Goal: Task Accomplishment & Management: Manage account settings

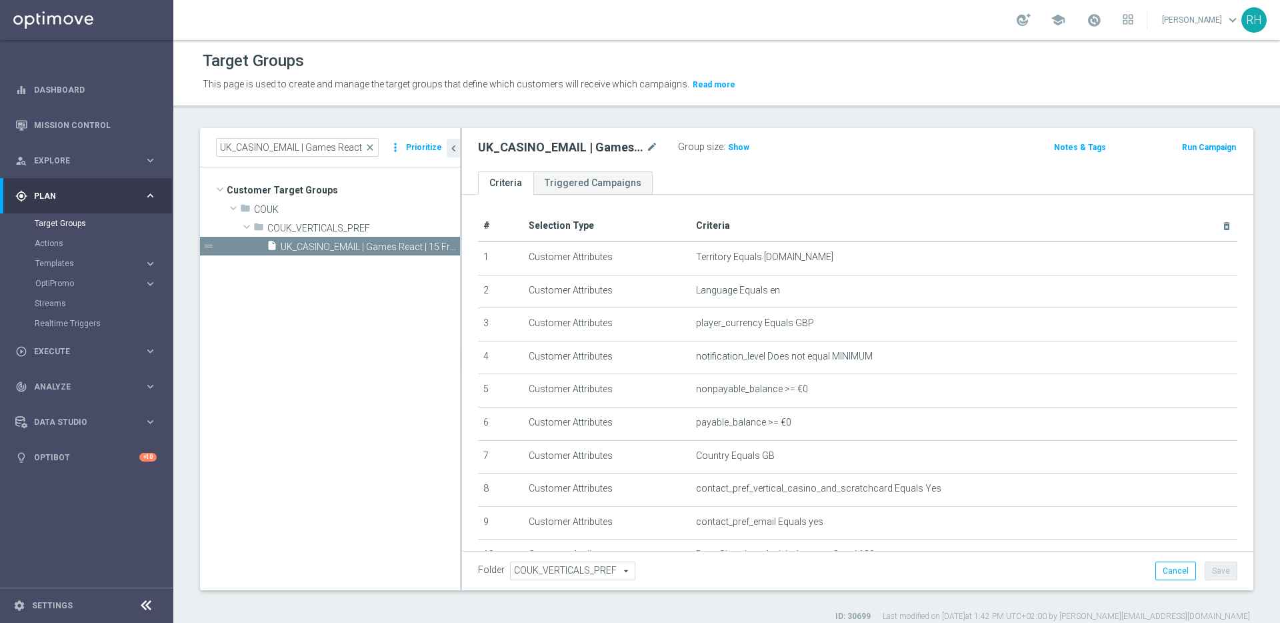
scroll to position [361, 0]
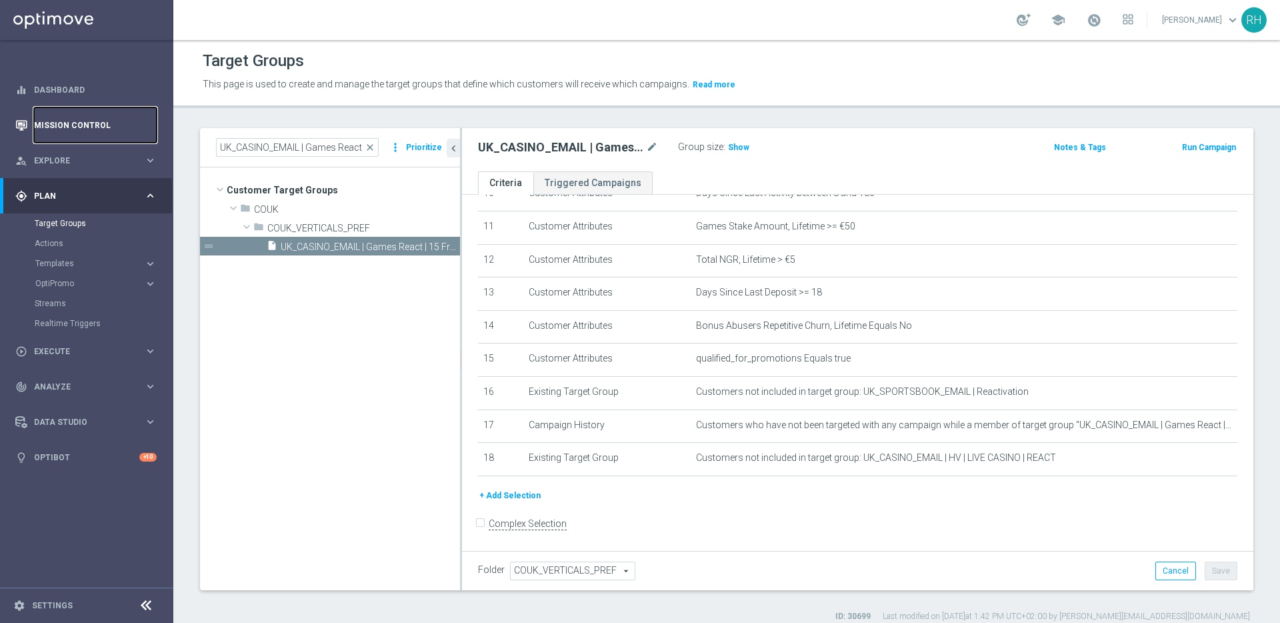
click at [96, 123] on link "Mission Control" at bounding box center [95, 124] width 123 height 35
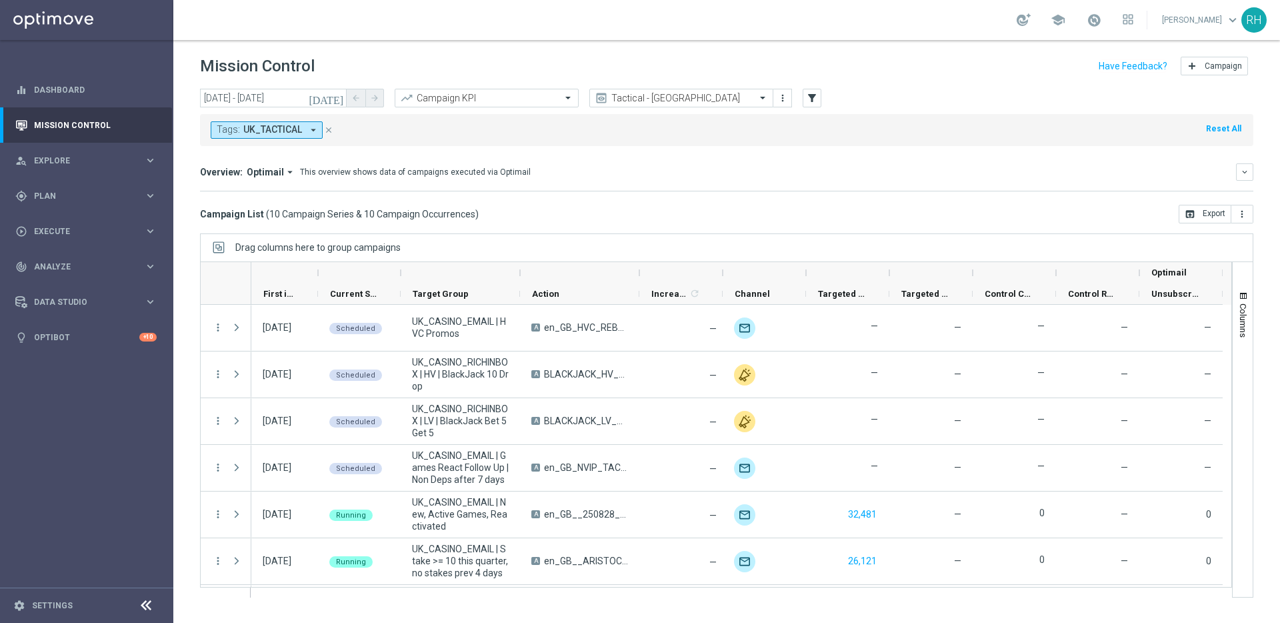
click at [899, 211] on div "Campaign List ( 10 Campaign Series & 10 Campaign Occurrences ) open_in_browser …" at bounding box center [727, 214] width 1054 height 19
click at [953, 145] on div "Tags: UK_TACTICAL arrow_drop_down close Reset All" at bounding box center [727, 130] width 1054 height 32
click at [131, 229] on span "Execute" at bounding box center [89, 231] width 110 height 8
click at [83, 256] on link "Campaign Builder" at bounding box center [87, 258] width 104 height 11
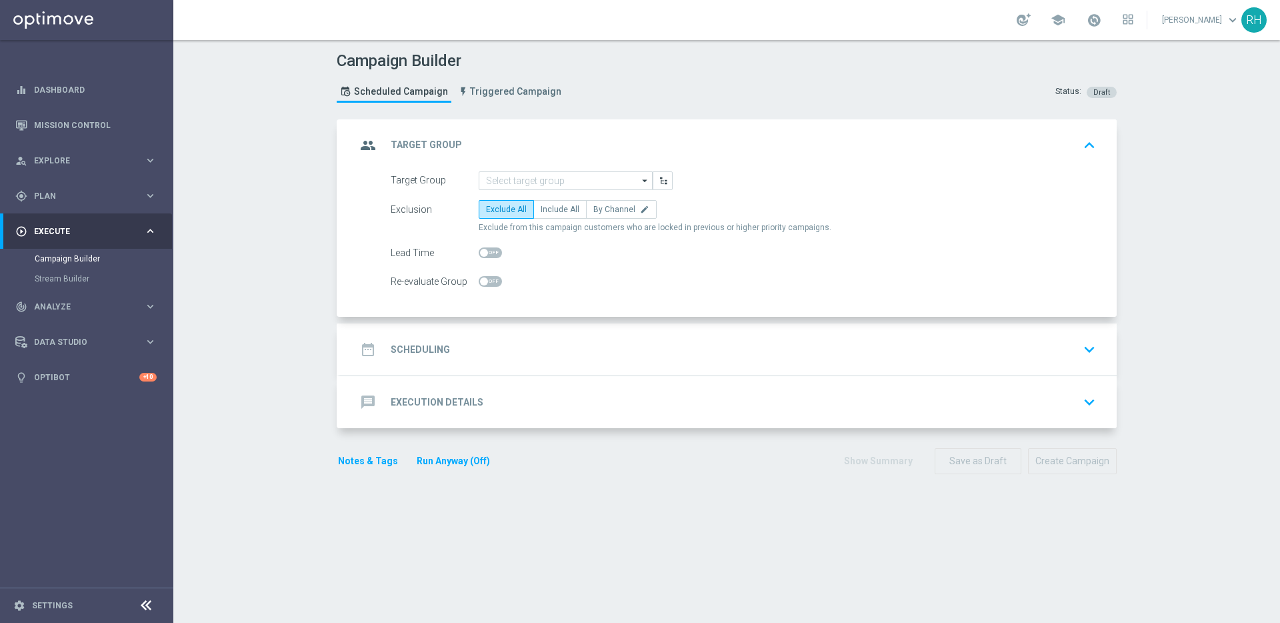
click at [575, 269] on form "Target Group arrow_drop_down Drag here to set row groups Drag here to set colum…" at bounding box center [744, 231] width 706 height 120
click at [557, 216] on label "Include All" at bounding box center [559, 209] width 53 height 19
click at [549, 216] on input "Include All" at bounding box center [545, 211] width 9 height 9
radio input "true"
drag, startPoint x: 296, startPoint y: 397, endPoint x: 312, endPoint y: 399, distance: 16.1
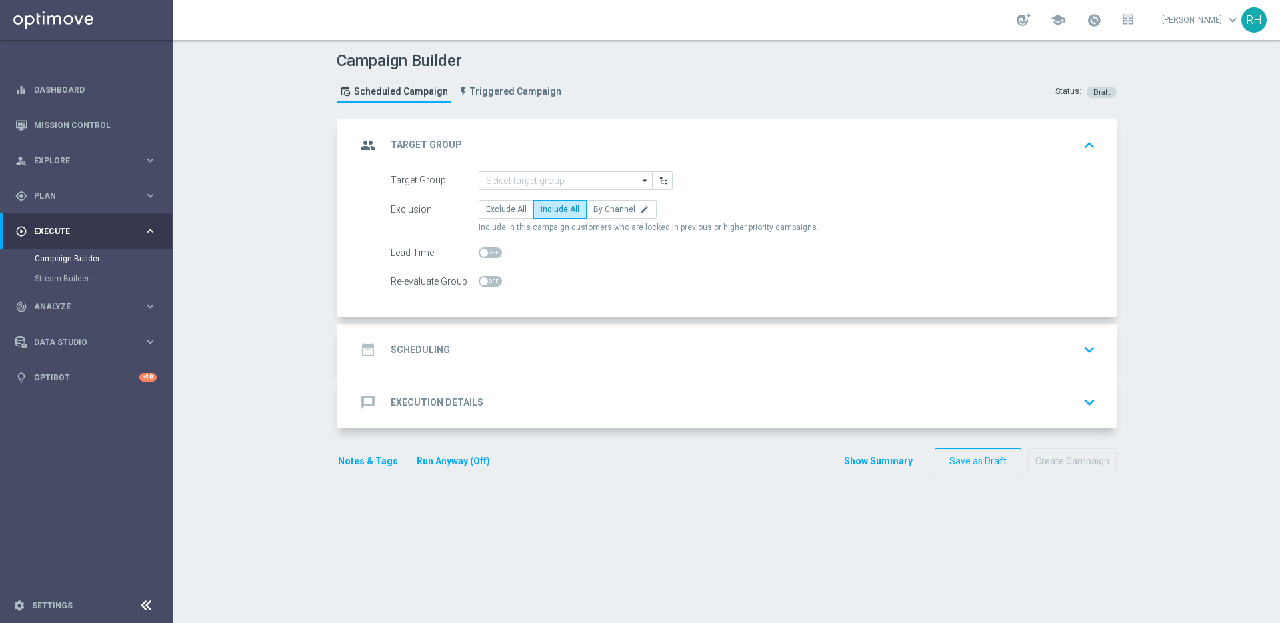
click at [296, 397] on div "Campaign Builder Scheduled Campaign Triggered Campaign Status: Draft group Targ…" at bounding box center [726, 331] width 1107 height 583
click at [1145, 301] on div "Campaign Builder Scheduled Campaign Triggered Campaign Status: Draft group Targ…" at bounding box center [726, 331] width 1107 height 583
click at [1100, 402] on div "message Execution Details keyboard_arrow_down" at bounding box center [728, 402] width 777 height 52
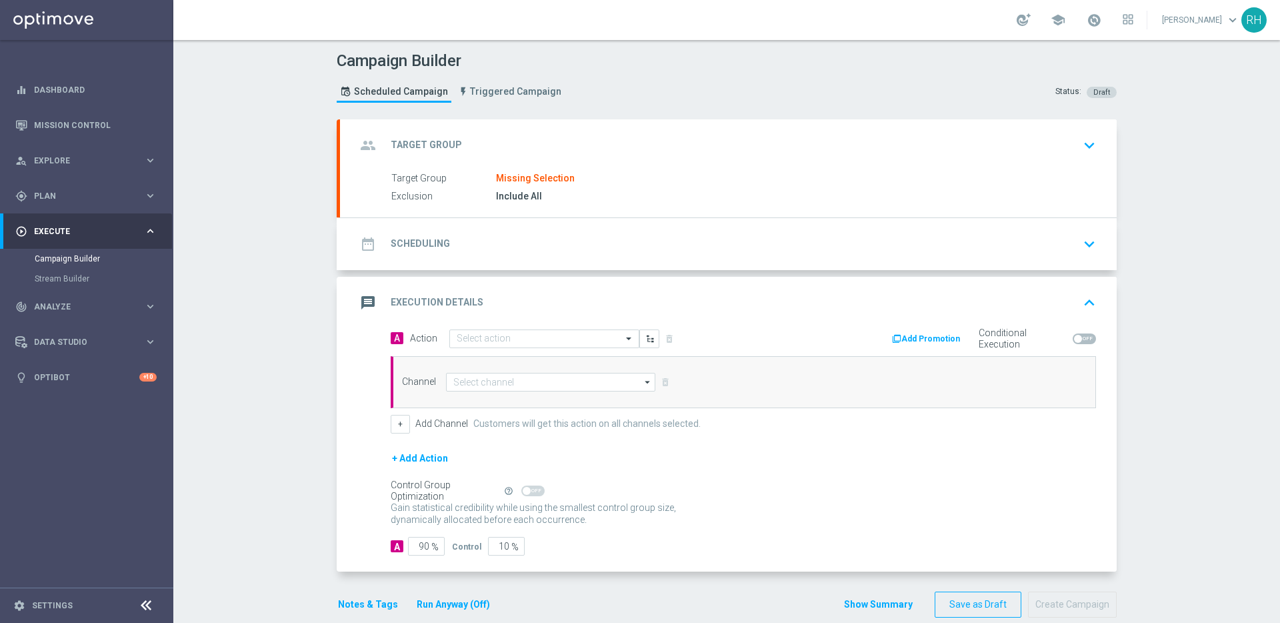
click at [1096, 227] on div "date_range Scheduling keyboard_arrow_down" at bounding box center [728, 244] width 777 height 52
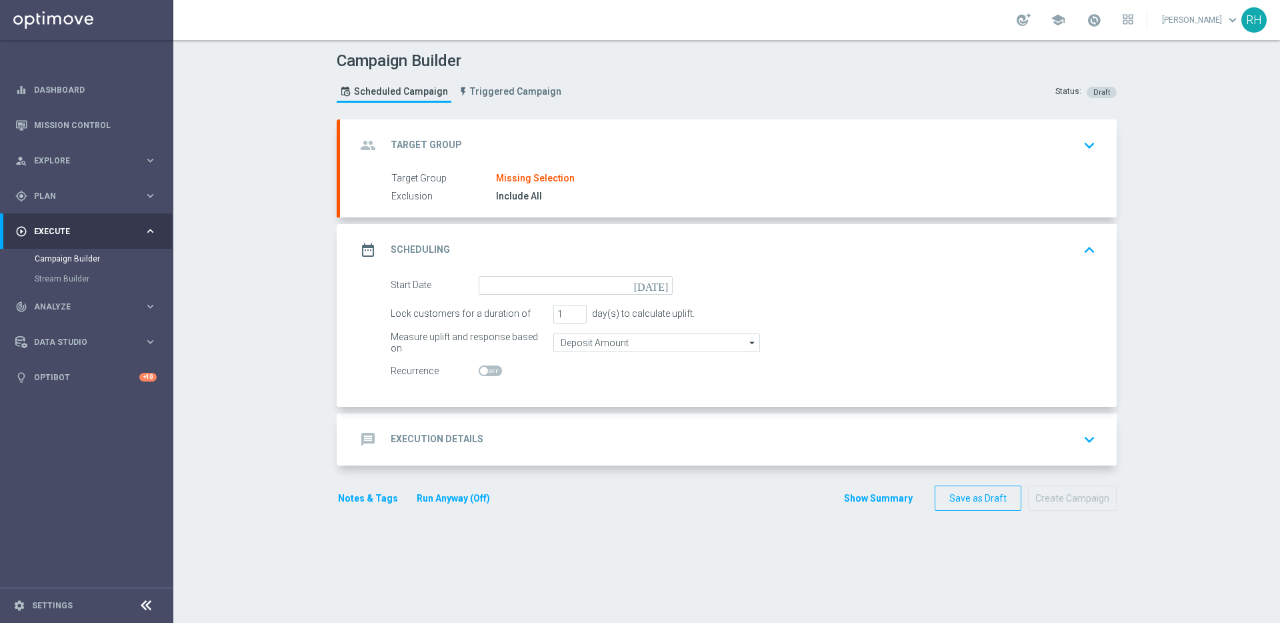
click at [1141, 227] on div "Campaign Builder Scheduled Campaign Triggered Campaign Status: Draft group Targ…" at bounding box center [726, 331] width 1107 height 583
click at [1140, 227] on div "Campaign Builder Scheduled Campaign Triggered Campaign Status: Draft group Targ…" at bounding box center [726, 331] width 1107 height 583
click at [1190, 215] on div "Campaign Builder Scheduled Campaign Triggered Campaign Status: Draft group Targ…" at bounding box center [726, 331] width 1107 height 583
click at [770, 163] on div "group Target Group keyboard_arrow_down" at bounding box center [728, 145] width 777 height 52
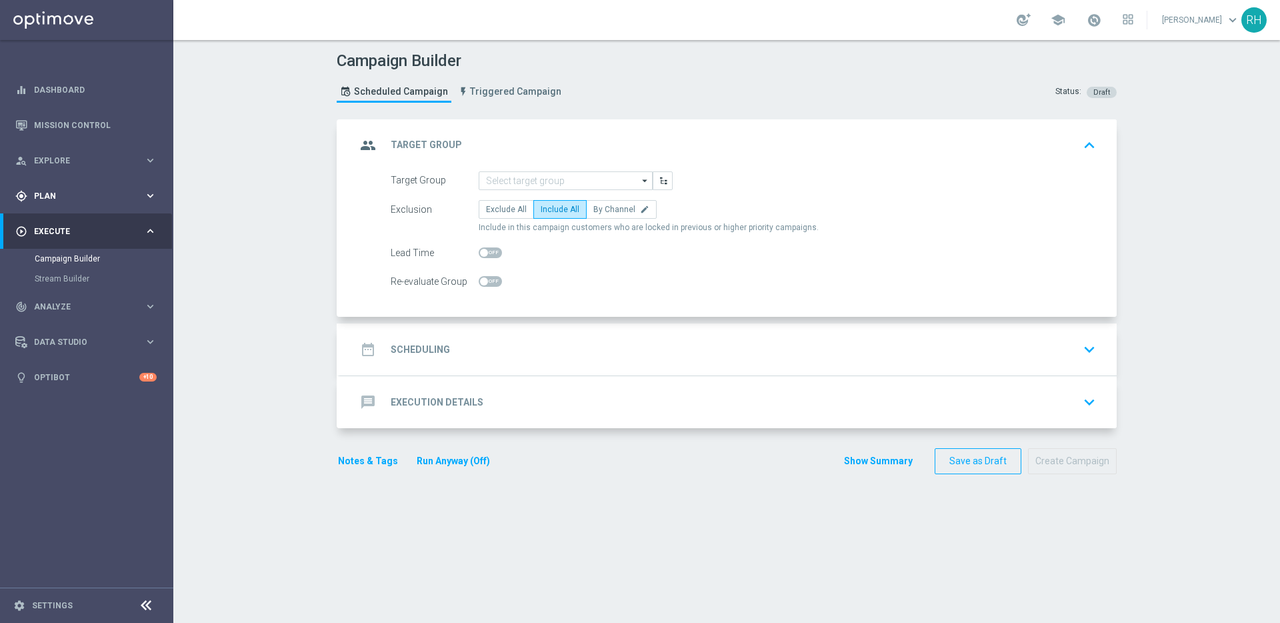
click at [92, 181] on div "gps_fixed Plan keyboard_arrow_right" at bounding box center [86, 195] width 172 height 35
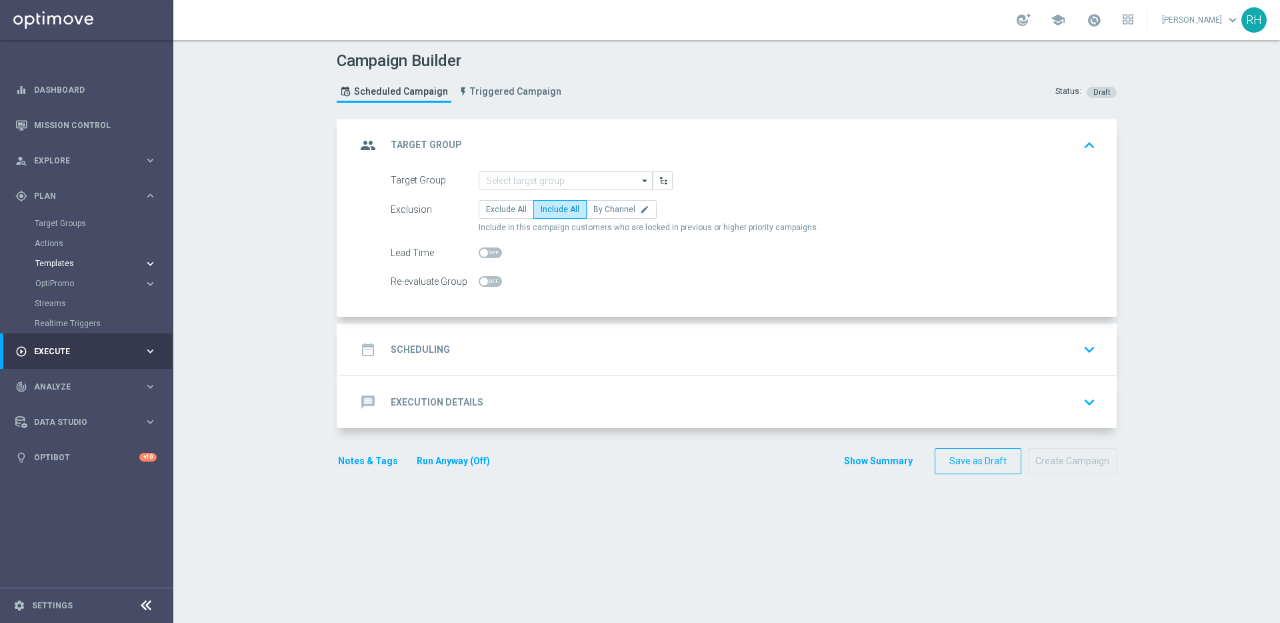
click at [64, 267] on button "Templates keyboard_arrow_right" at bounding box center [96, 263] width 123 height 11
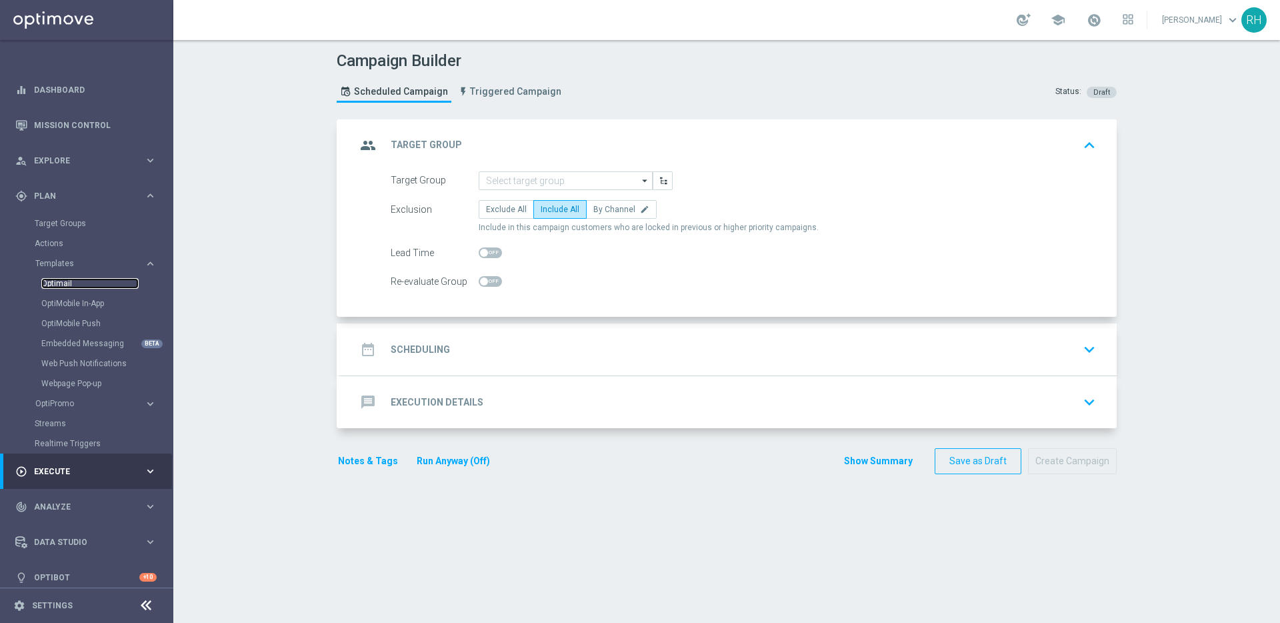
click at [64, 279] on link "Optimail" at bounding box center [89, 283] width 97 height 11
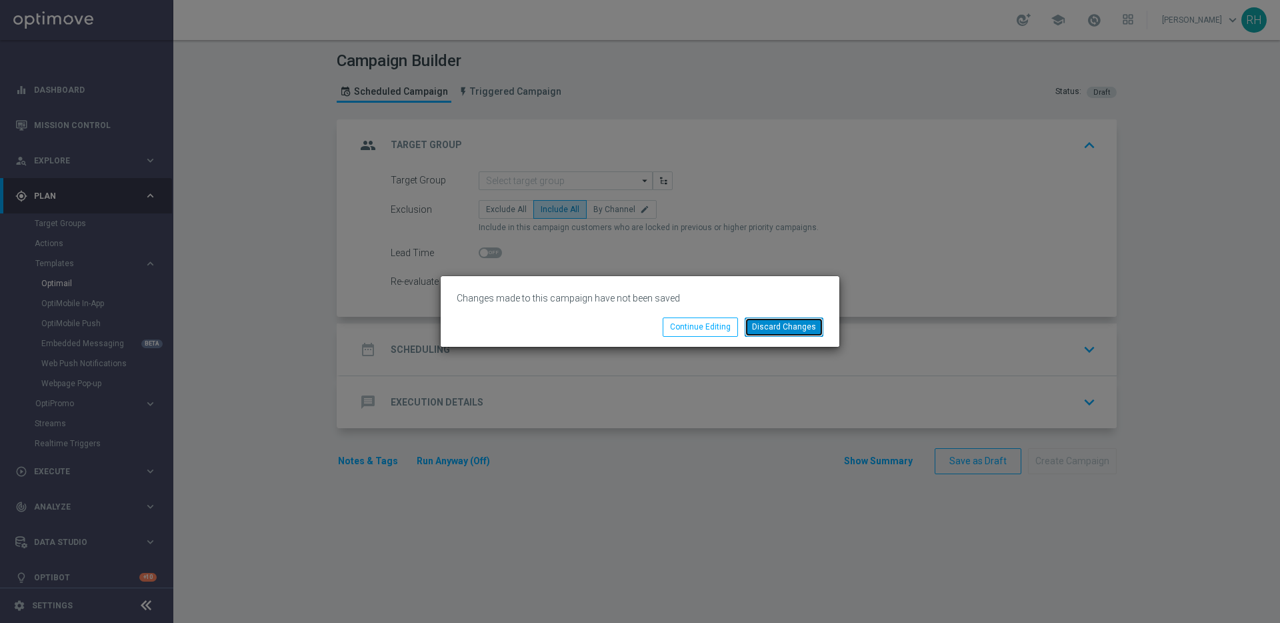
click at [795, 325] on button "Discard Changes" at bounding box center [784, 326] width 79 height 19
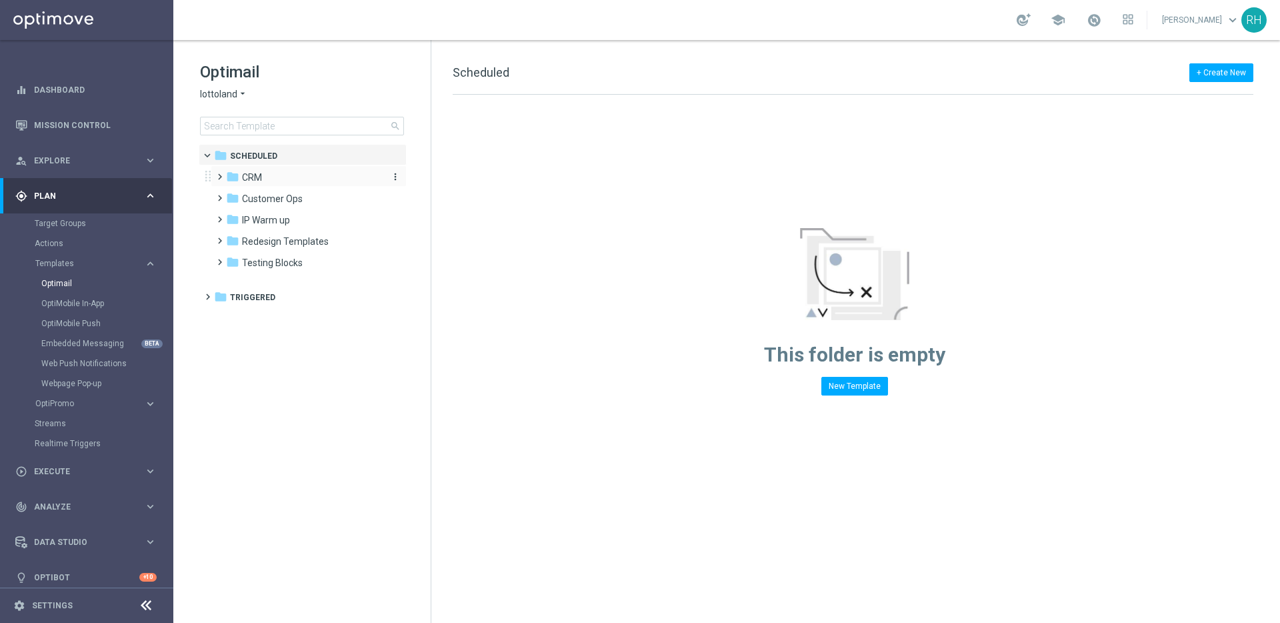
click at [242, 183] on span "CRM" at bounding box center [252, 177] width 20 height 12
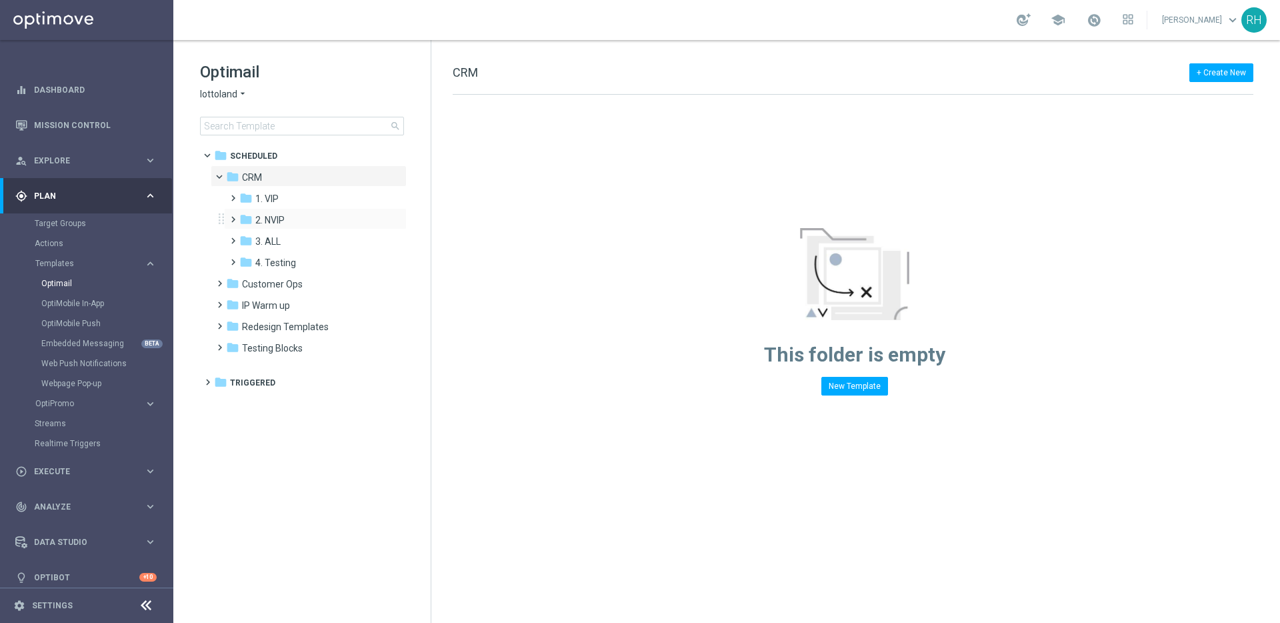
click at [251, 211] on div "folder 2. NVIP more_vert" at bounding box center [315, 218] width 183 height 21
click at [249, 219] on icon "folder" at bounding box center [245, 219] width 13 height 13
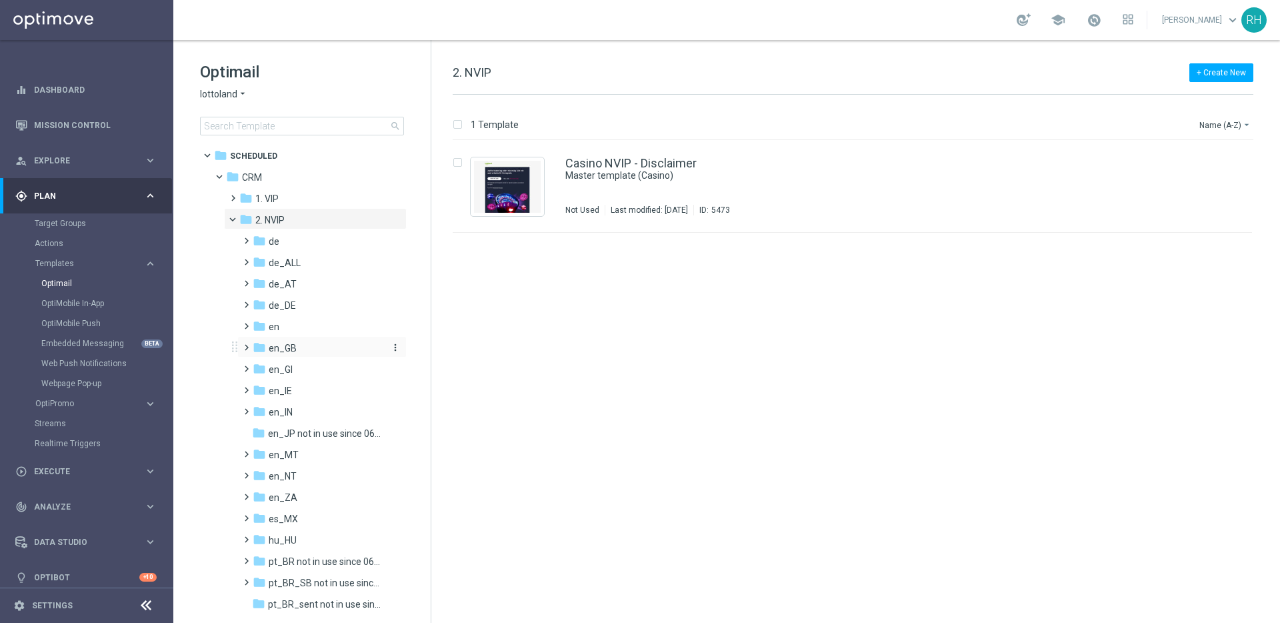
click at [280, 345] on span "en_GB" at bounding box center [283, 348] width 28 height 12
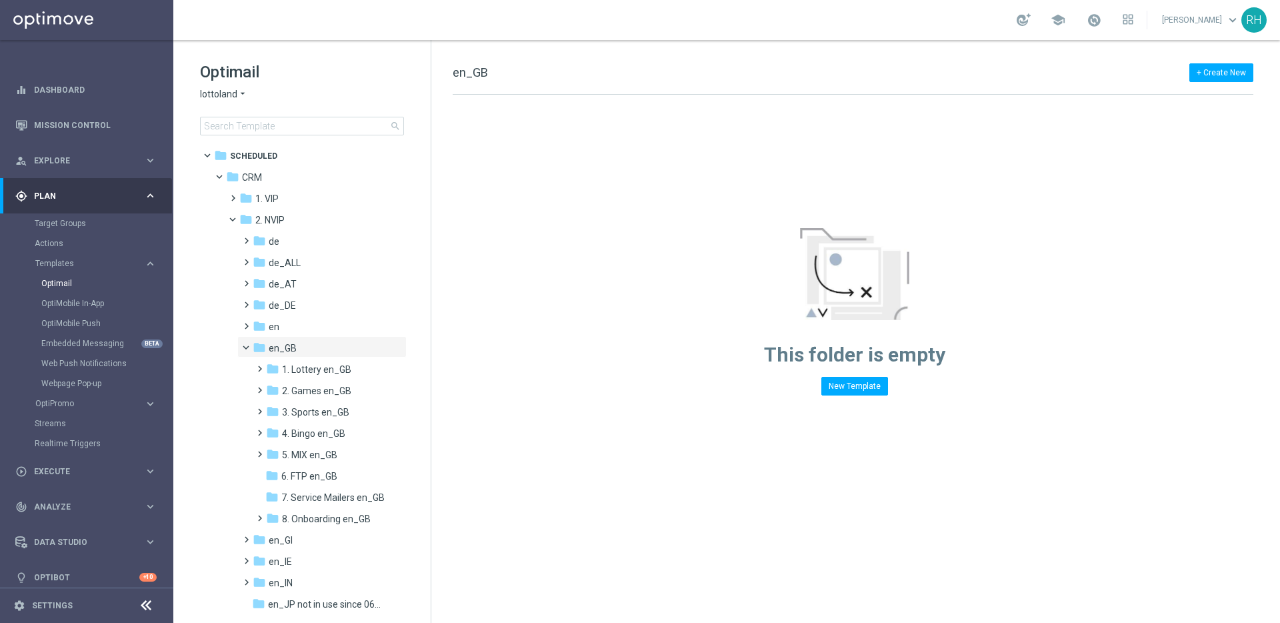
click at [742, 530] on div "+ Create New en_GB Drag here to set row groups Drag here to set column labels F…" at bounding box center [855, 331] width 849 height 583
click at [260, 365] on span at bounding box center [257, 362] width 6 height 5
click at [311, 416] on span "TAC LT en_GB" at bounding box center [324, 412] width 59 height 12
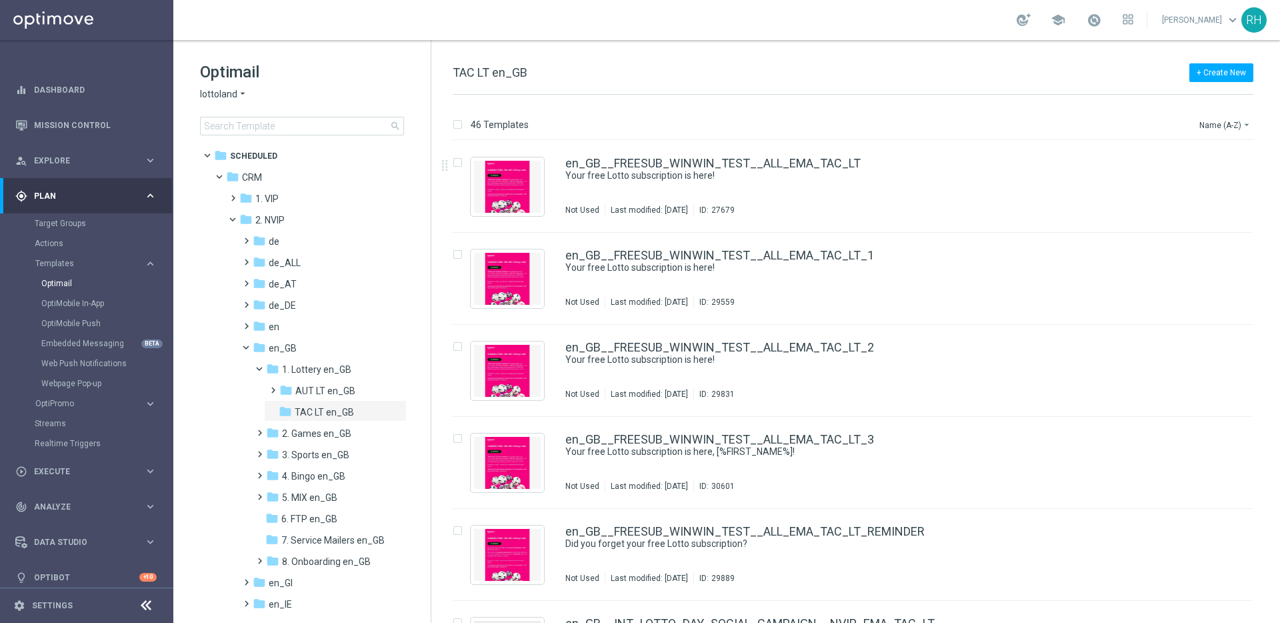
click at [880, 89] on div "+ Create New TAC LT en_GB" at bounding box center [853, 80] width 801 height 30
click at [883, 114] on div "46 Templates Name (A-Z) arrow_drop_down Drag here to set row groups Drag here t…" at bounding box center [855, 359] width 849 height 528
click at [885, 112] on div "46 Templates Name (A-Z) arrow_drop_down Drag here to set row groups Drag here t…" at bounding box center [855, 359] width 849 height 528
click at [896, 106] on div "46 Templates Name (A-Z) arrow_drop_down Drag here to set row groups Drag here t…" at bounding box center [855, 359] width 849 height 528
click at [873, 59] on div "+ Create New TAC LT en_GB 46 Templates Name (A-Z) arrow_drop_down Drag here to …" at bounding box center [855, 331] width 849 height 583
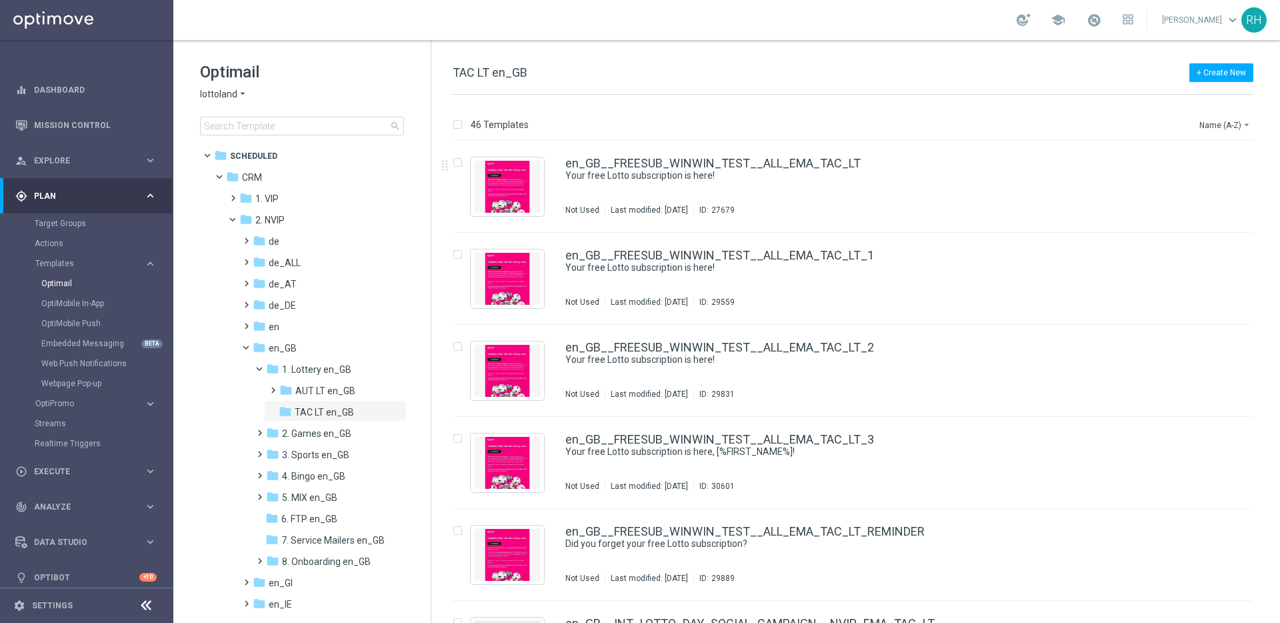
click at [911, 109] on div "46 Templates Name (A-Z) arrow_drop_down Drag here to set row groups Drag here t…" at bounding box center [855, 359] width 849 height 528
click at [912, 111] on div "46 Templates Name (A-Z) arrow_drop_down Drag here to set row groups Drag here t…" at bounding box center [855, 359] width 849 height 528
click at [912, 110] on div "46 Templates Name (A-Z) arrow_drop_down Drag here to set row groups Drag here t…" at bounding box center [855, 359] width 849 height 528
click at [912, 109] on div "46 Templates Name (A-Z) arrow_drop_down Drag here to set row groups Drag here t…" at bounding box center [855, 359] width 849 height 528
click at [908, 71] on div "+ Create New TAC LT en_GB" at bounding box center [853, 80] width 801 height 30
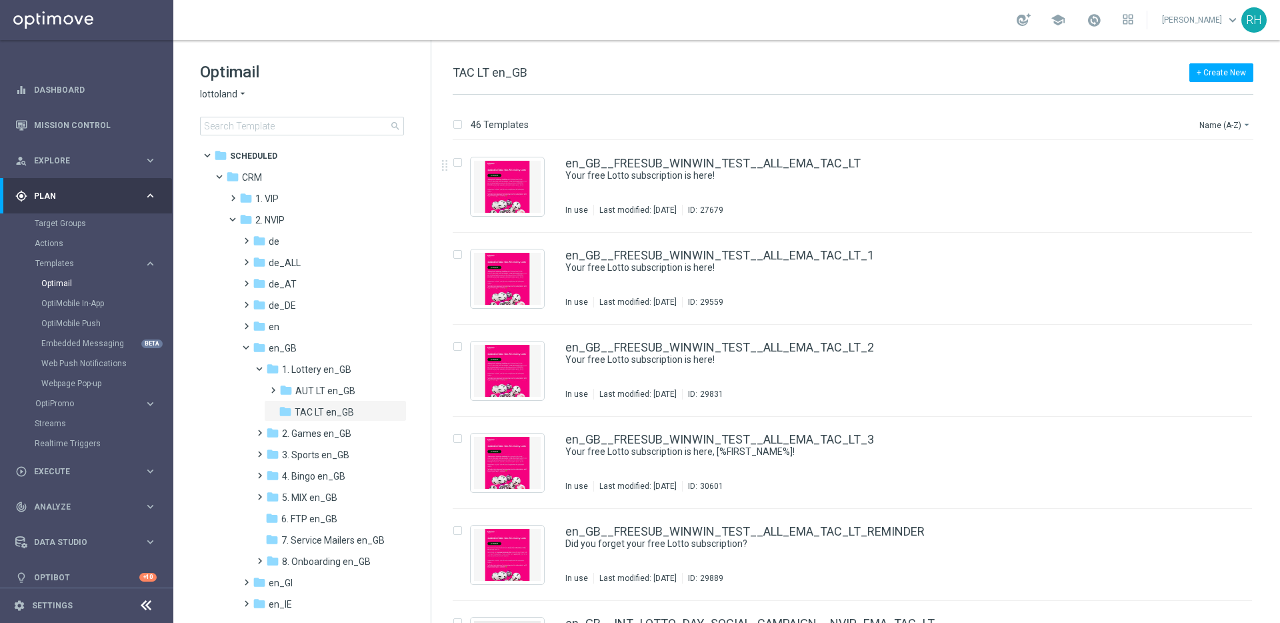
click at [899, 61] on div "+ Create New TAC LT en_GB 46 Templates Name (A-Z) arrow_drop_down Drag here to …" at bounding box center [855, 331] width 849 height 583
drag, startPoint x: 943, startPoint y: 117, endPoint x: 921, endPoint y: 105, distance: 25.4
click at [942, 116] on div "46 Templates Name (A-Z) arrow_drop_down" at bounding box center [853, 128] width 801 height 24
drag, startPoint x: 921, startPoint y: 105, endPoint x: 938, endPoint y: 117, distance: 20.9
click at [931, 113] on div "46 Templates Name (A-Z) arrow_drop_down Drag here to set row groups Drag here t…" at bounding box center [855, 359] width 849 height 528
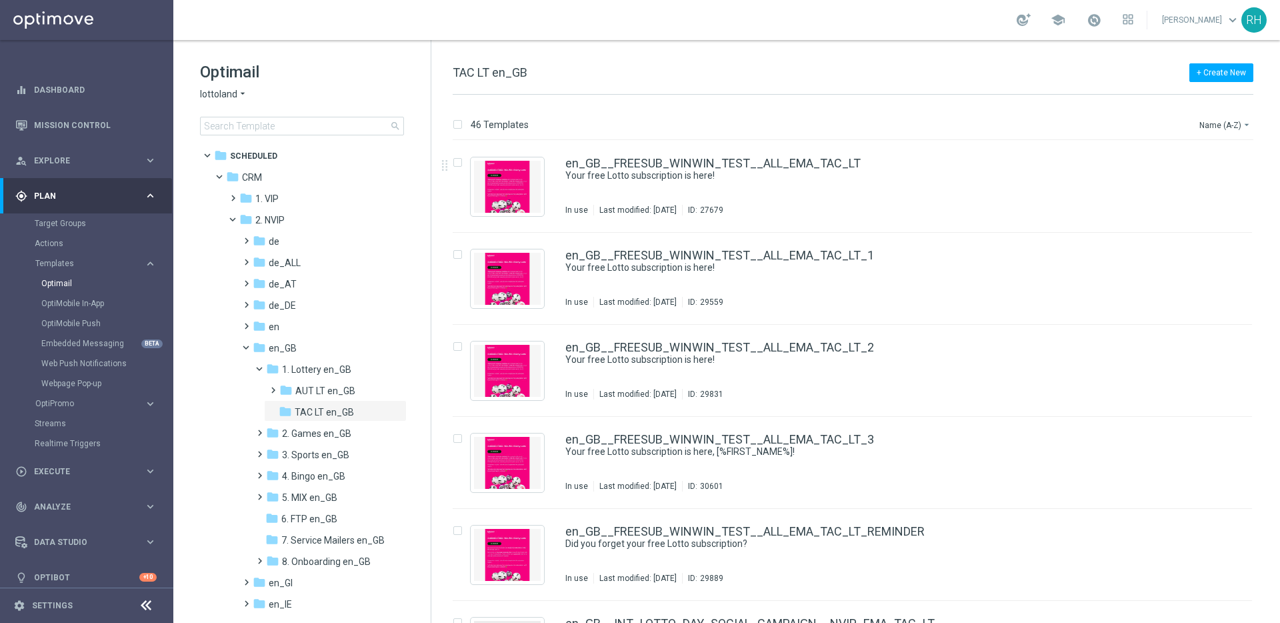
click at [938, 117] on div "46 Templates Name (A-Z) arrow_drop_down" at bounding box center [853, 128] width 801 height 24
click at [938, 115] on div "46 Templates Name (A-Z) arrow_drop_down Drag here to set row groups Drag here t…" at bounding box center [855, 359] width 849 height 528
drag, startPoint x: 937, startPoint y: 111, endPoint x: 932, endPoint y: 55, distance: 55.5
click at [937, 104] on div "46 Templates Name (A-Z) arrow_drop_down Drag here to set row groups Drag here t…" at bounding box center [855, 359] width 849 height 528
click at [930, 47] on div "+ Create New TAC LT en_GB 46 Templates Name (A-Z) arrow_drop_down Drag here to …" at bounding box center [855, 331] width 849 height 583
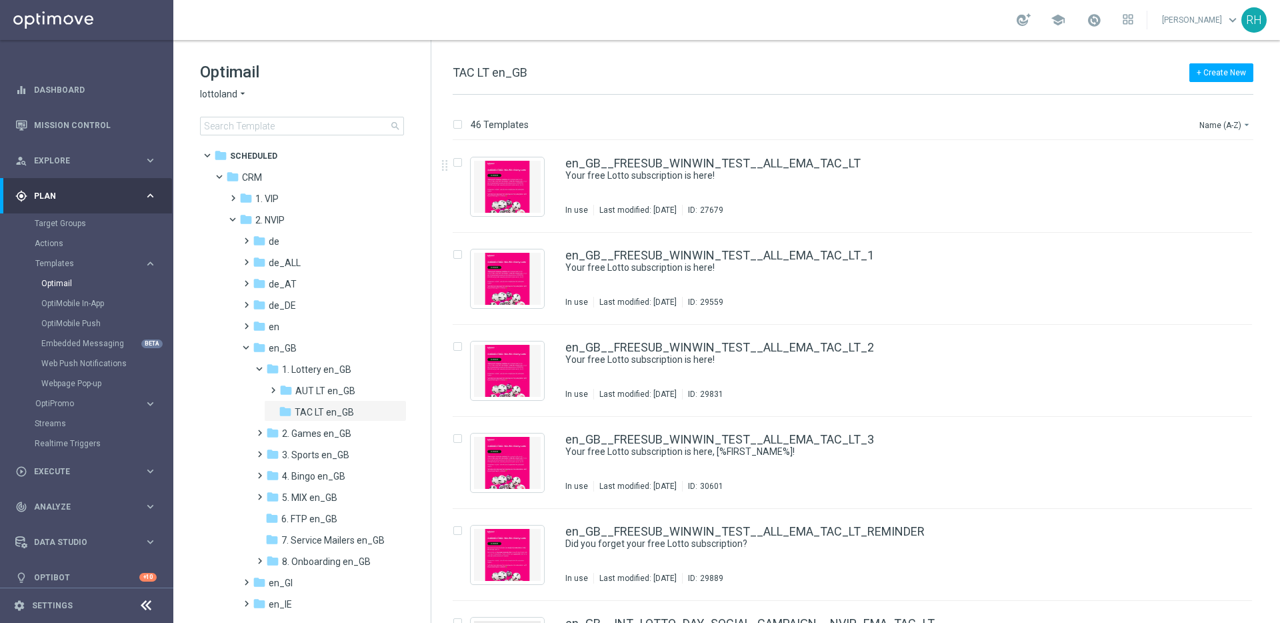
click at [922, 50] on div "+ Create New TAC LT en_GB 46 Templates Name (A-Z) arrow_drop_down Drag here to …" at bounding box center [855, 331] width 849 height 583
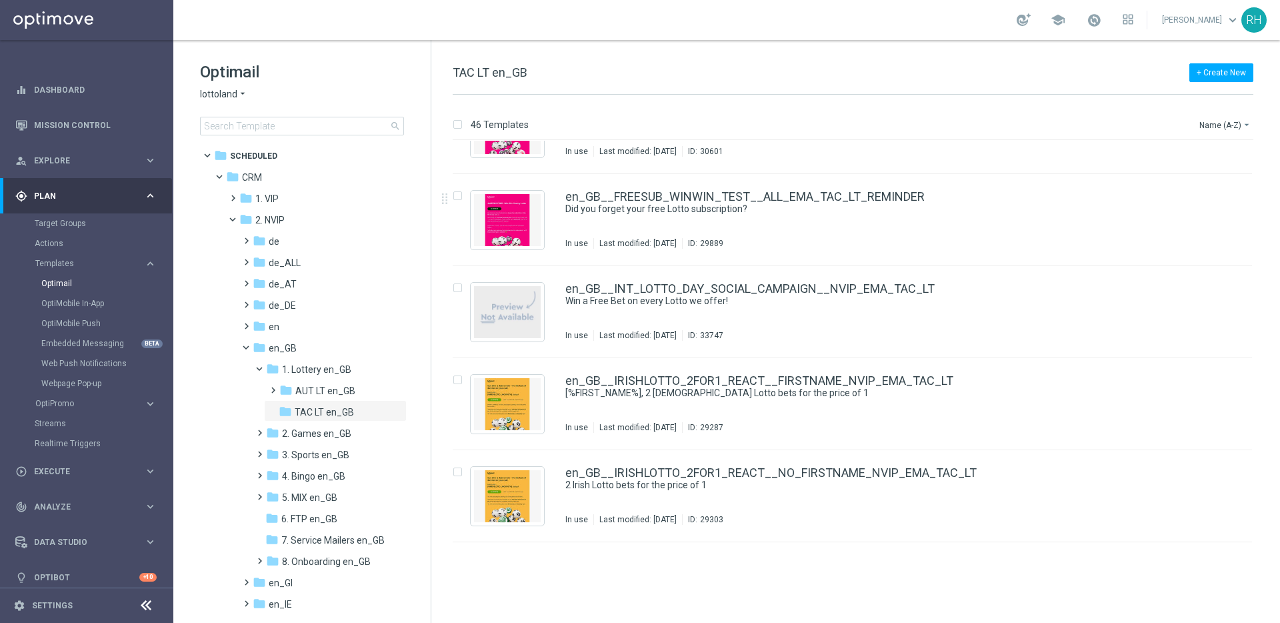
scroll to position [157, 0]
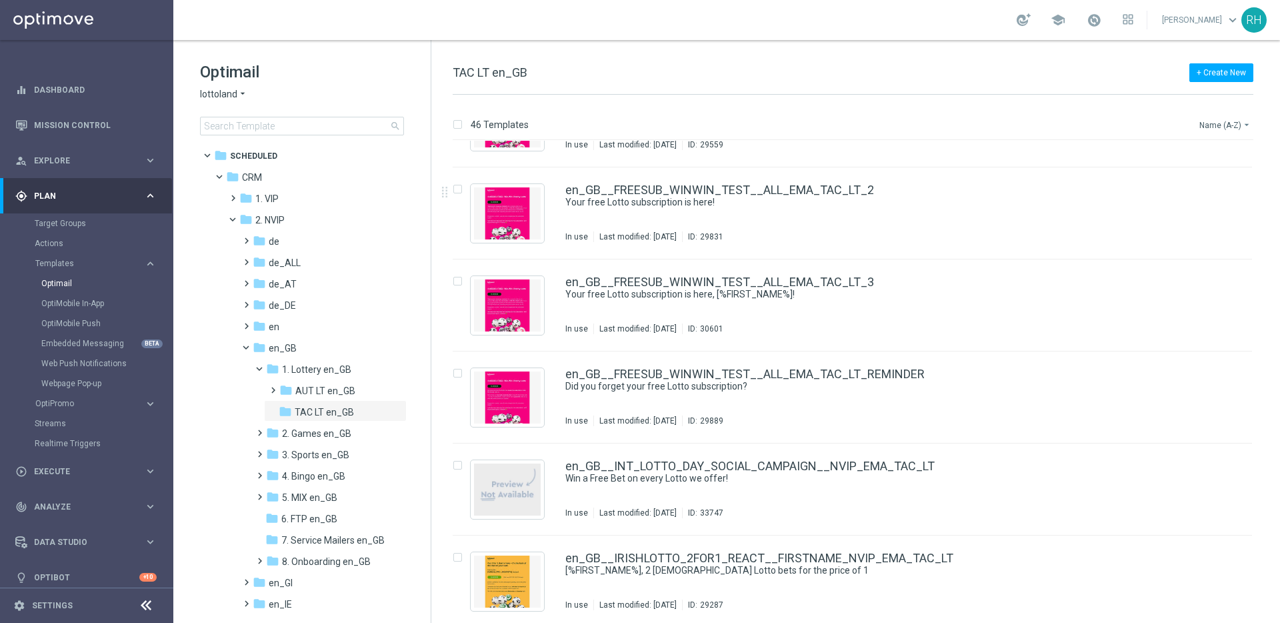
click at [1200, 121] on button "Name (A-Z) arrow_drop_down" at bounding box center [1225, 125] width 55 height 16
click at [1194, 184] on span "Date Modified (Newest)" at bounding box center [1202, 183] width 89 height 9
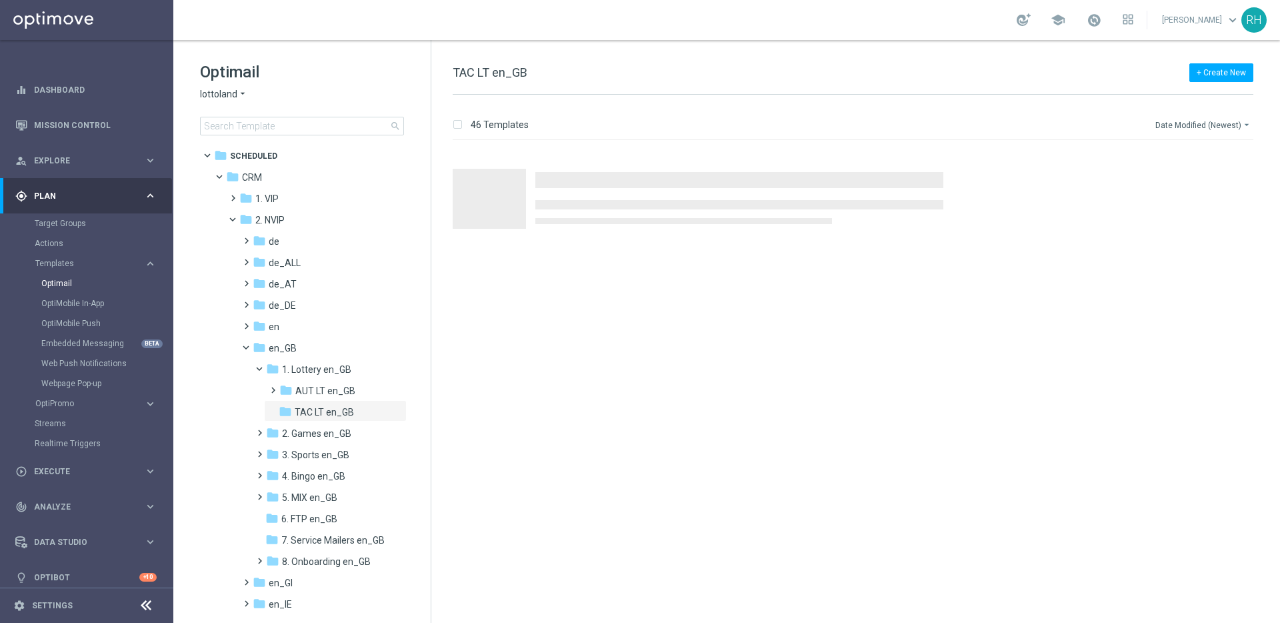
scroll to position [0, 0]
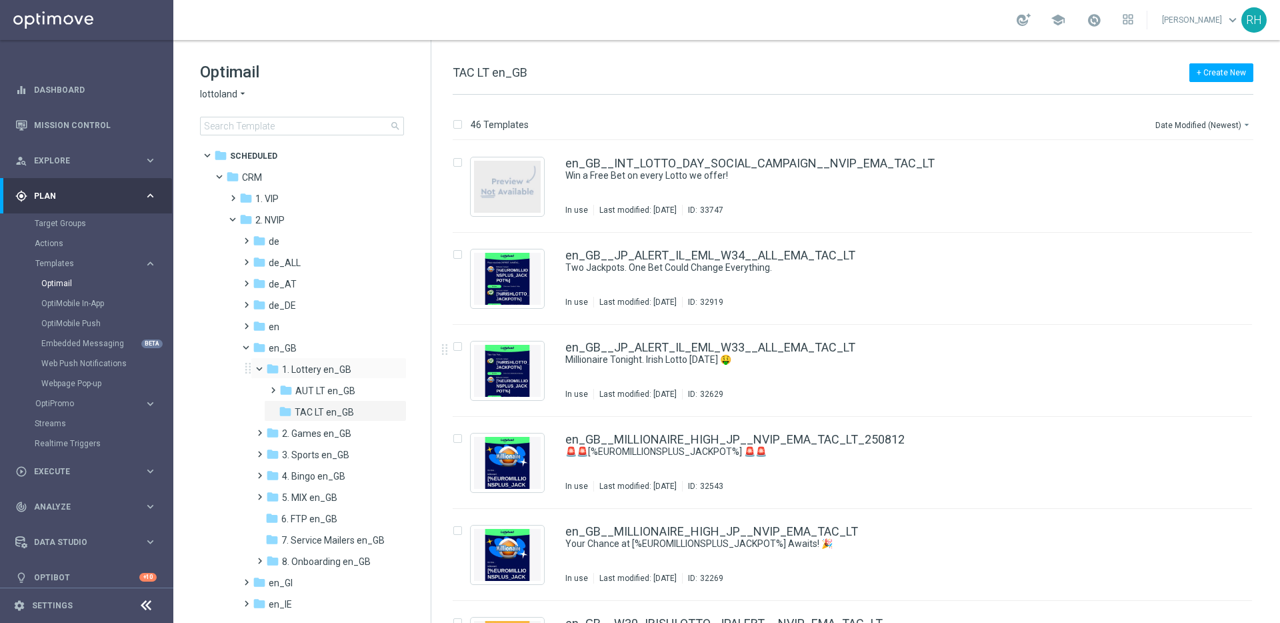
click at [263, 364] on span at bounding box center [265, 366] width 5 height 6
click at [257, 408] on span at bounding box center [257, 405] width 6 height 5
click at [290, 449] on icon "folder" at bounding box center [285, 453] width 13 height 13
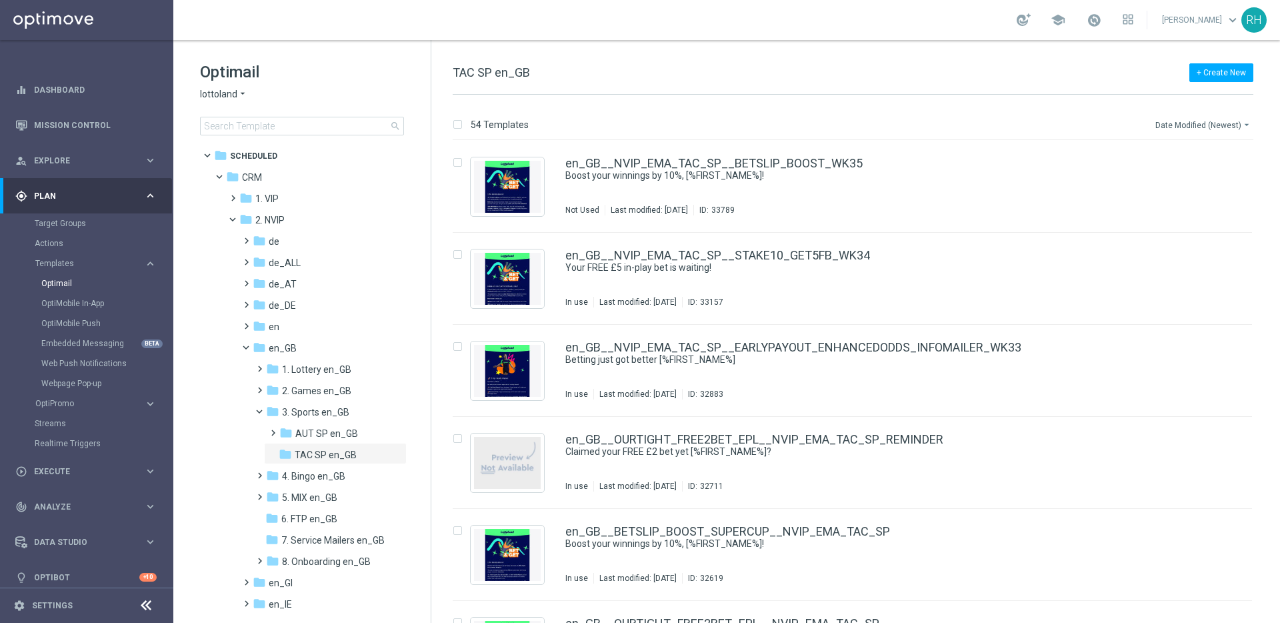
click at [1202, 122] on button "Date Modified (Newest) arrow_drop_down" at bounding box center [1203, 125] width 99 height 16
click at [1215, 188] on span "Date Modified (Newest)" at bounding box center [1202, 183] width 89 height 9
click at [947, 120] on div "54 Templates Date Modified (Newest) arrow_drop_down" at bounding box center [853, 128] width 801 height 24
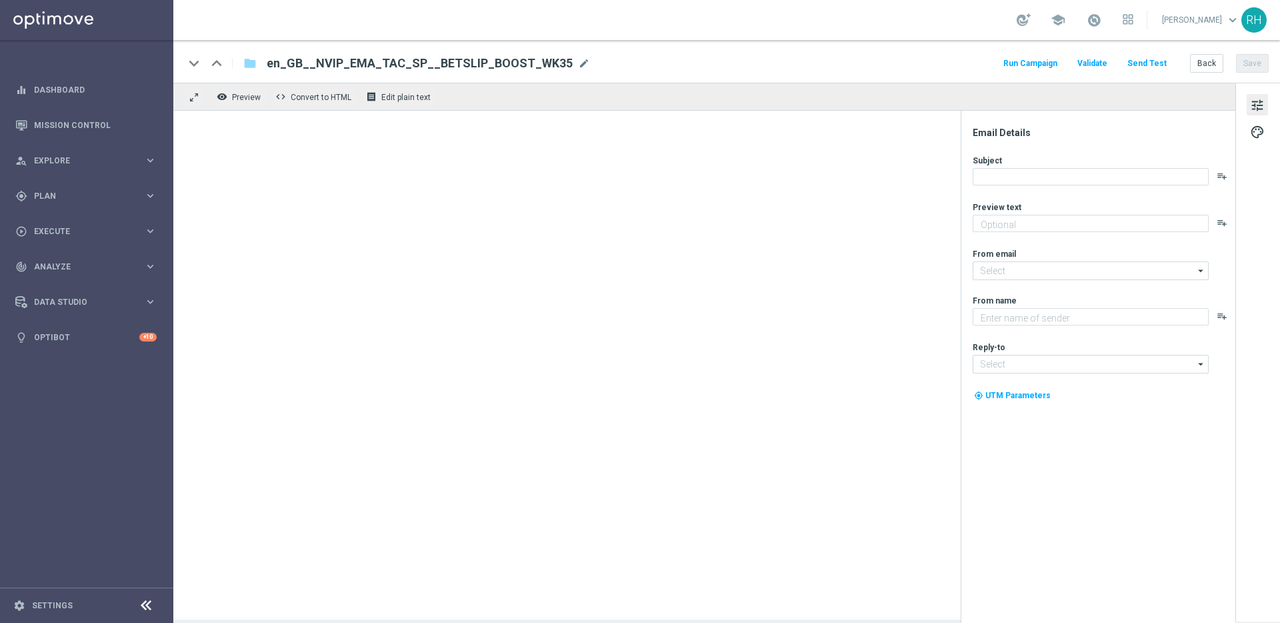
type textarea "Win EVEN MORE from your football bets with a BETSLIP BOOST."
type textarea "Lottoland"
type input "[EMAIL_ADDRESS][DOMAIN_NAME]"
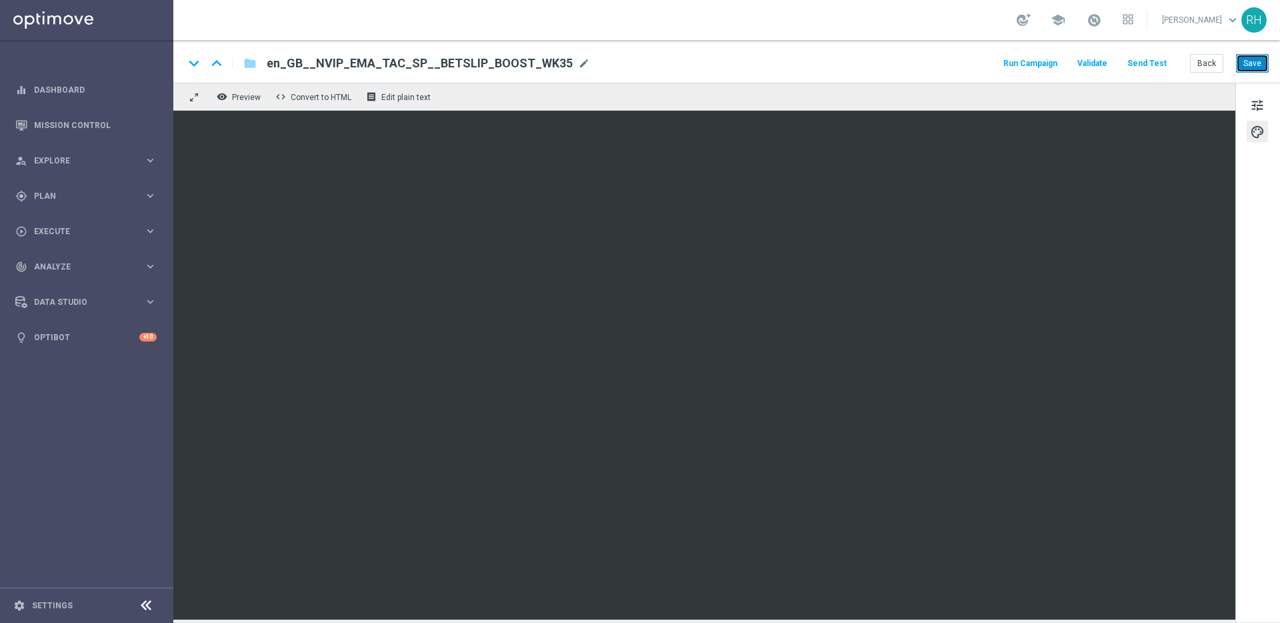
click at [1257, 67] on button "Save" at bounding box center [1252, 63] width 33 height 19
click at [1003, 63] on div "keyboard_arrow_down keyboard_arrow_up folder en_GB__NVIP_EMA_TAC_SP__BETSLIP_BO…" at bounding box center [726, 63] width 1085 height 17
click at [998, 64] on div "keyboard_arrow_down keyboard_arrow_up folder en_GB__NVIP_EMA_TAC_SP__BETSLIP_BO…" at bounding box center [726, 63] width 1085 height 17
click at [969, 57] on div "keyboard_arrow_down keyboard_arrow_up folder en_GB__NVIP_EMA_TAC_SP__BETSLIP_BO…" at bounding box center [726, 63] width 1085 height 17
click at [1250, 71] on button "Save" at bounding box center [1252, 63] width 33 height 19
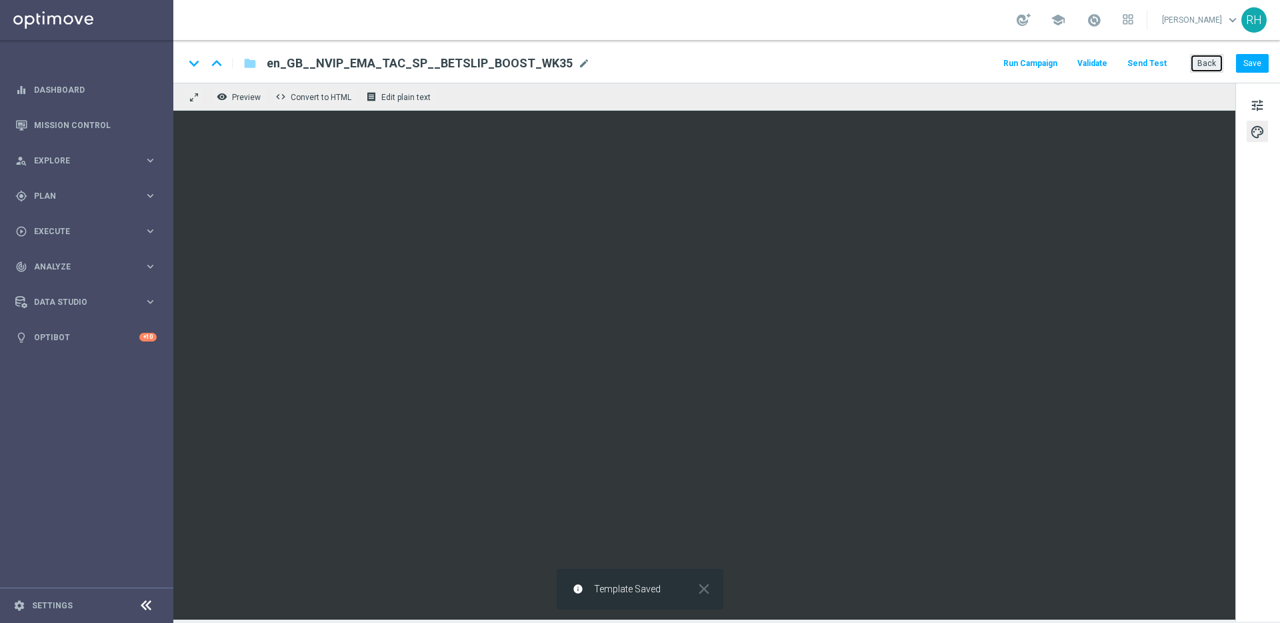
click at [1203, 63] on button "Back" at bounding box center [1206, 63] width 33 height 19
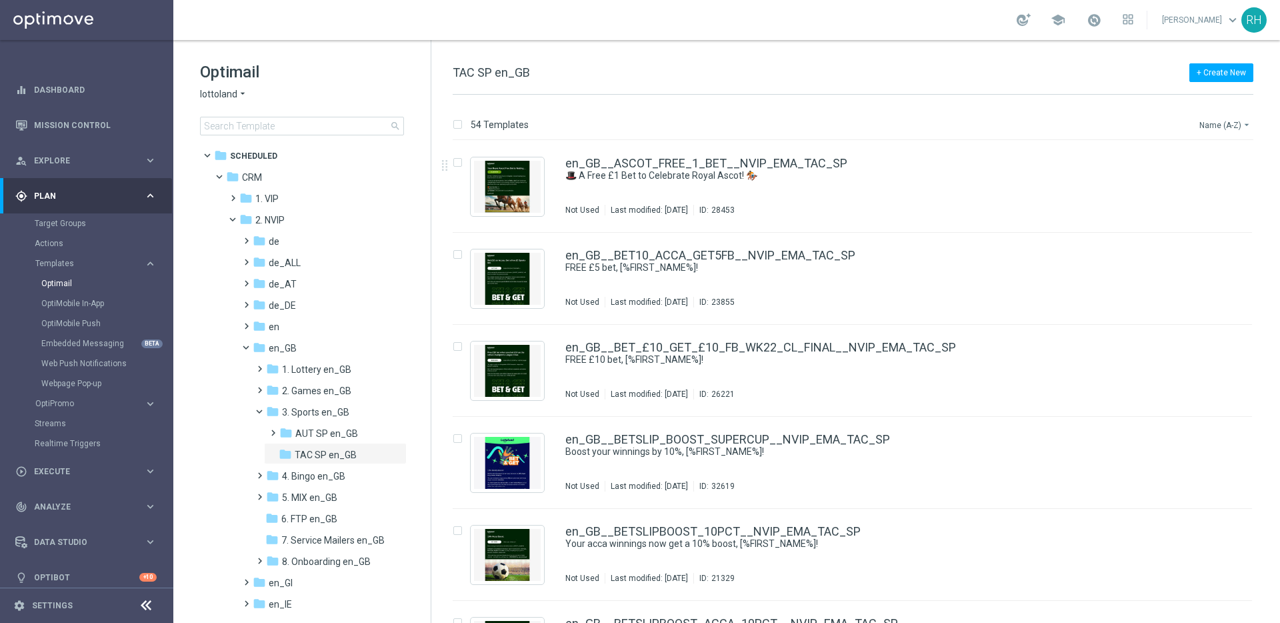
click at [1222, 117] on button "Name (A-Z) arrow_drop_down" at bounding box center [1225, 125] width 55 height 16
click at [1193, 186] on span "Date Modified (Newest)" at bounding box center [1202, 183] width 89 height 9
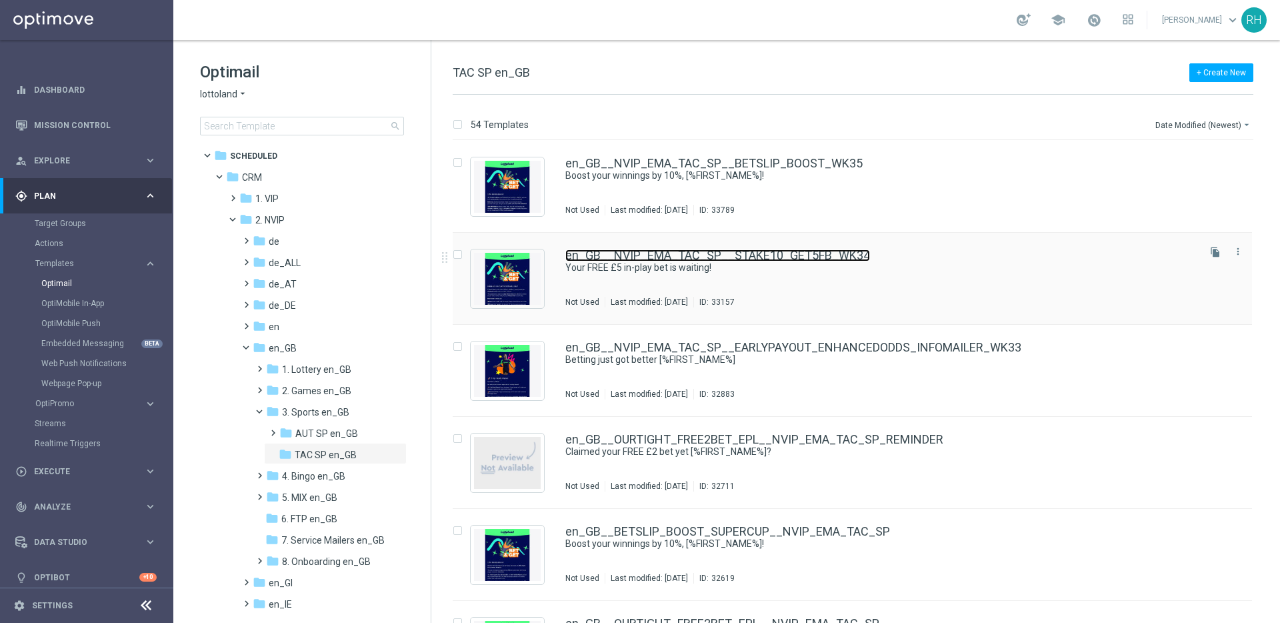
click at [809, 257] on link "en_GB__NVIP_EMA_TAC_SP__STAKE10_GET5FB_WK34" at bounding box center [717, 255] width 305 height 12
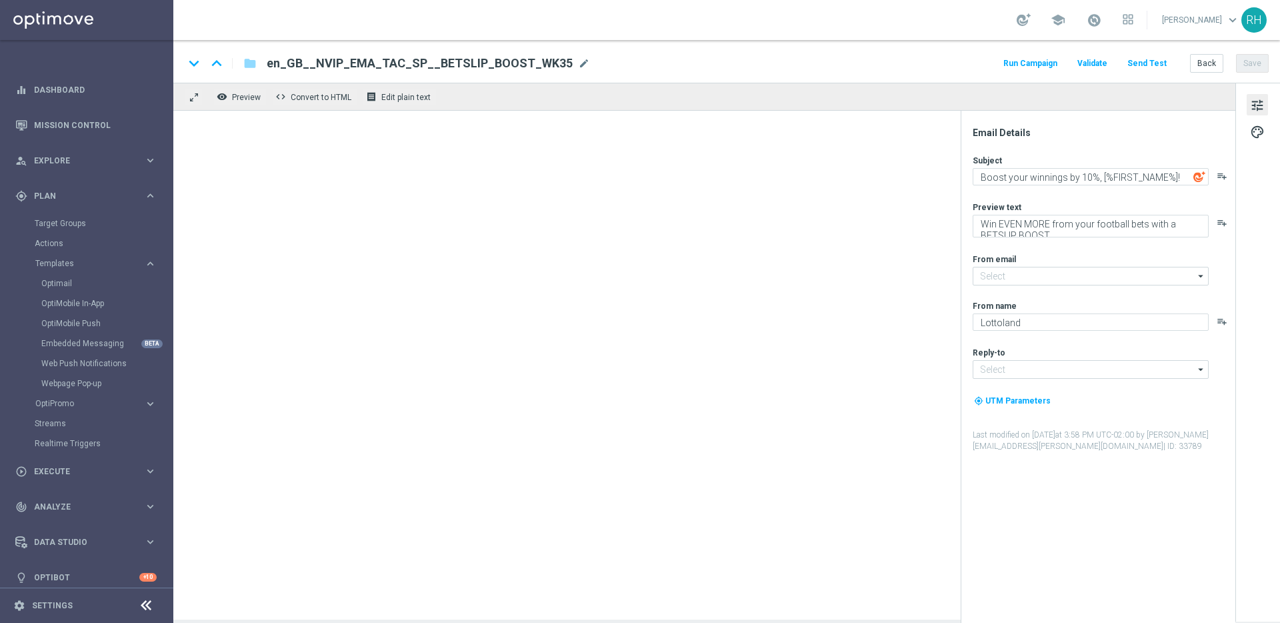
type input "[EMAIL_ADDRESS][DOMAIN_NAME]"
type textarea "Your FREE £5 in-play bet is waiting!"
type textarea "The Premier League is back! Stake just £10 on any pre-match market to claim you…"
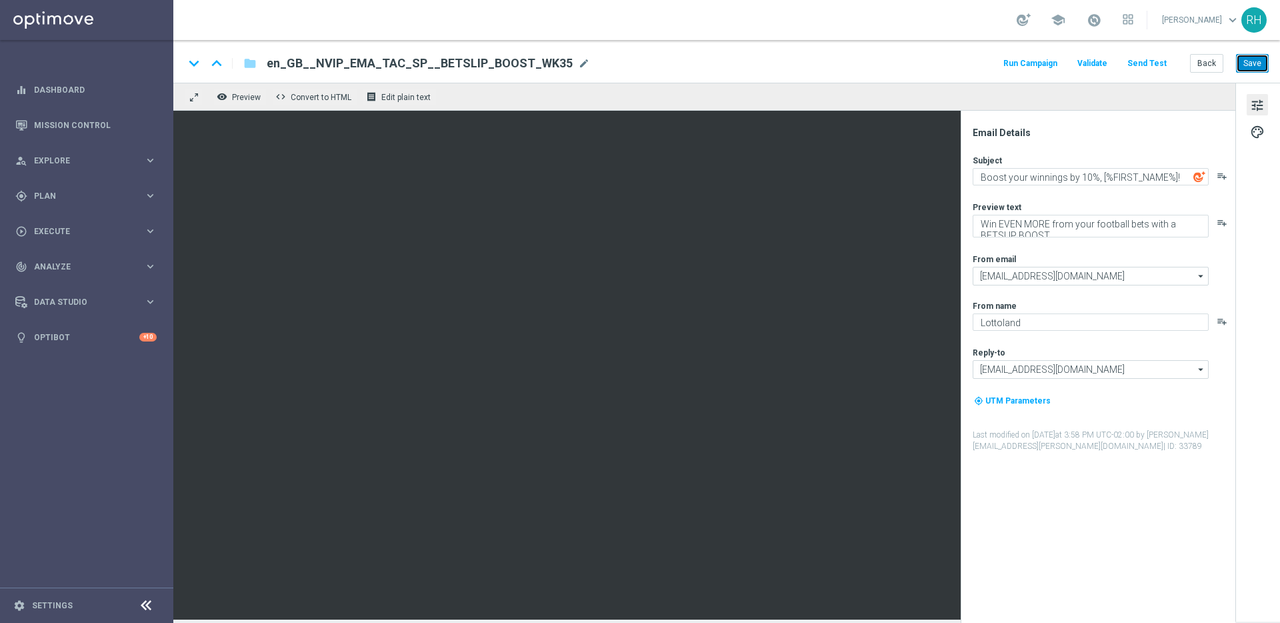
click at [1242, 62] on button "Save" at bounding box center [1252, 63] width 33 height 19
click at [1257, 115] on button "tune" at bounding box center [1257, 104] width 21 height 21
click at [1257, 135] on span "palette" at bounding box center [1257, 131] width 15 height 17
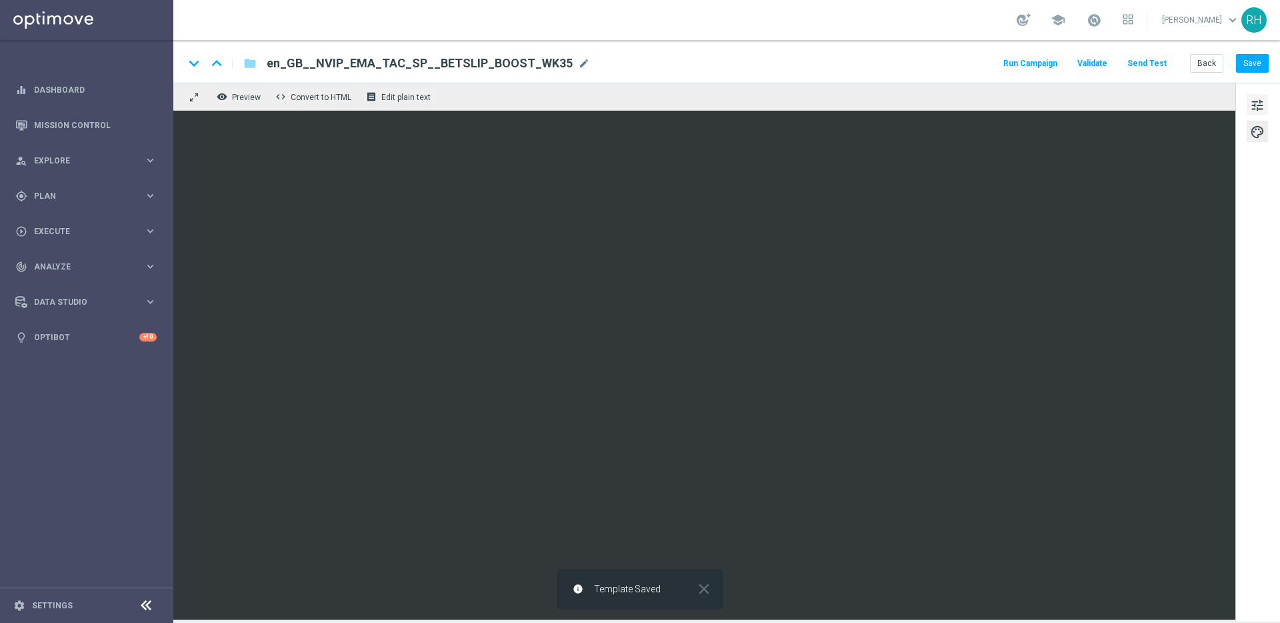
click at [1260, 101] on span "tune" at bounding box center [1257, 105] width 15 height 17
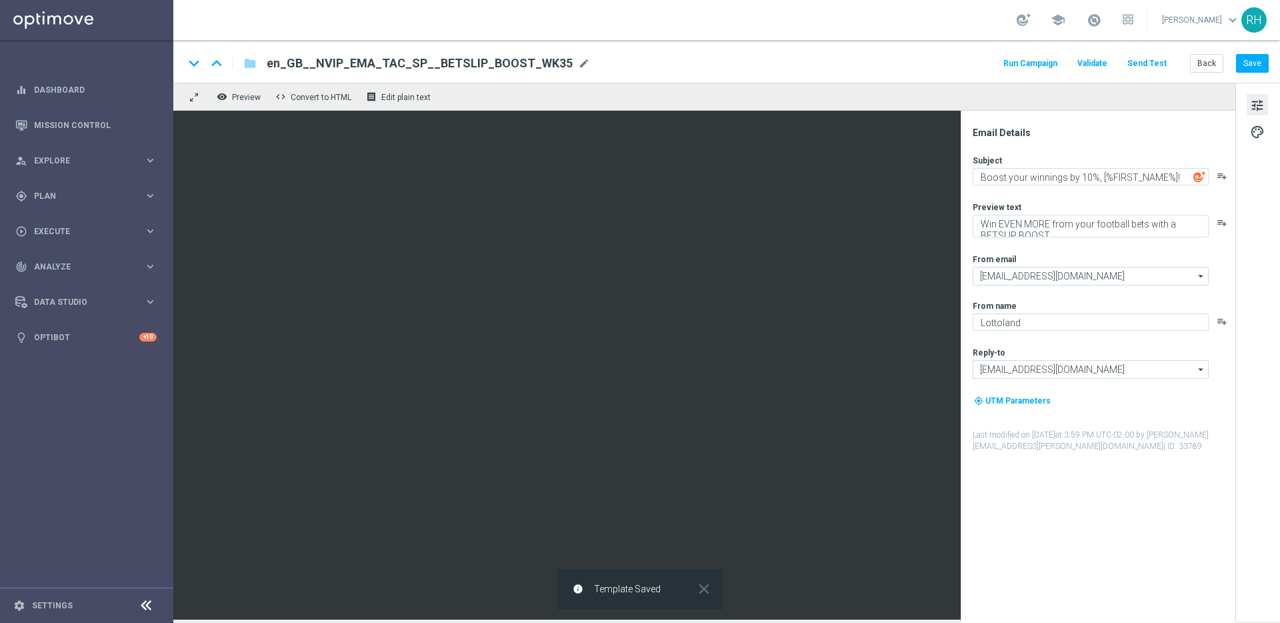
click at [1260, 101] on span "tune" at bounding box center [1257, 105] width 15 height 17
click at [954, 77] on div "keyboard_arrow_down keyboard_arrow_up folder en_GB__NVIP_EMA_TAC_SP__BETSLIP_BO…" at bounding box center [726, 61] width 1107 height 43
click at [82, 187] on div "gps_fixed Plan keyboard_arrow_right" at bounding box center [86, 195] width 172 height 35
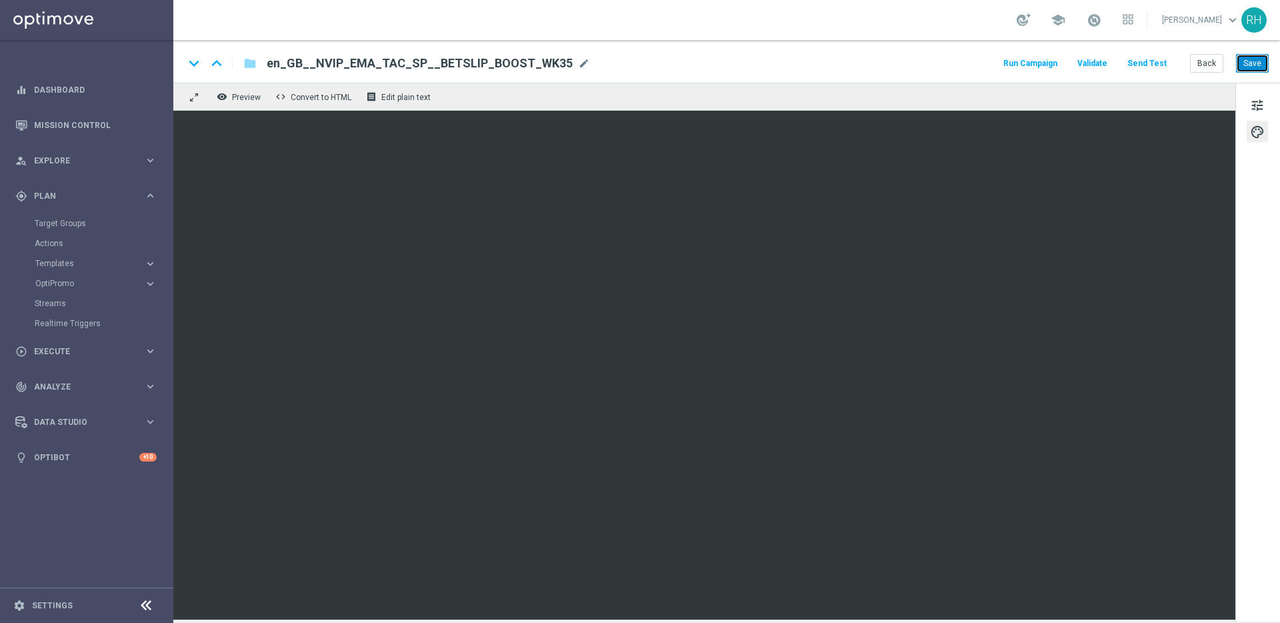
click at [1254, 59] on button "Save" at bounding box center [1252, 63] width 33 height 19
click at [895, 59] on div "keyboard_arrow_down keyboard_arrow_up folder en_GB__NVIP_EMA_TAC_SP__BETSLIP_BO…" at bounding box center [726, 63] width 1085 height 17
click at [1034, 55] on button "Run Campaign" at bounding box center [1031, 64] width 58 height 18
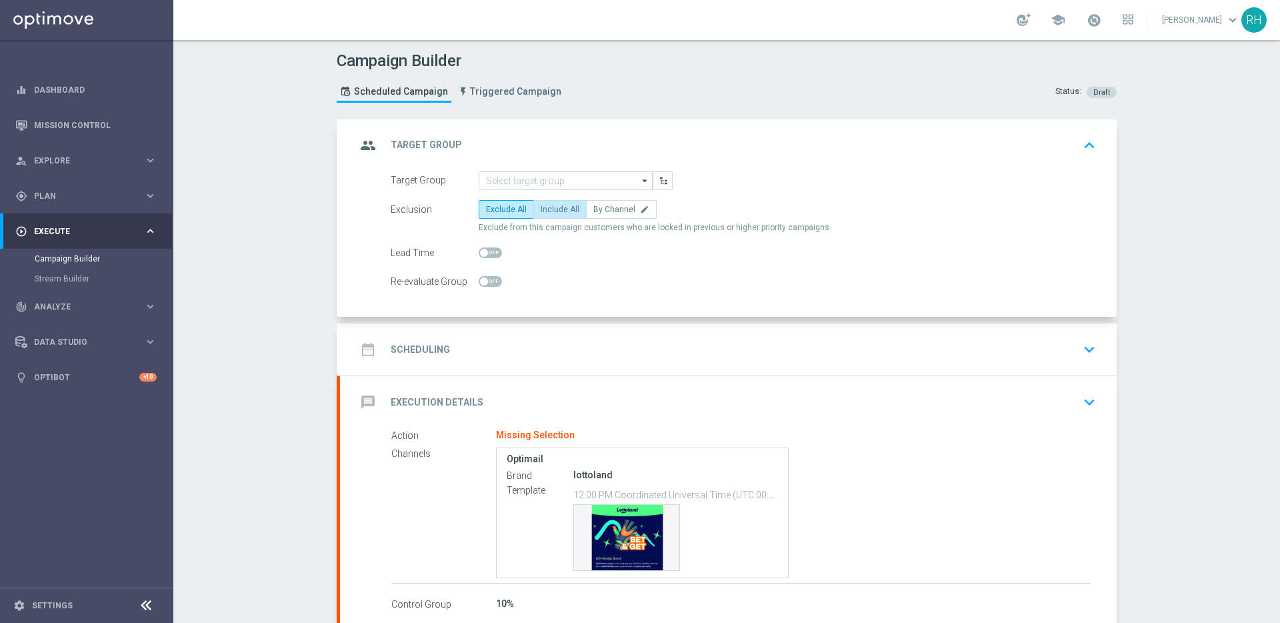
click at [541, 205] on span "Include All" at bounding box center [560, 209] width 39 height 9
click at [541, 207] on input "Include All" at bounding box center [545, 211] width 9 height 9
radio input "true"
click at [862, 345] on div "date_range Scheduling keyboard_arrow_down" at bounding box center [728, 349] width 745 height 25
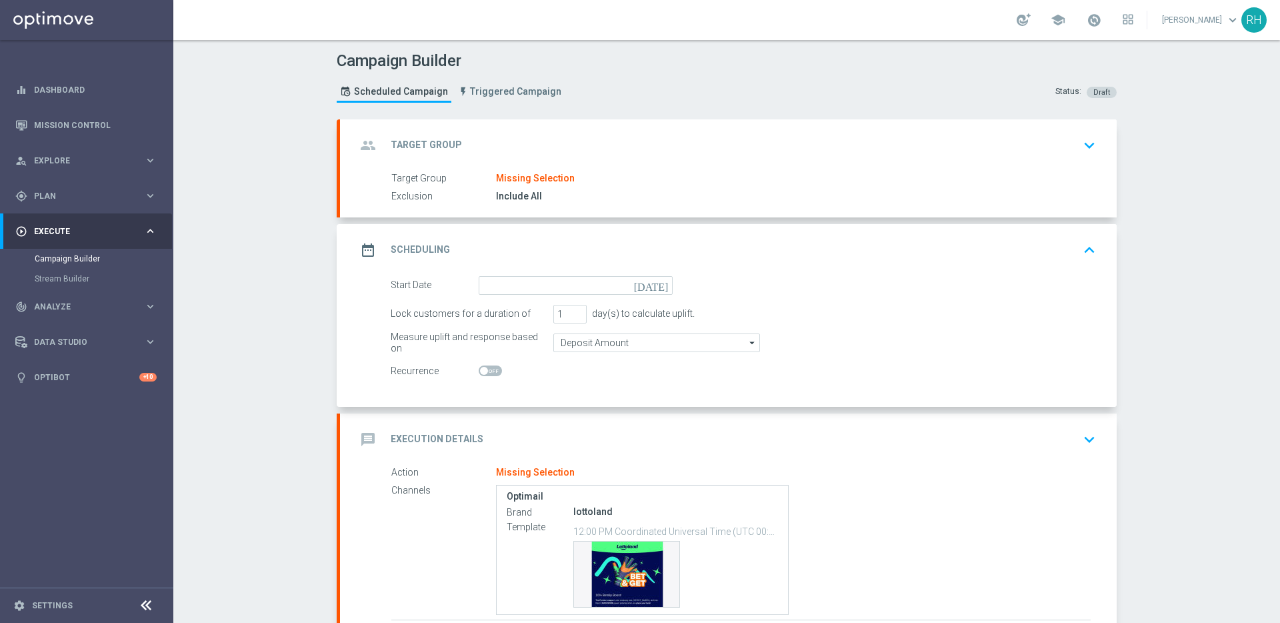
click at [654, 284] on icon "[DATE]" at bounding box center [653, 283] width 39 height 15
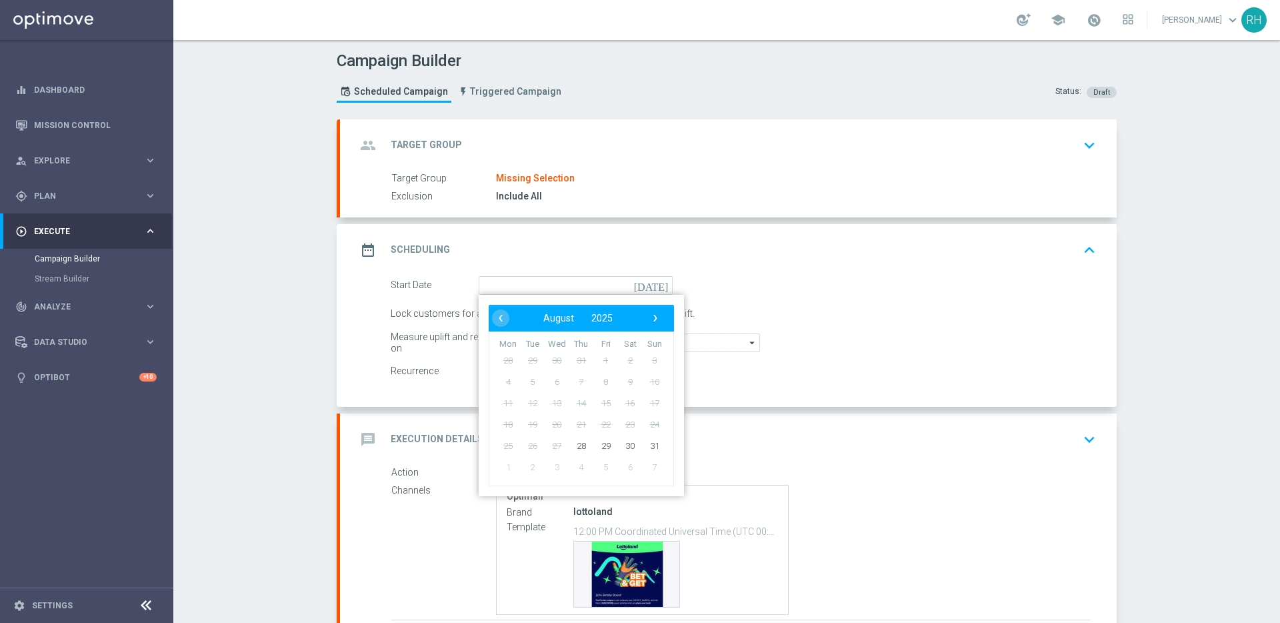
click at [722, 160] on div "group Target Group keyboard_arrow_down" at bounding box center [728, 145] width 777 height 52
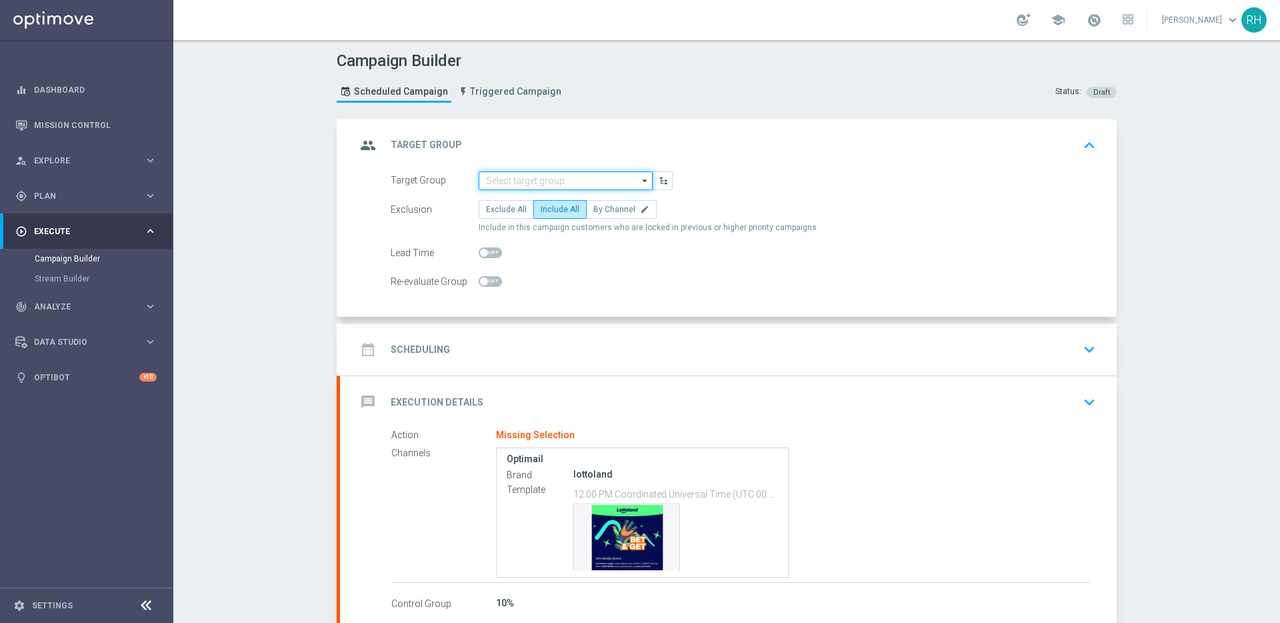
click at [553, 179] on input at bounding box center [566, 180] width 174 height 19
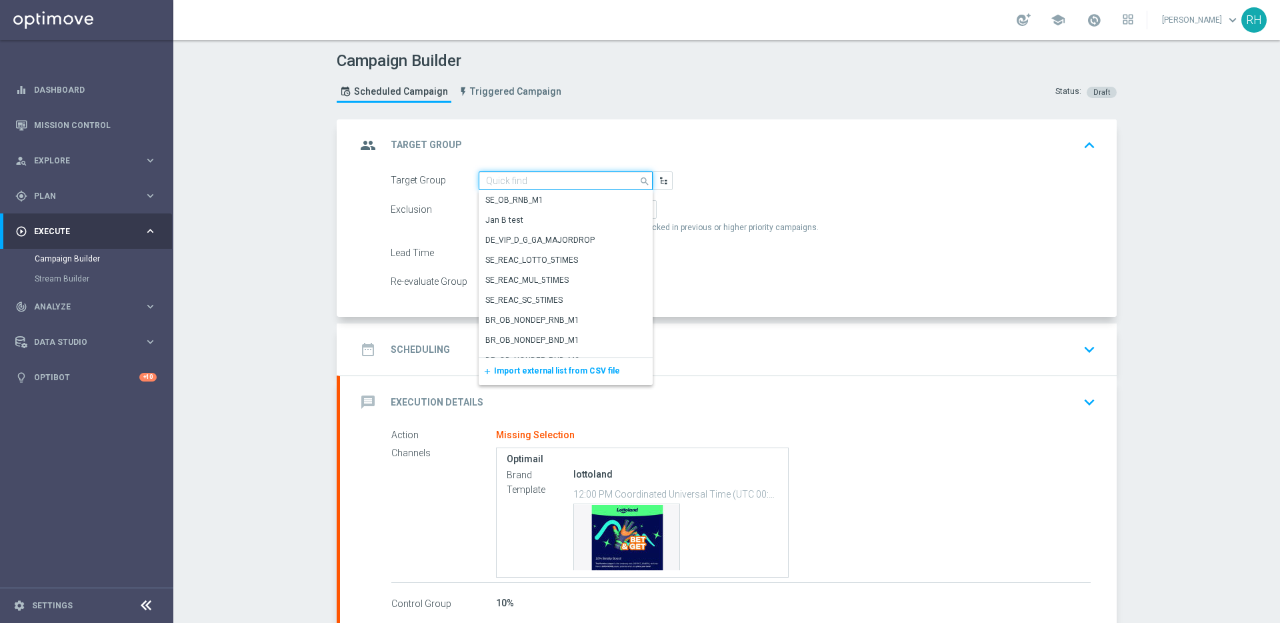
paste input "UK_SPORTSBOOK_EMAIL | Stakes last 90 days"
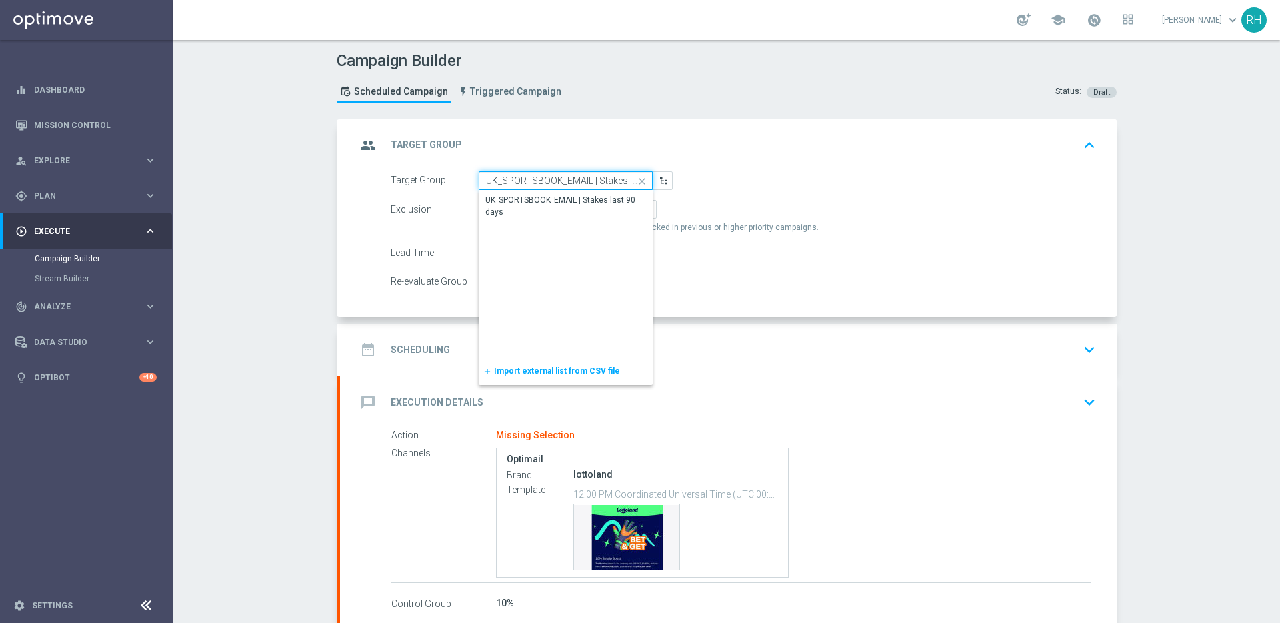
scroll to position [0, 38]
click at [557, 197] on div "UK_SPORTSBOOK_EMAIL | Stakes last 90 days" at bounding box center [565, 206] width 161 height 24
type input "UK_SPORTSBOOK_EMAIL | Stakes last 90 days"
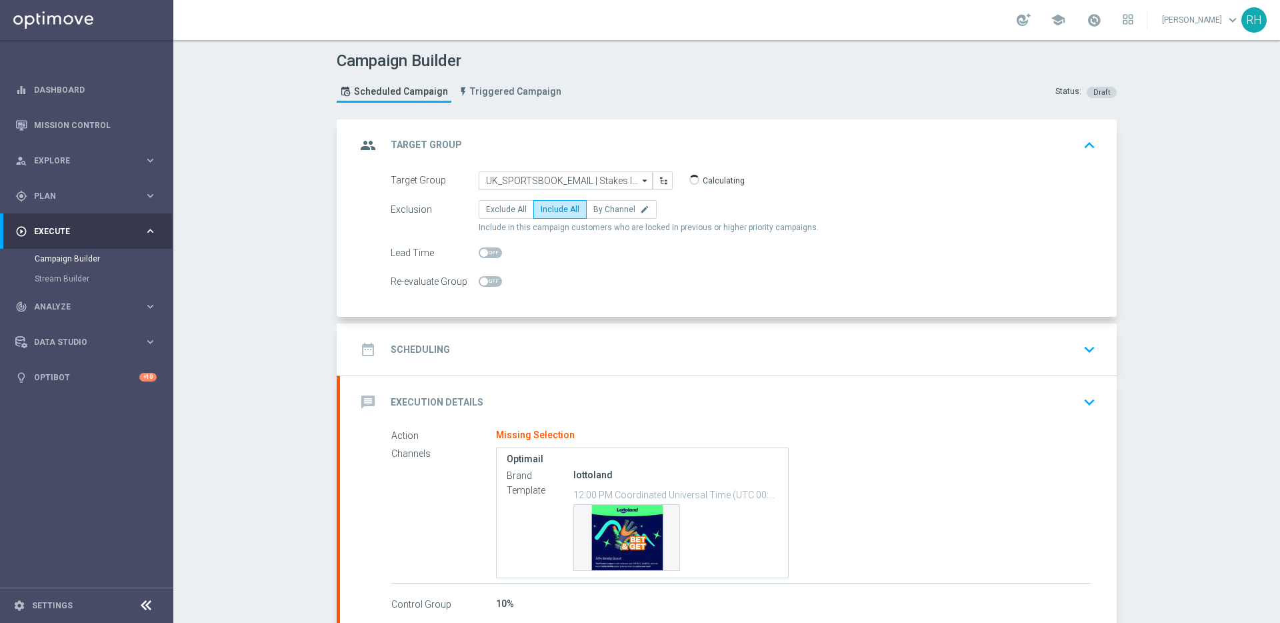
click at [487, 246] on div at bounding box center [490, 252] width 23 height 19
click at [484, 253] on span at bounding box center [490, 252] width 23 height 11
click at [484, 253] on input "checkbox" at bounding box center [490, 252] width 23 height 11
checkbox input "true"
click at [768, 95] on div "Campaign Builder Scheduled Campaign Triggered Campaign Status: Draft" at bounding box center [727, 78] width 800 height 61
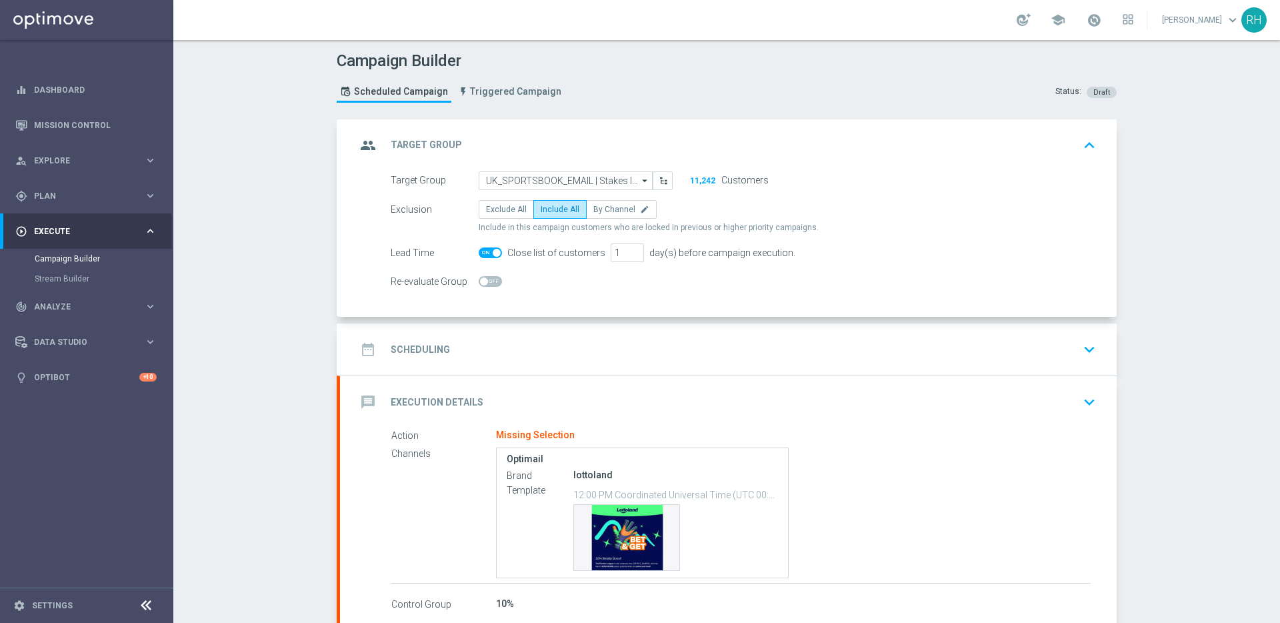
click at [788, 325] on div "date_range Scheduling keyboard_arrow_down" at bounding box center [728, 349] width 777 height 52
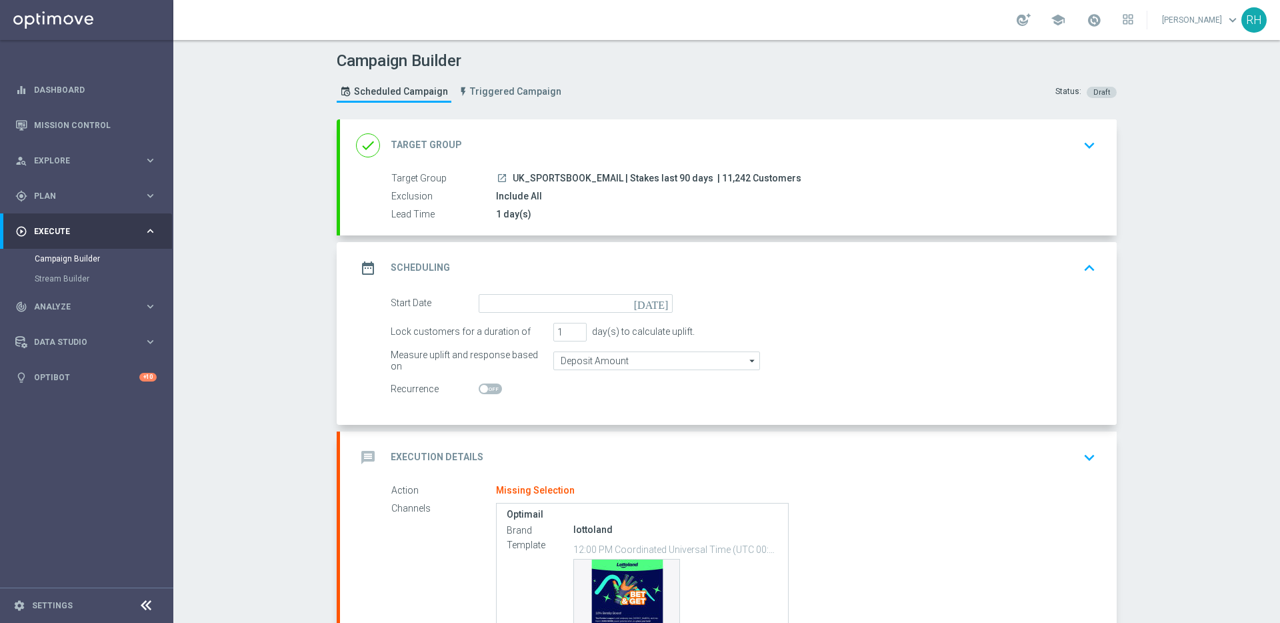
click at [661, 304] on icon "[DATE]" at bounding box center [653, 301] width 39 height 15
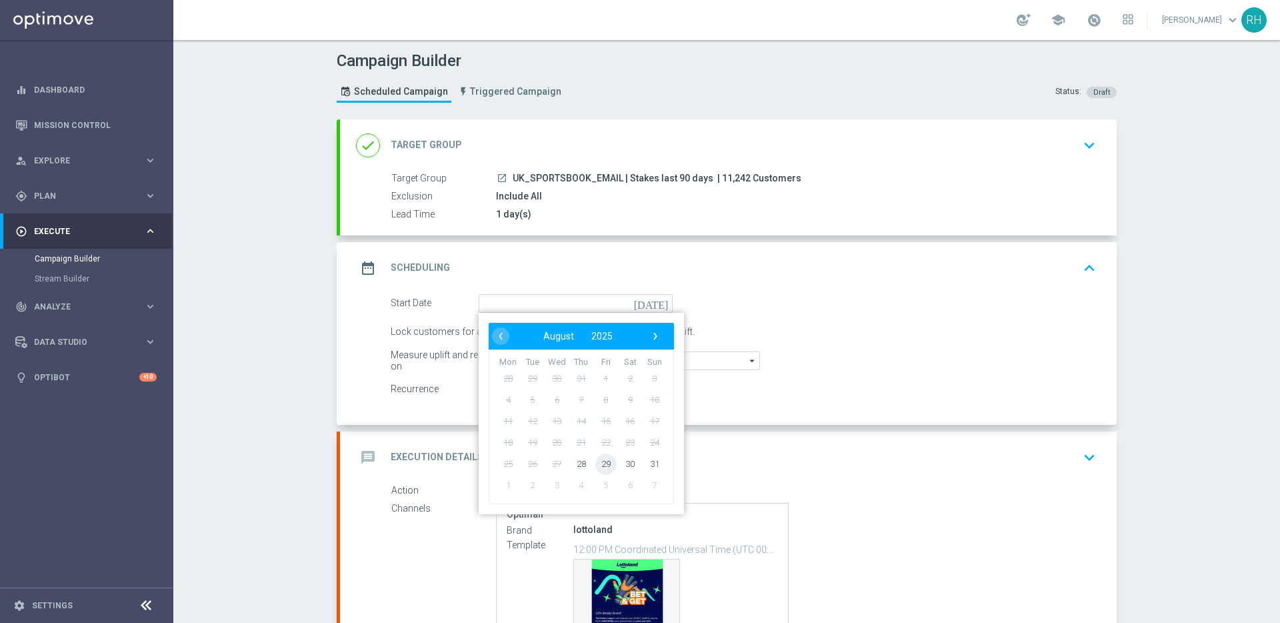
click at [602, 463] on span "29" at bounding box center [605, 463] width 21 height 21
type input "[DATE]"
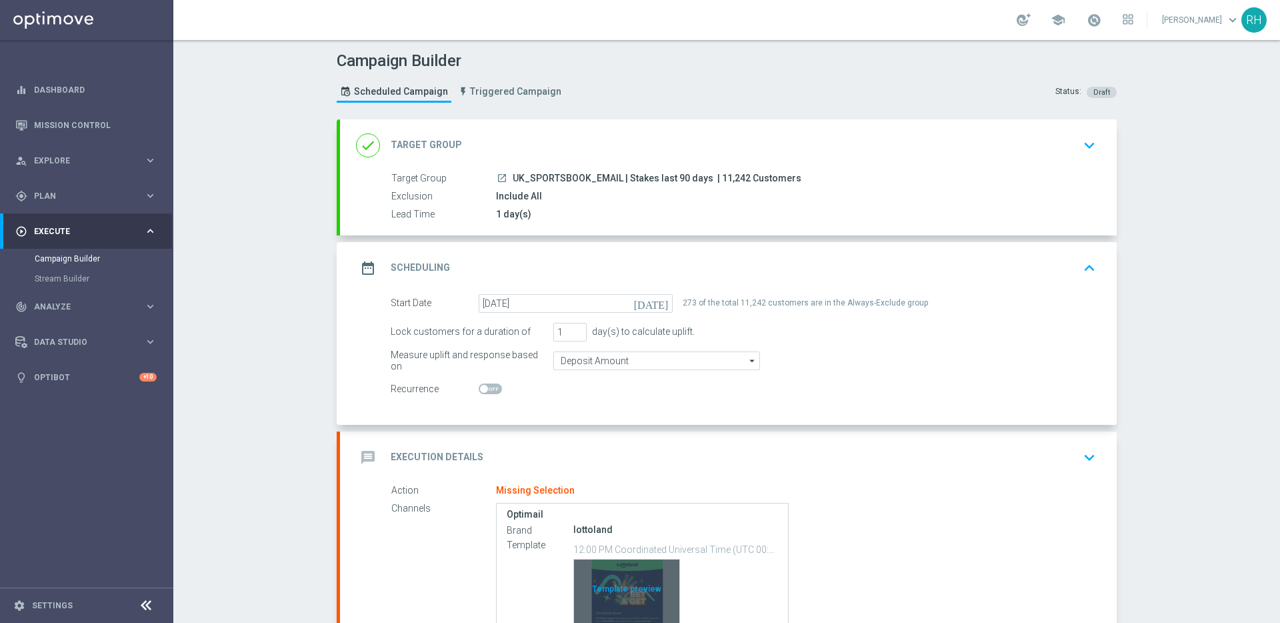
click at [627, 588] on div "Template preview" at bounding box center [626, 591] width 105 height 65
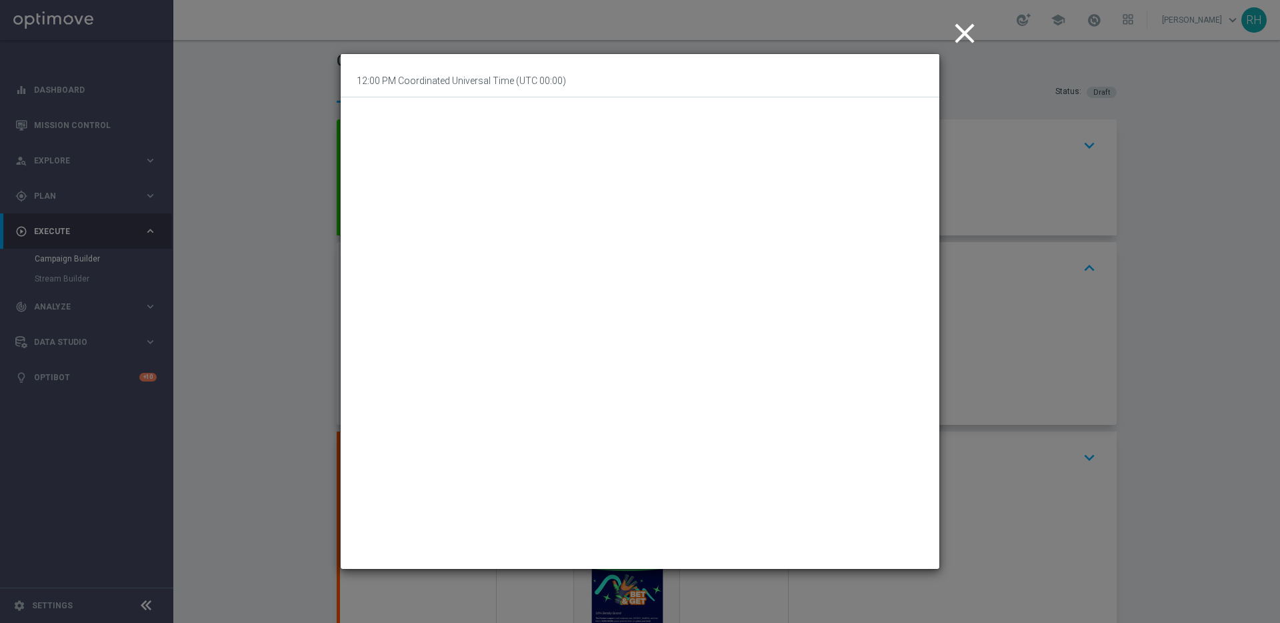
click at [1237, 293] on modal-container "close 12:00 PM Coordinated Universal Time (UTC 00:00)" at bounding box center [640, 311] width 1280 height 623
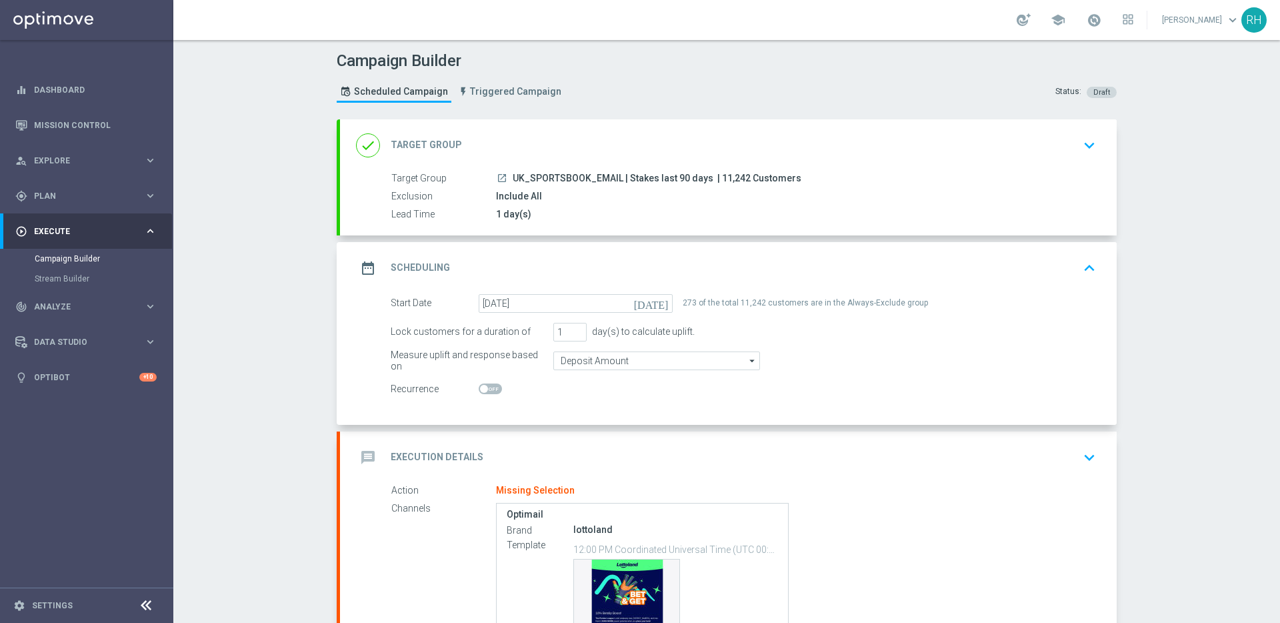
click at [746, 368] on icon "arrow_drop_down" at bounding box center [752, 360] width 13 height 17
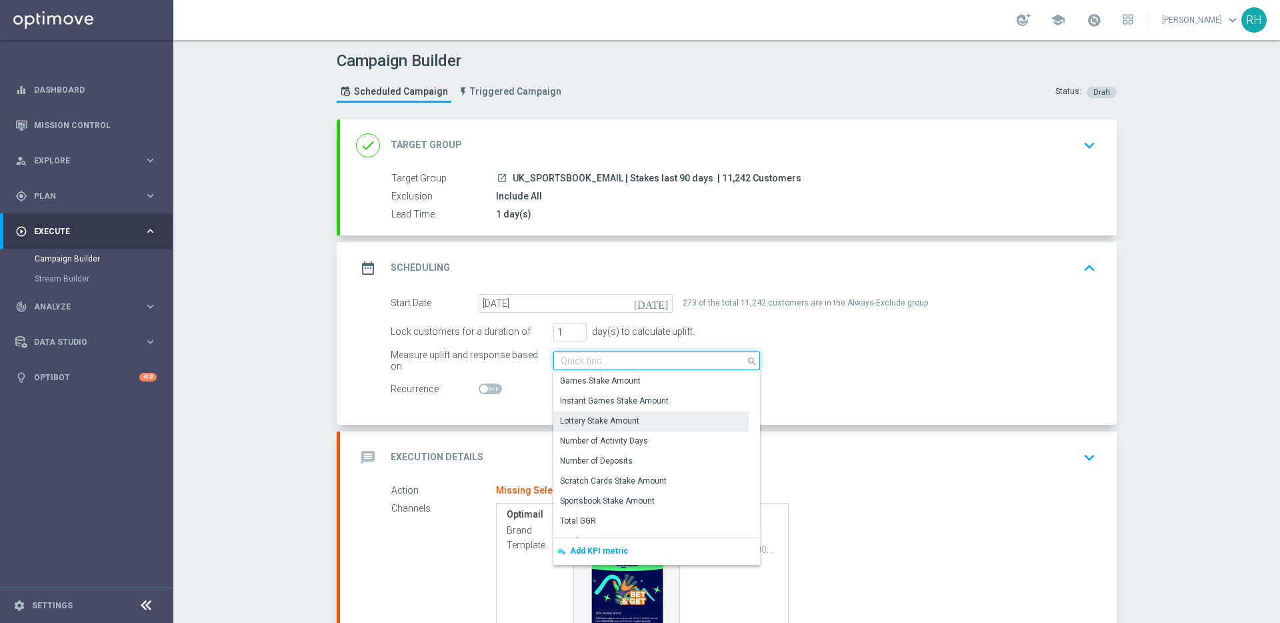
scroll to position [60, 0]
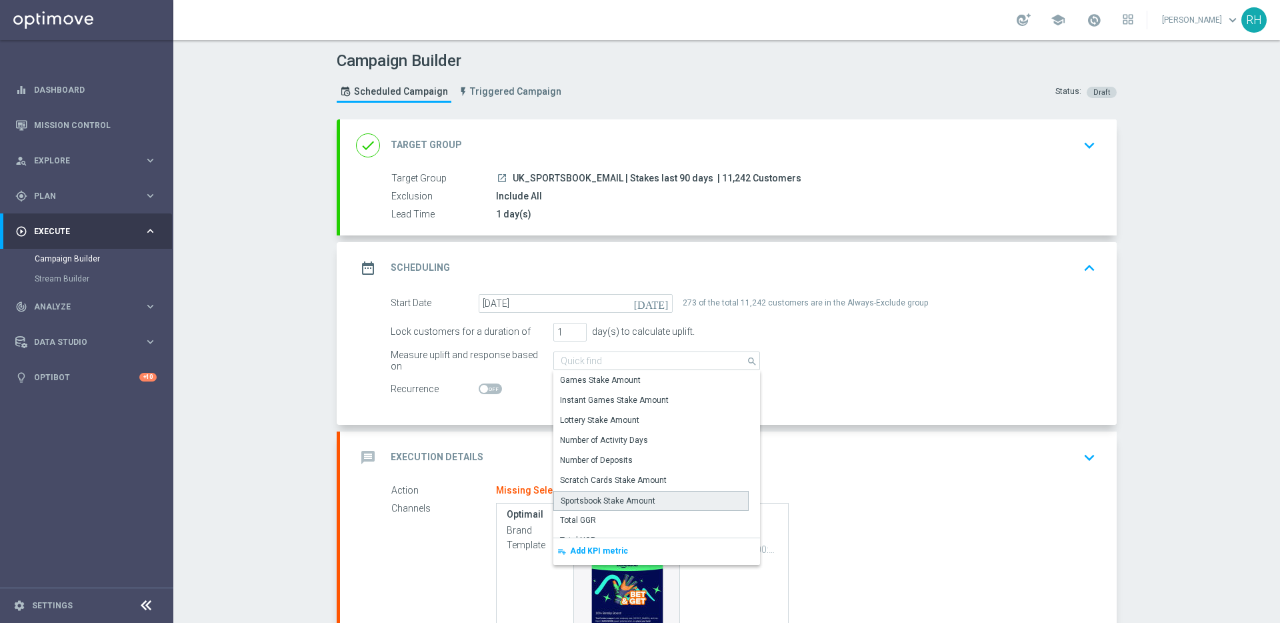
click at [649, 500] on div "Sportsbook Stake Amount" at bounding box center [650, 501] width 195 height 20
type input "Sportsbook Stake Amount"
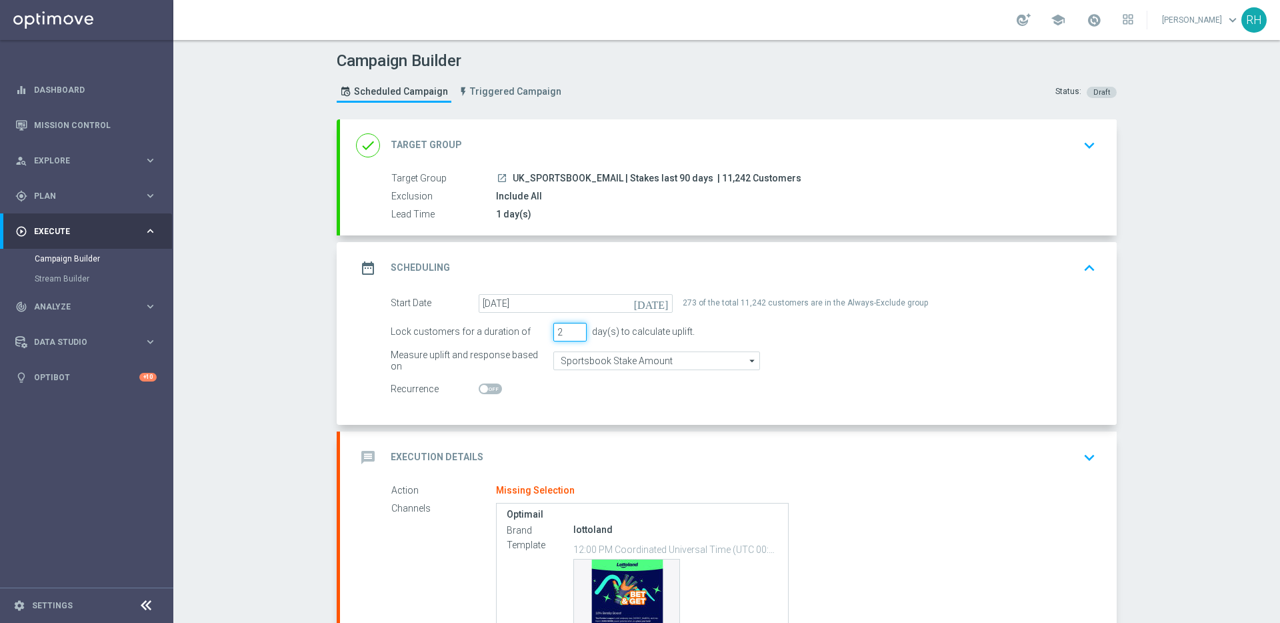
click at [570, 329] on input "2" at bounding box center [569, 332] width 33 height 19
type input "3"
click at [570, 329] on input "3" at bounding box center [569, 332] width 33 height 19
click at [1067, 257] on div "date_range Scheduling keyboard_arrow_up" at bounding box center [728, 267] width 745 height 25
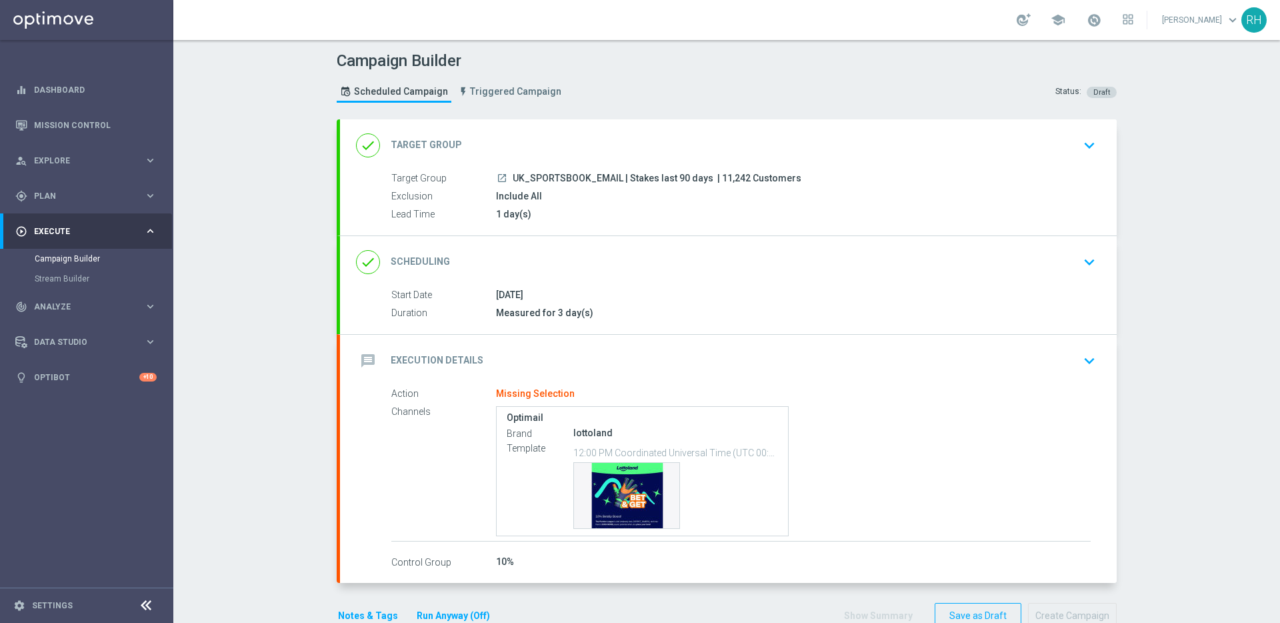
click at [724, 179] on span "| 11,242 Customers" at bounding box center [760, 179] width 84 height 12
copy span "11,242"
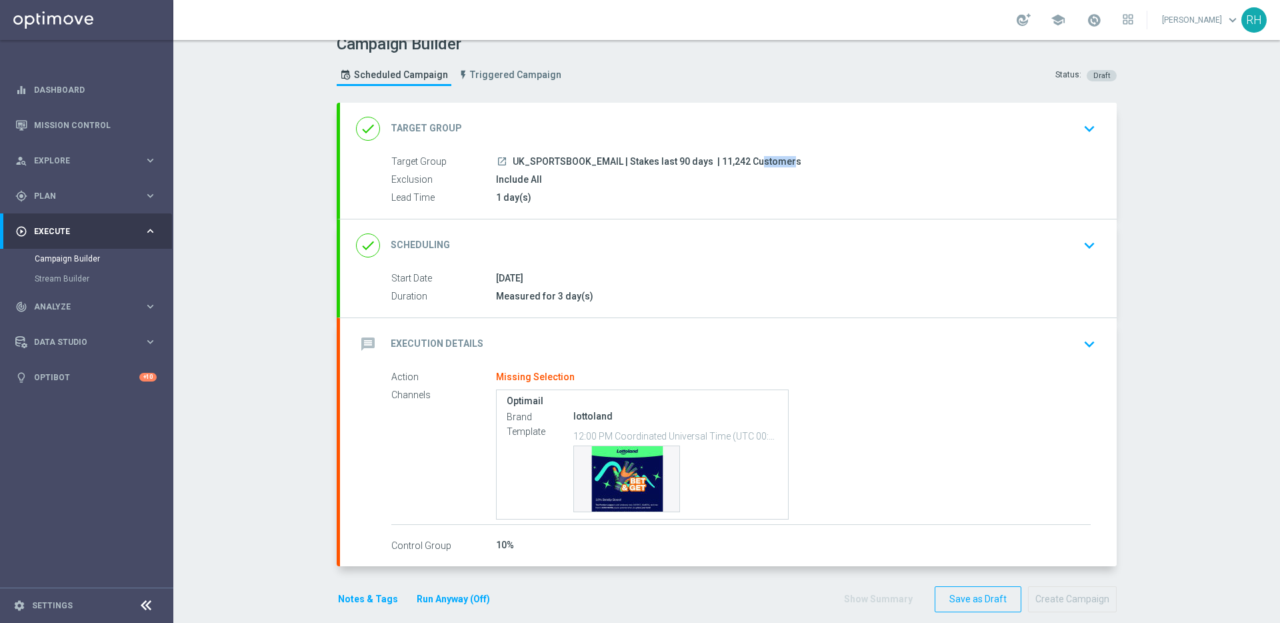
scroll to position [33, 0]
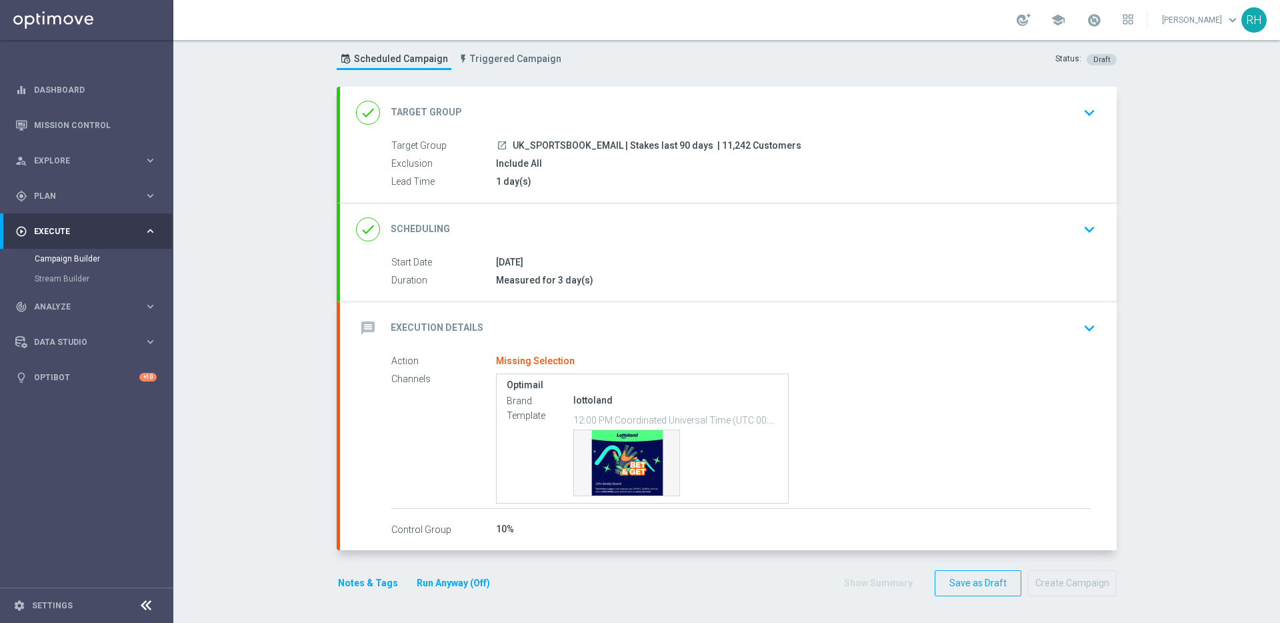
click at [976, 315] on div "message Execution Details keyboard_arrow_down" at bounding box center [728, 327] width 745 height 25
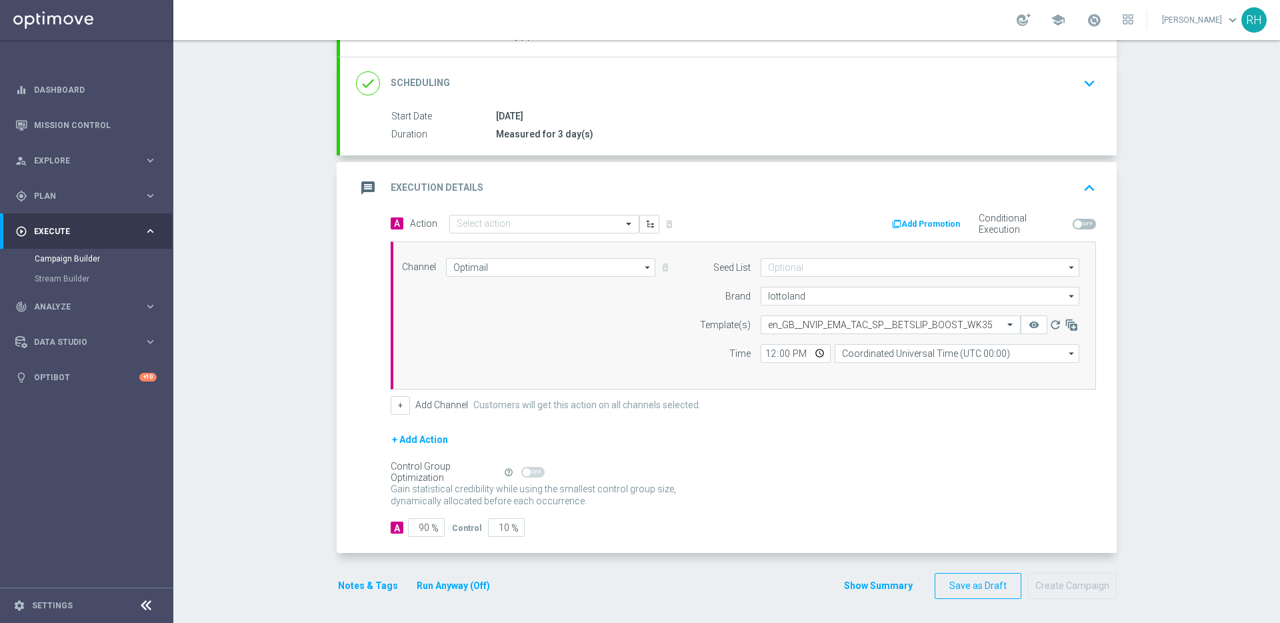
scroll to position [181, 0]
click at [412, 519] on input "90" at bounding box center [426, 524] width 37 height 19
type input "1"
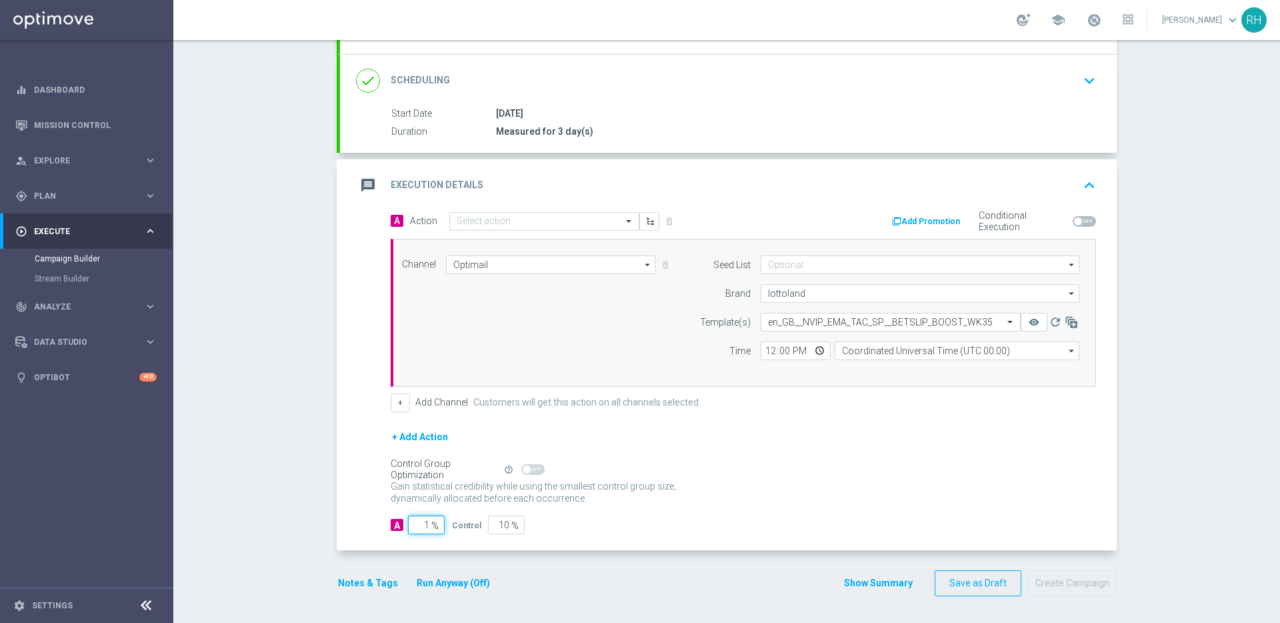
type input "99"
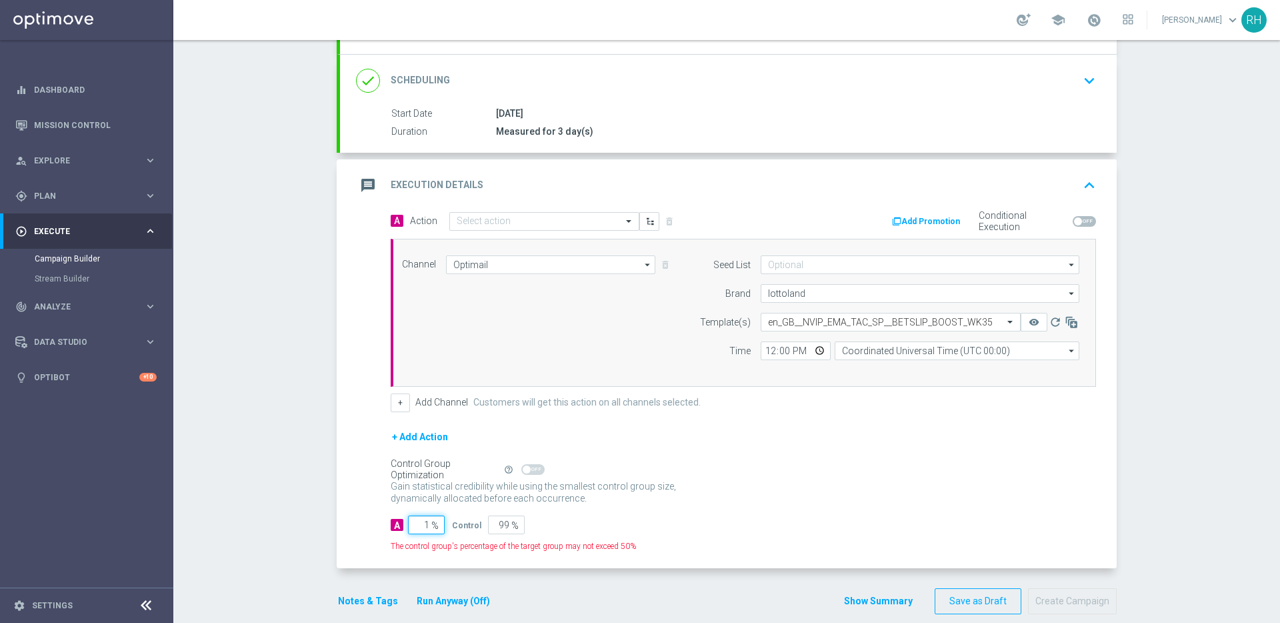
type input "10"
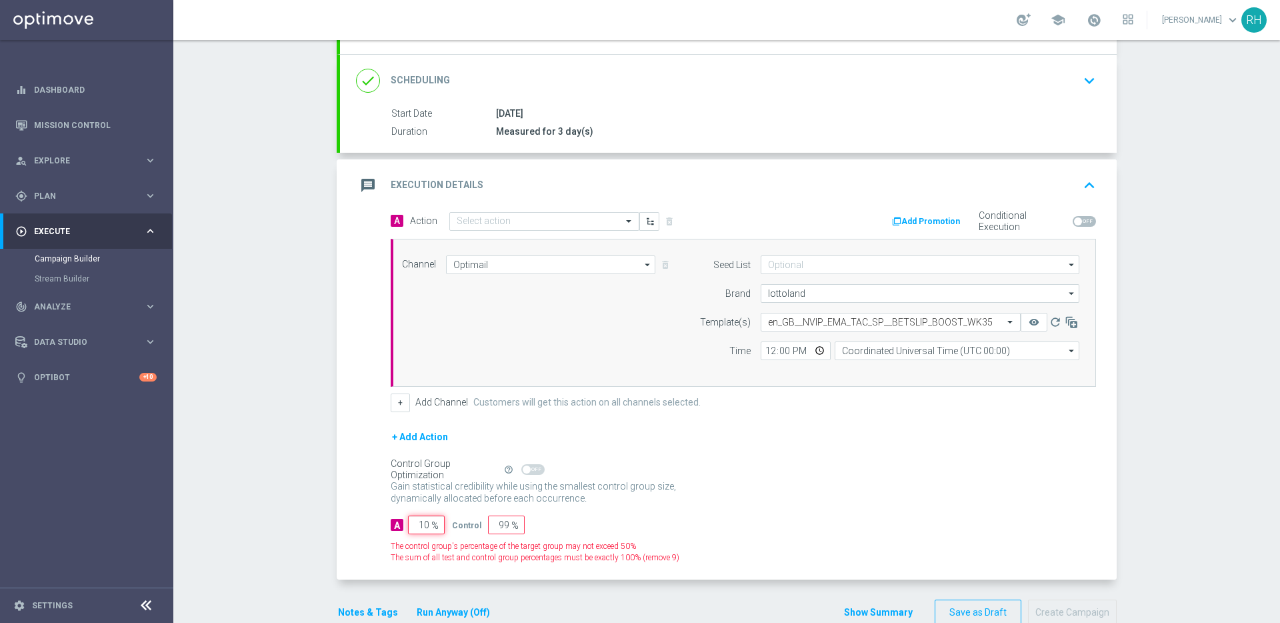
type input "90"
type input "100"
type input "0"
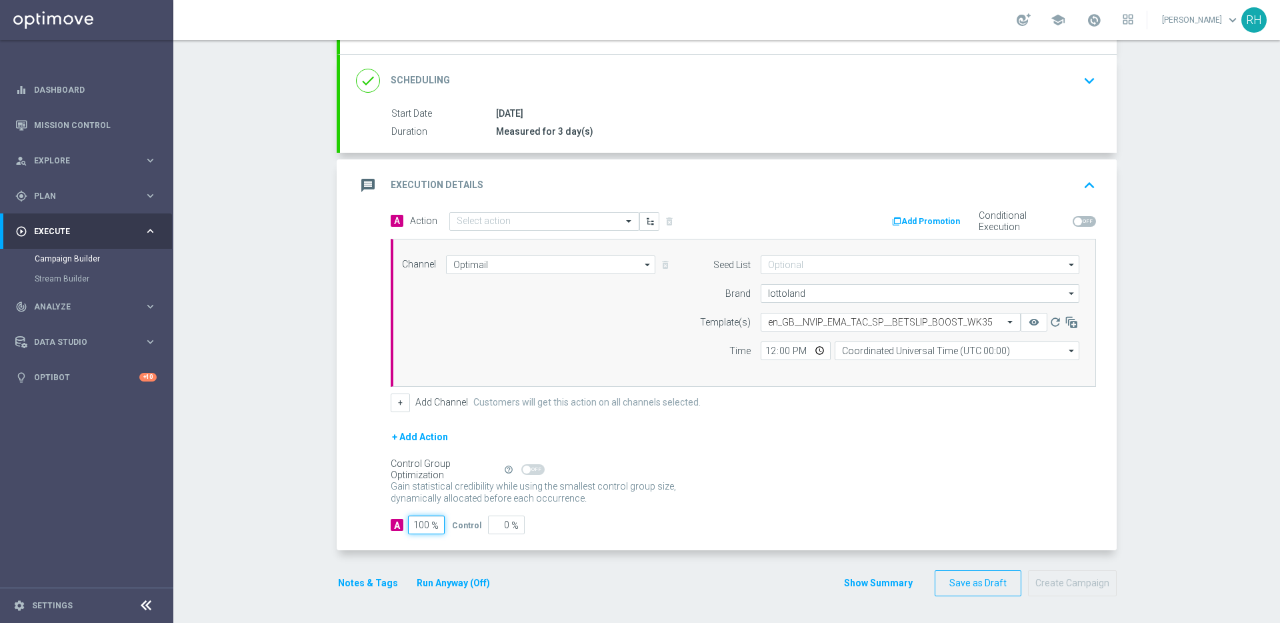
type input "100"
click at [307, 497] on div "Campaign Builder Scheduled Campaign Triggered Campaign Status: Draft done Targe…" at bounding box center [726, 331] width 1107 height 583
click at [359, 581] on button "Notes & Tags" at bounding box center [368, 583] width 63 height 17
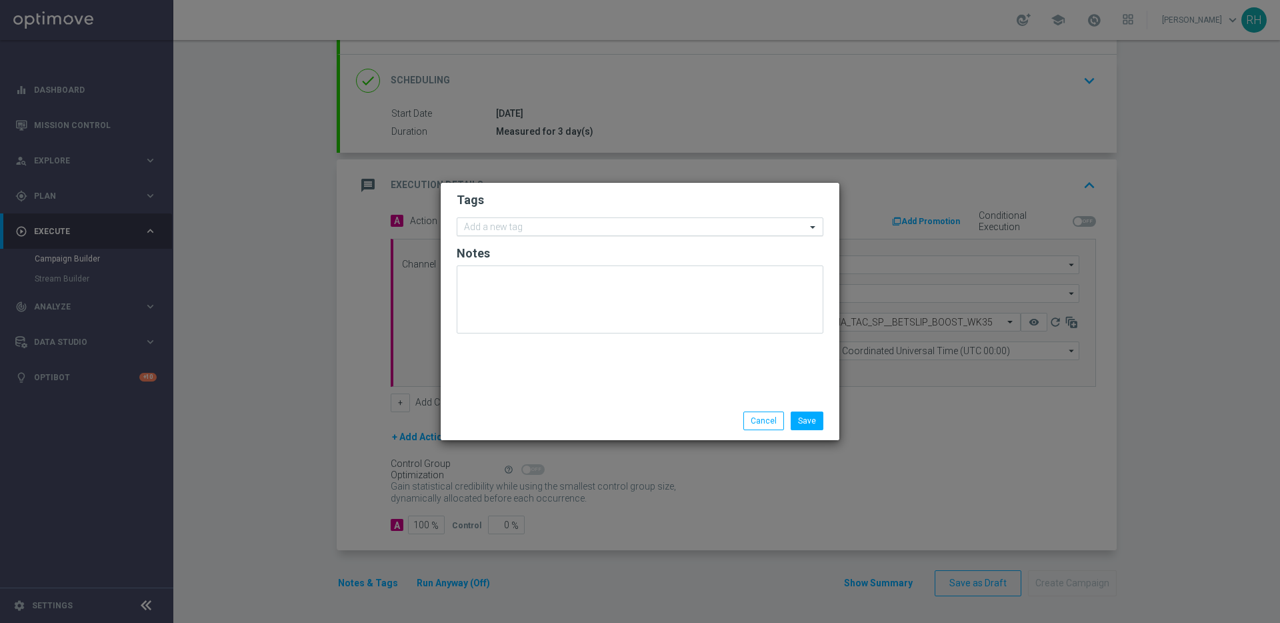
click at [549, 231] on input "text" at bounding box center [635, 227] width 342 height 11
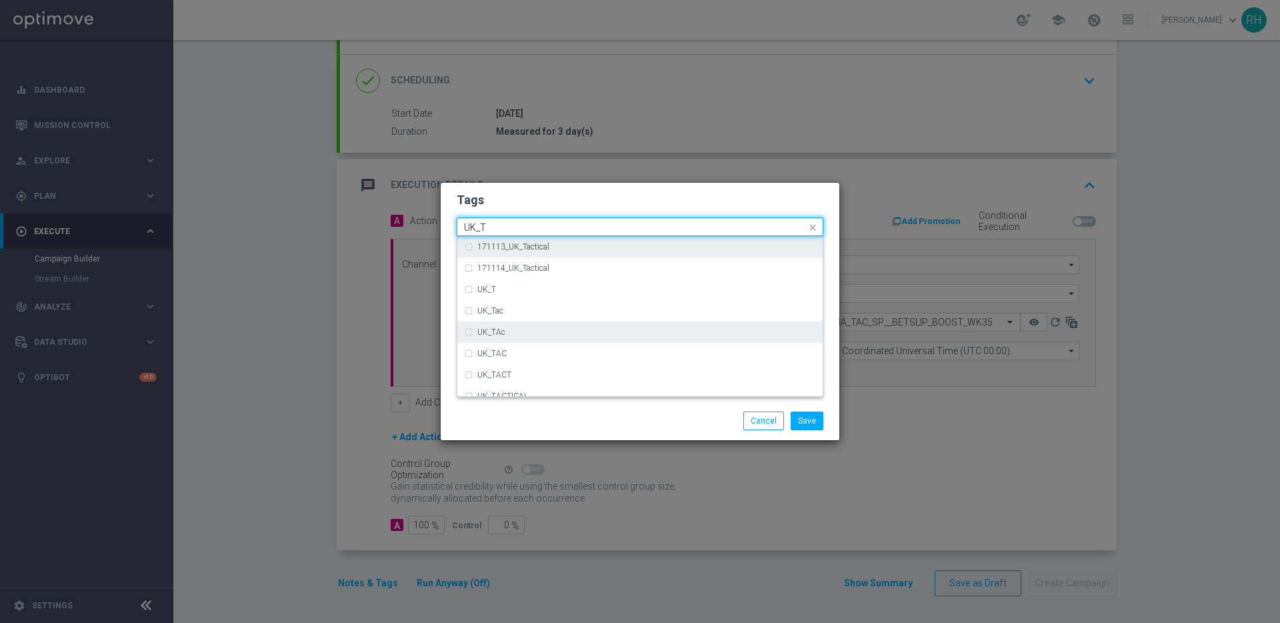
scroll to position [3, 0]
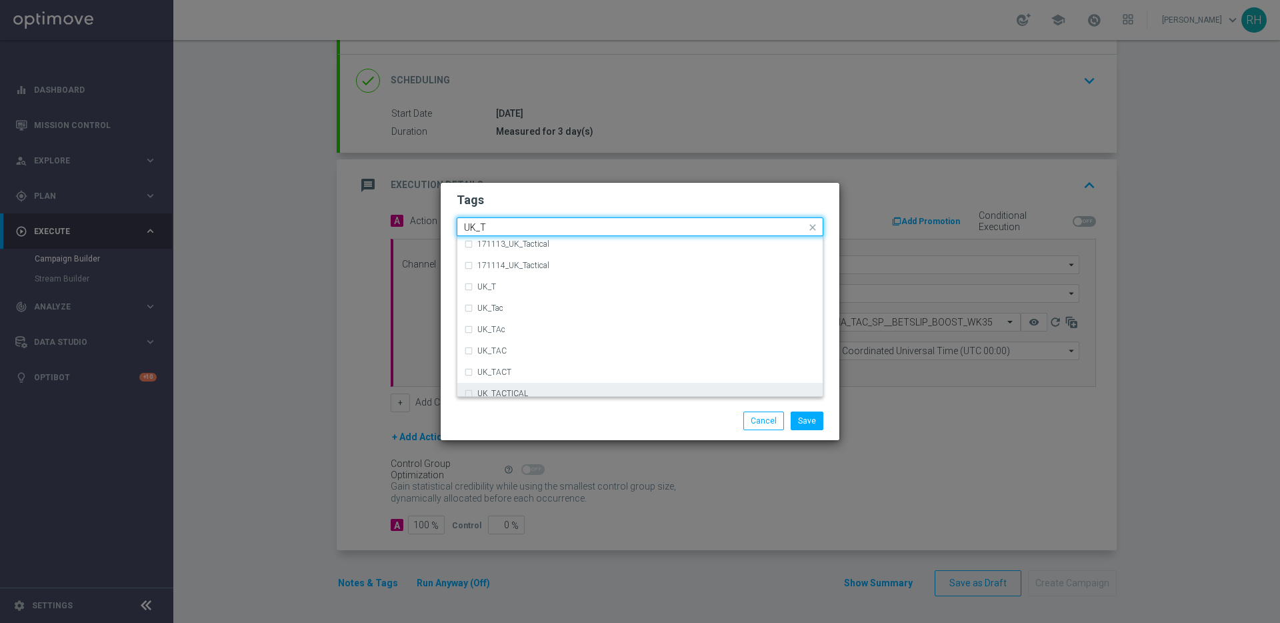
click at [574, 389] on div "UK_TACTICAL" at bounding box center [646, 393] width 339 height 8
type input "UK_T"
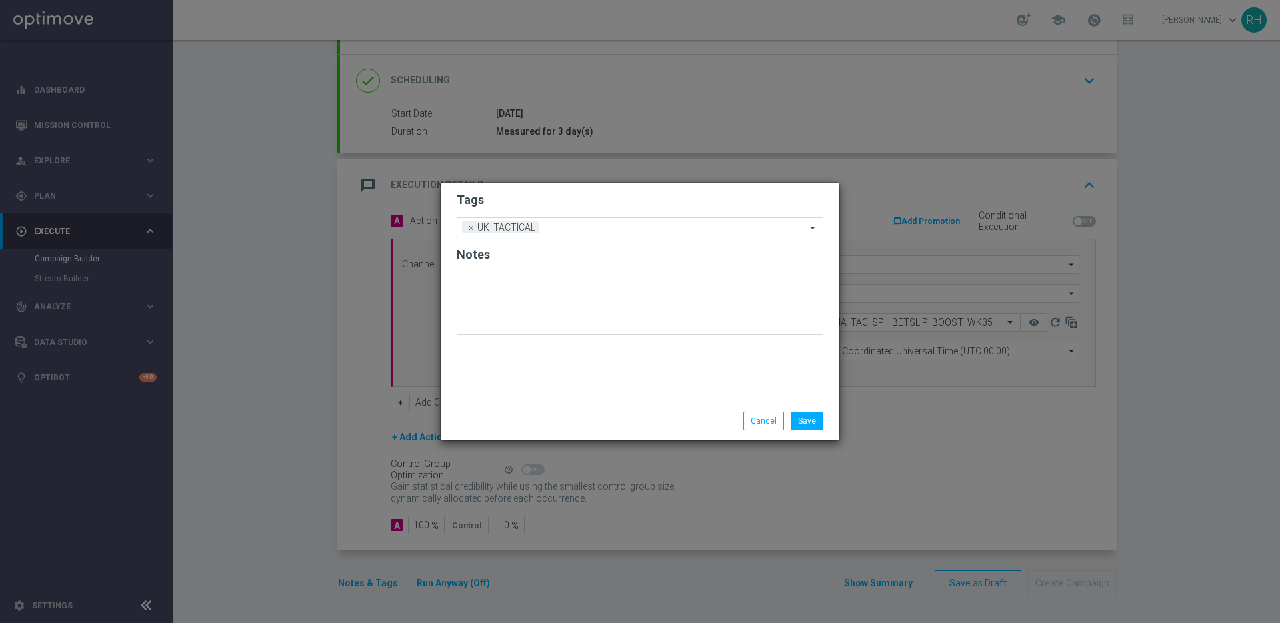
drag, startPoint x: 587, startPoint y: 423, endPoint x: 919, endPoint y: 451, distance: 332.6
click at [588, 423] on div "Save Cancel" at bounding box center [704, 420] width 258 height 19
click at [818, 425] on button "Save" at bounding box center [807, 420] width 33 height 19
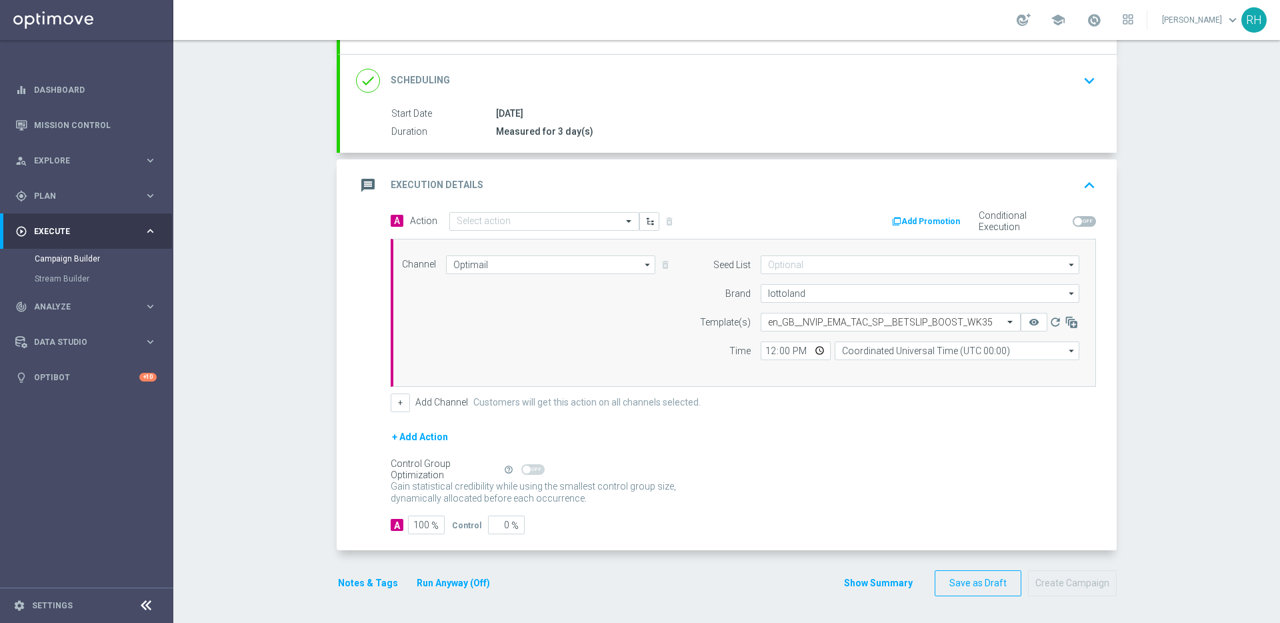
click at [821, 426] on form "A Action Select action delete_forever Add Promotion Conditional Execution Chann…" at bounding box center [744, 372] width 706 height 323
click at [966, 177] on div "message Execution Details keyboard_arrow_up" at bounding box center [728, 185] width 745 height 25
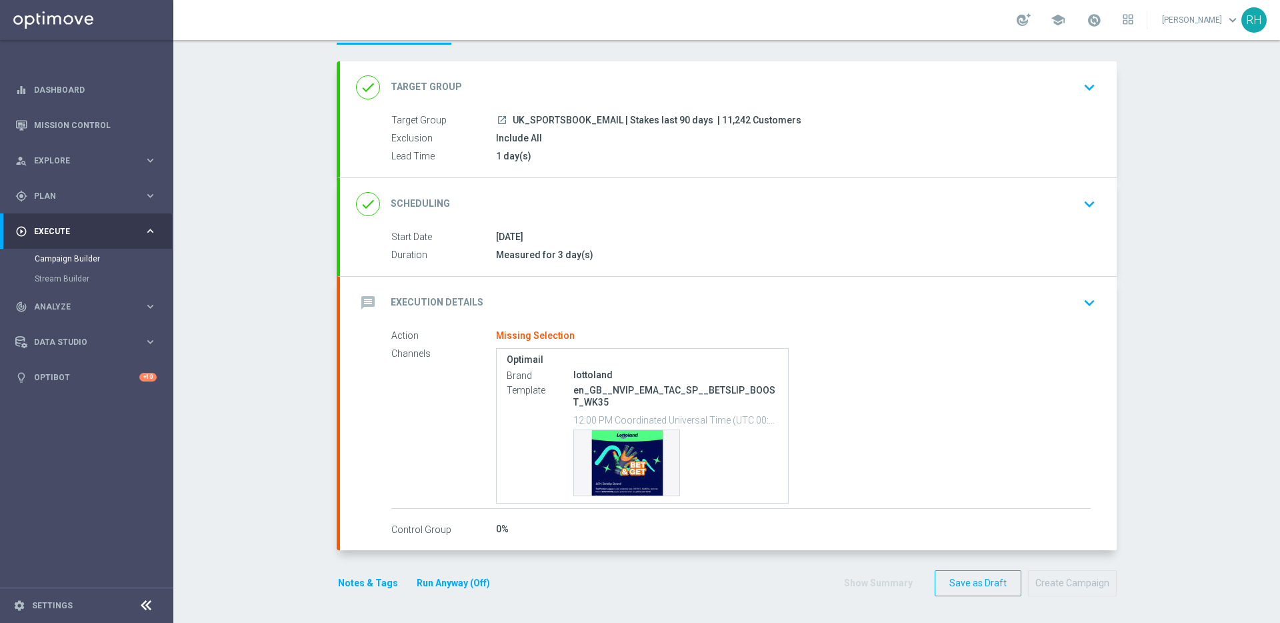
scroll to position [58, 0]
click at [590, 394] on p "en_GB__NVIP_EMA_TAC_SP__BETSLIP_BOOST_WK35" at bounding box center [675, 396] width 205 height 24
copy div "en_GB__NVIP_EMA_TAC_SP__BETSLIP_BOOST_WK35"
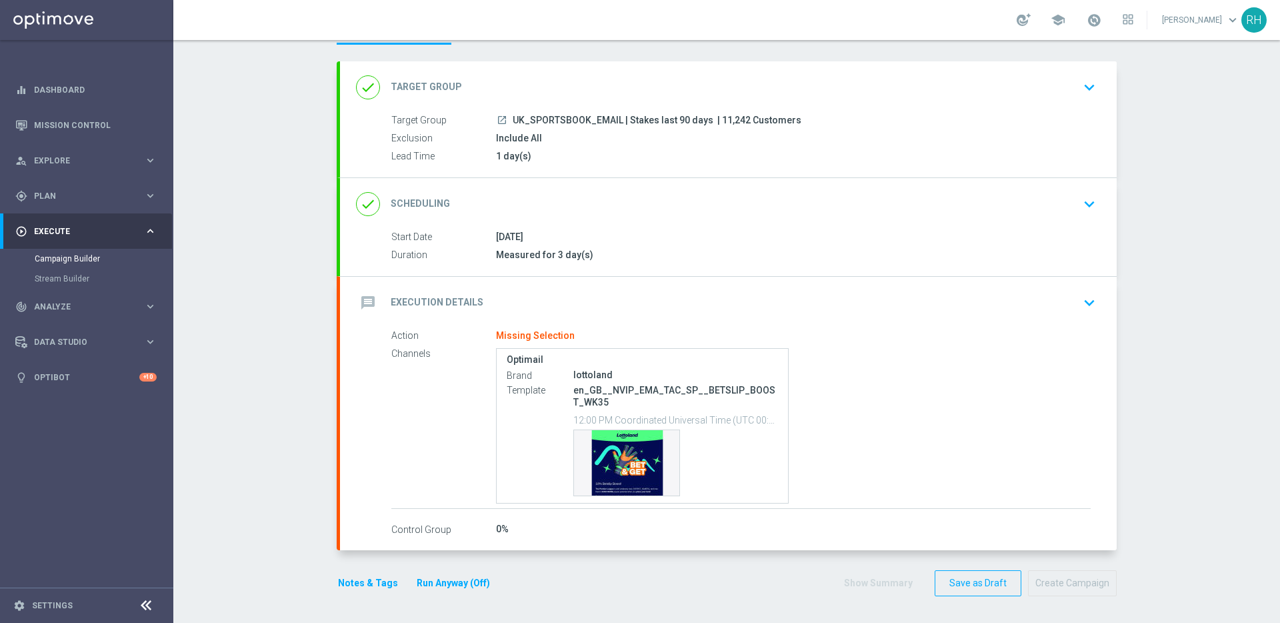
click at [1004, 305] on div "message Execution Details keyboard_arrow_down" at bounding box center [728, 302] width 745 height 25
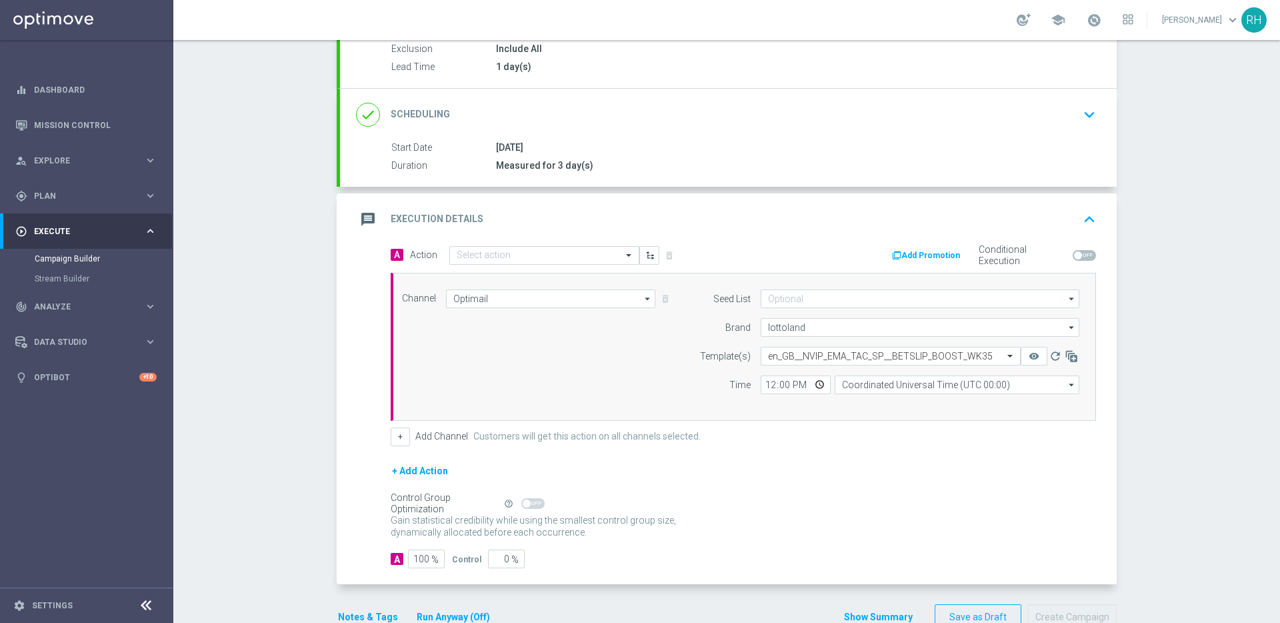
scroll to position [181, 0]
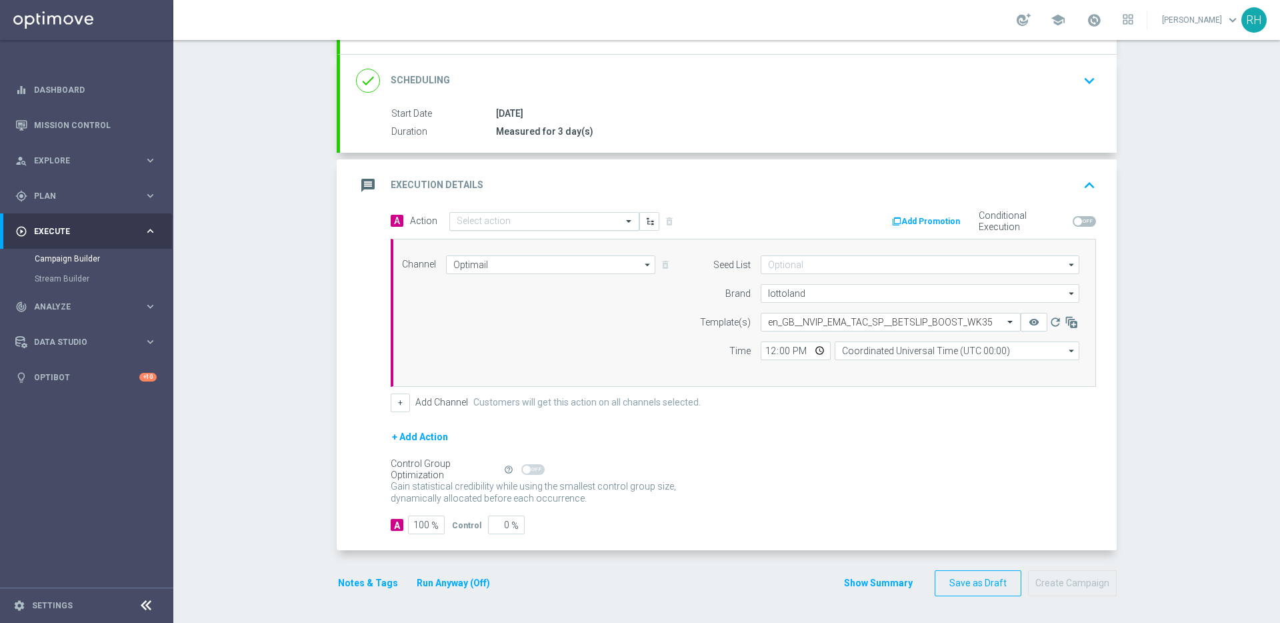
click at [507, 222] on input "text" at bounding box center [531, 221] width 149 height 11
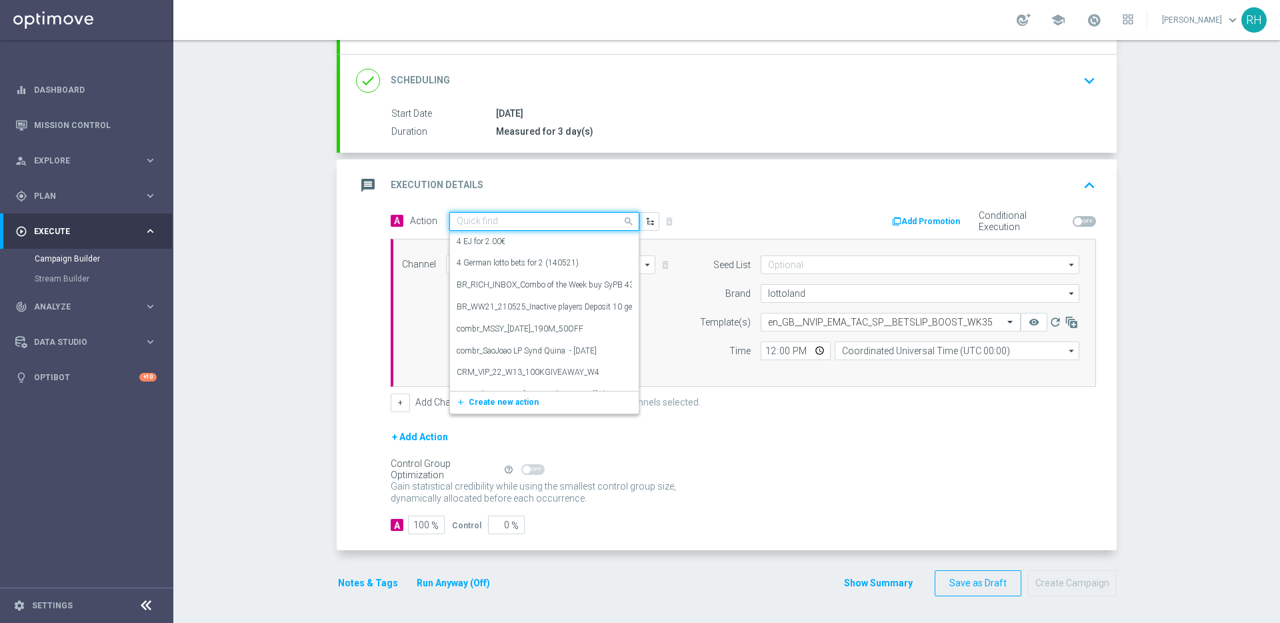
paste input "en_GB__NVIP_EMA_TAC_SP__BETSLIP_BOOST_WK35"
type input "en_GB__NVIP_EMA_TAC_SP__BETSLIP_BOOST_WK35"
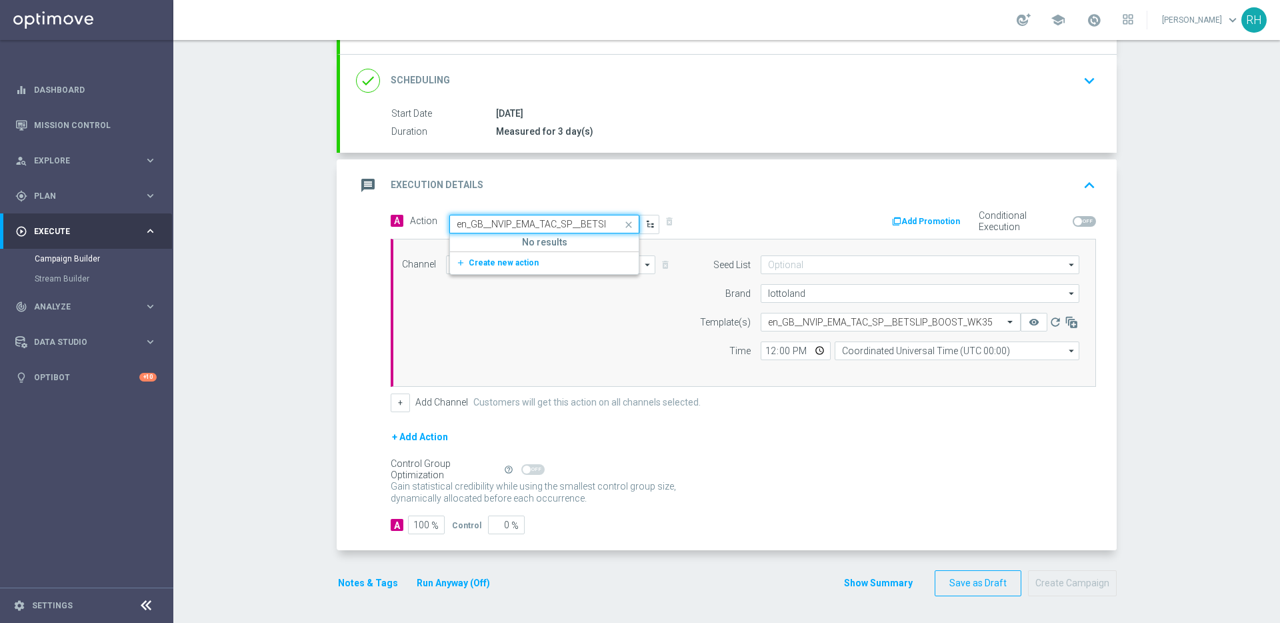
scroll to position [0, 71]
click at [501, 267] on span "Create new action" at bounding box center [504, 262] width 70 height 9
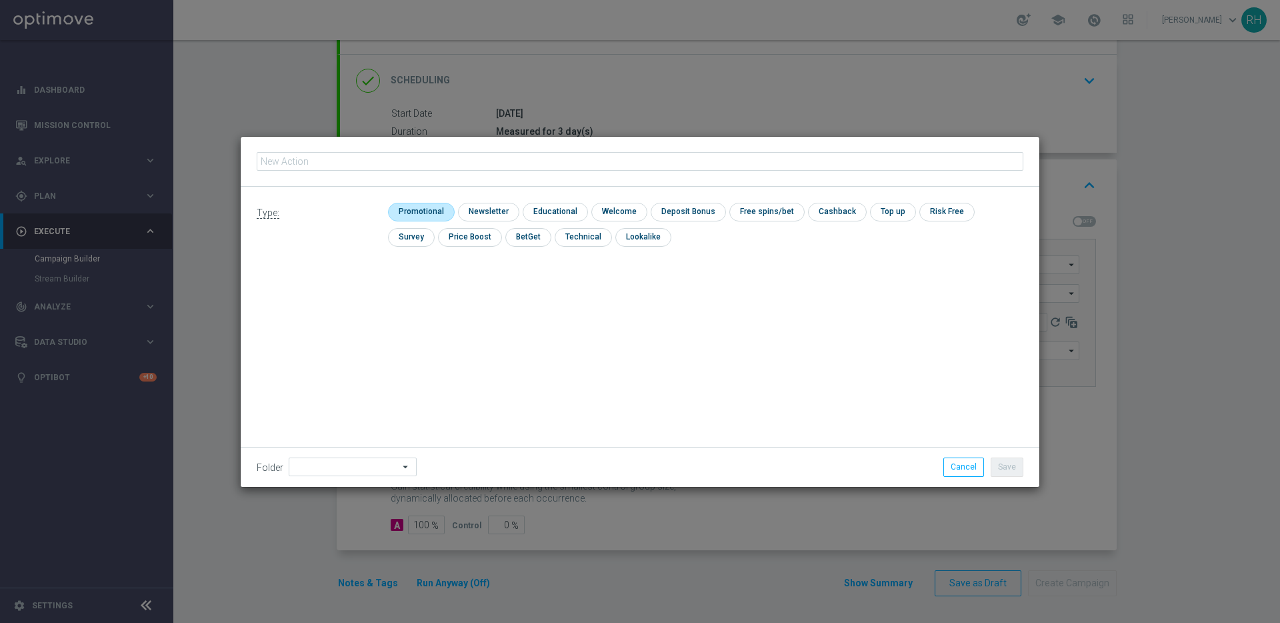
type input "en_GB__NVIP_EMA_TAC_SP__BETSLIP_BOOST_WK35"
click at [410, 215] on input "checkbox" at bounding box center [419, 212] width 63 height 18
checkbox input "true"
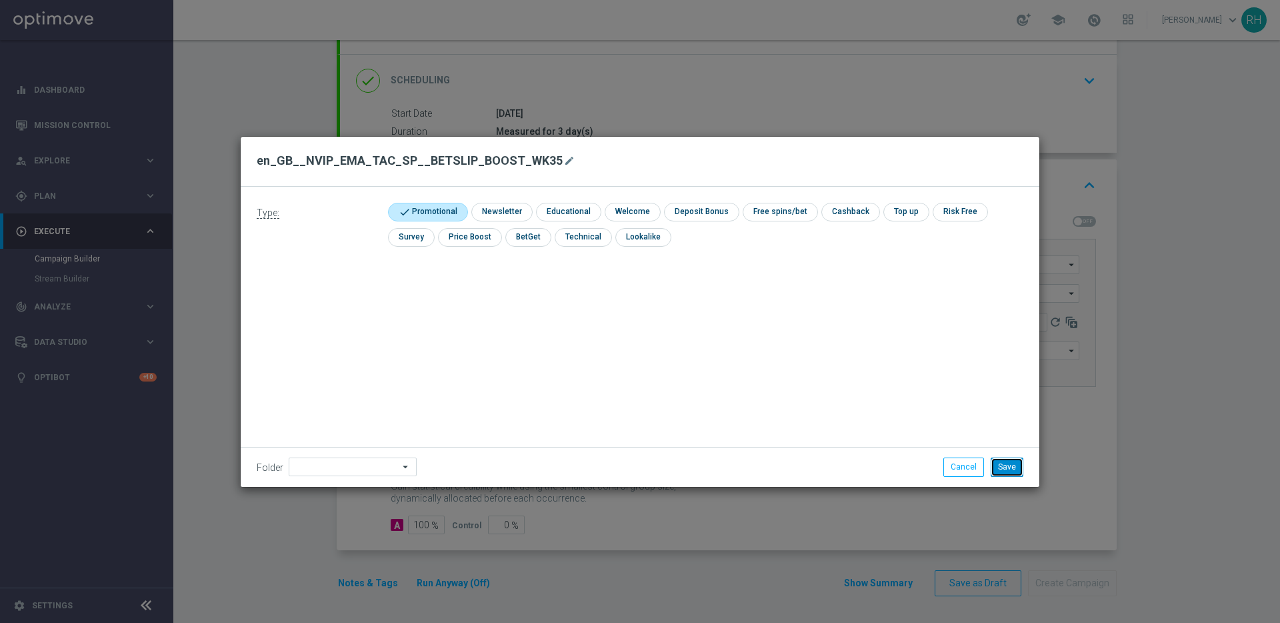
click at [1010, 462] on button "Save" at bounding box center [1007, 466] width 33 height 19
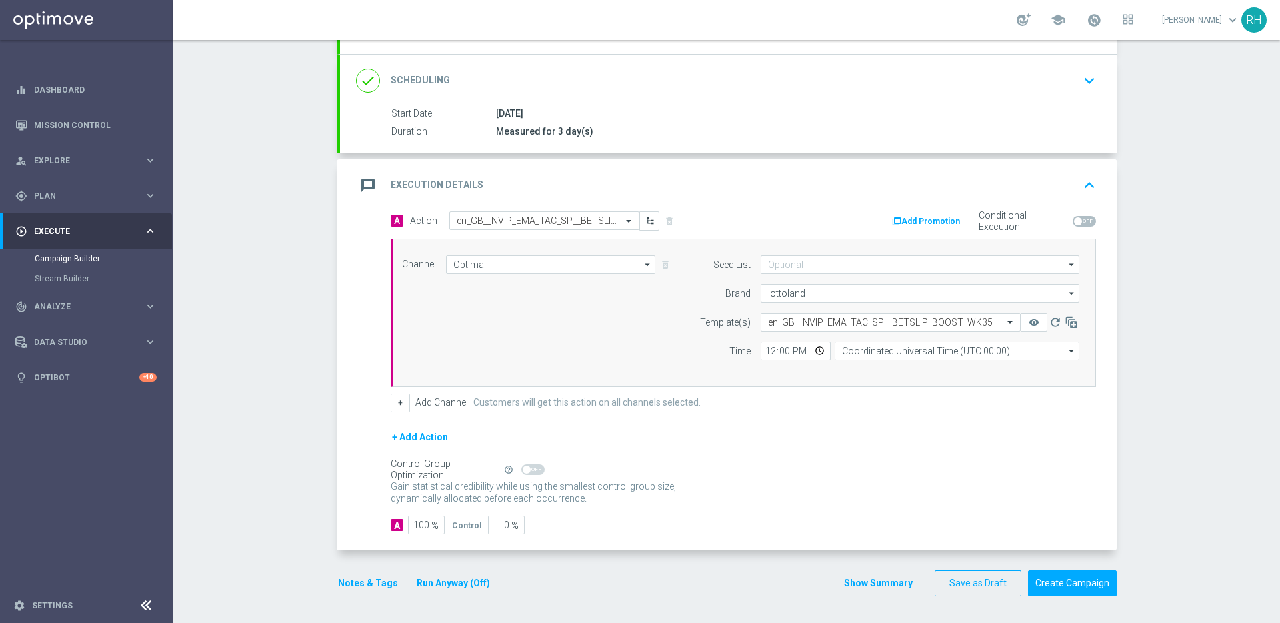
click at [1016, 479] on div "Gain statistical credibility while using the smallest control group size, dynam…" at bounding box center [744, 493] width 706 height 32
click at [353, 580] on button "Notes & Tags" at bounding box center [368, 583] width 63 height 17
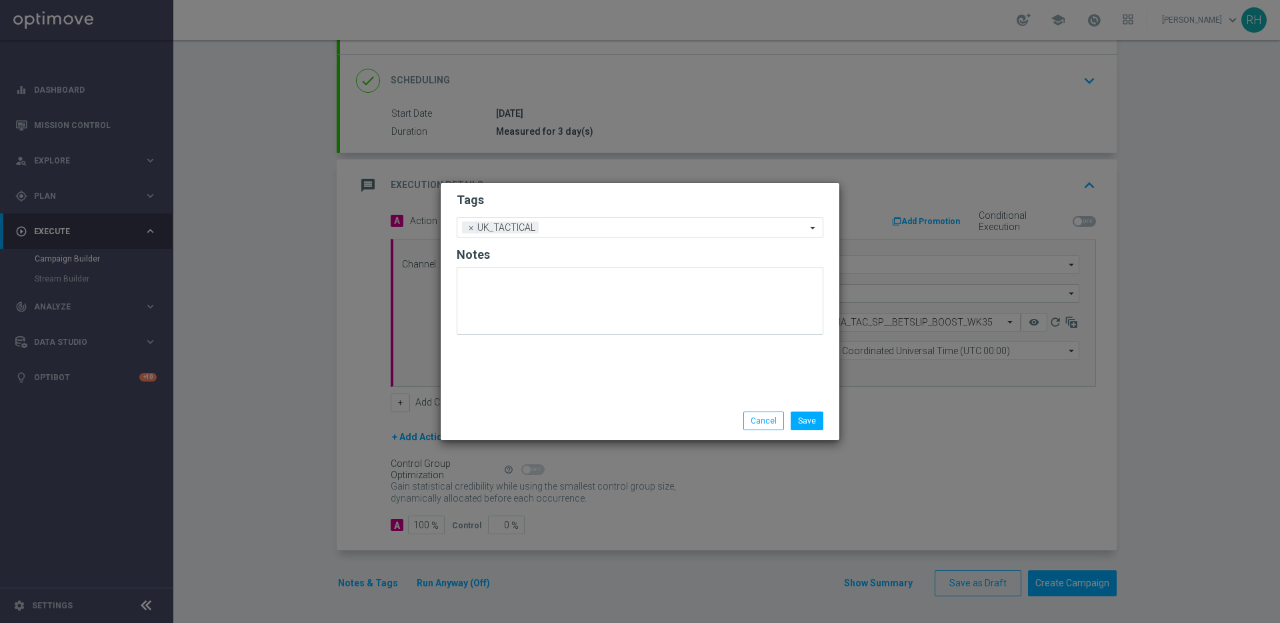
click at [726, 411] on div "Save Cancel" at bounding box center [704, 420] width 258 height 19
click at [746, 420] on button "Cancel" at bounding box center [764, 420] width 41 height 19
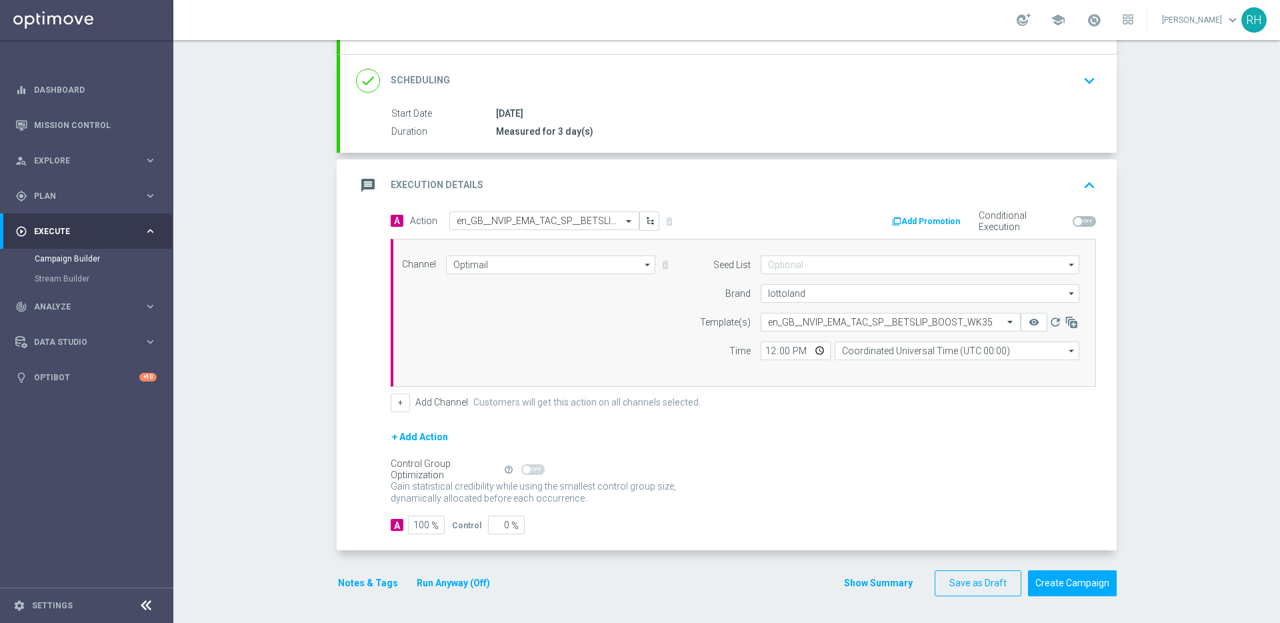
click at [1088, 488] on div "Gain statistical credibility while using the smallest control group size, dynam…" at bounding box center [744, 493] width 706 height 32
click at [337, 583] on button "Notes & Tags" at bounding box center [368, 583] width 63 height 17
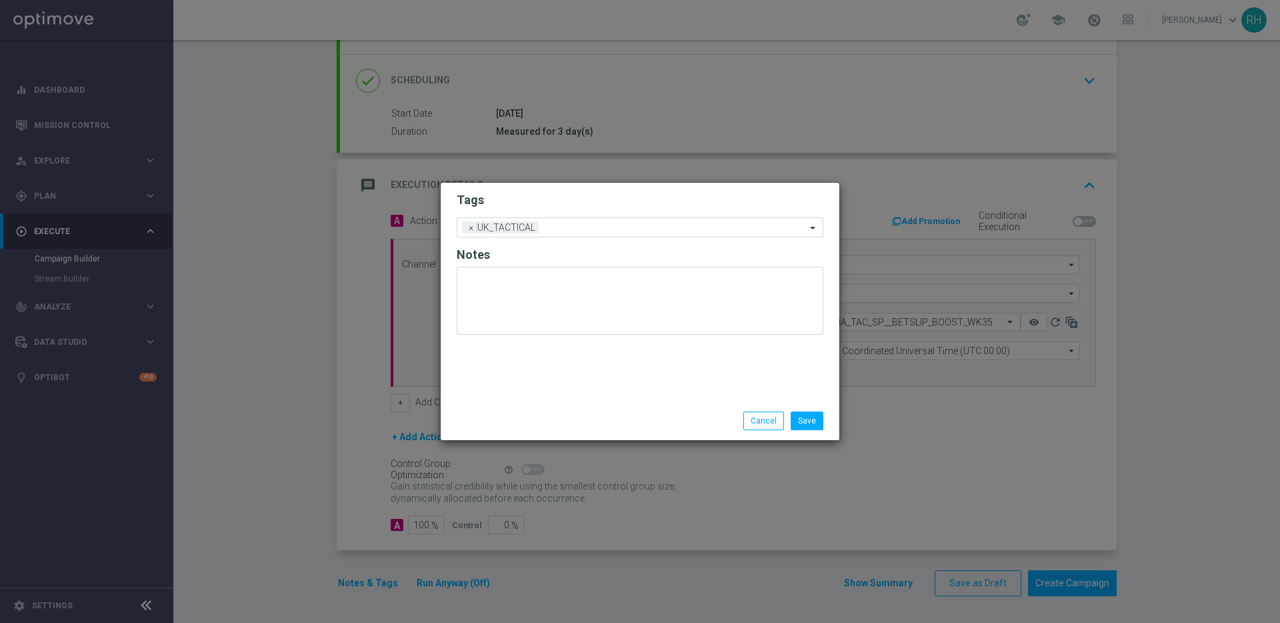
drag, startPoint x: 660, startPoint y: 413, endPoint x: 714, endPoint y: 425, distance: 55.3
click at [669, 419] on div "Save Cancel" at bounding box center [704, 420] width 258 height 19
click at [748, 425] on button "Cancel" at bounding box center [764, 420] width 41 height 19
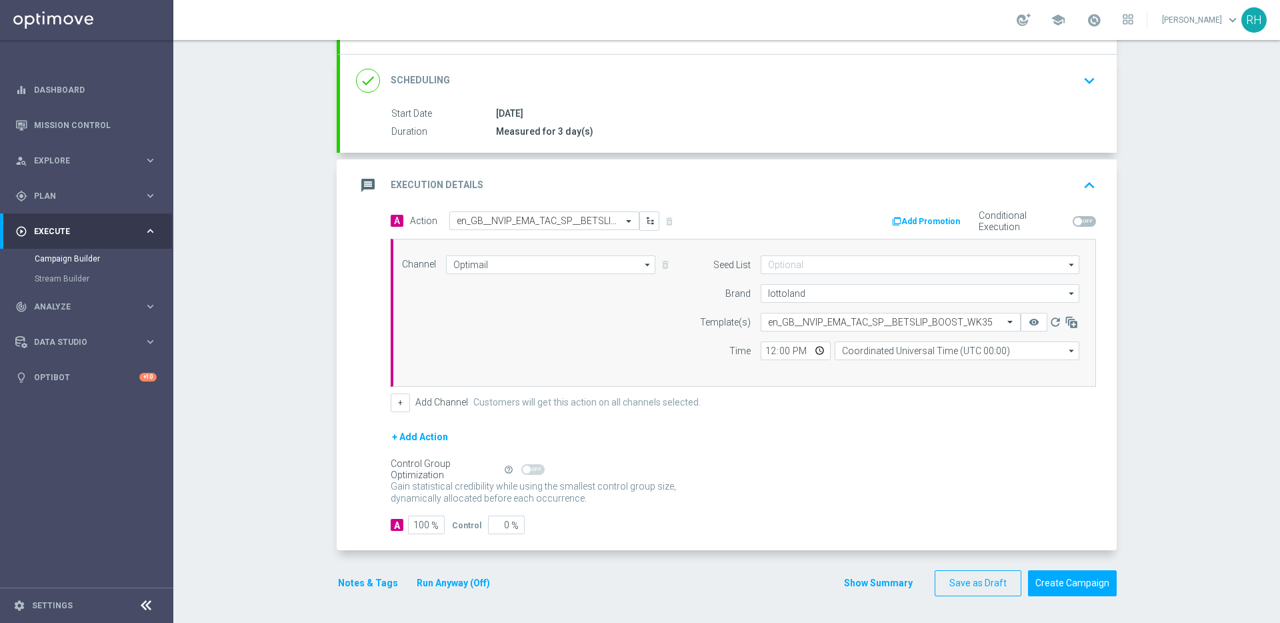
click at [868, 579] on button "Show Summary" at bounding box center [879, 582] width 70 height 15
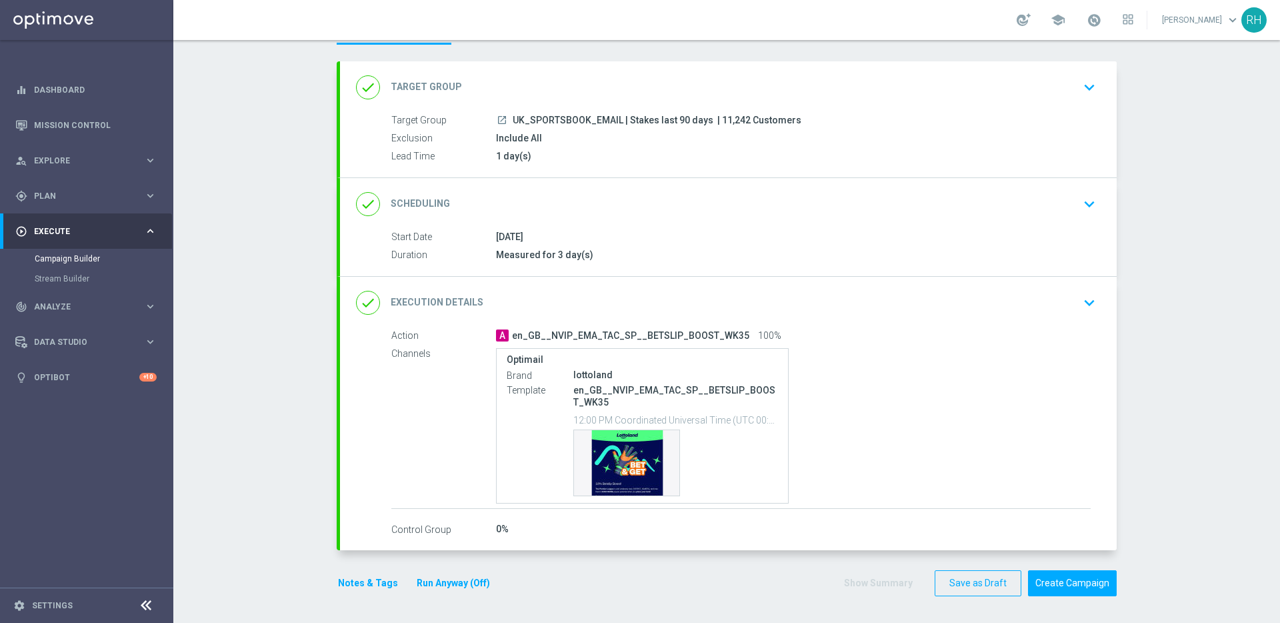
scroll to position [58, 0]
click at [1058, 314] on div "done Execution Details keyboard_arrow_down" at bounding box center [728, 302] width 745 height 25
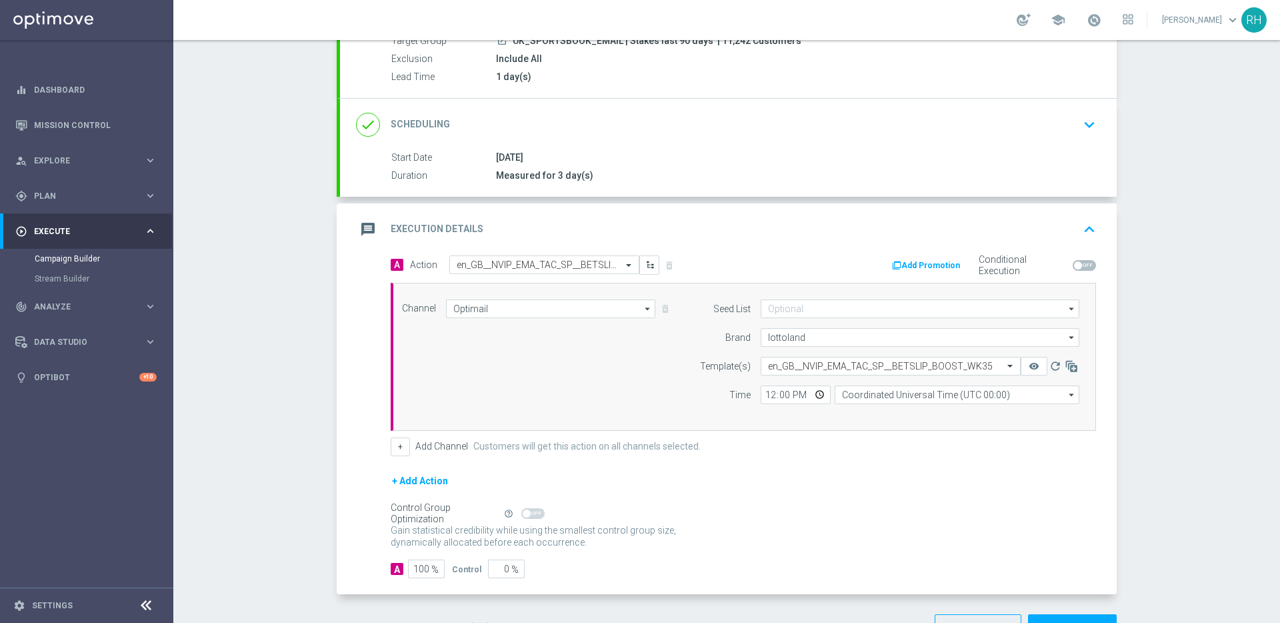
scroll to position [181, 0]
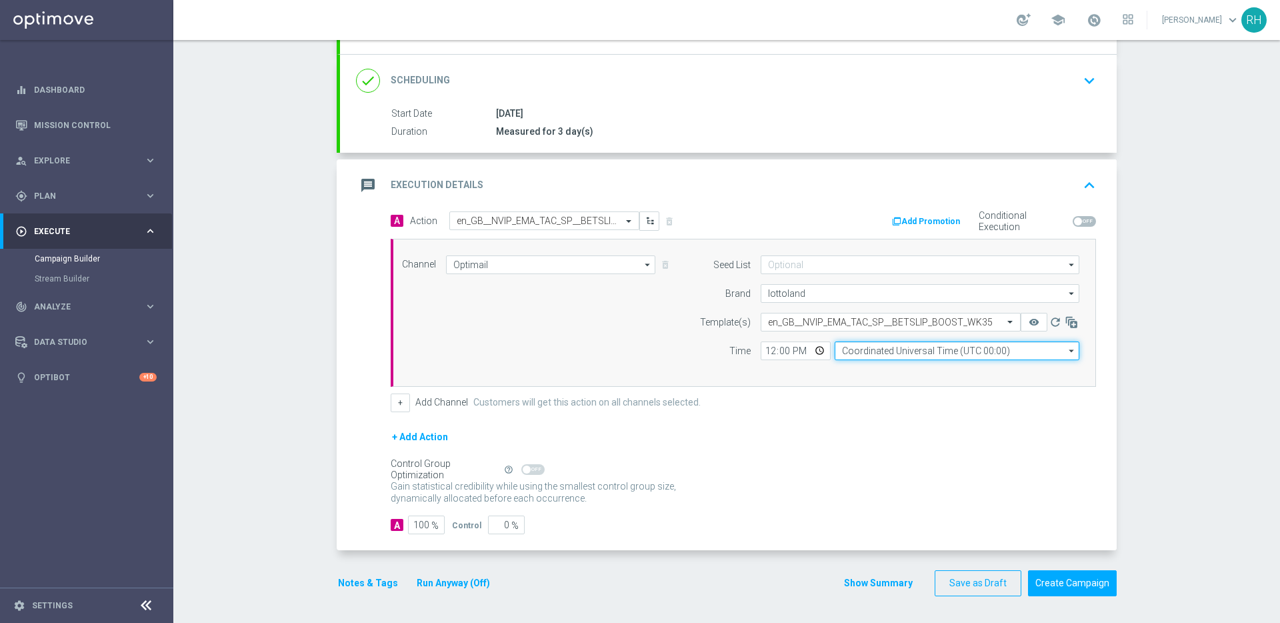
drag, startPoint x: 902, startPoint y: 345, endPoint x: 904, endPoint y: 361, distance: 16.1
click at [902, 346] on input "Coordinated Universal Time (UTC 00:00)" at bounding box center [957, 350] width 245 height 19
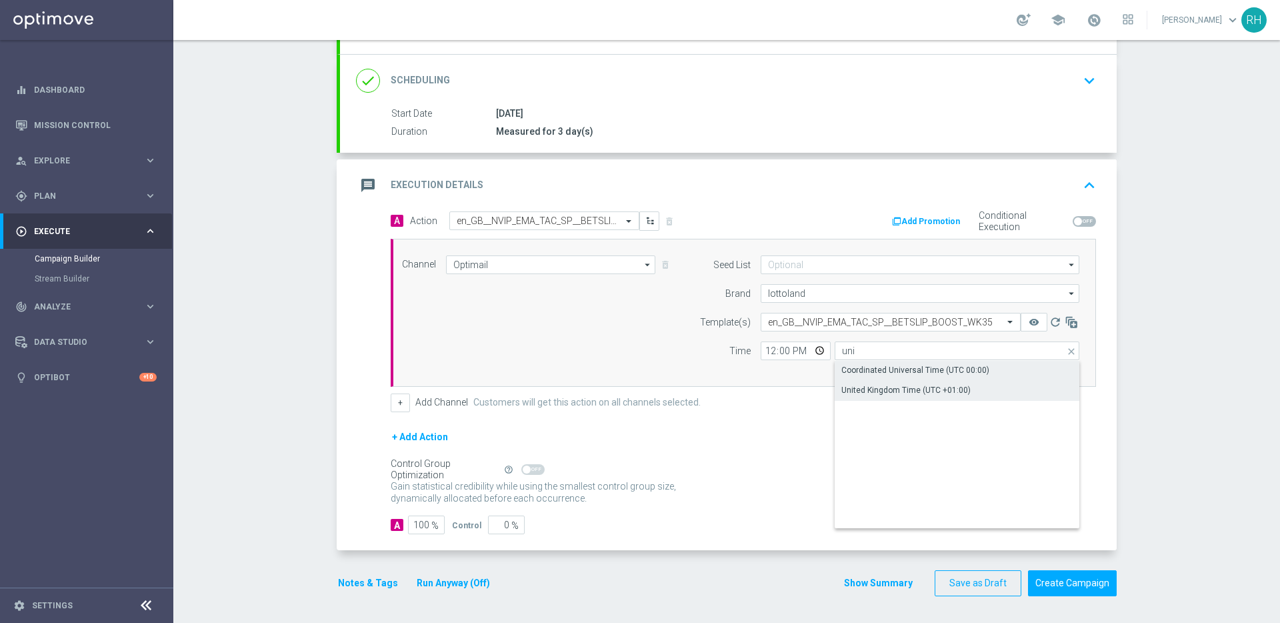
click at [899, 391] on div "United Kingdom Time (UTC +01:00)" at bounding box center [906, 390] width 129 height 12
type input "United Kingdom Time (UTC +01:00)"
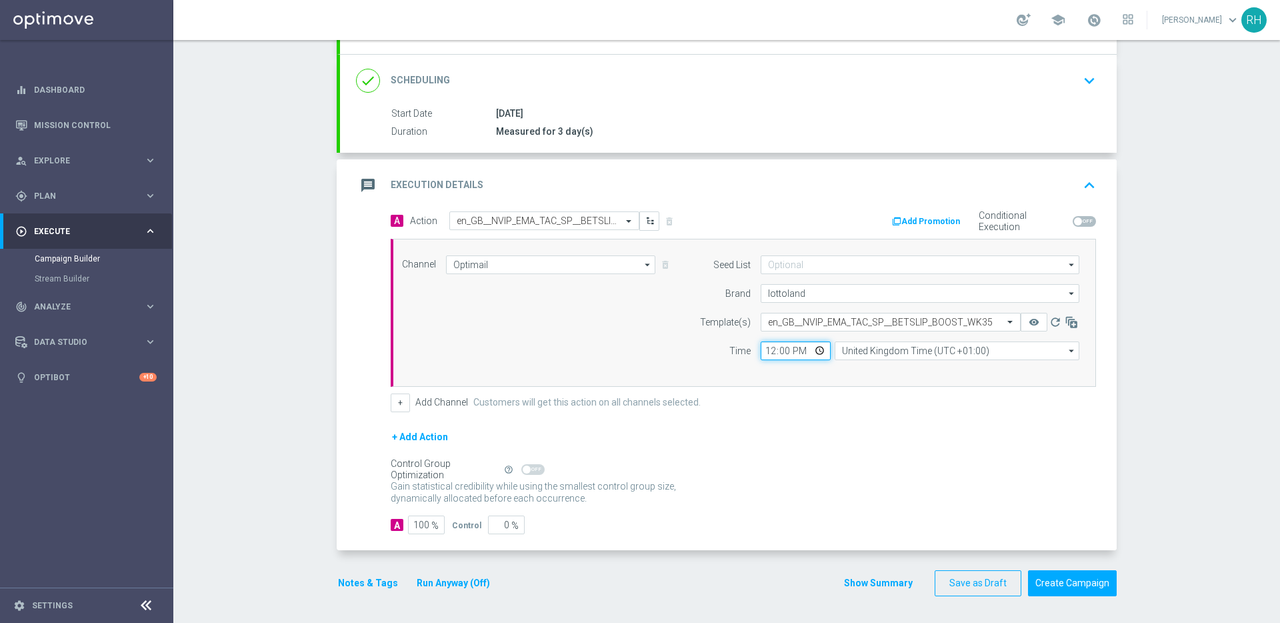
click at [764, 346] on input "12:00" at bounding box center [796, 350] width 70 height 19
click at [792, 348] on input "12:00" at bounding box center [796, 350] width 70 height 19
click at [761, 352] on input "00:00" at bounding box center [796, 350] width 70 height 19
click at [789, 351] on input "06:00" at bounding box center [796, 350] width 70 height 19
type input "18:00"
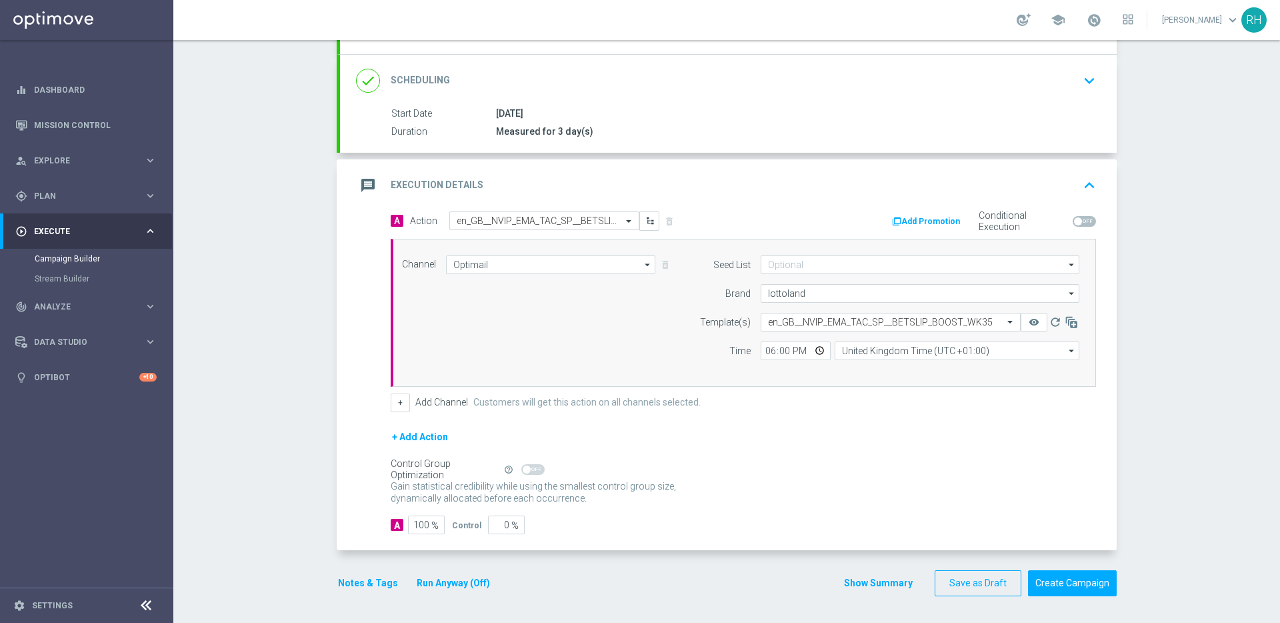
click at [814, 492] on div "Gain statistical credibility while using the smallest control group size, dynam…" at bounding box center [744, 493] width 706 height 32
click at [1164, 306] on div "Campaign Builder Scheduled Campaign Triggered Campaign Status: Draft done Targe…" at bounding box center [726, 331] width 1107 height 583
click at [966, 590] on button "Save as Draft" at bounding box center [978, 583] width 87 height 26
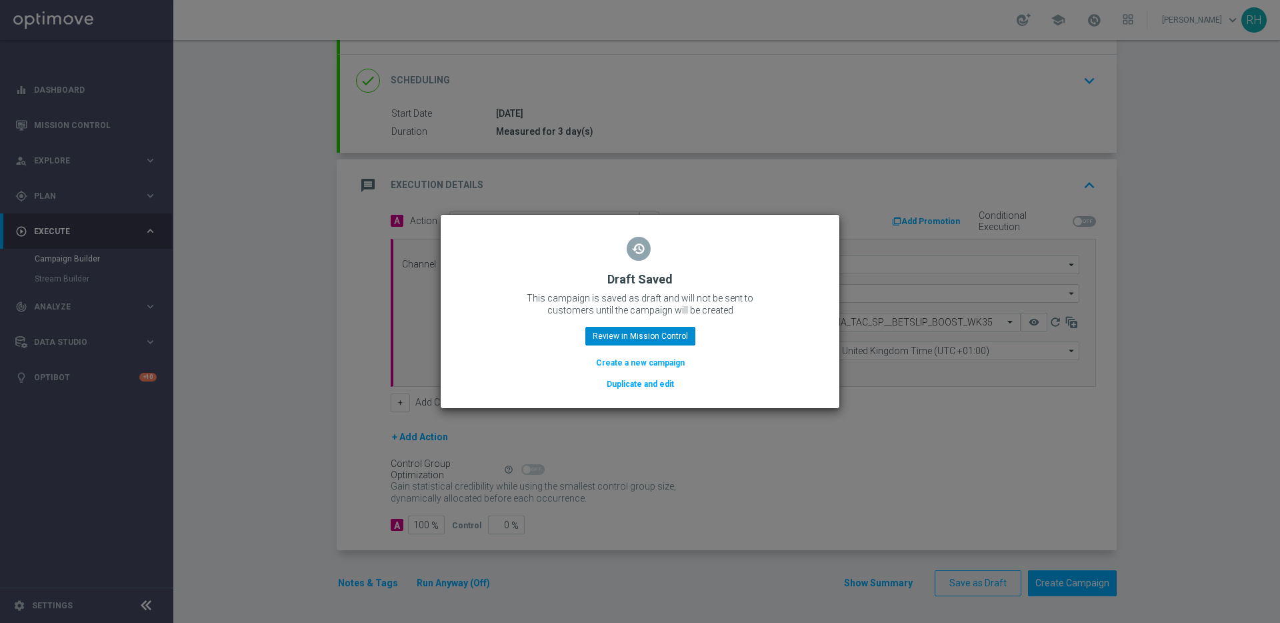
drag, startPoint x: 754, startPoint y: 355, endPoint x: 684, endPoint y: 338, distance: 72.6
click at [747, 353] on div "restore Draft Saved This campaign is saved as draft and will not be sent to cus…" at bounding box center [640, 309] width 367 height 164
click at [658, 331] on button "Review in Mission Control" at bounding box center [640, 336] width 110 height 19
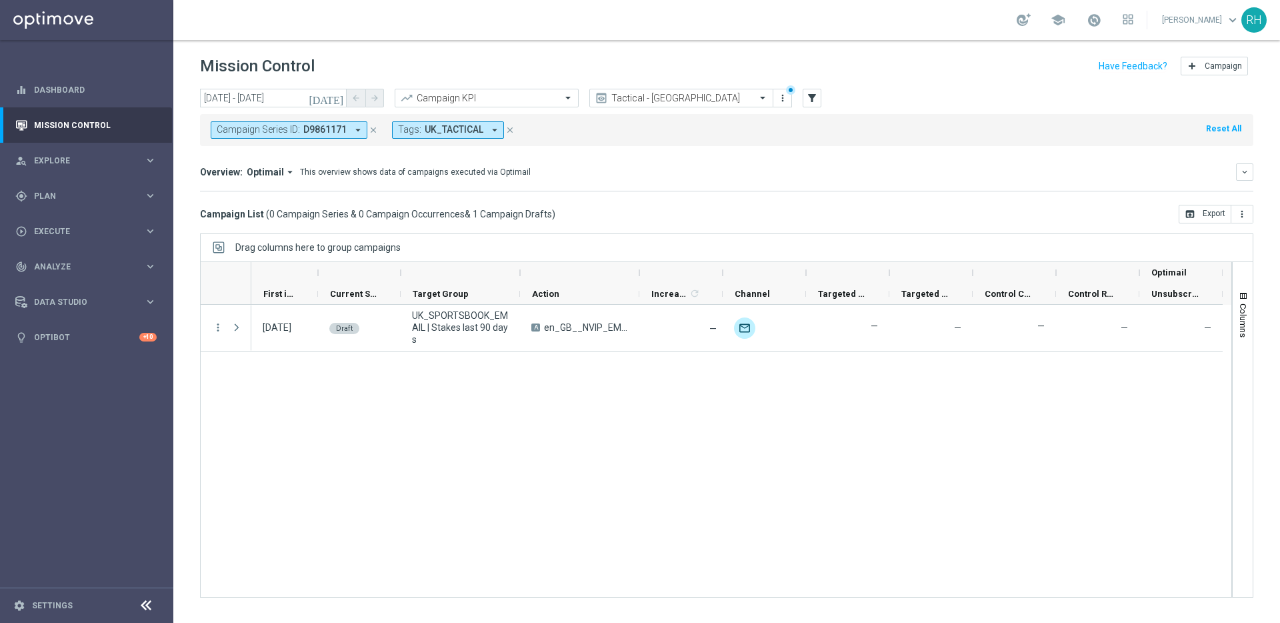
click at [774, 401] on div "29 Aug 2025, Friday Draft UK_SPORTSBOOK_EMAIL | Stakes last 90 days A en_GB__NV…" at bounding box center [741, 451] width 980 height 292
click at [778, 203] on mini-dashboard "Overview: Optimail arrow_drop_down This overview shows data of campaigns execut…" at bounding box center [727, 175] width 1054 height 59
click at [771, 210] on div "Campaign List ( 0 Campaign Series & 0 Campaign Occurrences & 1 Campaign Drafts …" at bounding box center [727, 214] width 1054 height 19
click at [818, 479] on div "29 Aug 2025, Friday Draft UK_SPORTSBOOK_EMAIL | Stakes last 90 days A en_GB__NV…" at bounding box center [741, 451] width 980 height 292
click at [818, 477] on div "29 Aug 2025, Friday Draft UK_SPORTSBOOK_EMAIL | Stakes last 90 days A en_GB__NV…" at bounding box center [741, 451] width 980 height 292
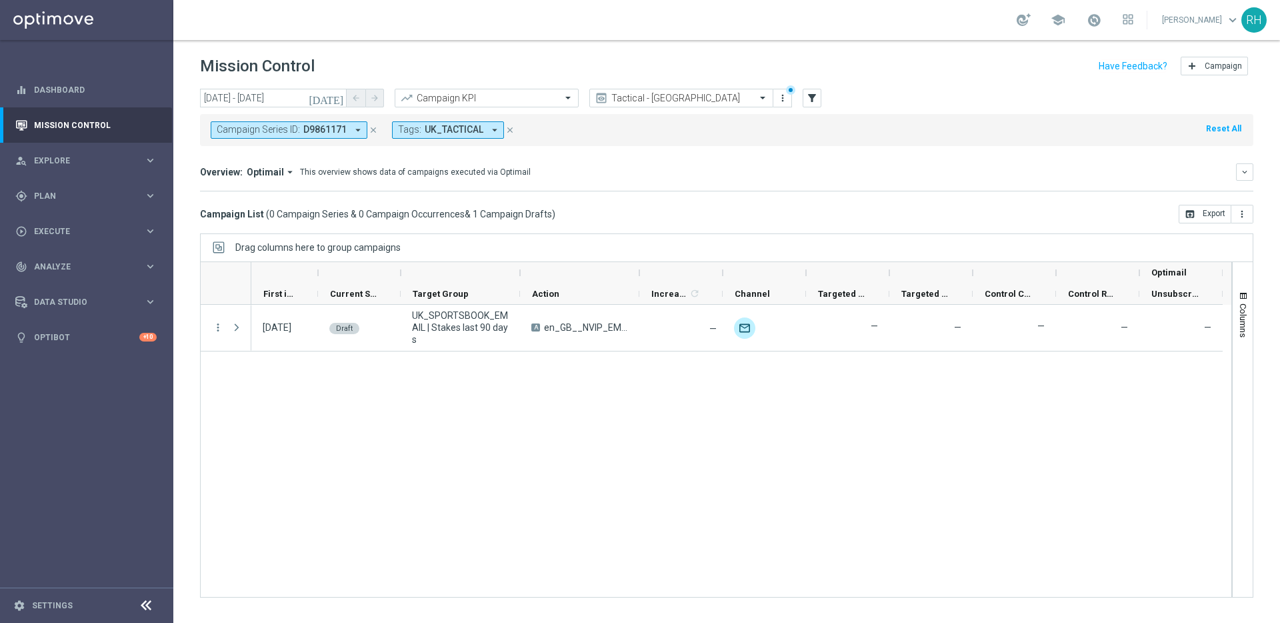
click at [818, 476] on div "29 Aug 2025, Friday Draft UK_SPORTSBOOK_EMAIL | Stakes last 90 days A en_GB__NV…" at bounding box center [741, 451] width 980 height 292
click at [815, 475] on div "29 Aug 2025, Friday Draft UK_SPORTSBOOK_EMAIL | Stakes last 90 days A en_GB__NV…" at bounding box center [741, 451] width 980 height 292
click at [812, 474] on div "29 Aug 2025, Friday Draft UK_SPORTSBOOK_EMAIL | Stakes last 90 days A en_GB__NV…" at bounding box center [741, 451] width 980 height 292
click at [812, 473] on div "29 Aug 2025, Friday Draft UK_SPORTSBOOK_EMAIL | Stakes last 90 days A en_GB__NV…" at bounding box center [741, 451] width 980 height 292
click at [841, 458] on div "29 Aug 2025, Friday Draft UK_SPORTSBOOK_EMAIL | Stakes last 90 days A en_GB__NV…" at bounding box center [741, 451] width 980 height 292
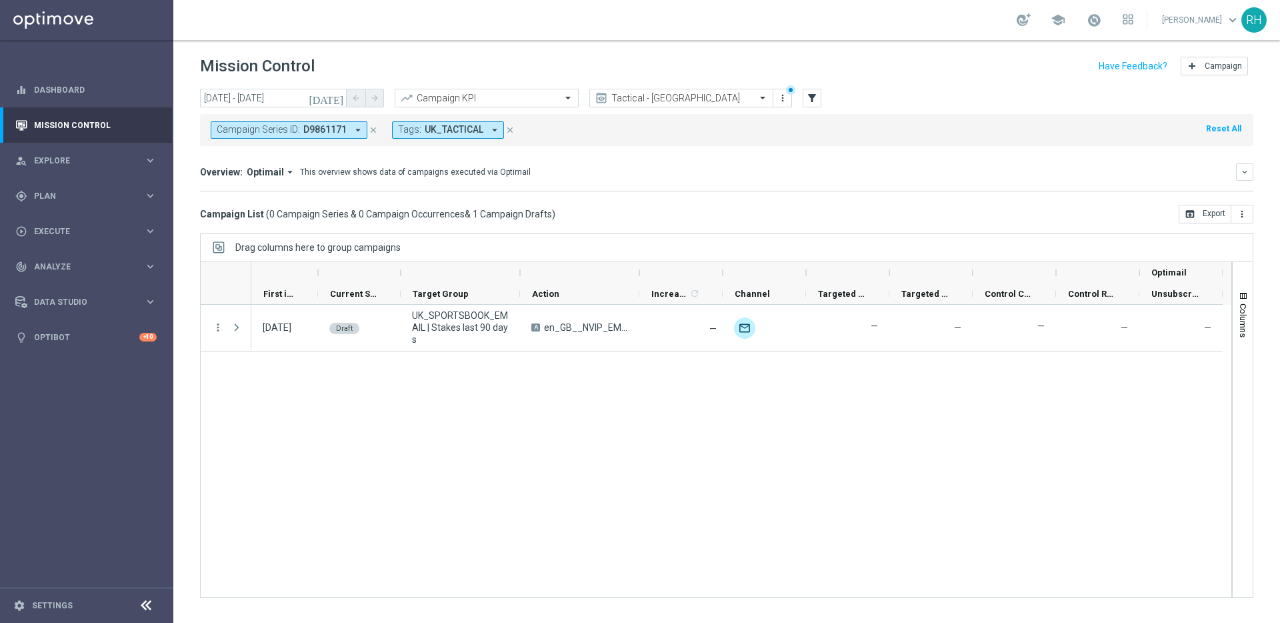
click at [617, 175] on div "Overview: Optimail arrow_drop_down This overview shows data of campaigns execut…" at bounding box center [718, 172] width 1036 height 12
click at [641, 205] on div "Campaign List ( 0 Campaign Series & 0 Campaign Occurrences & 1 Campaign Drafts …" at bounding box center [727, 214] width 1054 height 19
click at [833, 202] on mini-dashboard "Overview: Optimail arrow_drop_down This overview shows data of campaigns execut…" at bounding box center [727, 175] width 1054 height 59
click at [544, 212] on span "1 Campaign Drafts" at bounding box center [512, 214] width 79 height 12
click at [536, 211] on span "1 Campaign Drafts" at bounding box center [512, 214] width 79 height 12
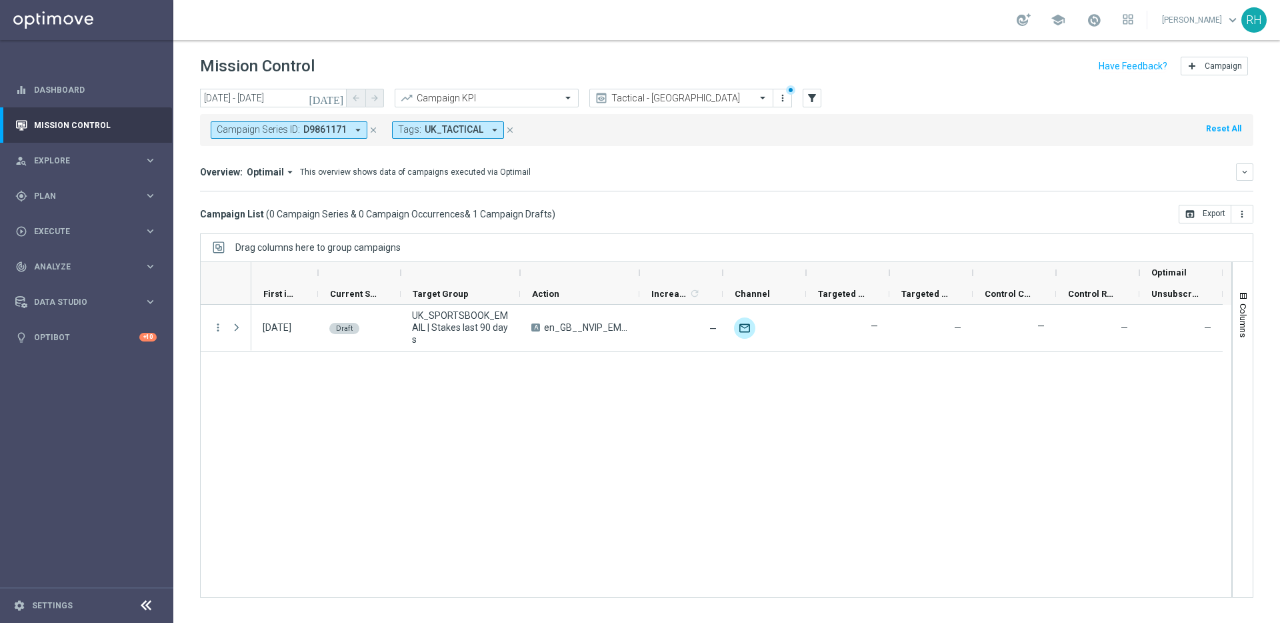
click at [527, 213] on span "1 Campaign Drafts" at bounding box center [512, 214] width 79 height 12
click at [475, 209] on span "1 Campaign Drafts" at bounding box center [512, 214] width 79 height 12
click at [485, 209] on span "1 Campaign Drafts" at bounding box center [512, 214] width 79 height 12
click at [530, 215] on span "1 Campaign Drafts" at bounding box center [512, 214] width 79 height 12
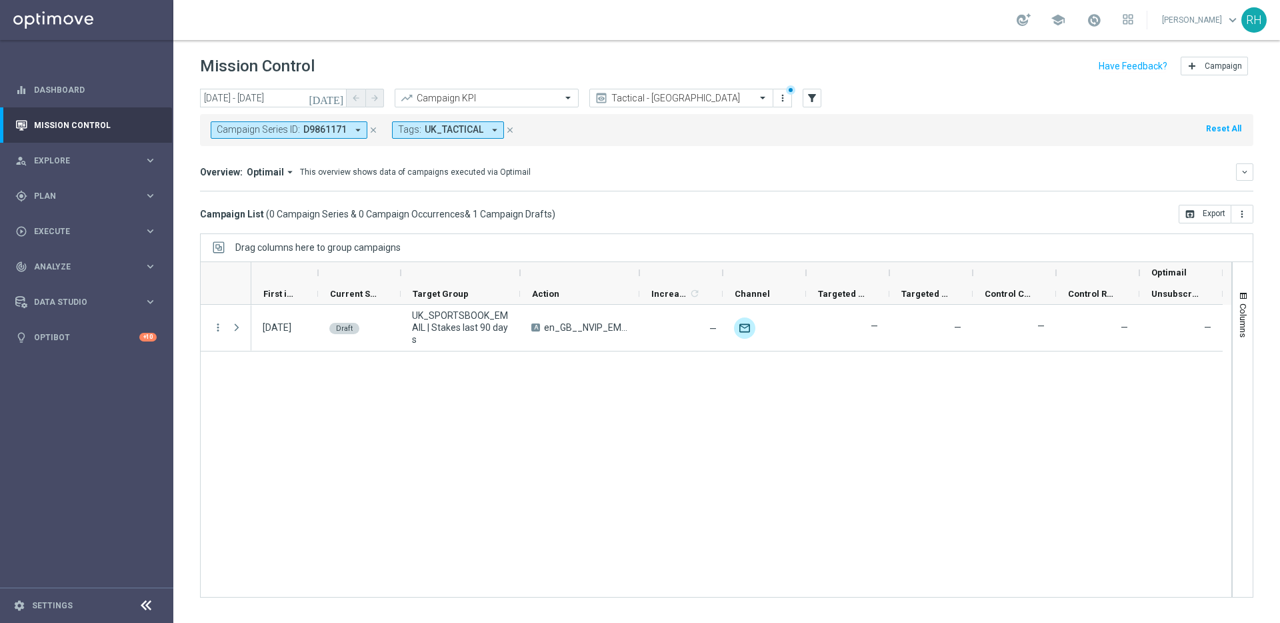
click at [530, 215] on span "1 Campaign Drafts" at bounding box center [512, 214] width 79 height 12
click at [434, 211] on span "0 Campaign Series & 0 Campaign Occurrences" at bounding box center [366, 214] width 195 height 12
click at [372, 215] on span "0 Campaign Series & 0 Campaign Occurrences" at bounding box center [366, 214] width 195 height 12
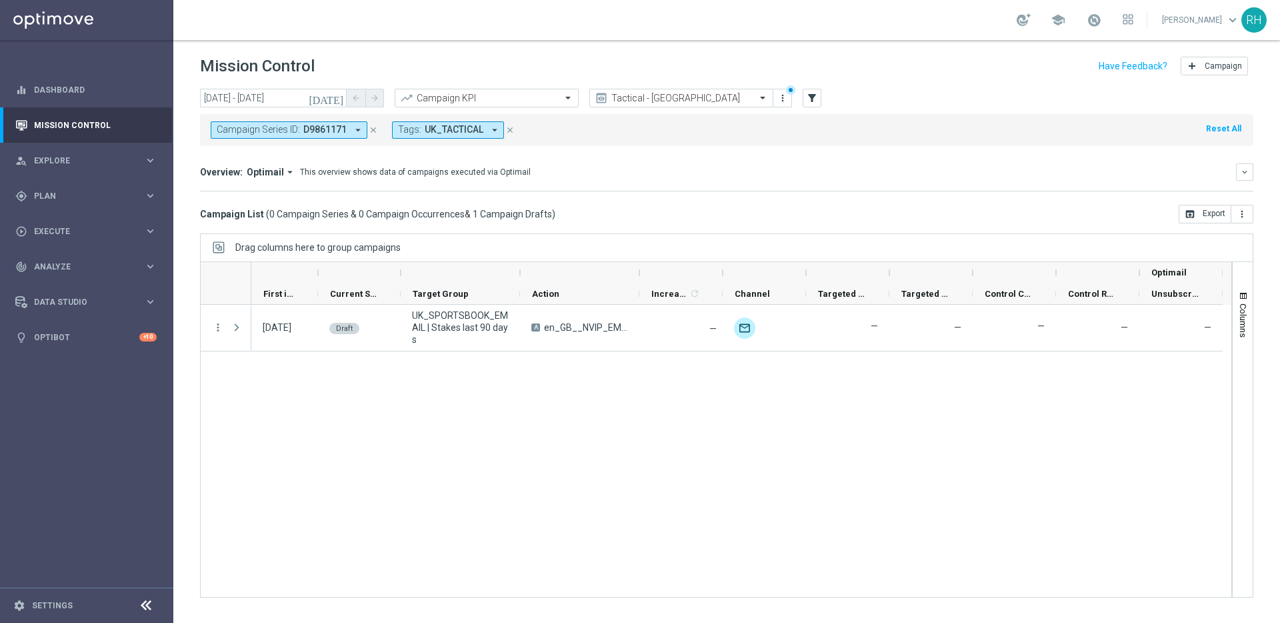
click at [328, 217] on span "0 Campaign Series & 0 Campaign Occurrences" at bounding box center [366, 214] width 195 height 12
click at [287, 213] on span "0 Campaign Series & 0 Campaign Occurrences" at bounding box center [366, 214] width 195 height 12
click at [609, 213] on div "Campaign List ( 0 Campaign Series & 0 Campaign Occurrences & 1 Campaign Drafts …" at bounding box center [727, 214] width 1054 height 19
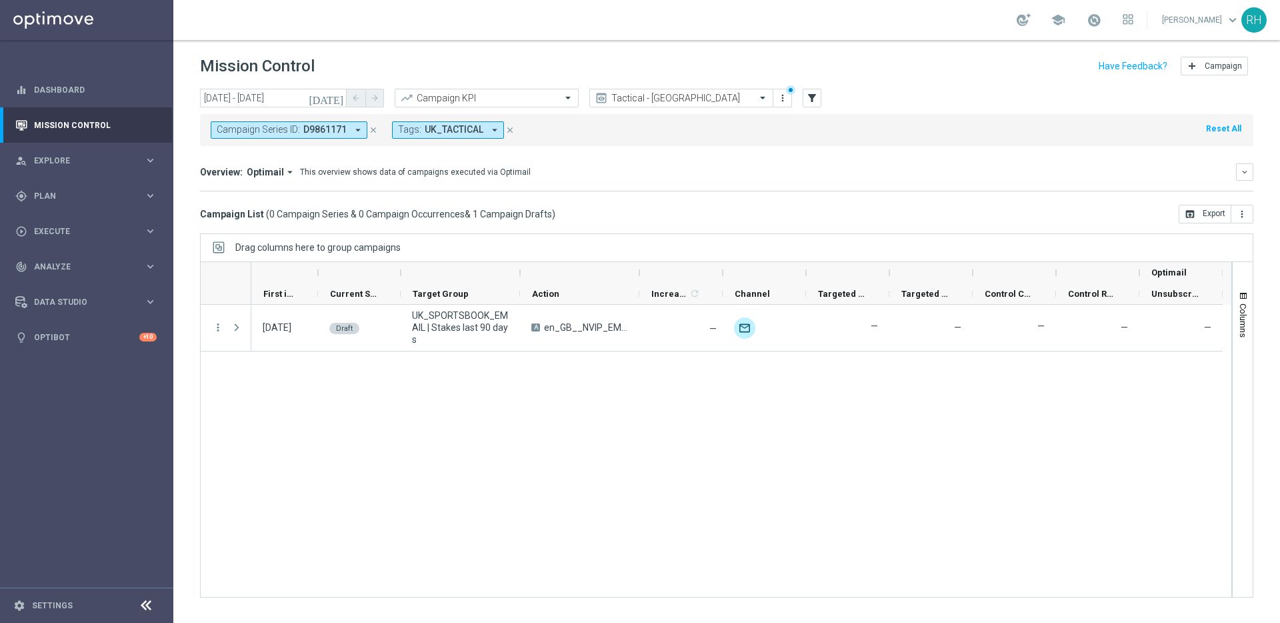
click at [696, 447] on div "29 Aug 2025, Friday Draft UK_SPORTSBOOK_EMAIL | Stakes last 90 days A en_GB__NV…" at bounding box center [741, 451] width 980 height 292
click at [711, 441] on div "29 Aug 2025, Friday Draft UK_SPORTSBOOK_EMAIL | Stakes last 90 days A en_GB__NV…" at bounding box center [741, 451] width 980 height 292
click at [909, 419] on div "29 Aug 2025, Friday Draft UK_SPORTSBOOK_EMAIL | Stakes last 90 days A en_GB__NV…" at bounding box center [741, 451] width 980 height 292
click at [834, 411] on div "29 Aug 2025, Friday Draft UK_SPORTSBOOK_EMAIL | Stakes last 90 days A en_GB__NV…" at bounding box center [741, 451] width 980 height 292
drag, startPoint x: 820, startPoint y: 382, endPoint x: 854, endPoint y: 367, distance: 37.3
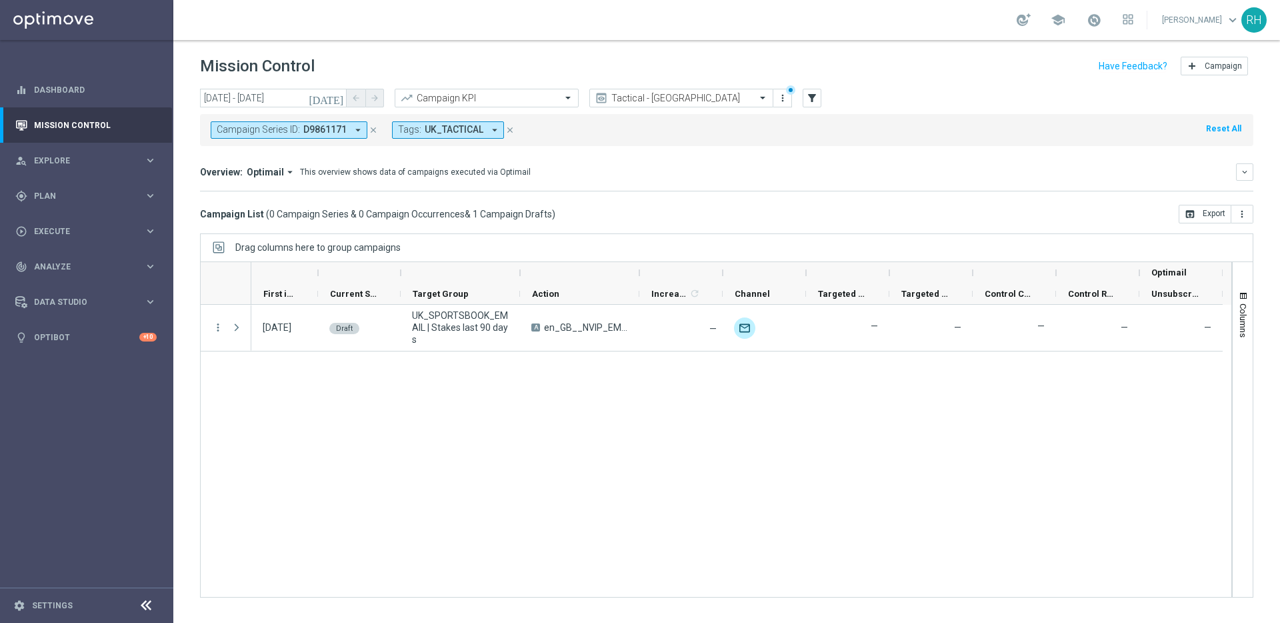
click at [820, 381] on div "29 Aug 2025, Friday Draft UK_SPORTSBOOK_EMAIL | Stakes last 90 days A en_GB__NV…" at bounding box center [741, 451] width 980 height 292
click at [854, 367] on div "29 Aug 2025, Friday Draft UK_SPORTSBOOK_EMAIL | Stakes last 90 days A en_GB__NV…" at bounding box center [741, 451] width 980 height 292
click at [798, 365] on div "29 Aug 2025, Friday Draft UK_SPORTSBOOK_EMAIL | Stakes last 90 days A en_GB__NV…" at bounding box center [741, 451] width 980 height 292
click at [832, 358] on div "29 Aug 2025, Friday Draft UK_SPORTSBOOK_EMAIL | Stakes last 90 days A en_GB__NV…" at bounding box center [741, 451] width 980 height 292
click at [836, 357] on div "29 Aug 2025, Friday Draft UK_SPORTSBOOK_EMAIL | Stakes last 90 days A en_GB__NV…" at bounding box center [741, 451] width 980 height 292
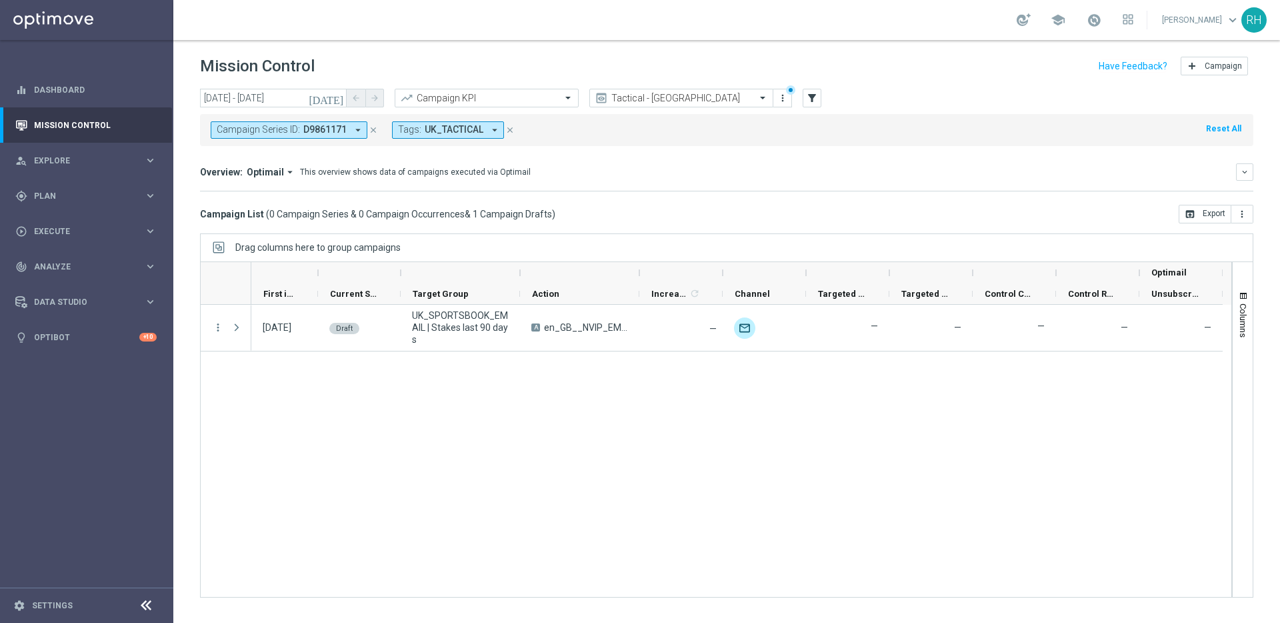
click at [832, 238] on div "Drag columns here to group campaigns" at bounding box center [727, 247] width 1054 height 28
drag, startPoint x: 786, startPoint y: 244, endPoint x: 876, endPoint y: 243, distance: 90.0
click at [790, 244] on div "Drag columns here to group campaigns" at bounding box center [727, 247] width 1054 height 28
click at [876, 243] on div "Drag columns here to group campaigns" at bounding box center [727, 247] width 1054 height 28
click at [762, 245] on div "Drag columns here to group campaigns" at bounding box center [727, 247] width 1054 height 28
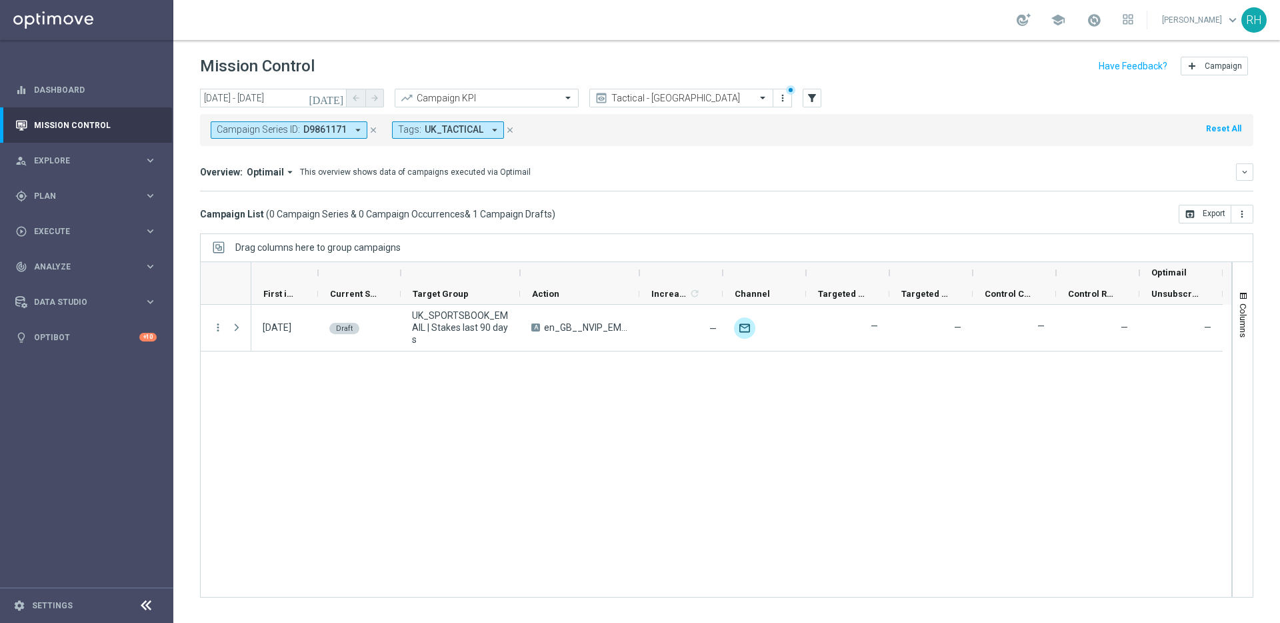
click at [861, 245] on div "Drag columns here to group campaigns" at bounding box center [727, 247] width 1054 height 28
drag, startPoint x: 864, startPoint y: 244, endPoint x: 823, endPoint y: 251, distance: 41.2
click at [850, 249] on div "Drag columns here to group campaigns" at bounding box center [727, 247] width 1054 height 28
drag, startPoint x: 809, startPoint y: 250, endPoint x: 773, endPoint y: 250, distance: 36.0
click at [808, 250] on div "Drag columns here to group campaigns" at bounding box center [727, 247] width 1054 height 28
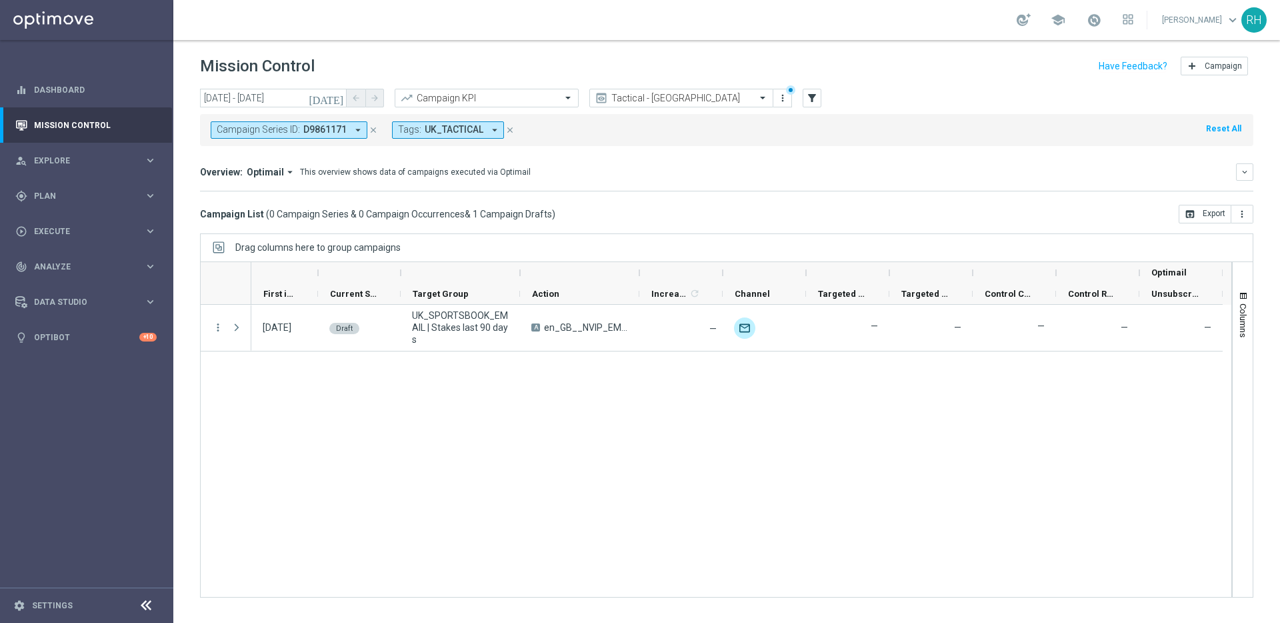
click at [754, 250] on div "Drag columns here to group campaigns" at bounding box center [727, 247] width 1054 height 28
click at [861, 247] on div "Drag columns here to group campaigns" at bounding box center [727, 247] width 1054 height 28
drag, startPoint x: 800, startPoint y: 254, endPoint x: 770, endPoint y: 255, distance: 30.0
click at [799, 255] on div "Drag columns here to group campaigns" at bounding box center [727, 247] width 1054 height 28
click at [759, 255] on div "Drag columns here to group campaigns" at bounding box center [727, 247] width 1054 height 28
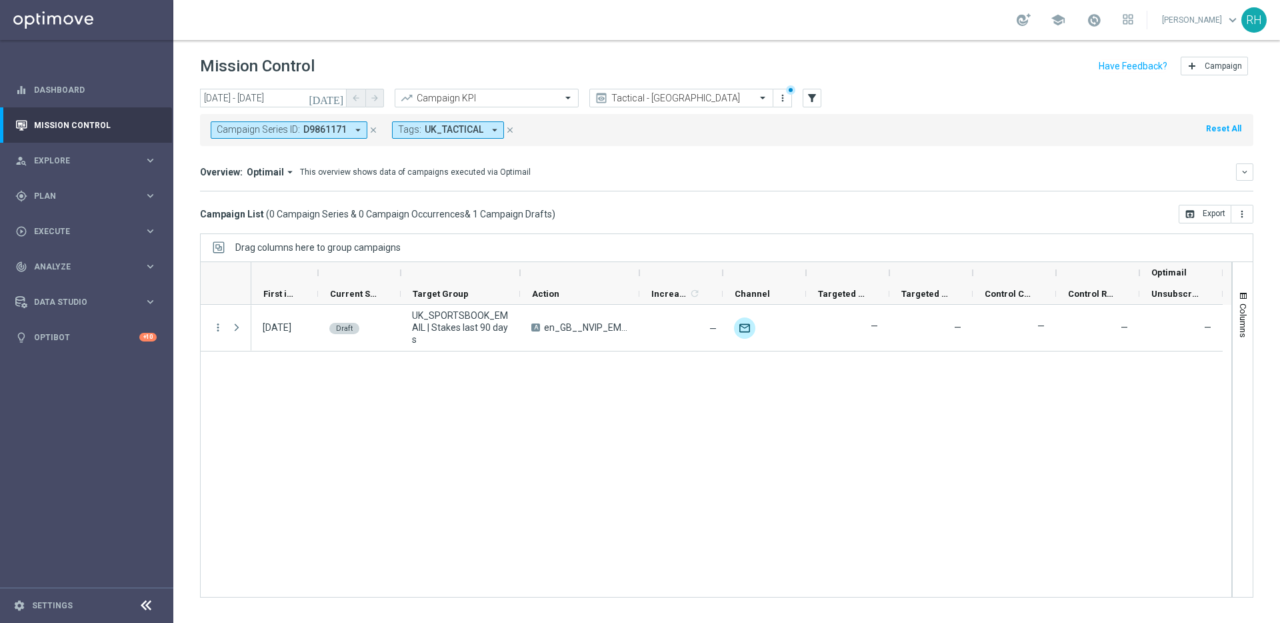
click at [798, 251] on div "Drag columns here to group campaigns" at bounding box center [727, 247] width 1054 height 28
click at [808, 253] on div "Drag columns here to group campaigns" at bounding box center [727, 247] width 1054 height 28
click at [797, 396] on div "29 Aug 2025, Friday Draft UK_SPORTSBOOK_EMAIL | Stakes last 90 days A en_GB__NV…" at bounding box center [741, 451] width 980 height 292
click at [373, 135] on button "close" at bounding box center [373, 130] width 12 height 15
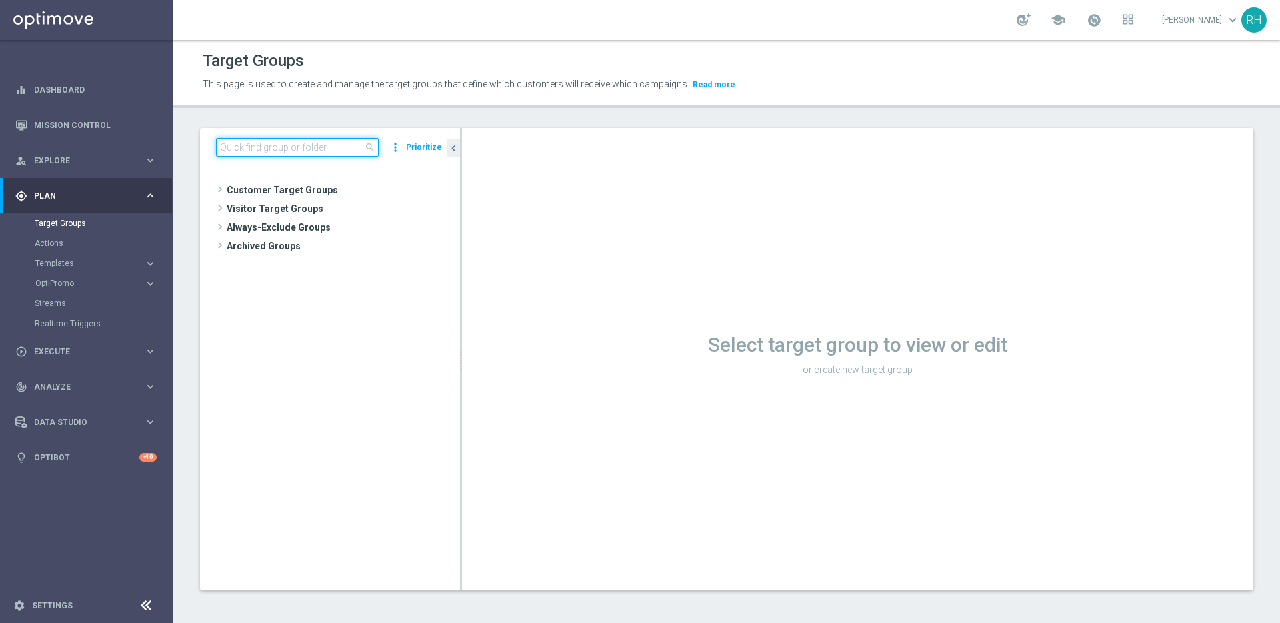
click at [351, 145] on input at bounding box center [297, 147] width 163 height 19
paste input "UK_SPORTSBOOK_EMAIL | Stakes last 30 days"
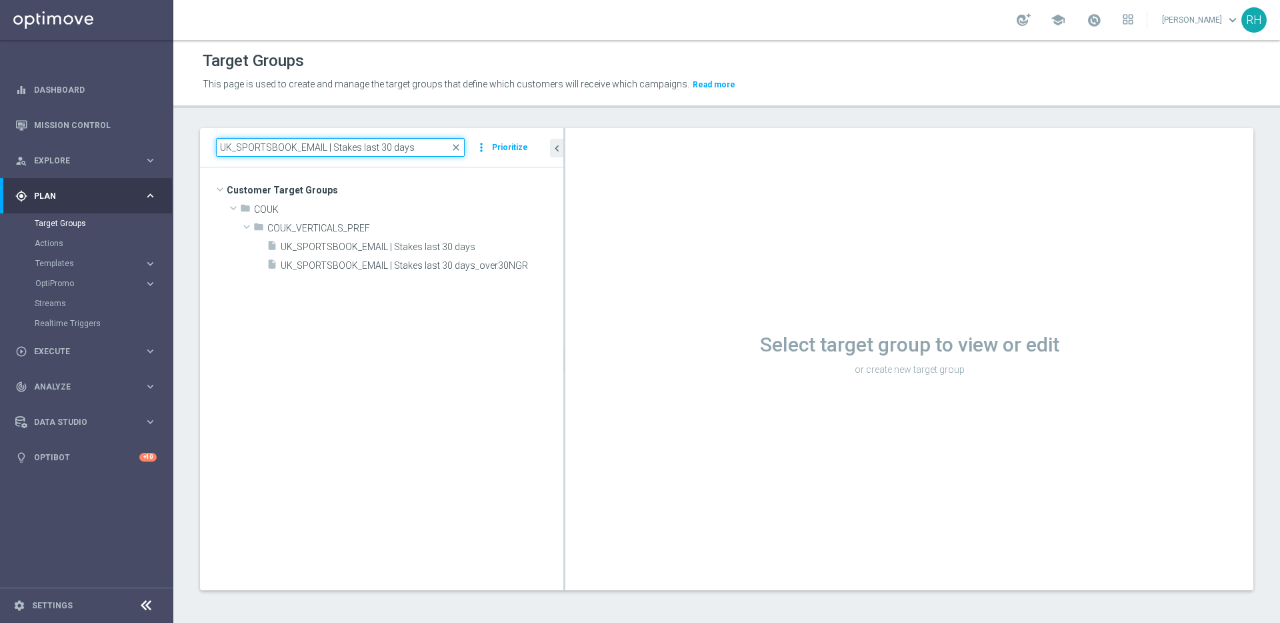
drag, startPoint x: 460, startPoint y: 345, endPoint x: 615, endPoint y: 343, distance: 154.7
click at [615, 343] on as-split "UK_SPORTSBOOK_EMAIL | Stakes last 30 days close more_vert Prioritize Customer T…" at bounding box center [727, 359] width 1054 height 462
type input "UK_SPORTSBOOK_EMAIL | Stakes last 30 days"
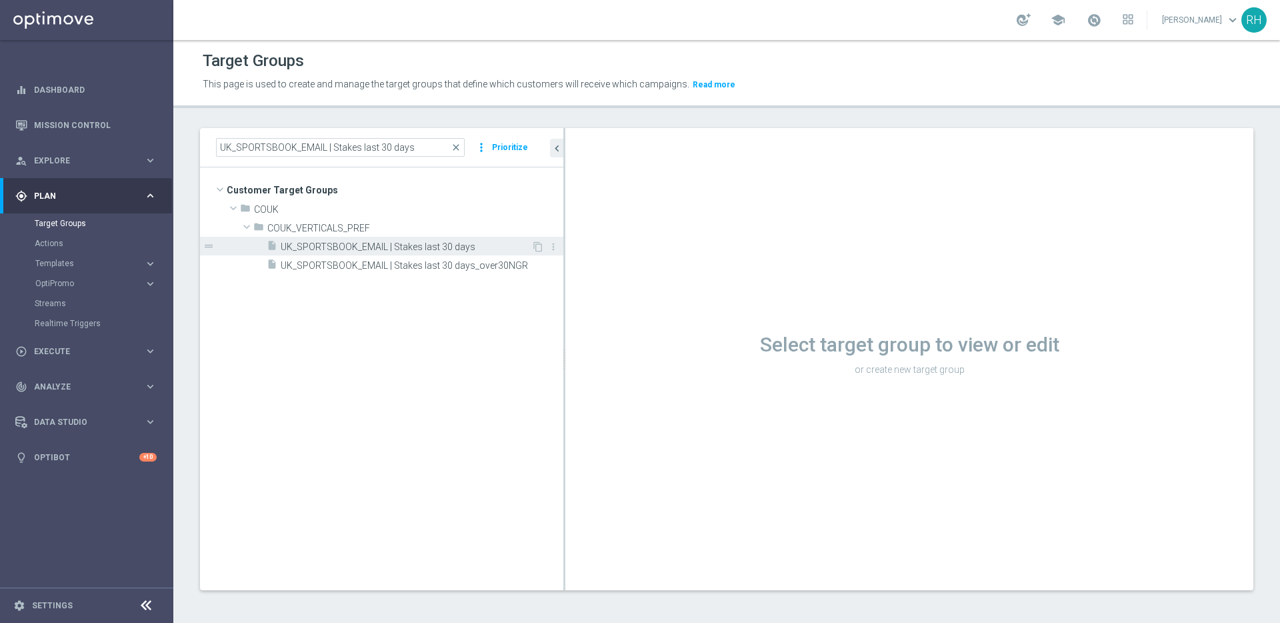
click at [411, 245] on span "UK_SPORTSBOOK_EMAIL | Stakes last 30 days" at bounding box center [406, 246] width 251 height 11
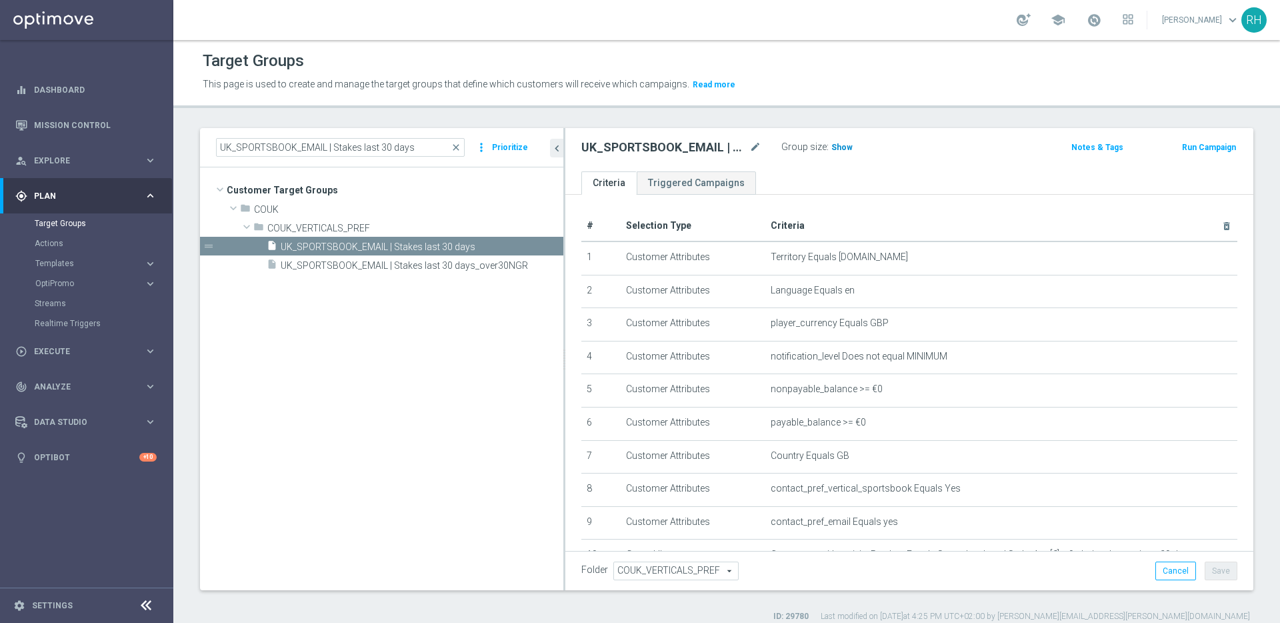
click at [847, 144] on span "Show" at bounding box center [842, 147] width 21 height 9
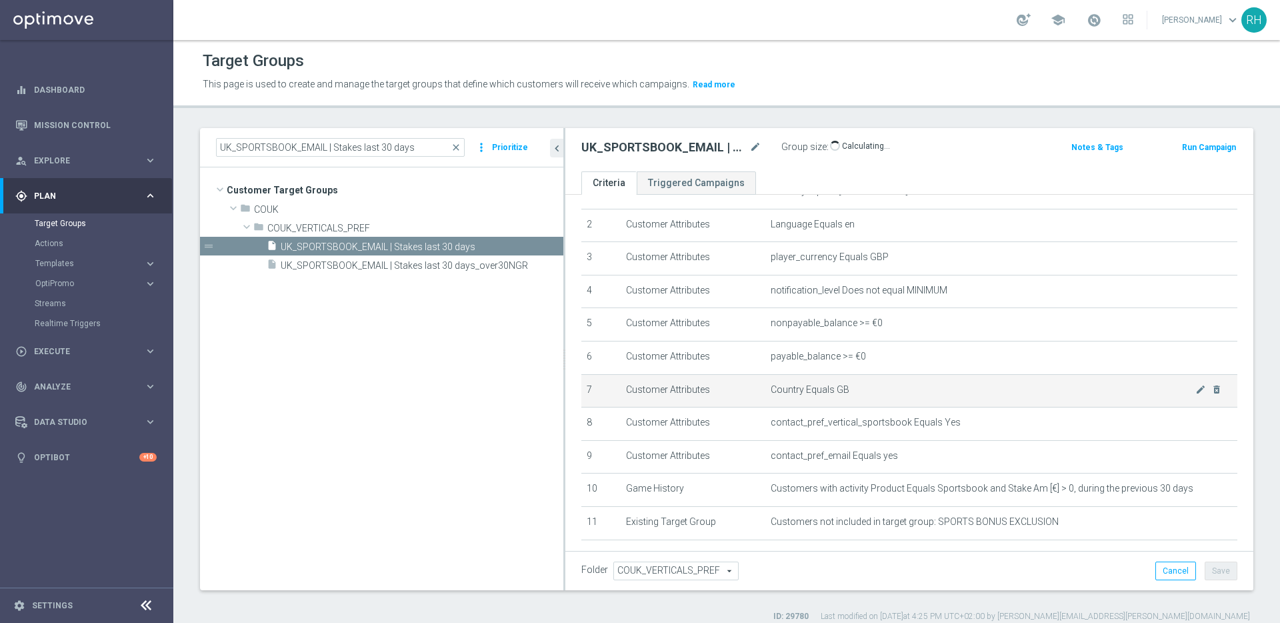
scroll to position [163, 0]
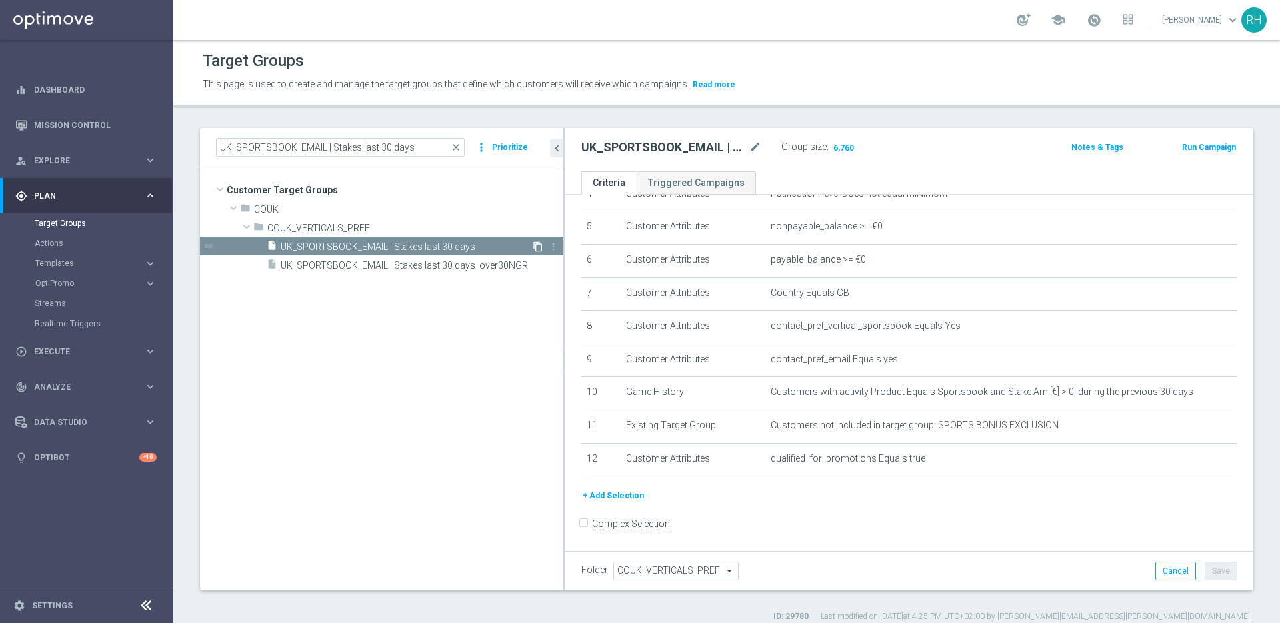
click at [536, 247] on icon "content_copy" at bounding box center [538, 246] width 11 height 11
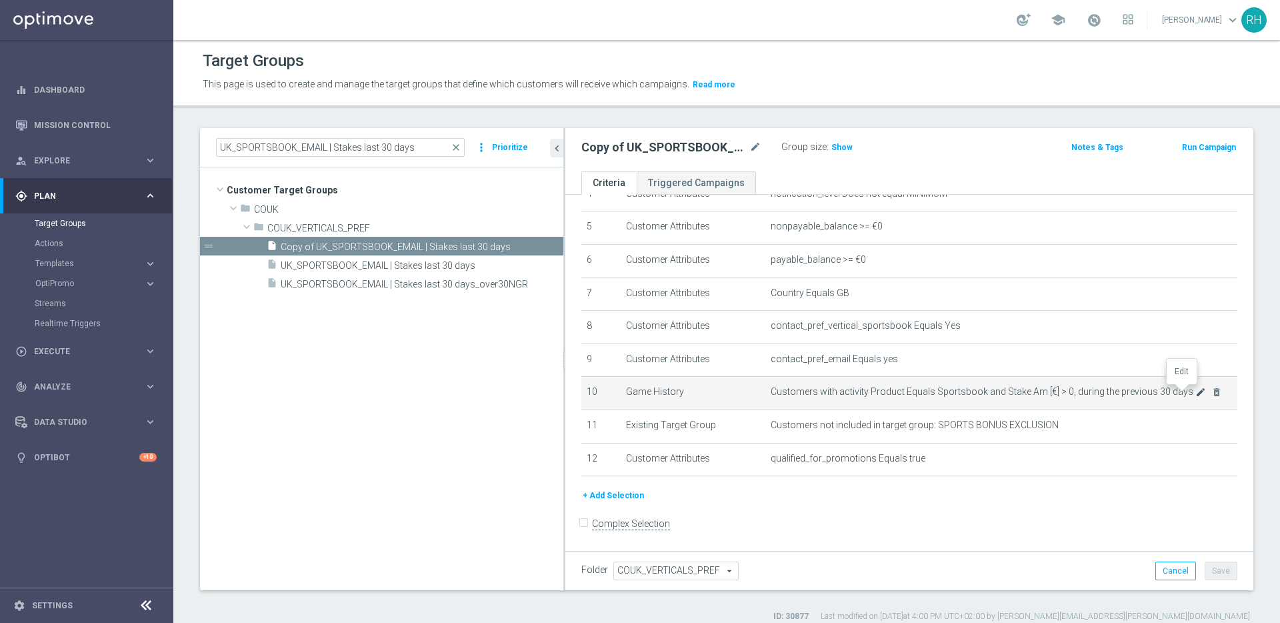
click at [1196, 387] on icon "mode_edit" at bounding box center [1201, 392] width 11 height 11
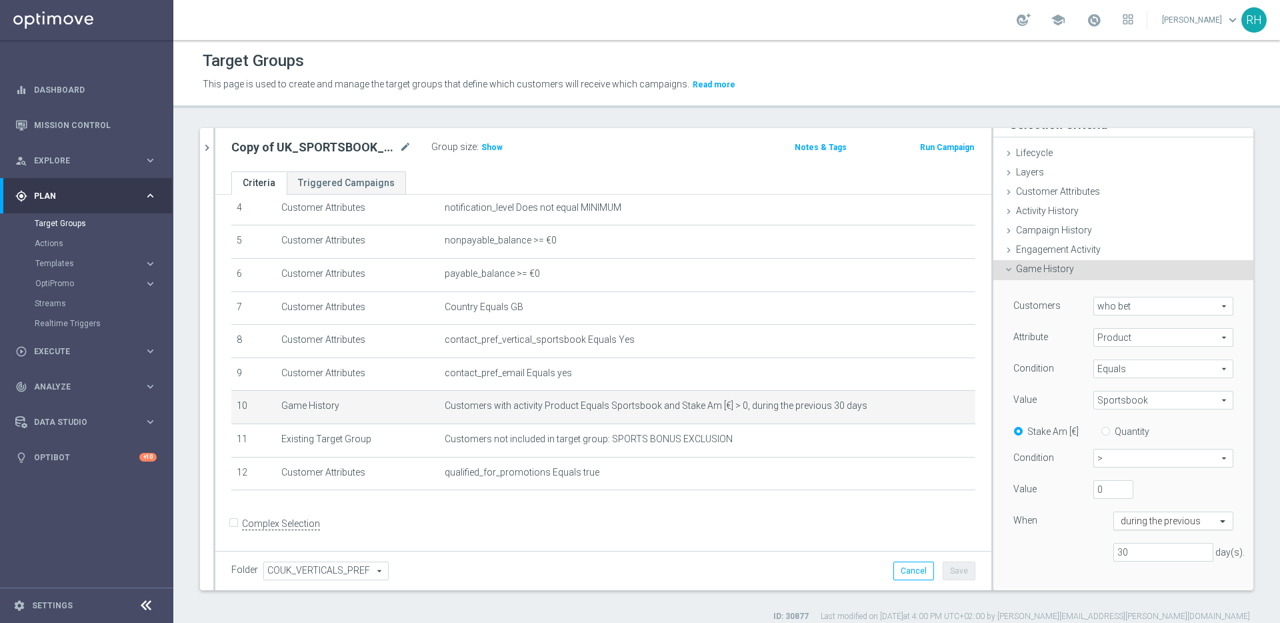
scroll to position [34, 0]
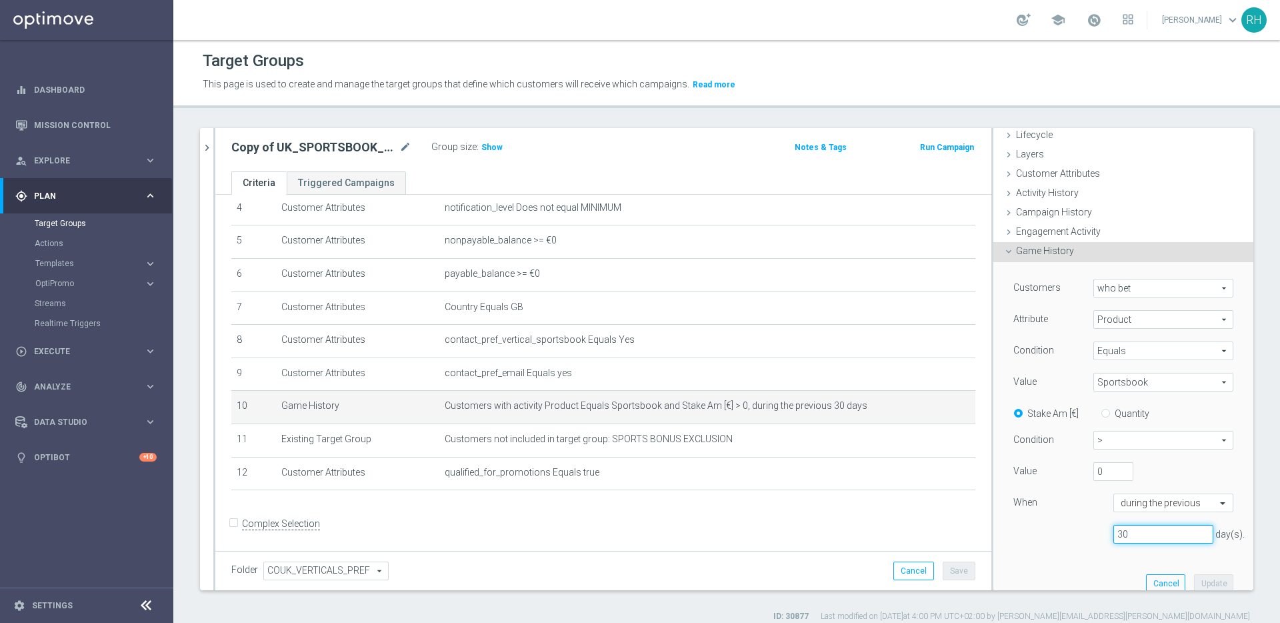
click at [1114, 535] on input "30" at bounding box center [1164, 534] width 100 height 19
type input "90"
click at [1194, 577] on button "Update" at bounding box center [1213, 583] width 39 height 19
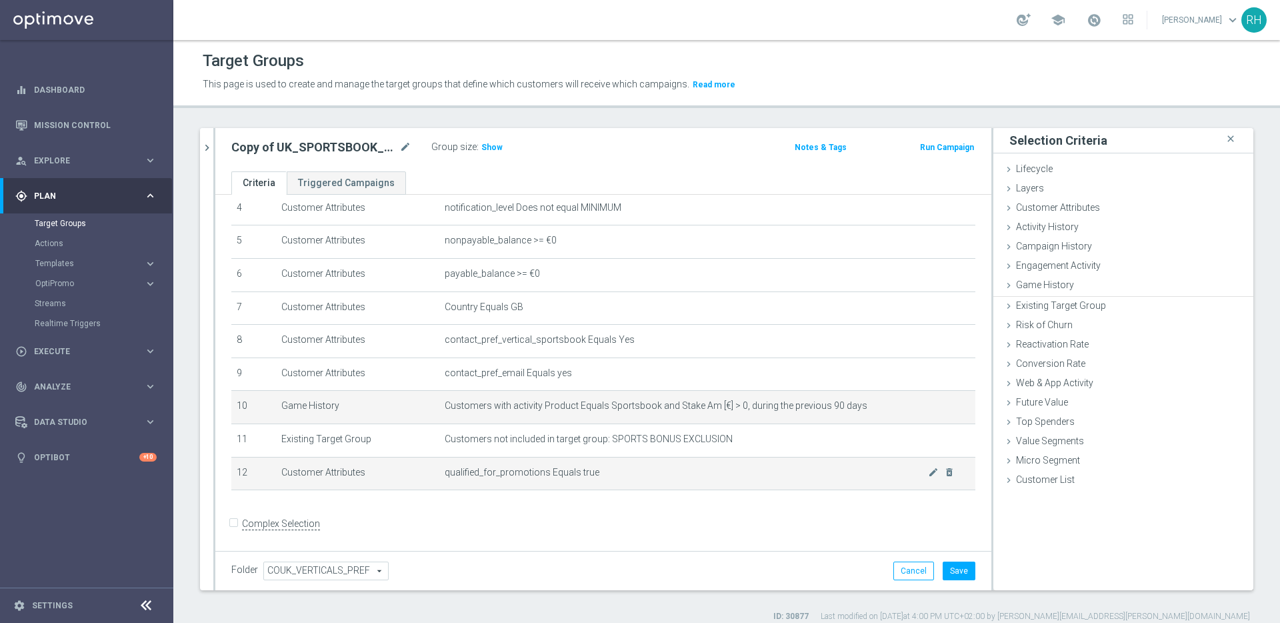
scroll to position [0, 0]
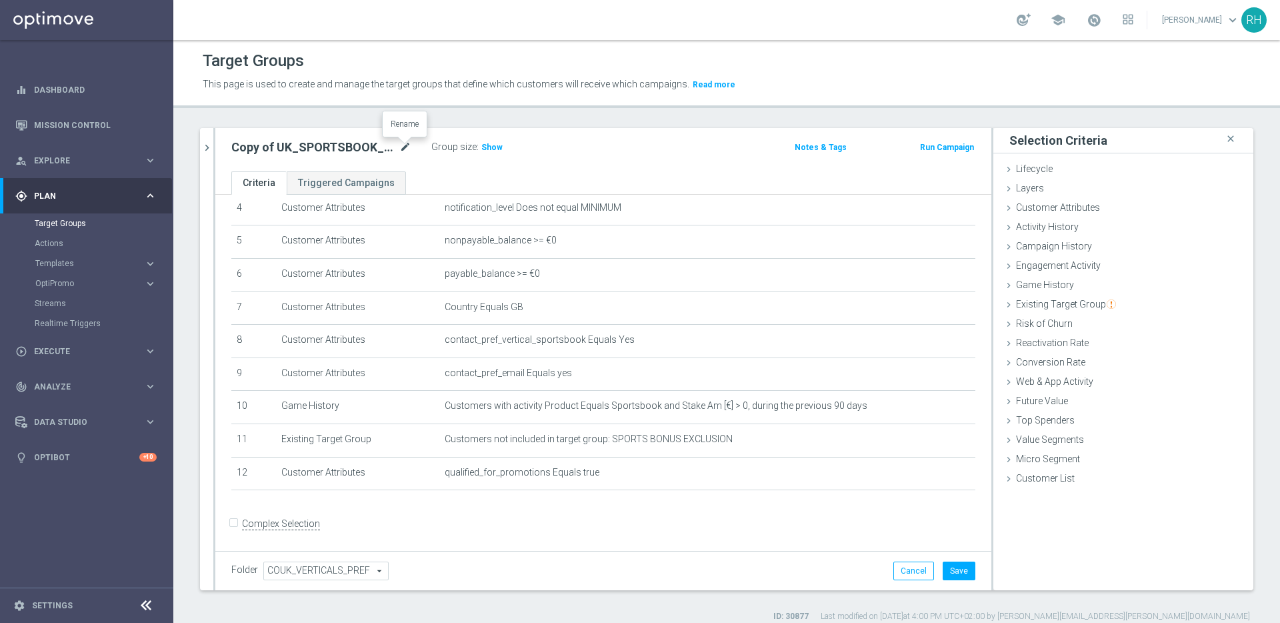
click at [402, 145] on icon "mode_edit" at bounding box center [405, 147] width 12 height 16
click at [360, 149] on input "Copy of UK_SPORTSBOOK_EMAIL | Stakes last 30 days" at bounding box center [321, 148] width 180 height 19
drag, startPoint x: 354, startPoint y: 150, endPoint x: 233, endPoint y: 151, distance: 120.7
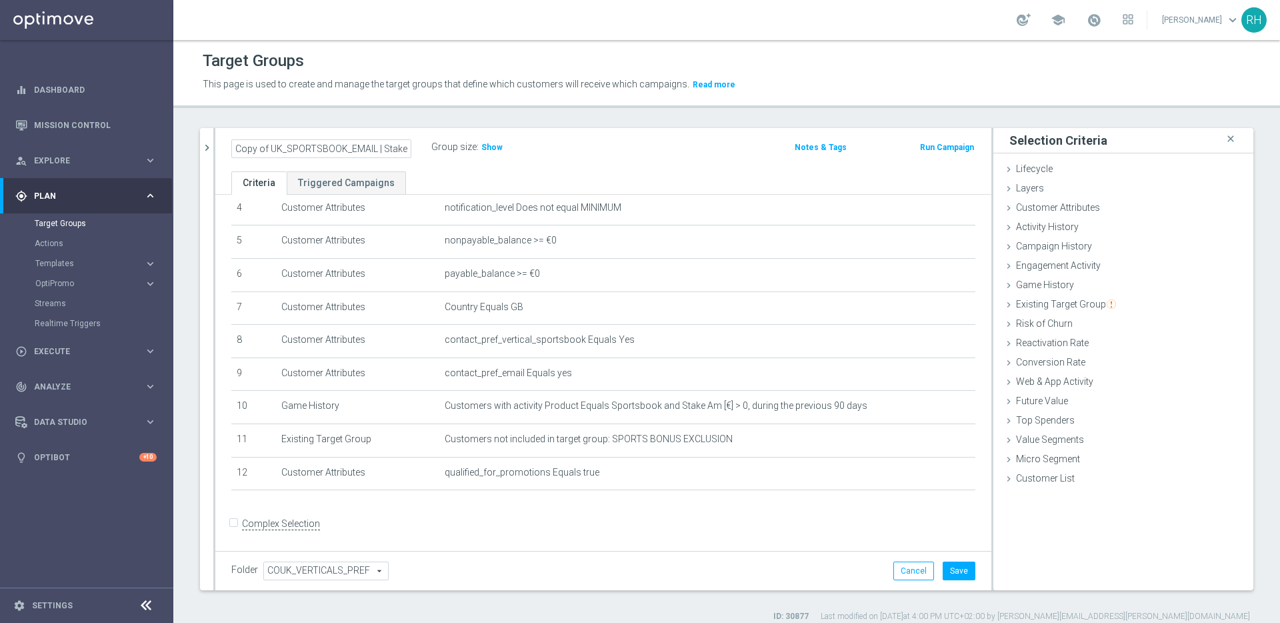
click at [233, 151] on input "Copy of UK_SPORTSBOOK_EMAIL | Stakes last 30 days" at bounding box center [321, 148] width 180 height 19
click at [259, 151] on input "Copy of UK_SPORTSBOOK_EMAIL | Stakes last 30 days" at bounding box center [321, 148] width 180 height 19
drag, startPoint x: 269, startPoint y: 149, endPoint x: 225, endPoint y: 147, distance: 43.4
click at [225, 147] on div "Copy of UK_SPORTSBOOK_EMAIL | Stakes last 30 days" at bounding box center [321, 148] width 200 height 19
click at [701, 126] on div "Target Groups This page is used to create and manage the target groups that def…" at bounding box center [726, 331] width 1107 height 583
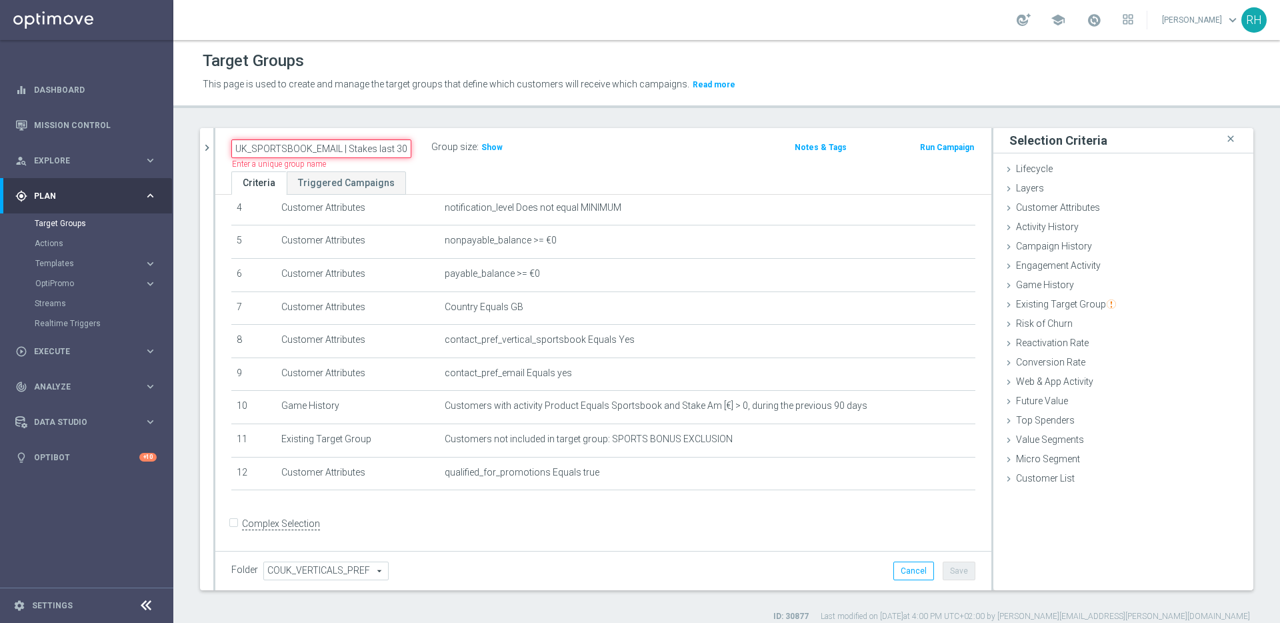
scroll to position [0, 19]
click at [395, 151] on input "UK_SPORTSBOOK_EMAIL | Stakes last 30 days" at bounding box center [321, 148] width 180 height 19
click at [381, 146] on input "UK_SPORTSBOOK_EMAIL | Stakes last 30 days" at bounding box center [321, 148] width 180 height 19
type input "UK_SPORTSBOOK_EMAIL | Stakes last 90 days"
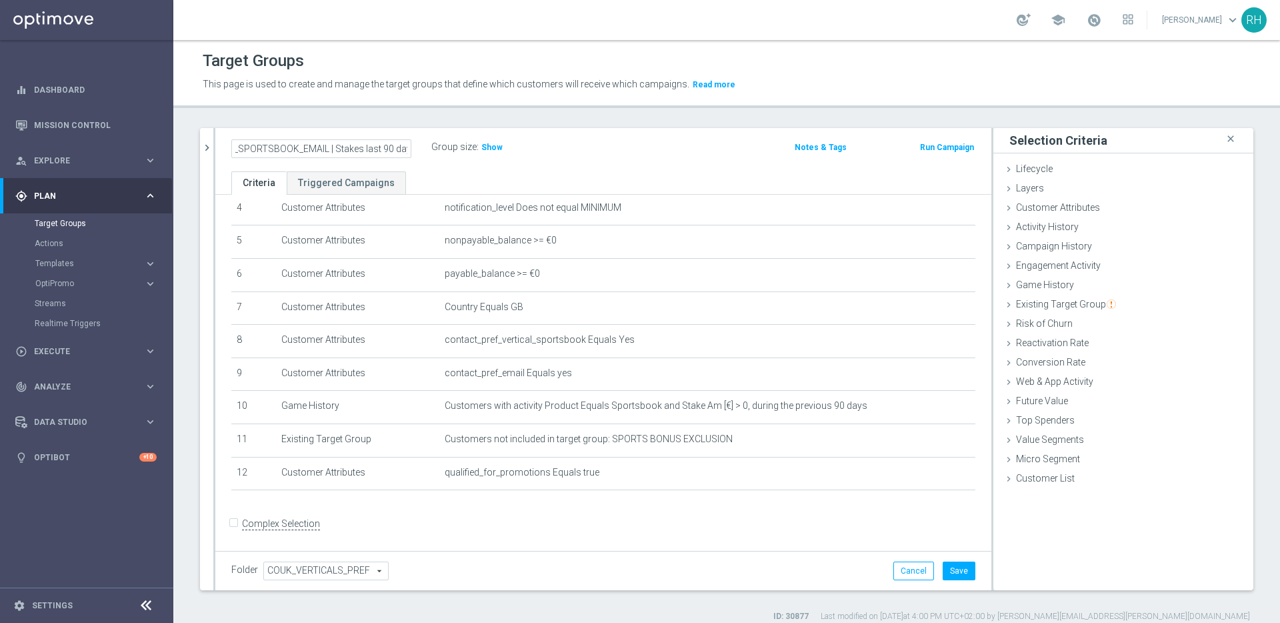
scroll to position [0, 0]
click at [592, 95] on header "Target Groups This page is used to create and manage the target groups that def…" at bounding box center [726, 74] width 1107 height 68
click at [332, 146] on h2 "UK_SPORTSBOOK_EMAIL | Stakes last 90 days" at bounding box center [313, 147] width 165 height 16
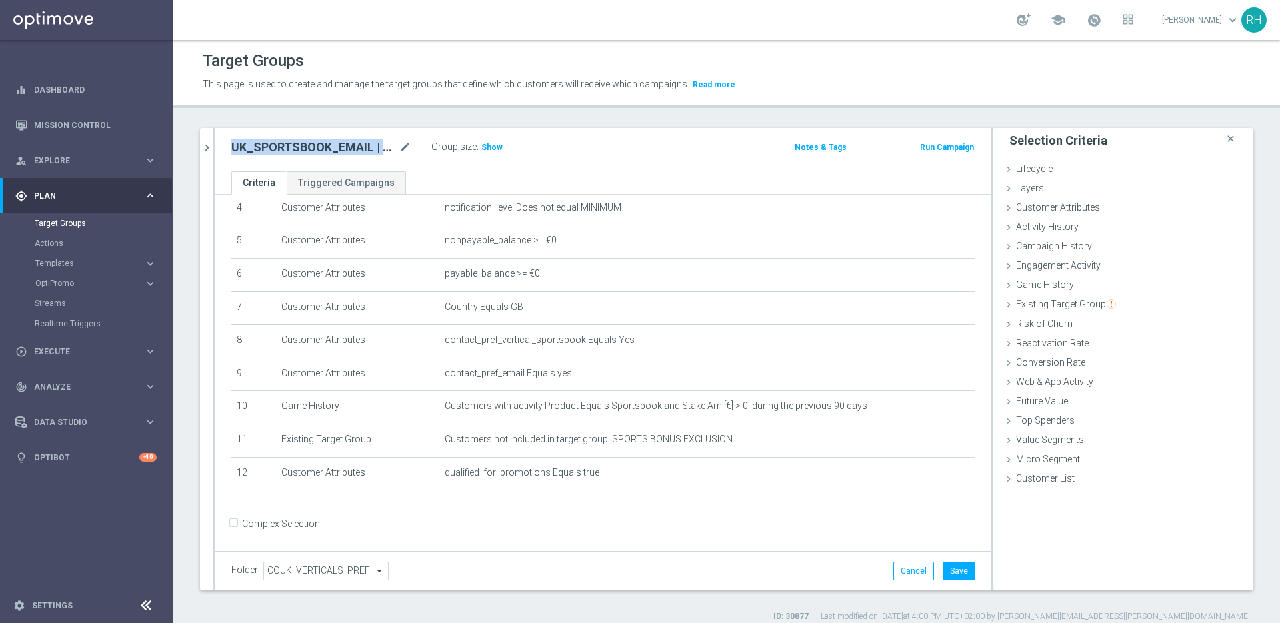
copy div "UK_SPORTSBOOK_EMAIL | Stakes last 90 days"
click at [946, 564] on button "Save" at bounding box center [959, 570] width 33 height 19
click at [205, 149] on icon "chevron_right" at bounding box center [207, 147] width 13 height 13
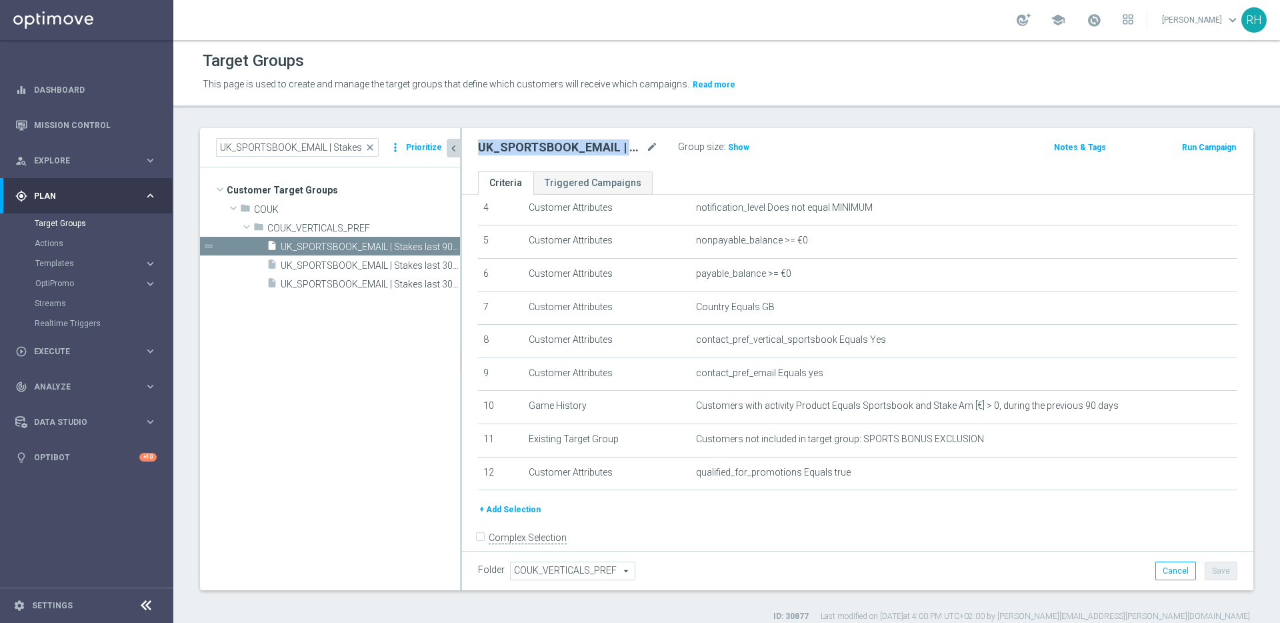
scroll to position [163, 0]
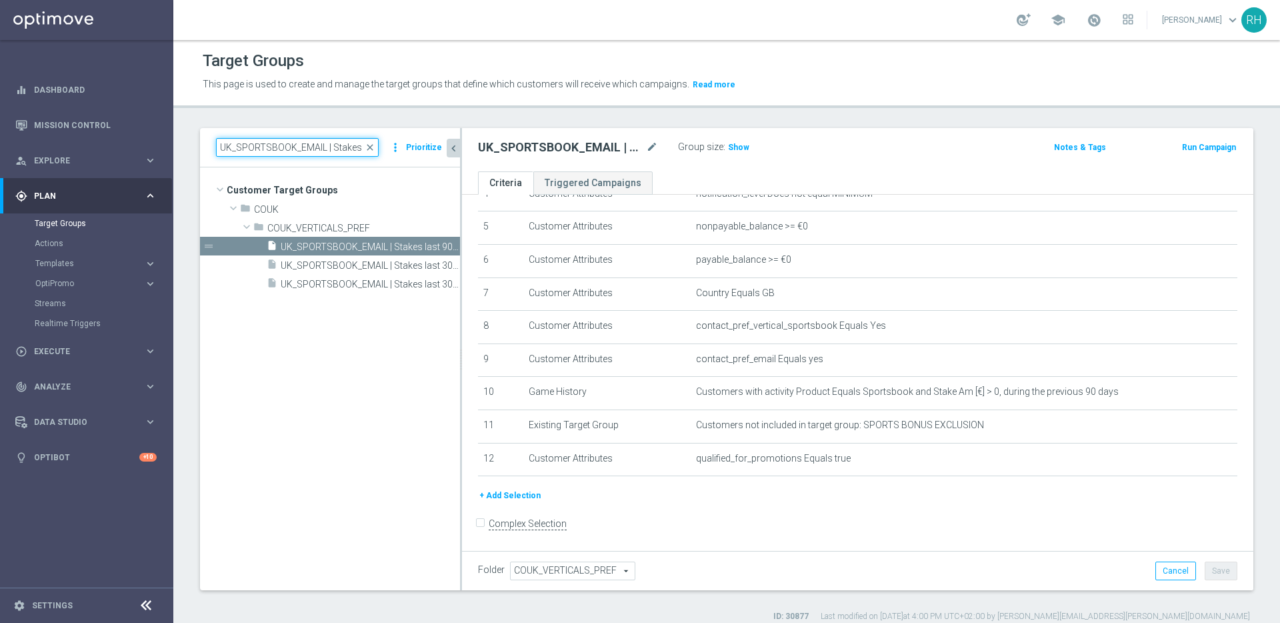
click at [304, 151] on input "UK_SPORTSBOOK_EMAIL | Stakes last 30 days" at bounding box center [297, 147] width 163 height 19
drag, startPoint x: 358, startPoint y: 147, endPoint x: 415, endPoint y: 149, distance: 57.4
click at [413, 149] on div "UK_SPORTSBOOK_EMAIL | Stakes last 30 days close more_vert Prioritize" at bounding box center [330, 147] width 228 height 19
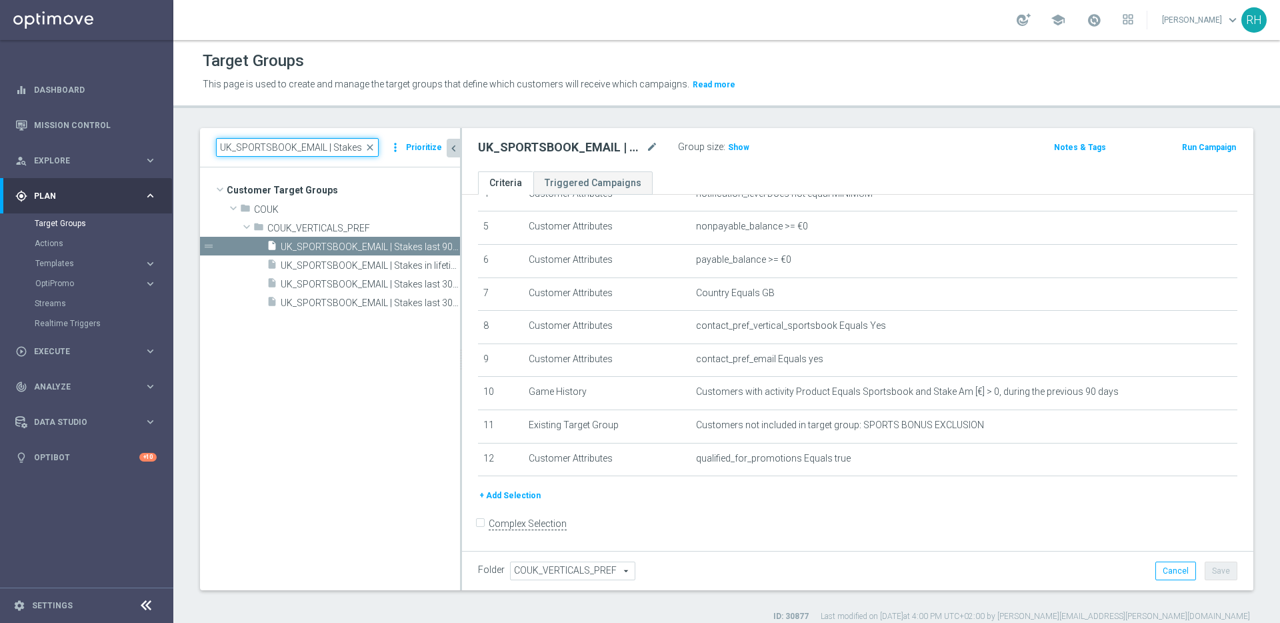
type input "UK_SPORTSBOOK_EMAIL | Stakes"
click at [857, 134] on div "UK_SPORTSBOOK_EMAIL | Stakes last 90 days mode_edit Group size : Show Notes & T…" at bounding box center [858, 149] width 792 height 43
click at [595, 139] on h2 "UK_SPORTSBOOK_EMAIL | Stakes last 90 days" at bounding box center [560, 147] width 165 height 16
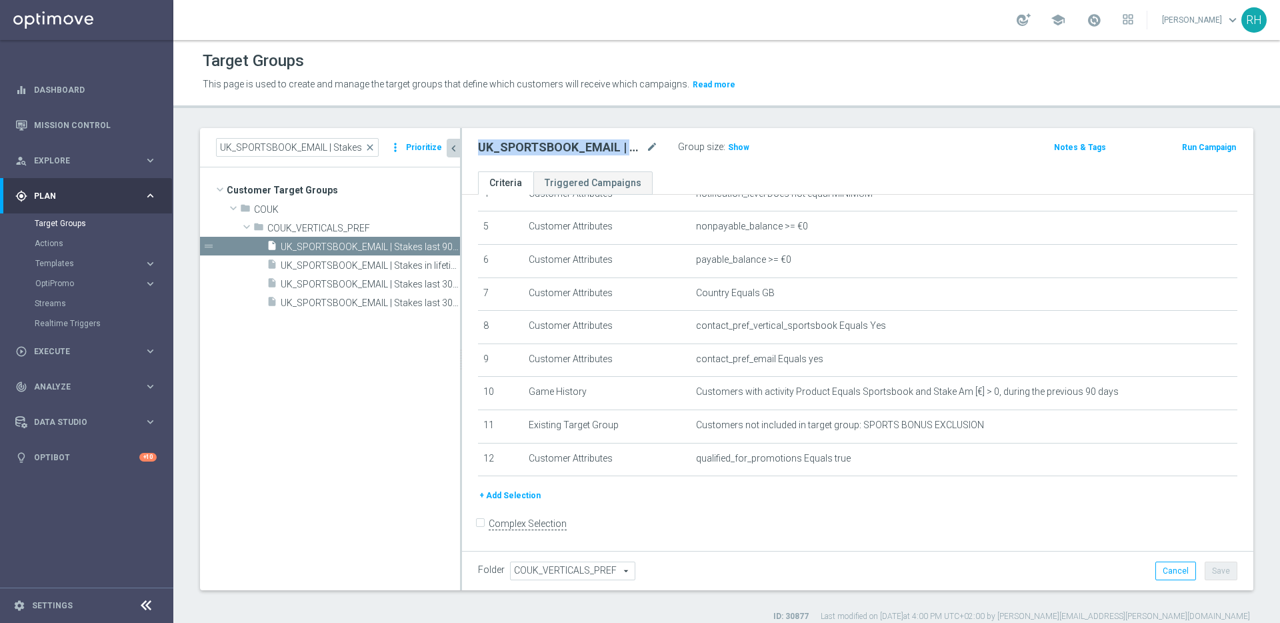
copy div "UK_SPORTSBOOK_EMAIL | Stakes last 90 days"
click at [893, 111] on div "Target Groups This page is used to create and manage the target groups that def…" at bounding box center [726, 331] width 1107 height 583
click at [862, 102] on header "Target Groups This page is used to create and manage the target groups that def…" at bounding box center [726, 74] width 1107 height 68
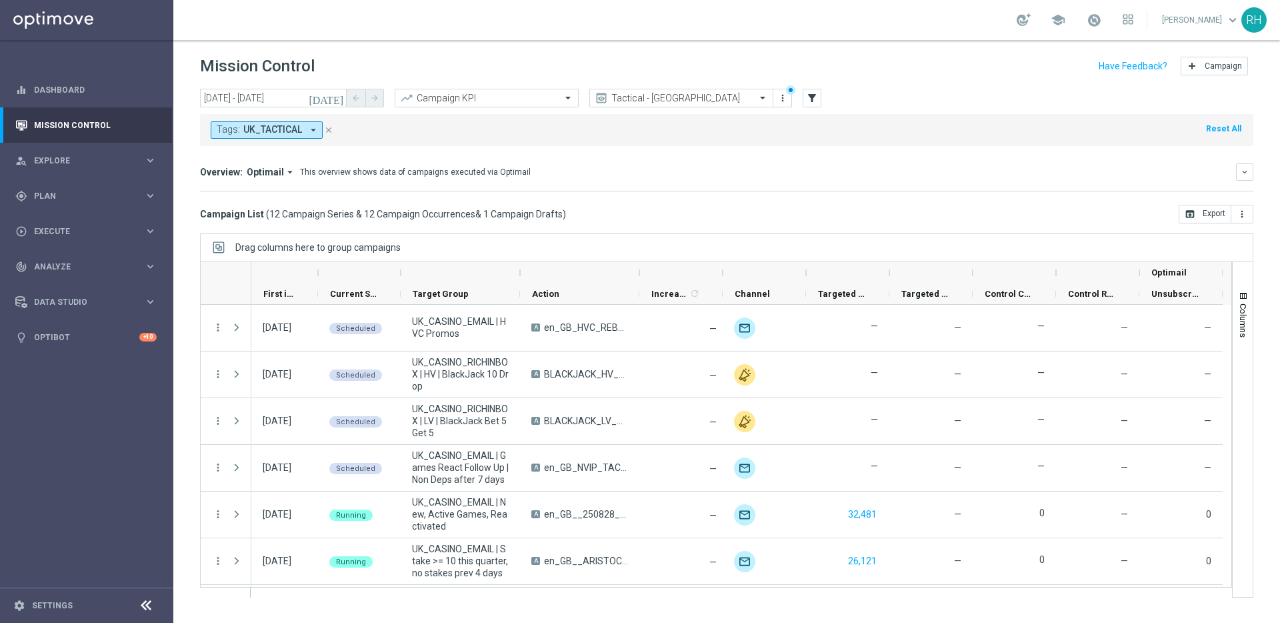
click at [789, 214] on div "Campaign List ( 12 Campaign Series & 12 Campaign Occurrences & 1 Campaign Draft…" at bounding box center [727, 214] width 1054 height 19
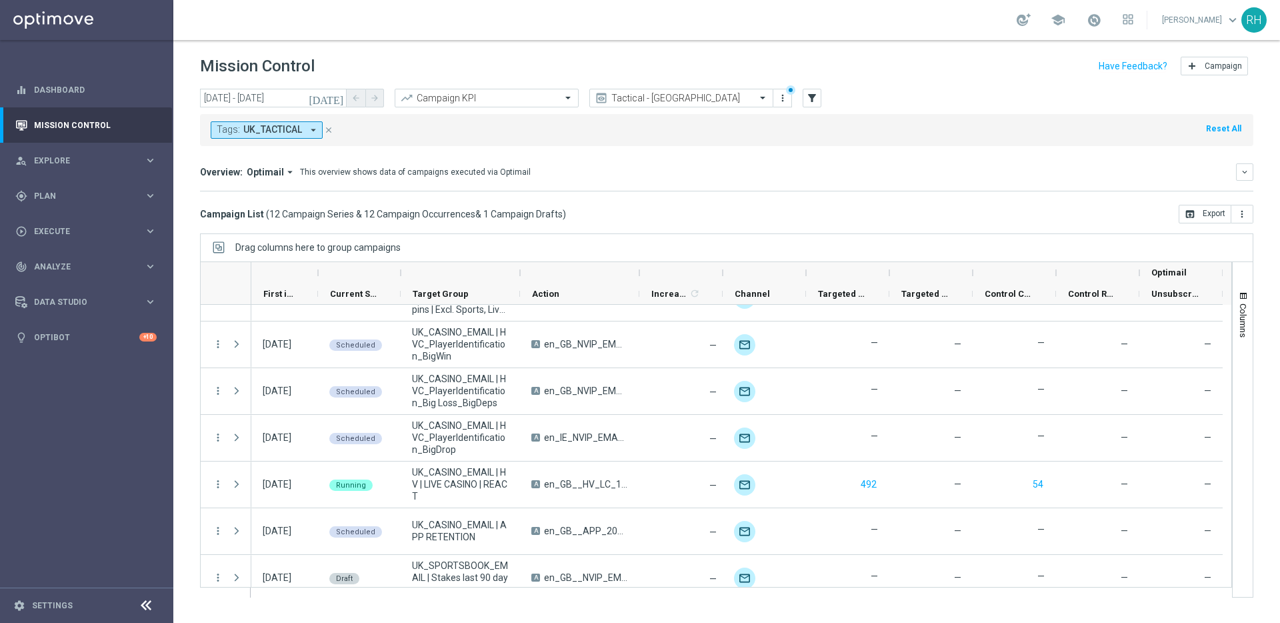
scroll to position [325, 0]
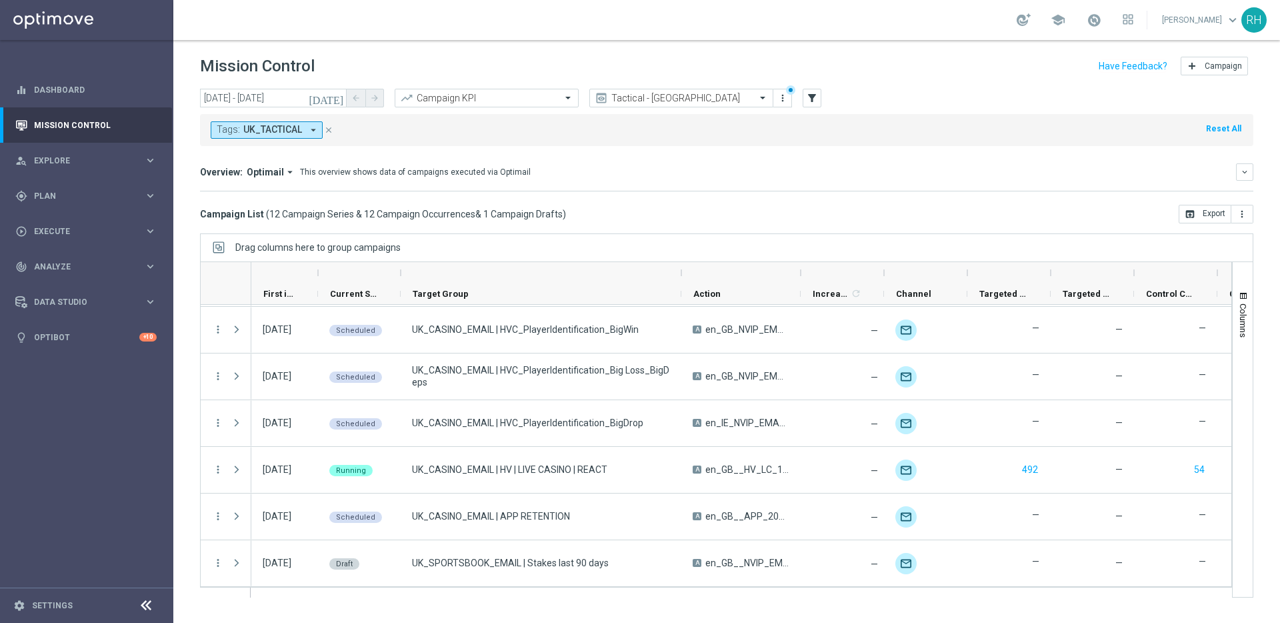
drag, startPoint x: 519, startPoint y: 273, endPoint x: 681, endPoint y: 273, distance: 161.4
click at [681, 273] on div at bounding box center [681, 272] width 5 height 21
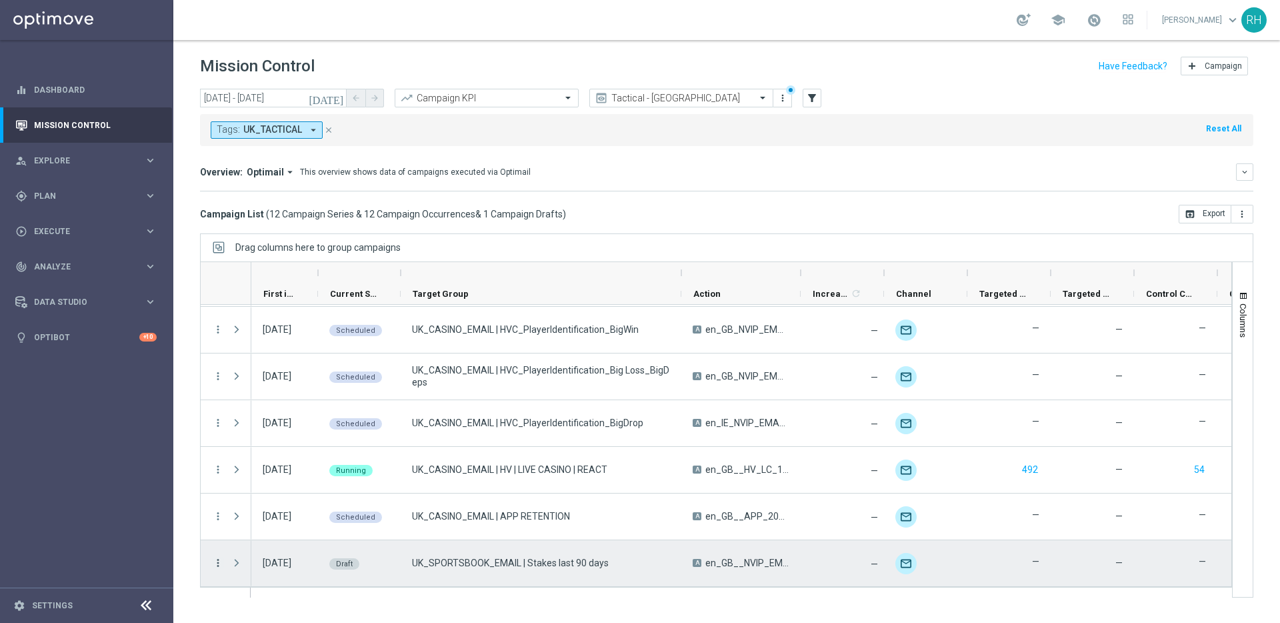
click at [223, 559] on icon "more_vert" at bounding box center [218, 563] width 12 height 12
click at [262, 477] on span "Campaign Details" at bounding box center [277, 479] width 67 height 9
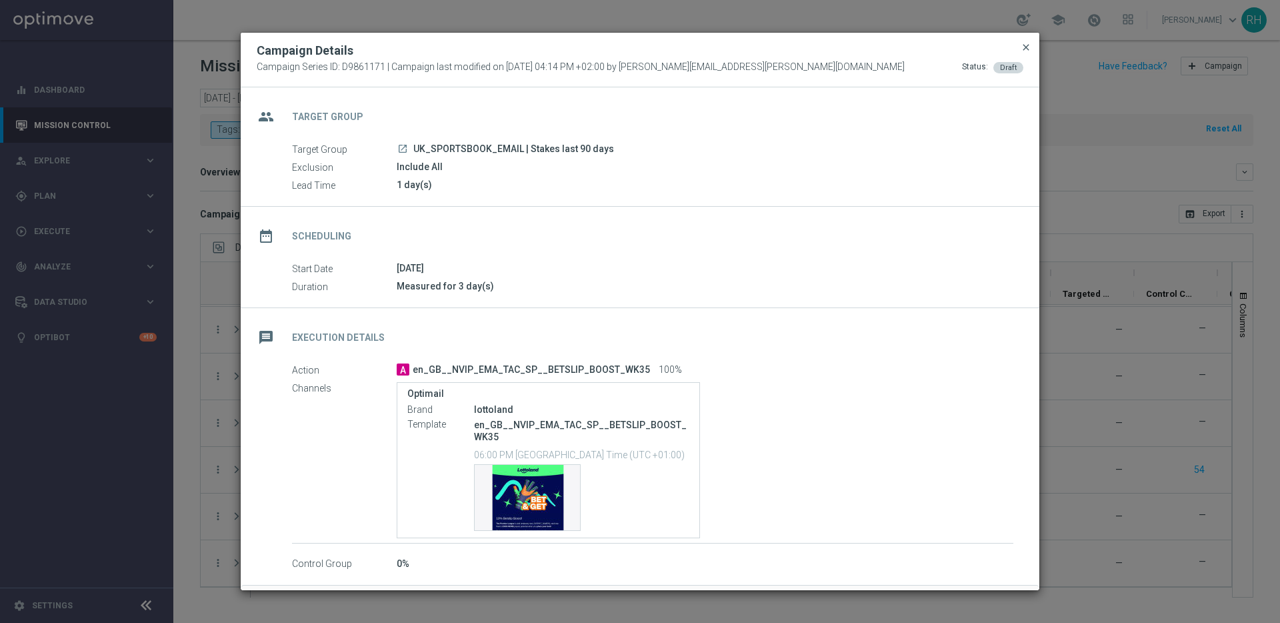
click at [1026, 43] on span "close" at bounding box center [1026, 47] width 11 height 11
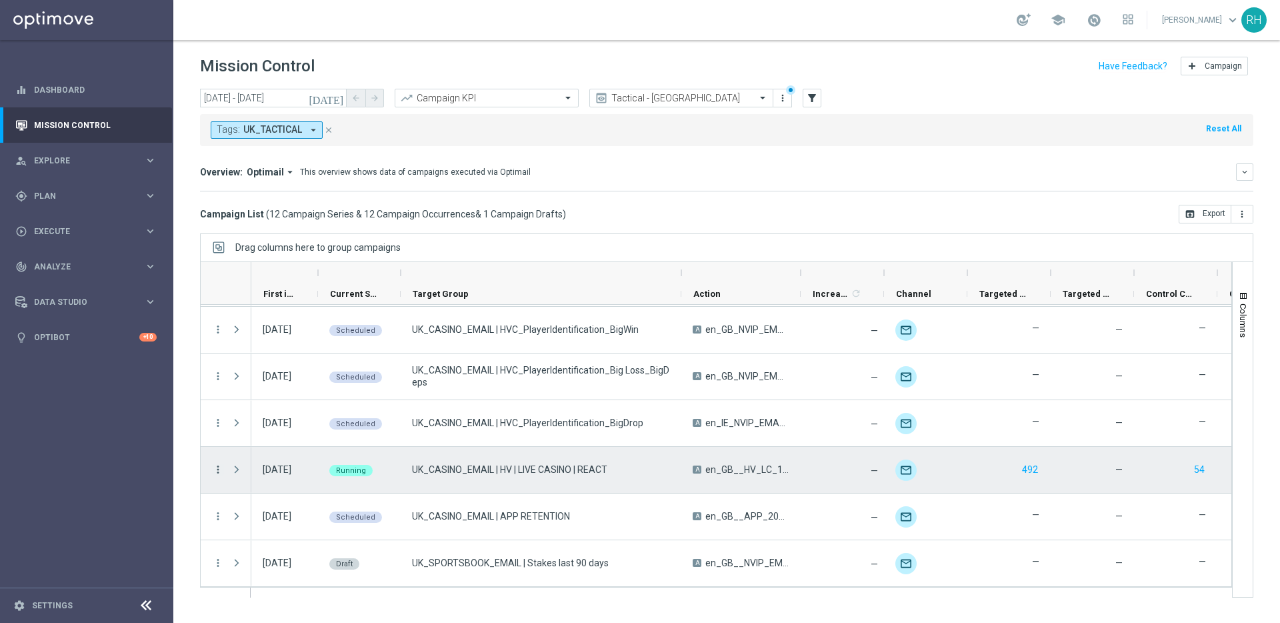
click at [216, 469] on icon "more_vert" at bounding box center [218, 469] width 12 height 12
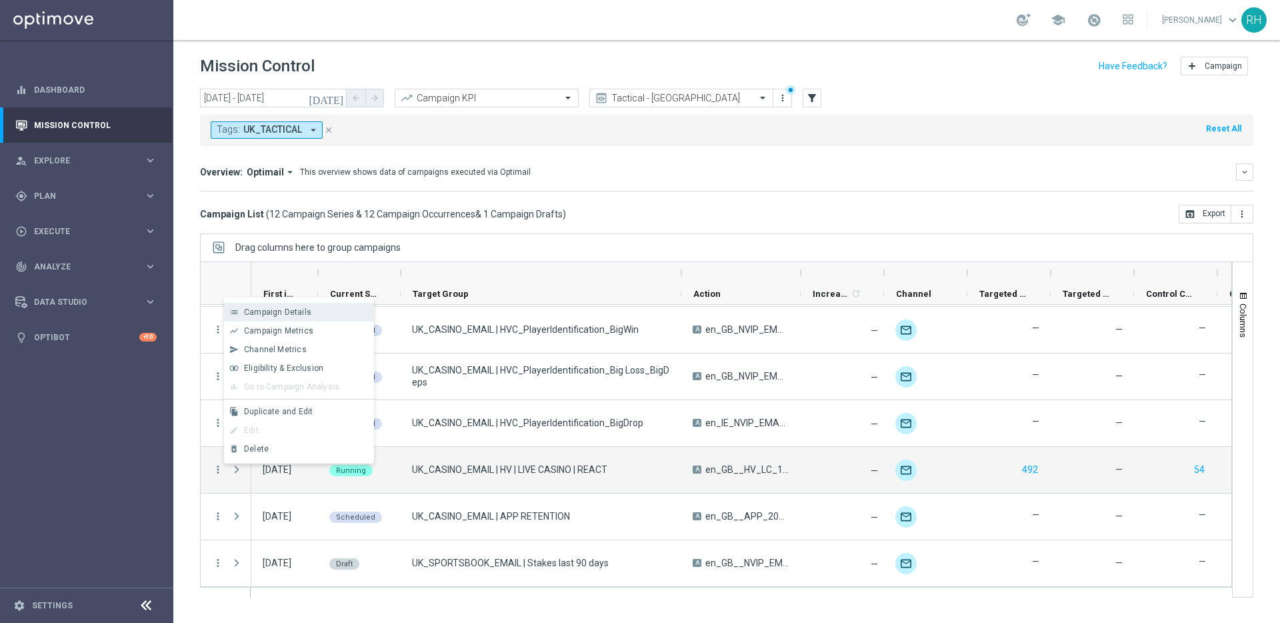
click at [270, 312] on span "Campaign Details" at bounding box center [277, 311] width 67 height 9
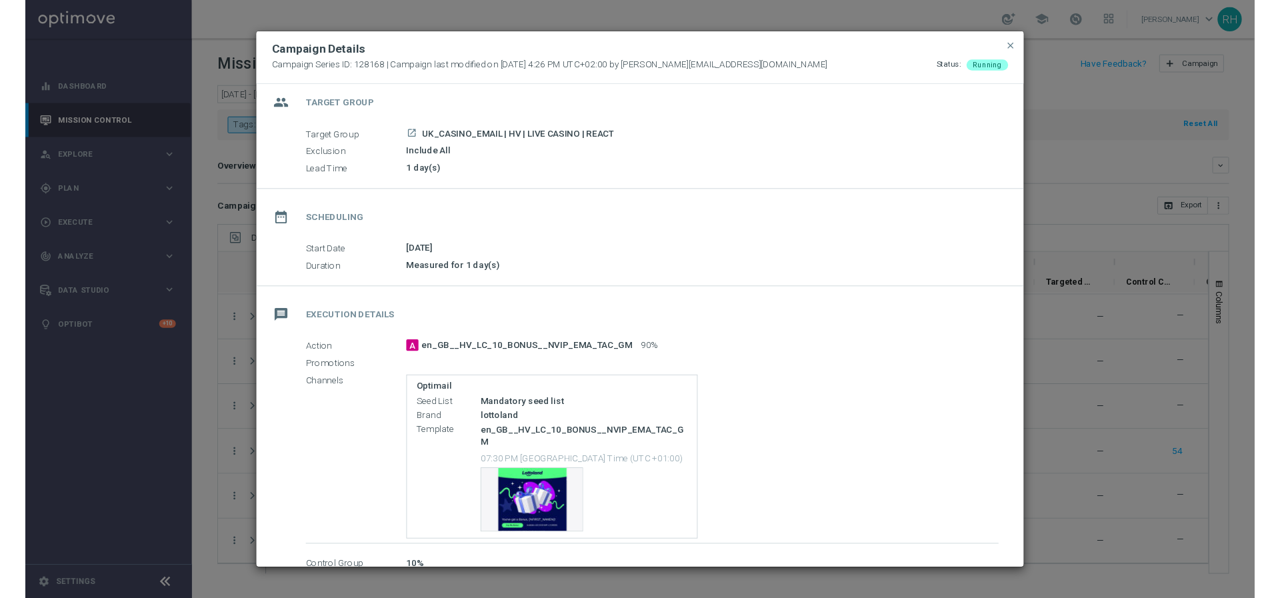
scroll to position [73, 0]
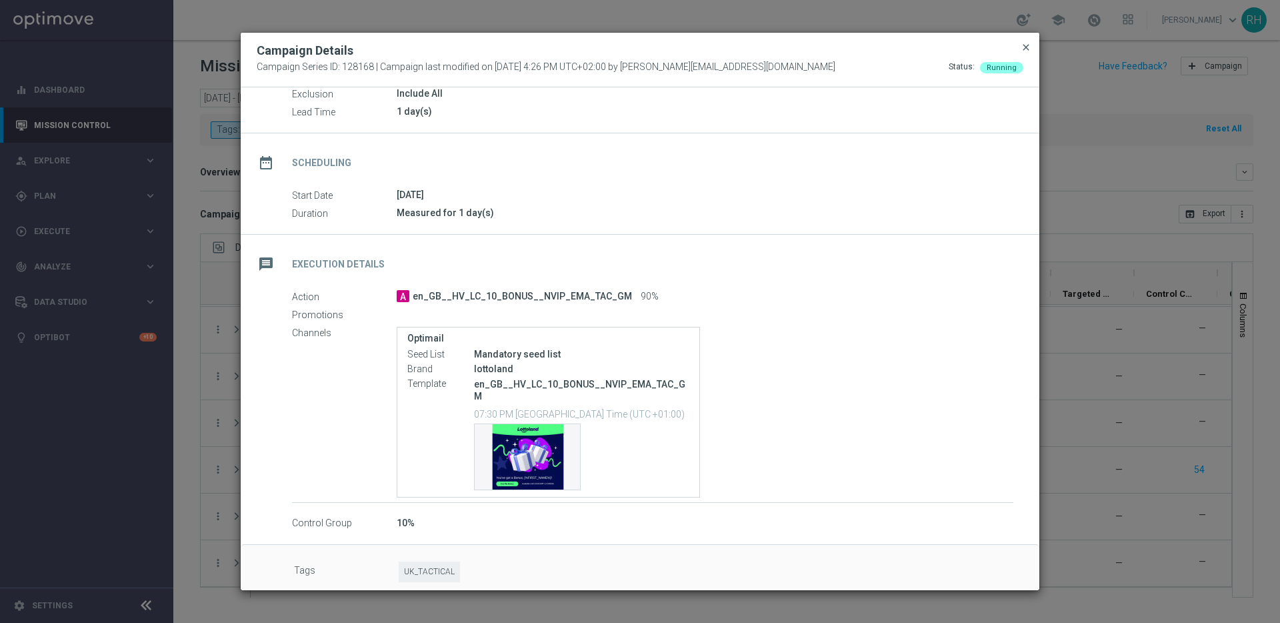
click at [1023, 47] on span "close" at bounding box center [1026, 47] width 11 height 11
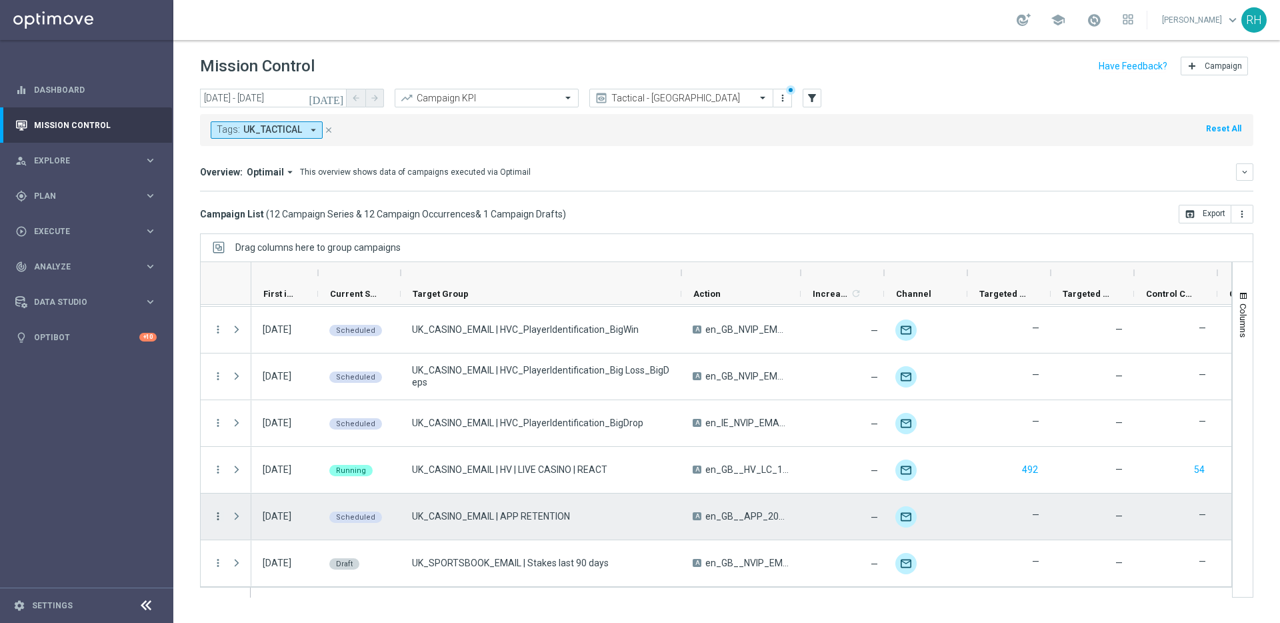
click at [217, 516] on icon "more_vert" at bounding box center [218, 516] width 12 height 12
click at [291, 370] on div "list Campaign Details" at bounding box center [299, 377] width 150 height 19
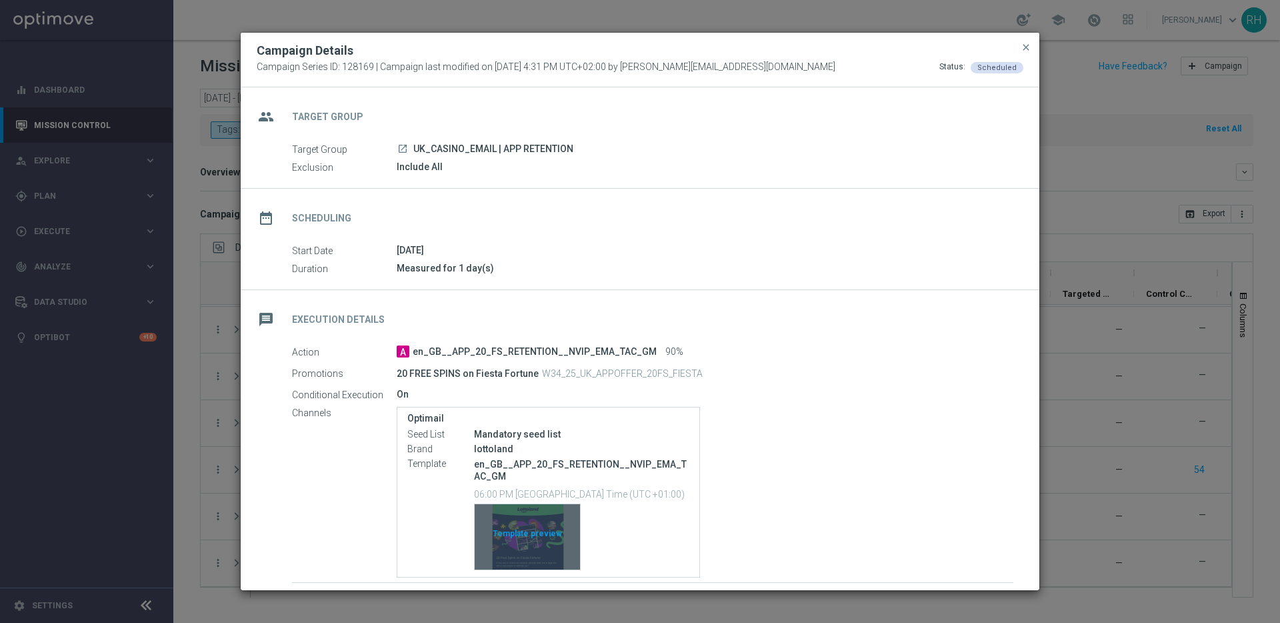
click at [518, 528] on div "Template preview" at bounding box center [527, 536] width 105 height 65
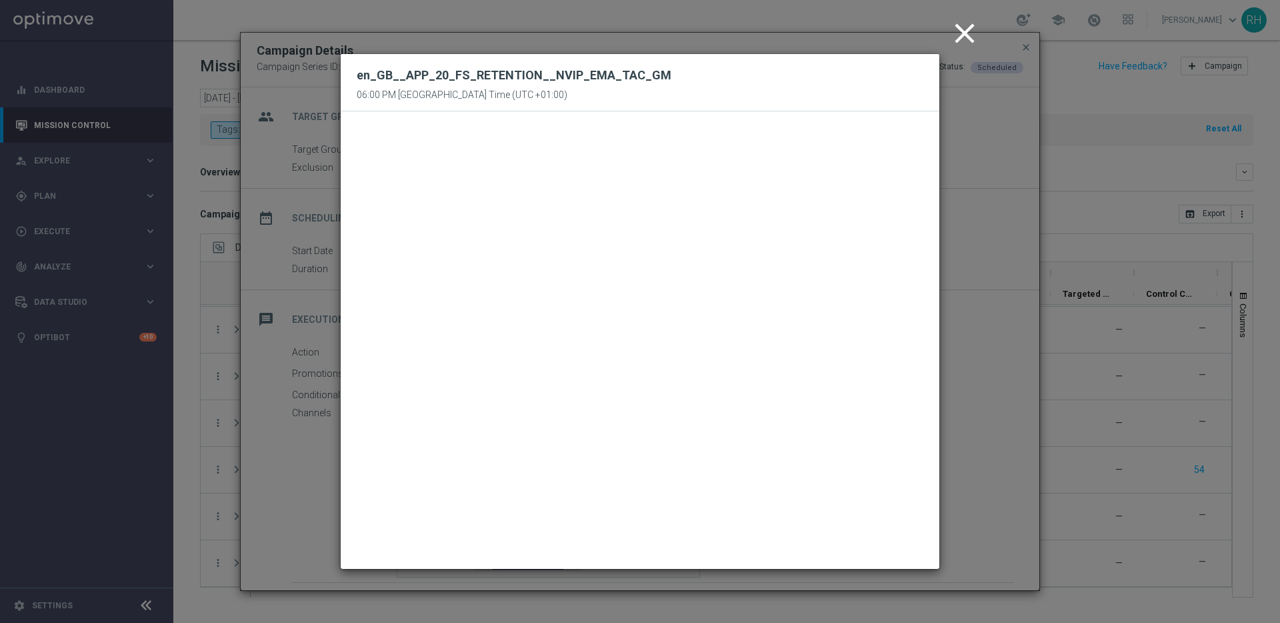
click at [964, 35] on icon "close" at bounding box center [964, 33] width 33 height 33
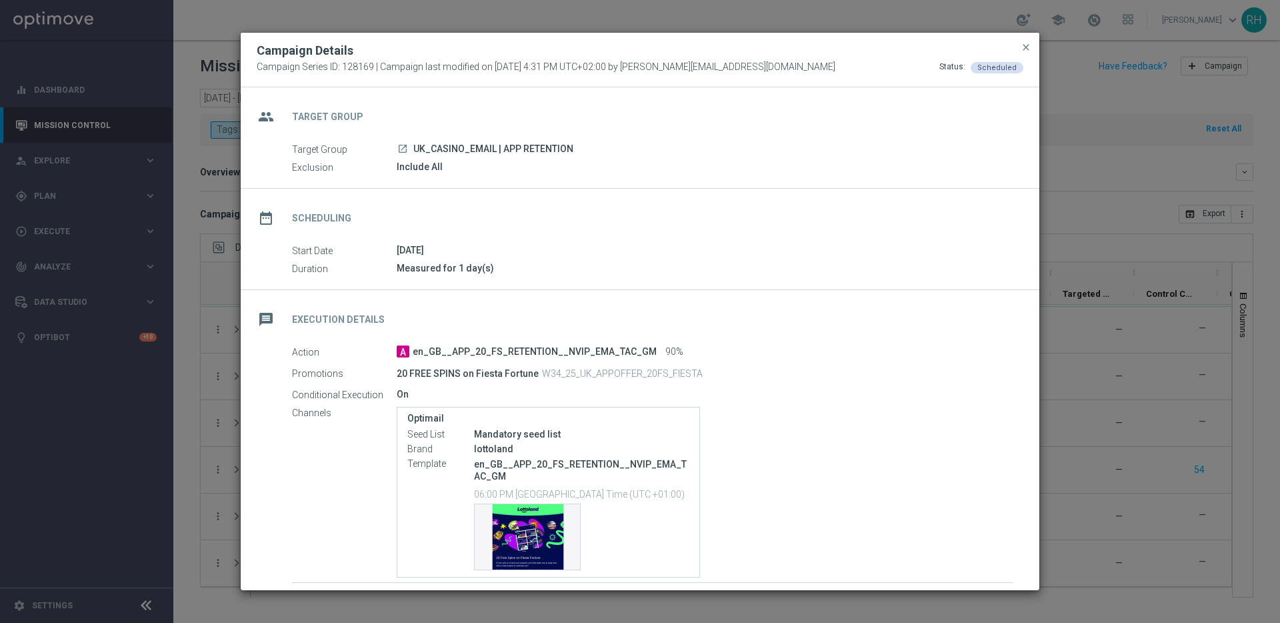
click at [1023, 41] on button "close" at bounding box center [1026, 47] width 13 height 16
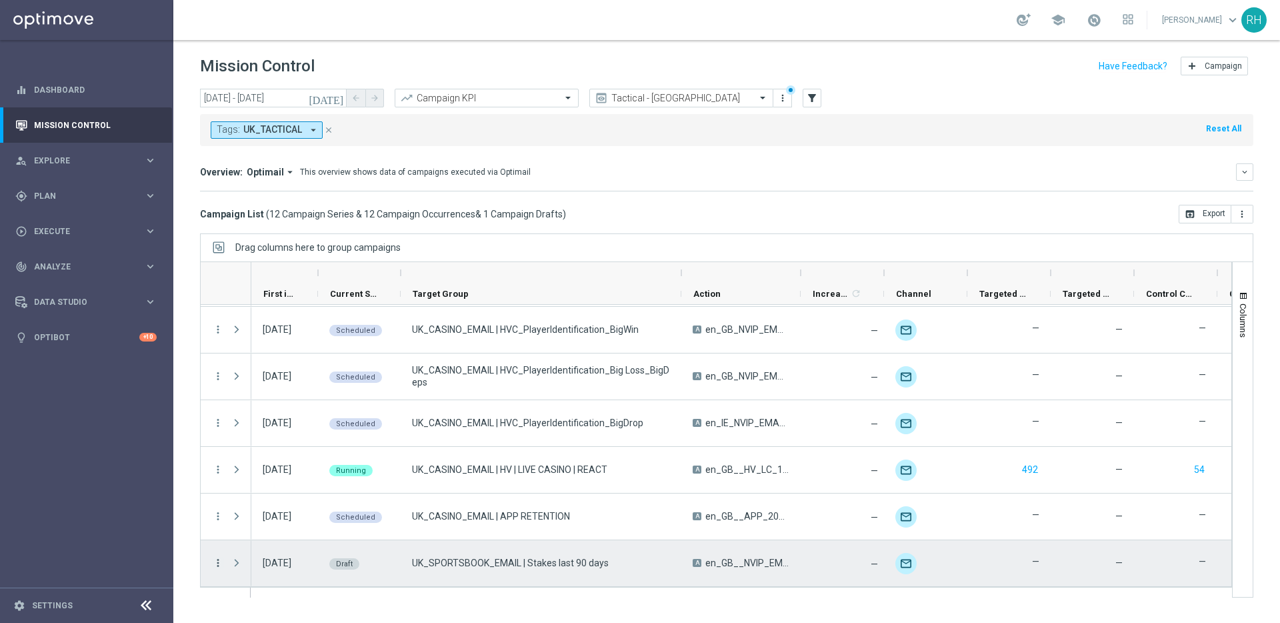
click at [223, 565] on icon "more_vert" at bounding box center [218, 563] width 12 height 12
click at [265, 517] on div "edit Edit" at bounding box center [299, 523] width 150 height 19
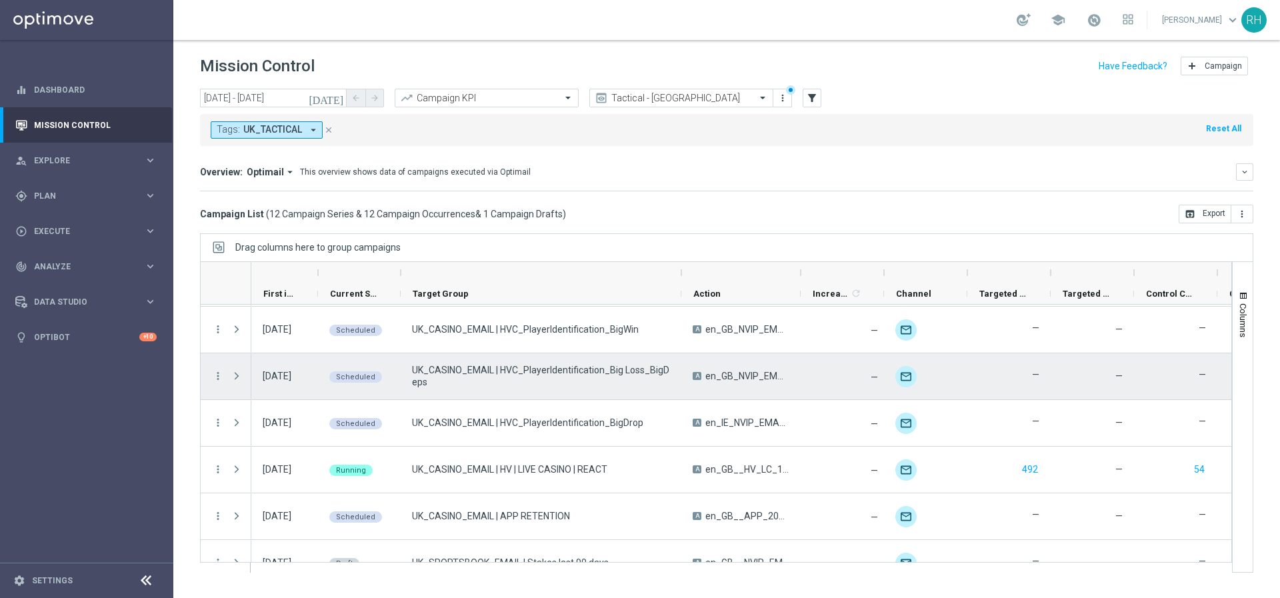
scroll to position [349, 0]
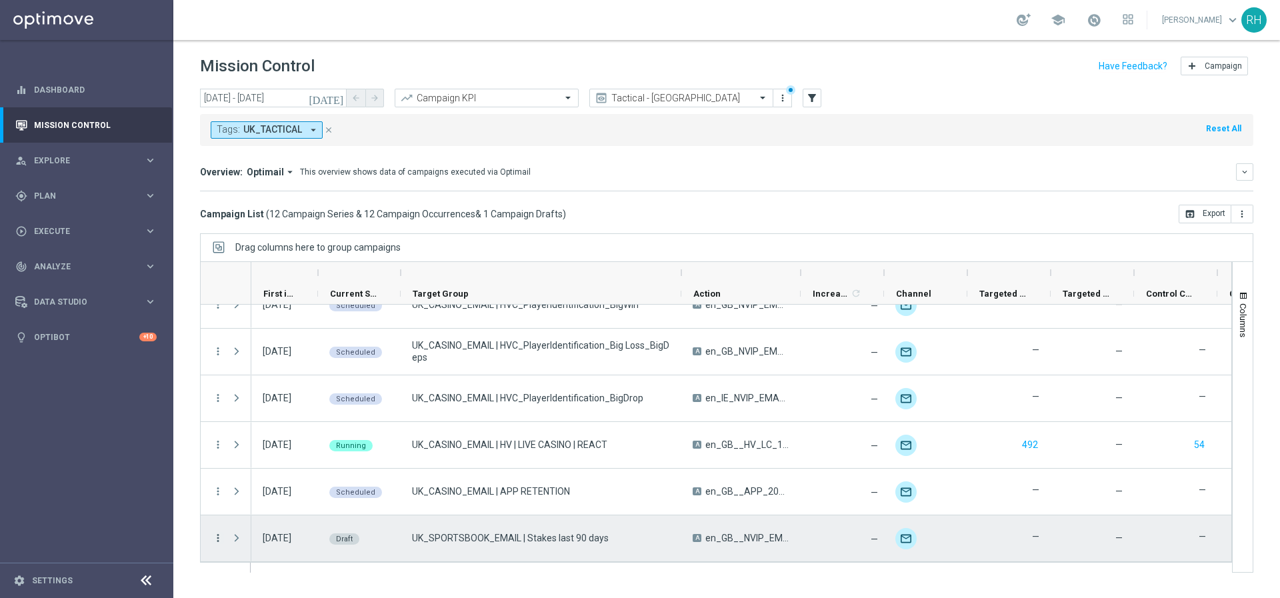
click at [222, 535] on icon "more_vert" at bounding box center [218, 538] width 12 height 12
click at [258, 496] on div "Edit" at bounding box center [306, 498] width 124 height 9
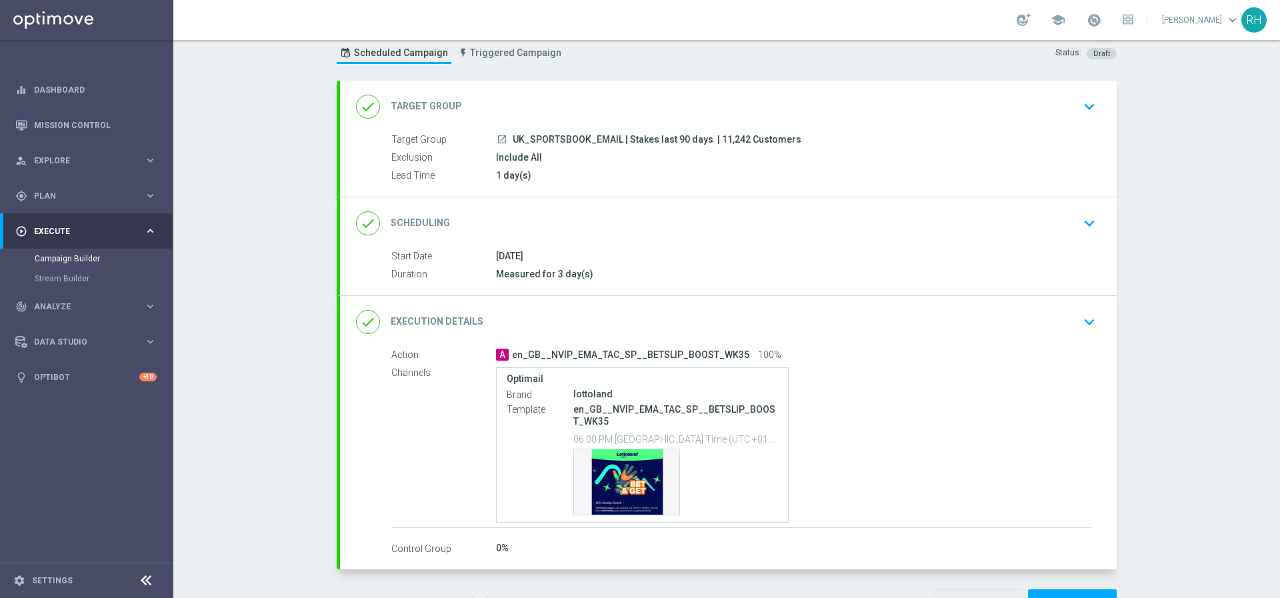
scroll to position [39, 0]
click at [1056, 319] on div "done Execution Details keyboard_arrow_down" at bounding box center [728, 321] width 745 height 25
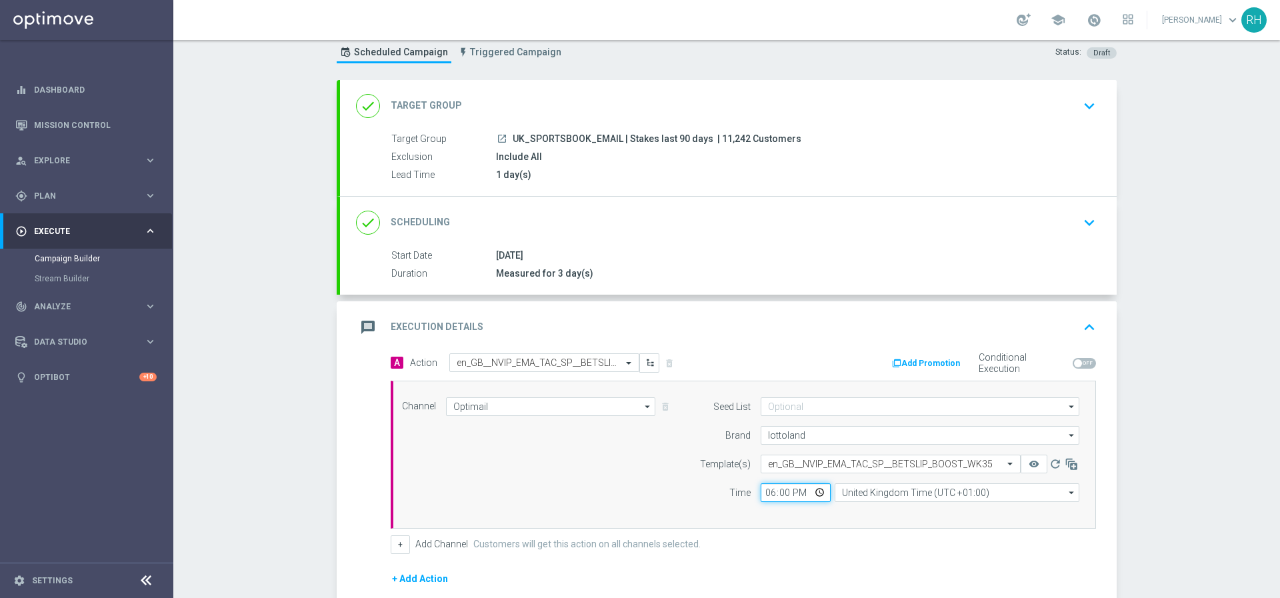
click at [762, 494] on input "18:00" at bounding box center [796, 492] width 70 height 19
type input "19:00"
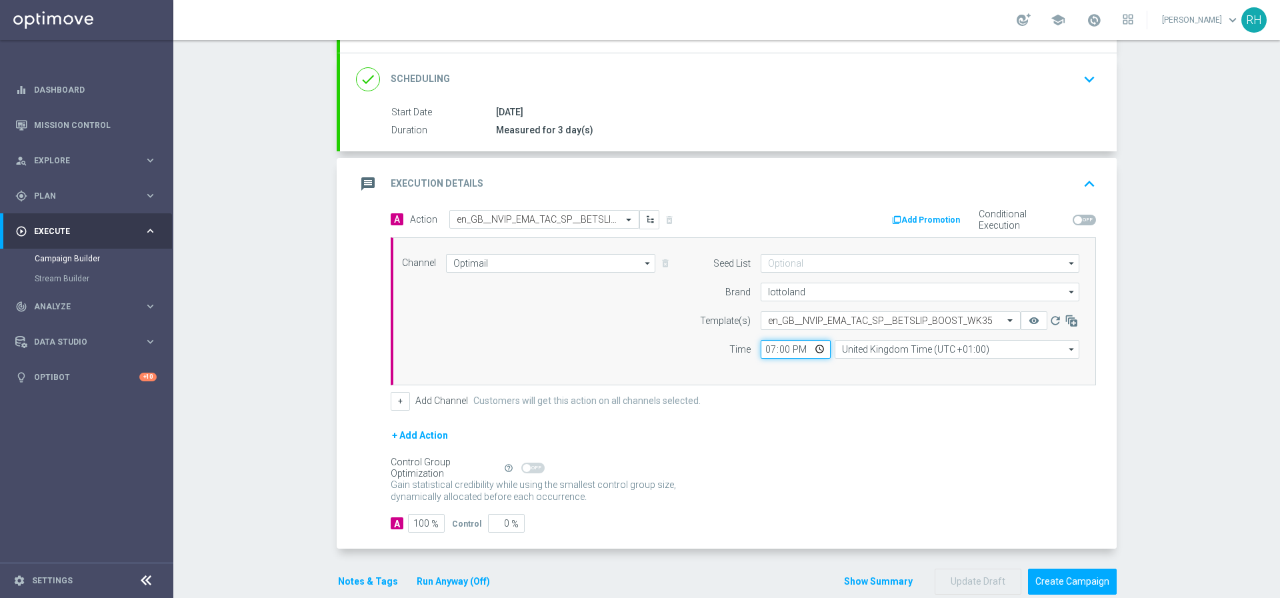
scroll to position [191, 0]
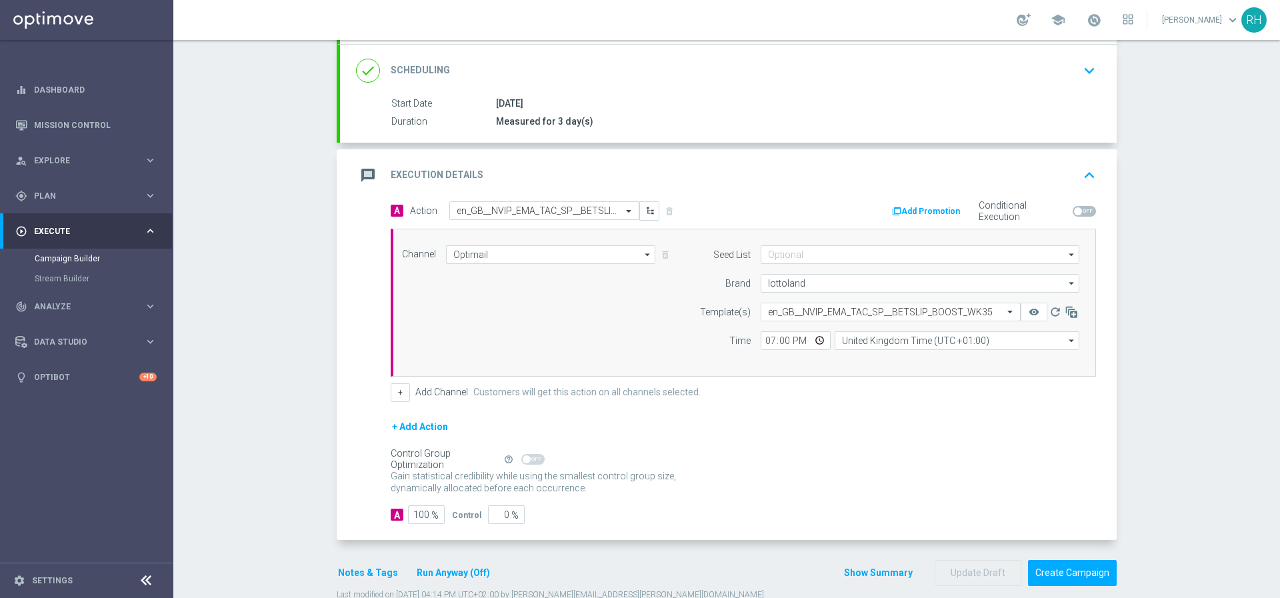
click at [896, 444] on div "+ Add Action" at bounding box center [744, 435] width 706 height 33
click at [377, 575] on button "Notes & Tags" at bounding box center [368, 573] width 63 height 17
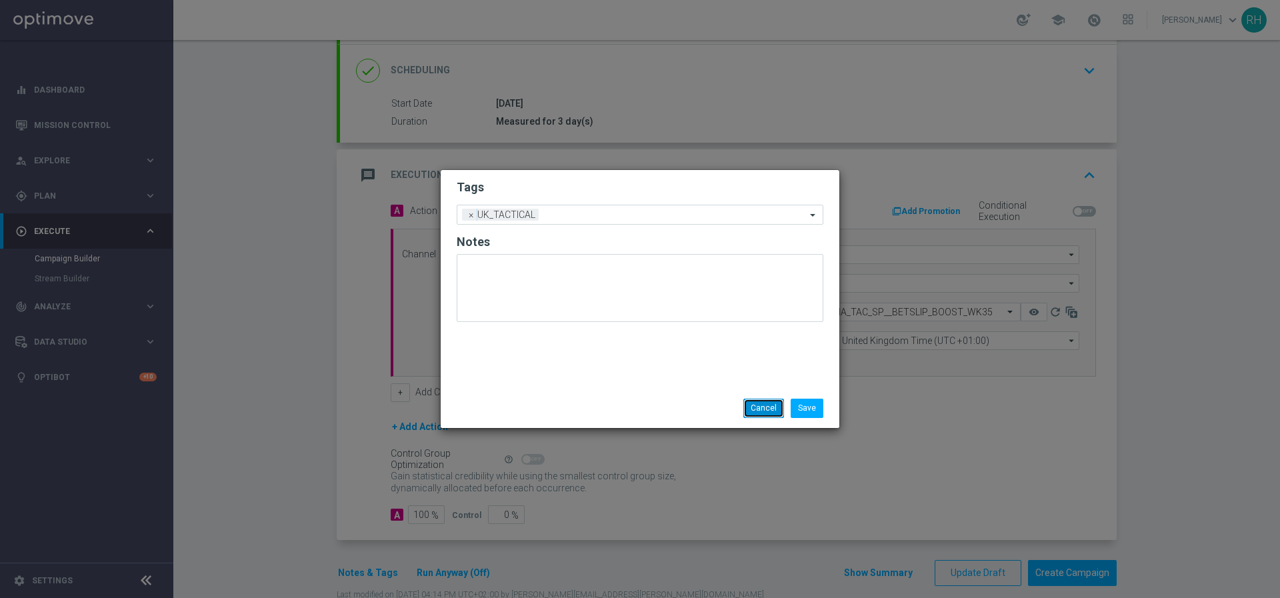
click at [768, 403] on button "Cancel" at bounding box center [764, 408] width 41 height 19
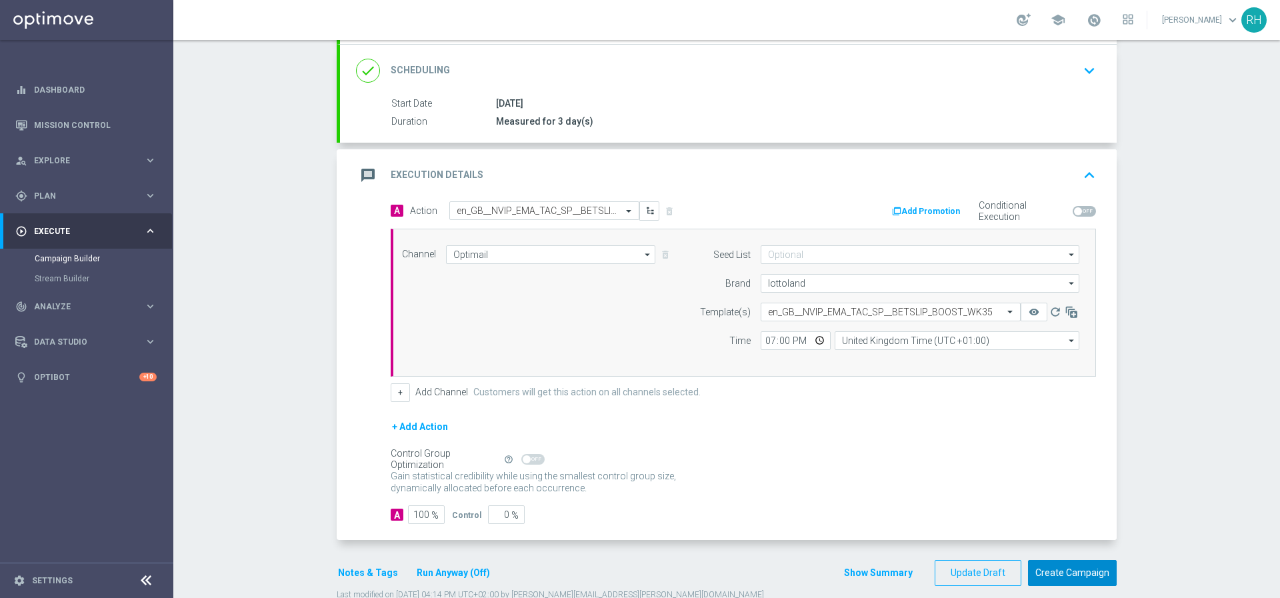
click at [1079, 581] on button "Create Campaign" at bounding box center [1072, 573] width 89 height 26
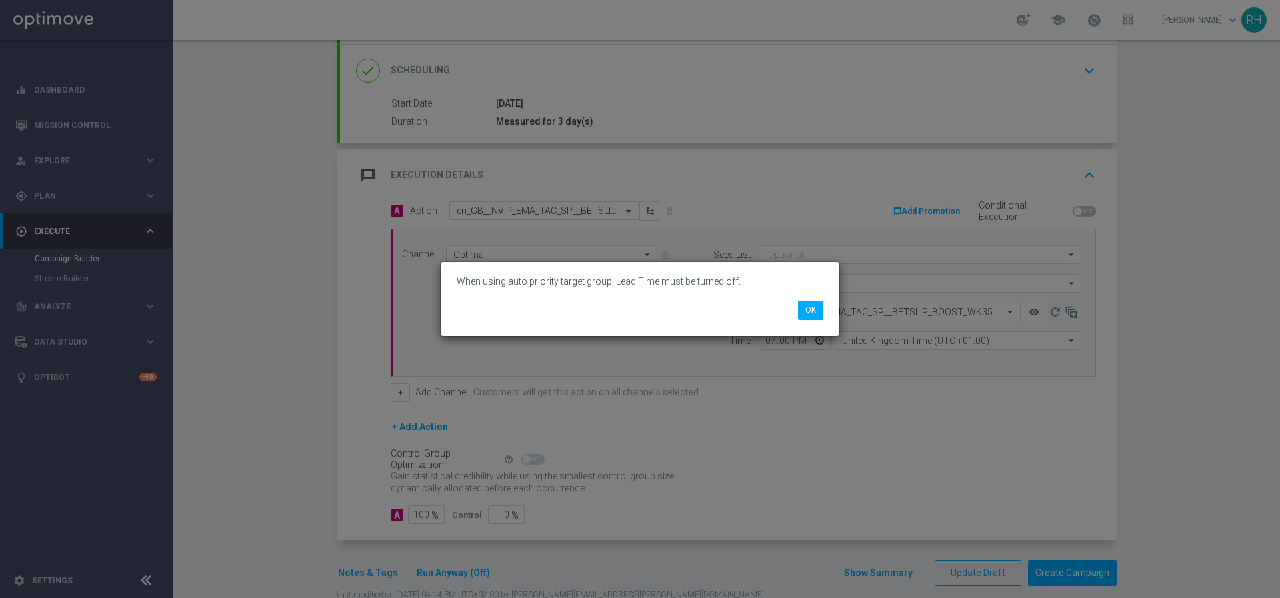
click at [802, 322] on div "When using auto priority target group, Lead Time must be turned off. OK" at bounding box center [640, 298] width 399 height 73
click at [812, 311] on button "OK" at bounding box center [810, 310] width 25 height 19
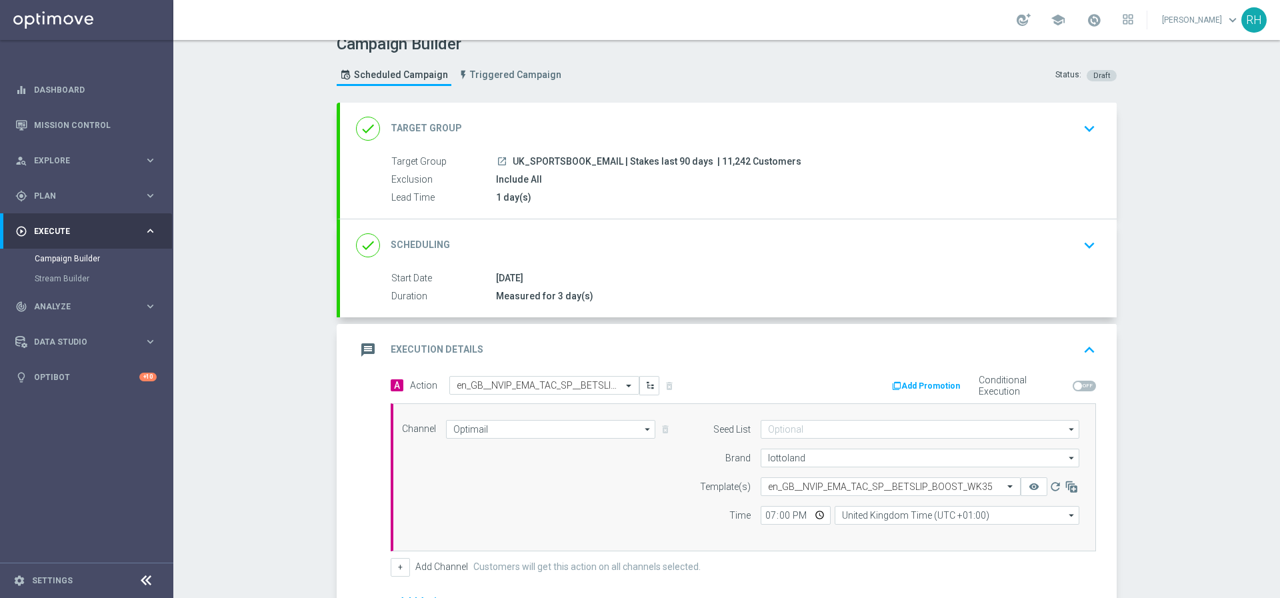
scroll to position [0, 0]
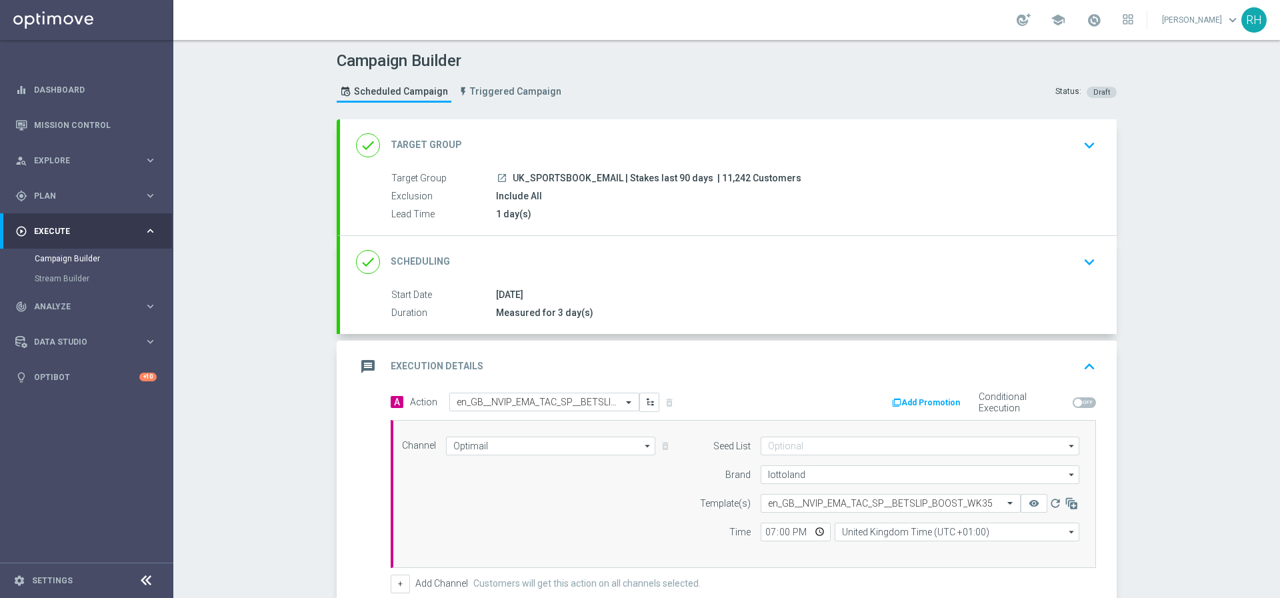
click at [645, 190] on div "Include All" at bounding box center [793, 195] width 595 height 13
click at [644, 181] on span "UK_SPORTSBOOK_EMAIL | Stakes last 90 days" at bounding box center [613, 179] width 201 height 12
copy div "UK_SPORTSBOOK_EMAIL | Stakes last 90 days"
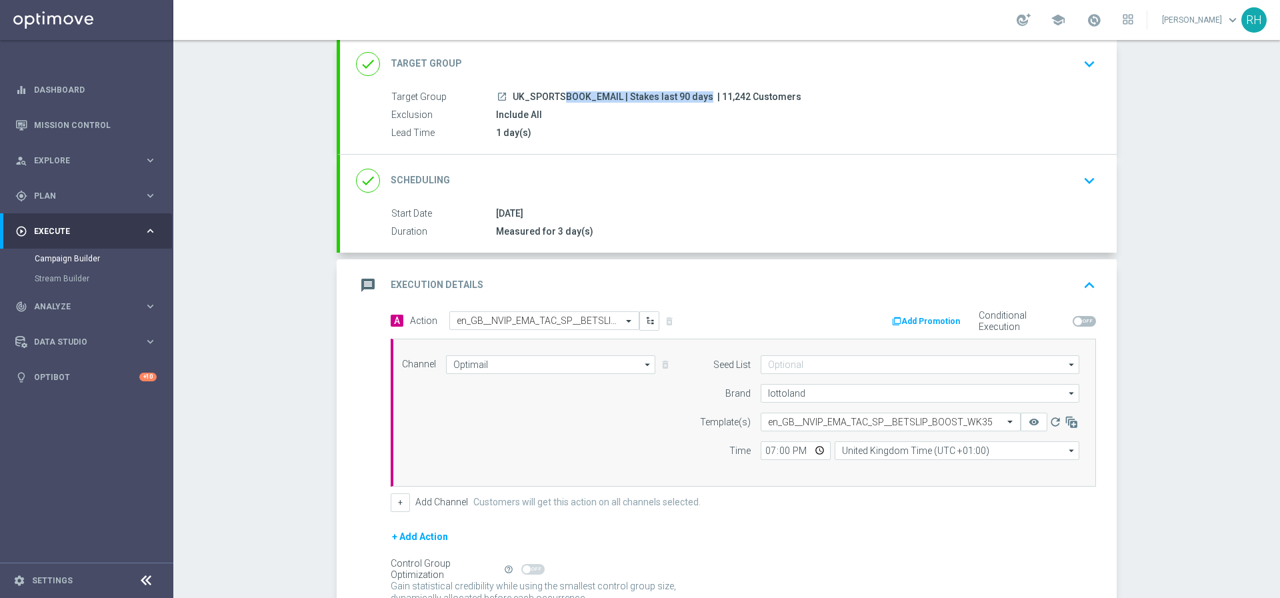
scroll to position [221, 0]
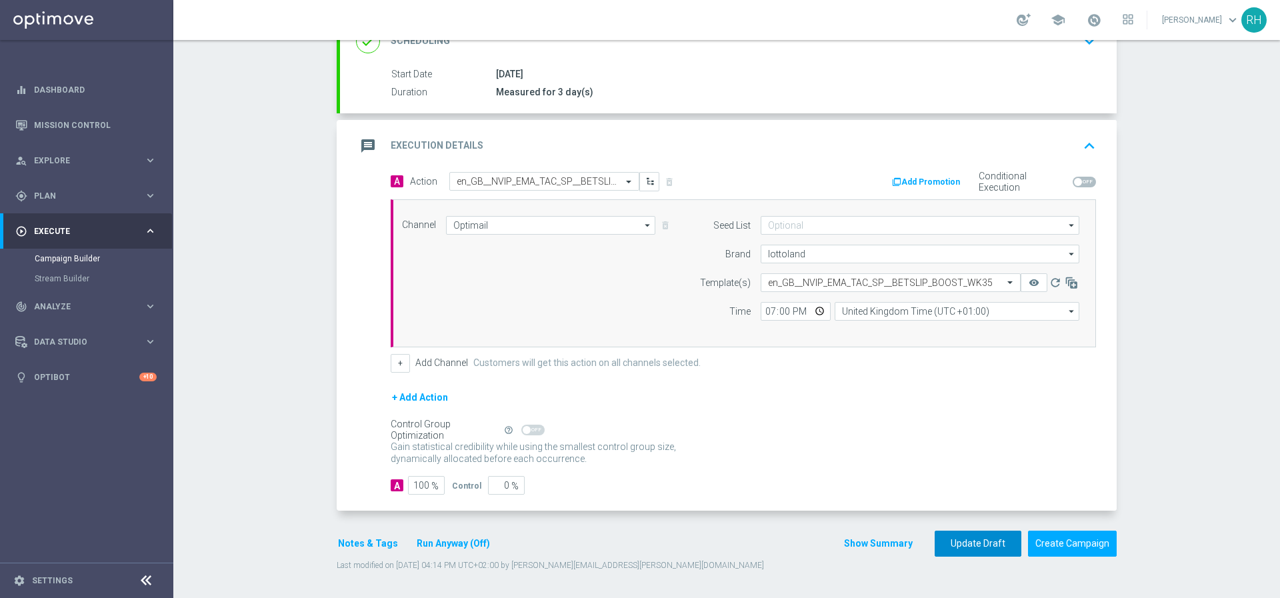
click at [996, 551] on button "Update Draft" at bounding box center [978, 544] width 87 height 26
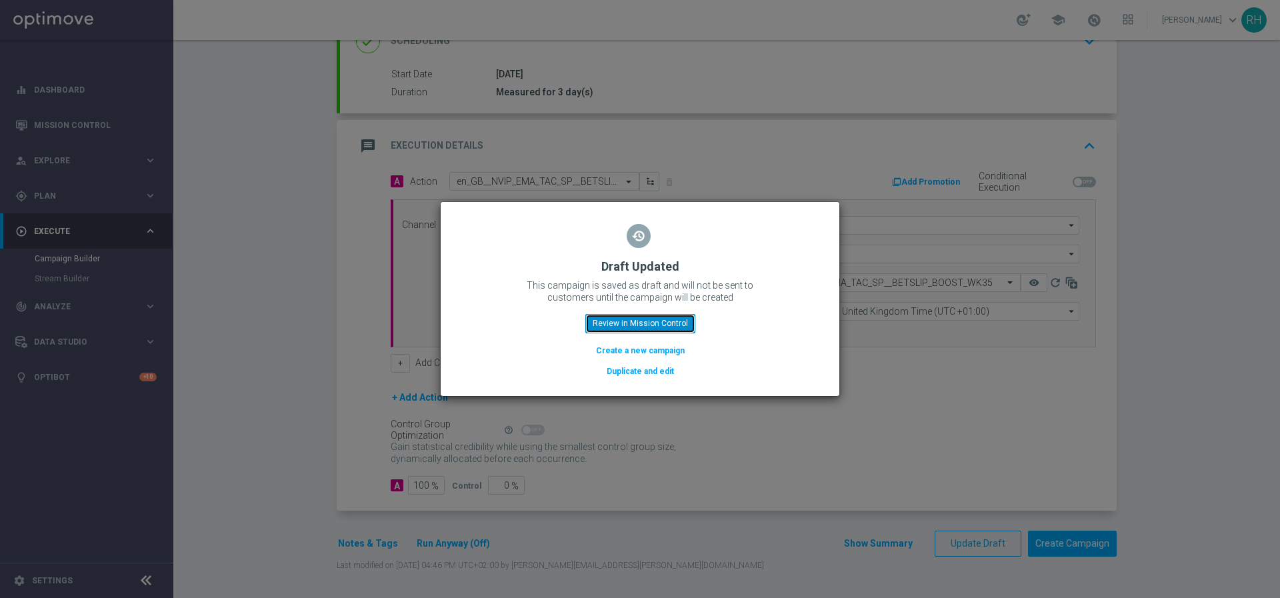
click at [627, 321] on button "Review in Mission Control" at bounding box center [640, 323] width 110 height 19
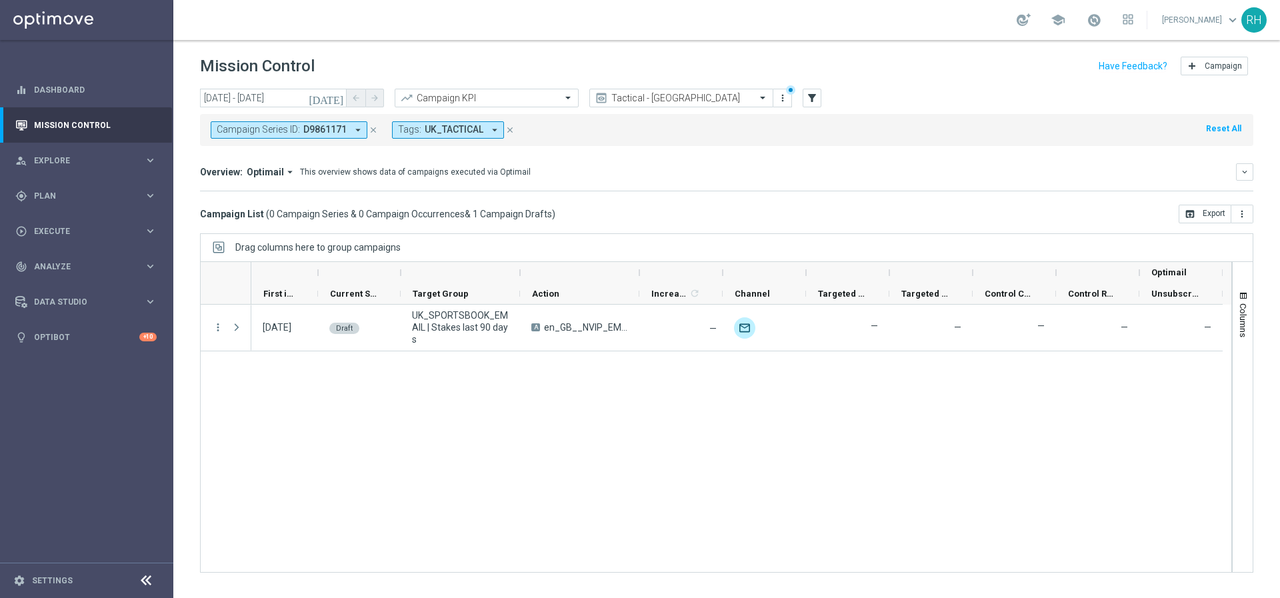
click at [860, 412] on div "[DATE] Draft UK_SPORTSBOOK_EMAIL | Stakes last 90 days A en_GB__NVIP_EMA_TAC_SP…" at bounding box center [741, 438] width 980 height 267
click at [786, 247] on div "Drag columns here to group campaigns" at bounding box center [727, 247] width 1054 height 28
click at [834, 416] on div "[DATE] Draft UK_SPORTSBOOK_EMAIL | Stakes last 90 days A en_GB__NVIP_EMA_TAC_SP…" at bounding box center [741, 438] width 980 height 267
click at [736, 210] on div "Campaign List ( 0 Campaign Series & 0 Campaign Occurrences & 1 Campaign Drafts …" at bounding box center [727, 214] width 1054 height 19
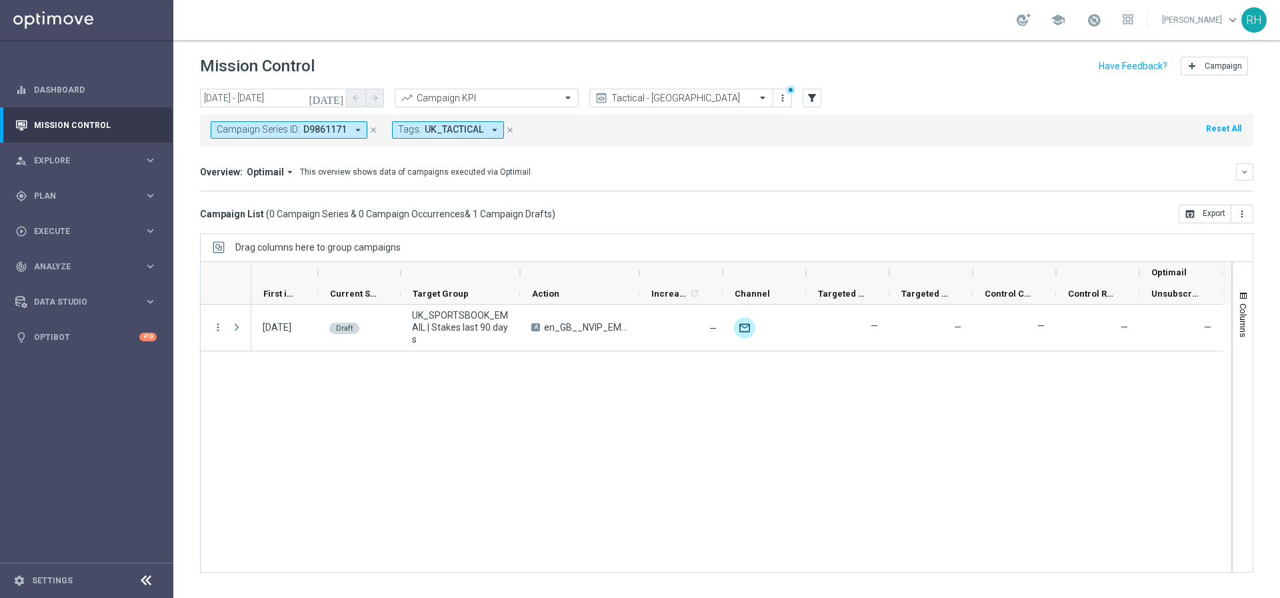
click at [775, 411] on div "29 Aug 2025, Friday Draft UK_SPORTSBOOK_EMAIL | Stakes last 90 days A en_GB__NV…" at bounding box center [741, 438] width 980 height 267
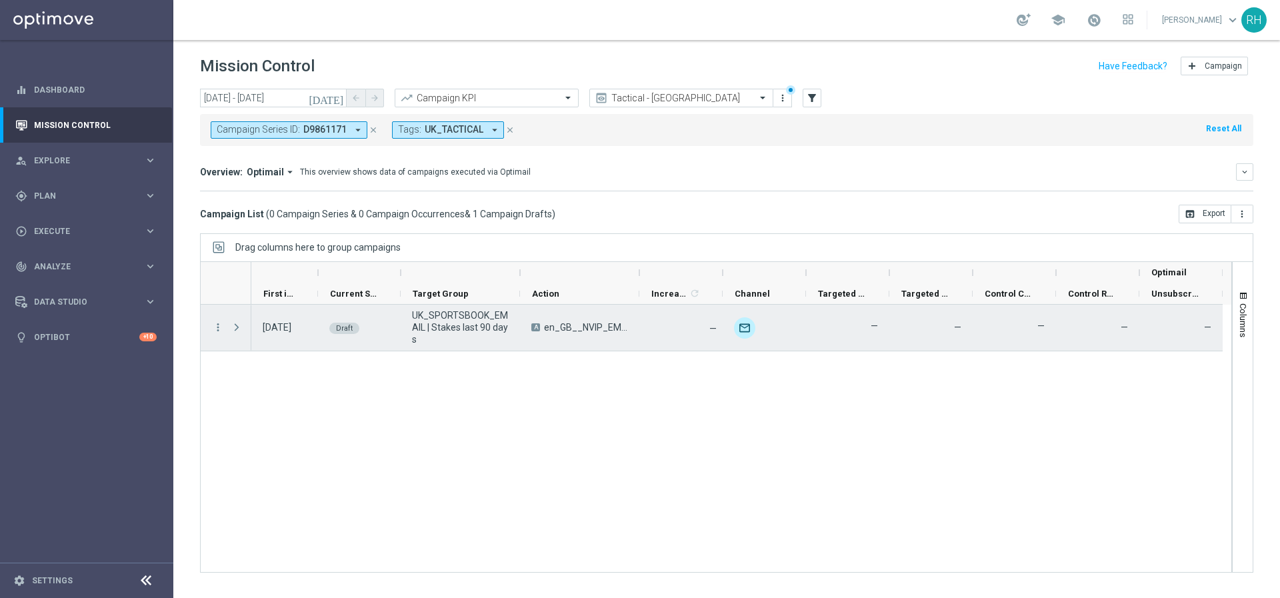
click at [501, 321] on span "UK_SPORTSBOOK_EMAIL | Stakes last 90 days" at bounding box center [460, 327] width 97 height 36
click at [477, 325] on span "UK_SPORTSBOOK_EMAIL | Stakes last 90 days" at bounding box center [460, 327] width 97 height 36
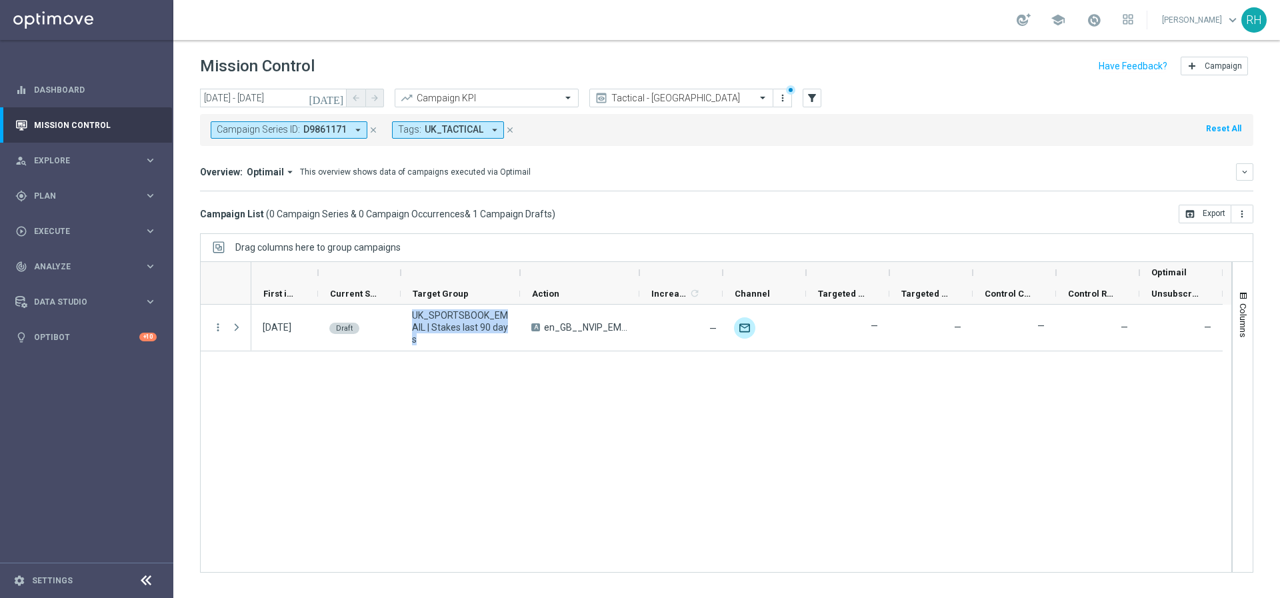
click at [752, 422] on div "29 Aug 2025, Friday Draft UK_SPORTSBOOK_EMAIL | Stakes last 90 days A en_GB__NV…" at bounding box center [741, 438] width 980 height 267
click at [556, 359] on div "29 Aug 2025, Friday Draft UK_SPORTSBOOK_EMAIL | Stakes last 90 days A en_GB__NV…" at bounding box center [741, 438] width 980 height 267
click at [701, 421] on div "29 Aug 2025, Friday Draft UK_SPORTSBOOK_EMAIL | Stakes last 90 days A en_GB__NV…" at bounding box center [741, 438] width 980 height 267
click at [547, 370] on div "29 Aug 2025, Friday Draft UK_SPORTSBOOK_EMAIL | Stakes last 90 days A en_GB__NV…" at bounding box center [741, 438] width 980 height 267
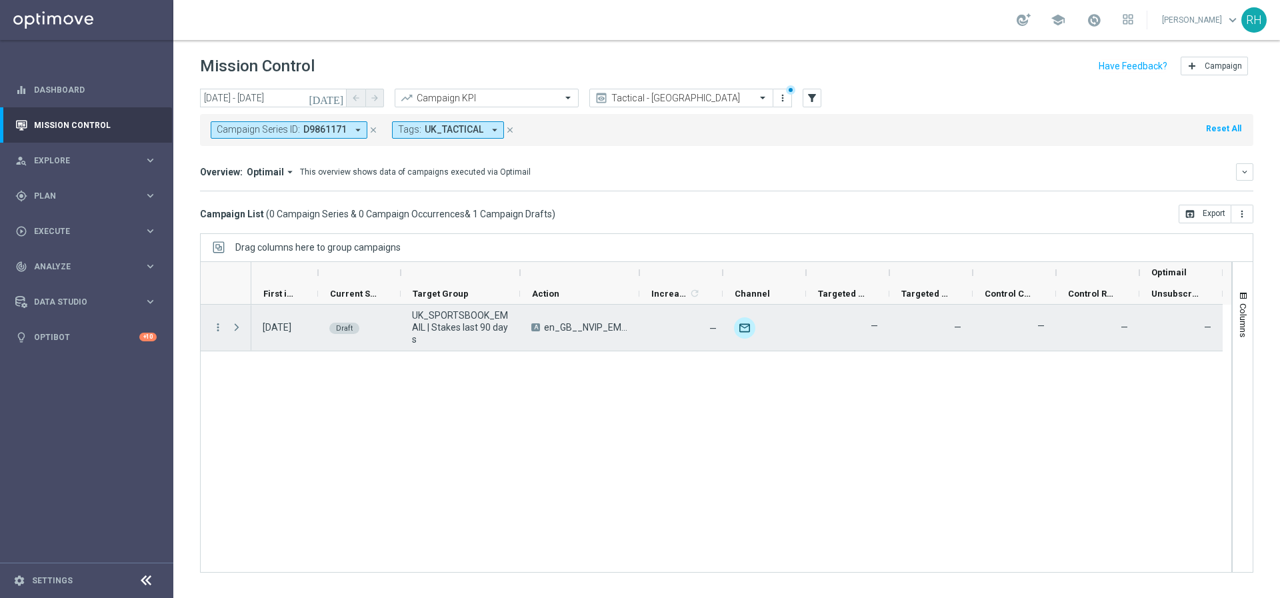
click at [563, 333] on span "en_GB__NVIP_EMA_TAC_SP__BETSLIP_BOOST_WK35" at bounding box center [586, 327] width 84 height 12
click at [562, 328] on span "en_GB__NVIP_EMA_TAC_SP__BETSLIP_BOOST_WK35" at bounding box center [586, 327] width 84 height 12
drag, startPoint x: 565, startPoint y: 338, endPoint x: 573, endPoint y: 372, distance: 34.9
click at [566, 342] on div "A en_GB__NVIP_EMA_TAC_SP__BETSLIP_BOOST_WK35" at bounding box center [579, 328] width 119 height 46
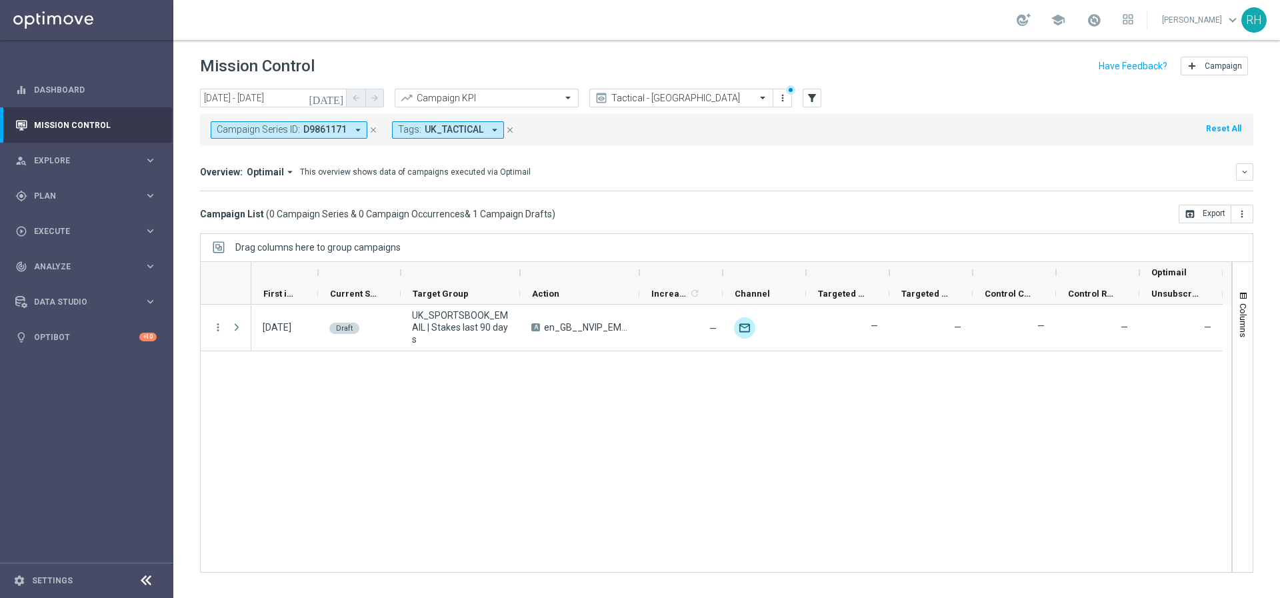
click at [578, 389] on div "29 Aug 2025, Friday Draft UK_SPORTSBOOK_EMAIL | Stakes last 90 days A en_GB__NV…" at bounding box center [741, 438] width 980 height 267
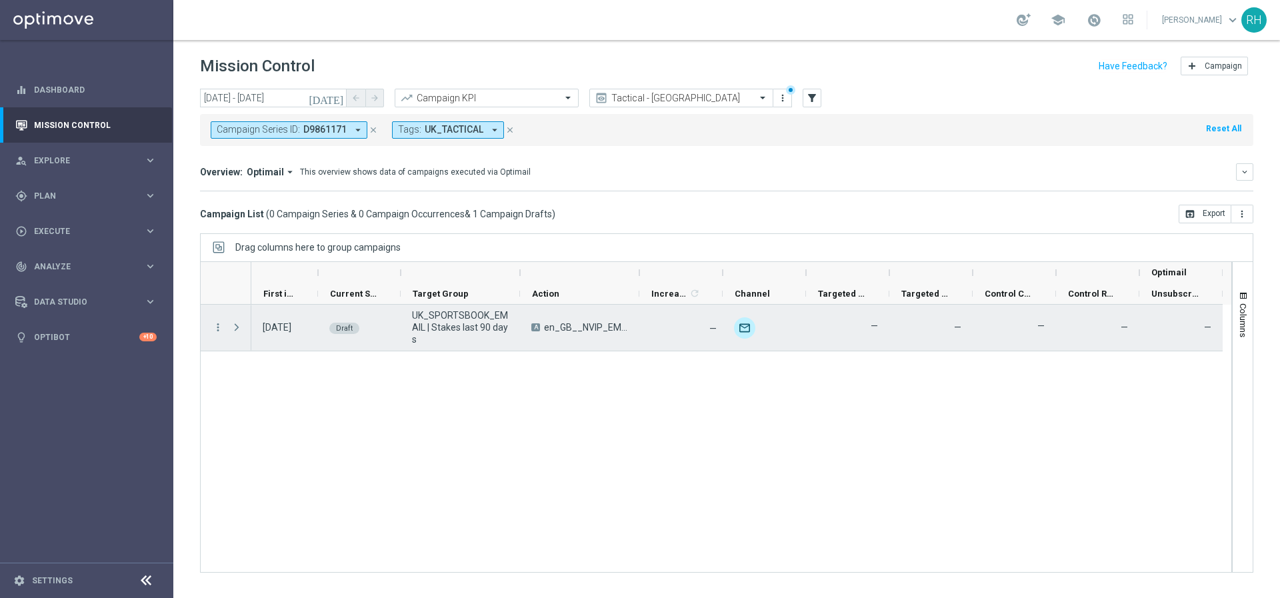
click at [474, 330] on span "UK_SPORTSBOOK_EMAIL | Stakes last 90 days" at bounding box center [460, 327] width 97 height 36
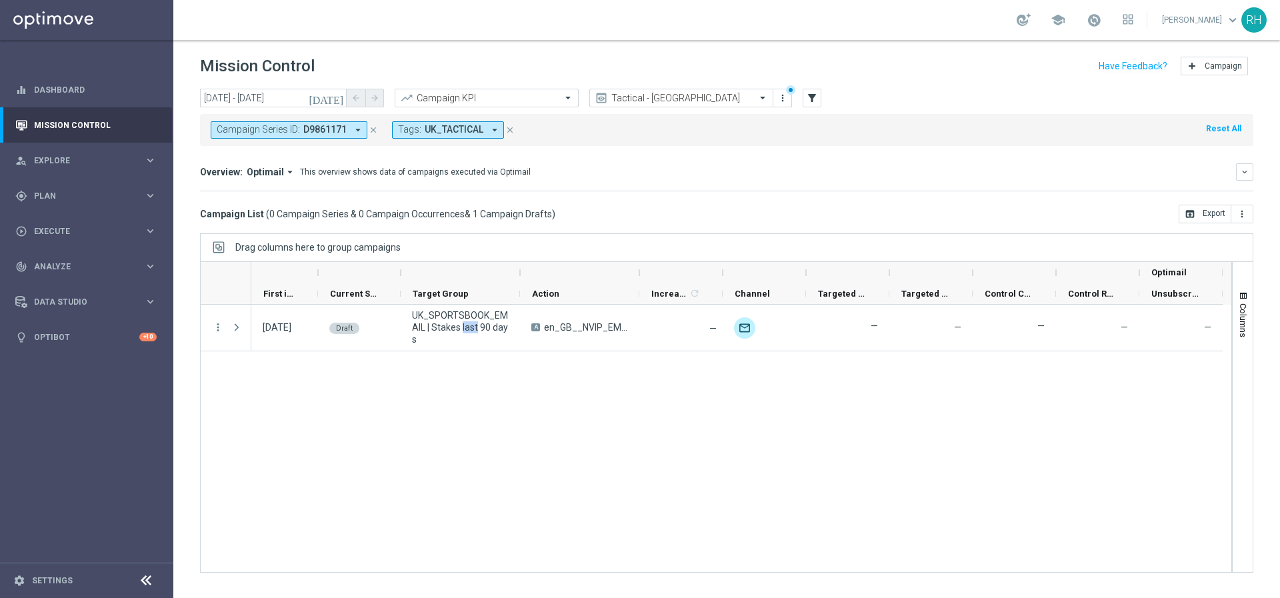
click at [511, 397] on div "29 Aug 2025, Friday Draft UK_SPORTSBOOK_EMAIL | Stakes last 90 days A en_GB__NV…" at bounding box center [741, 438] width 980 height 267
click at [497, 403] on div "29 Aug 2025, Friday Draft UK_SPORTSBOOK_EMAIL | Stakes last 90 days A en_GB__NV…" at bounding box center [741, 438] width 980 height 267
click at [715, 262] on div at bounding box center [680, 272] width 83 height 21
click at [690, 378] on div "29 Aug 2025, Friday Draft UK_SPORTSBOOK_EMAIL | Stakes last 90 days A en_GB__NV…" at bounding box center [741, 438] width 980 height 267
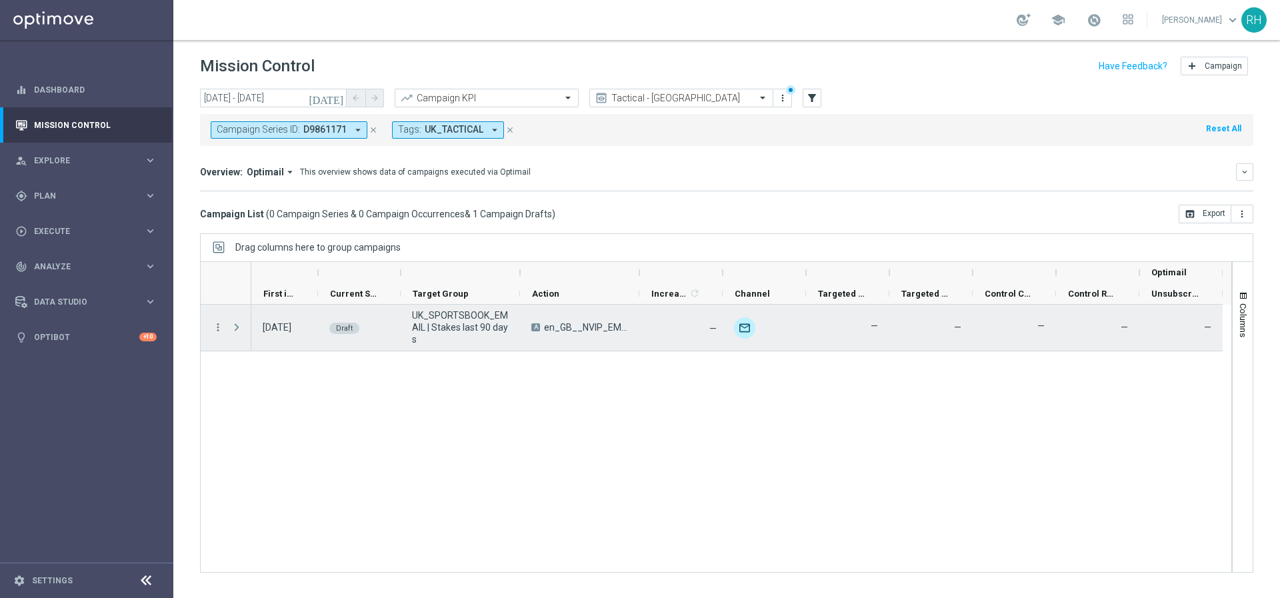
click at [477, 331] on span "UK_SPORTSBOOK_EMAIL | Stakes last 90 days" at bounding box center [460, 327] width 97 height 36
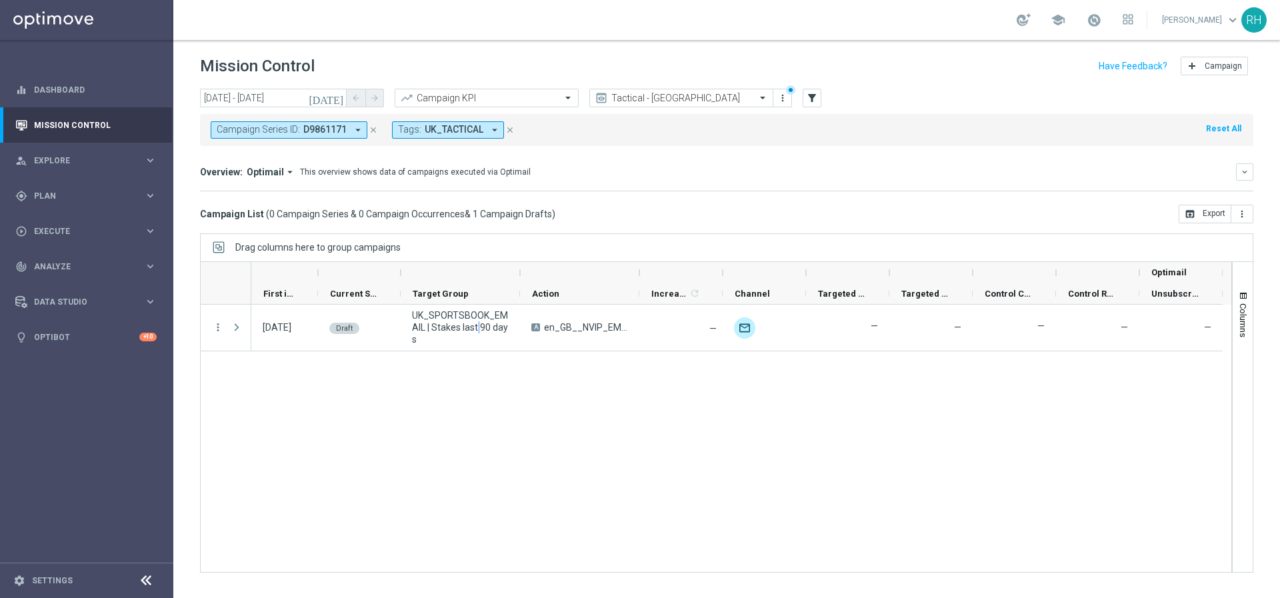
click at [557, 430] on div "29 Aug 2025, Friday Draft UK_SPORTSBOOK_EMAIL | Stakes last 90 days A en_GB__NV…" at bounding box center [741, 438] width 980 height 267
drag, startPoint x: 558, startPoint y: 414, endPoint x: 527, endPoint y: 327, distance: 92.8
click at [558, 402] on div "29 Aug 2025, Friday Draft UK_SPORTSBOOK_EMAIL | Stakes last 90 days A en_GB__NV…" at bounding box center [741, 438] width 980 height 267
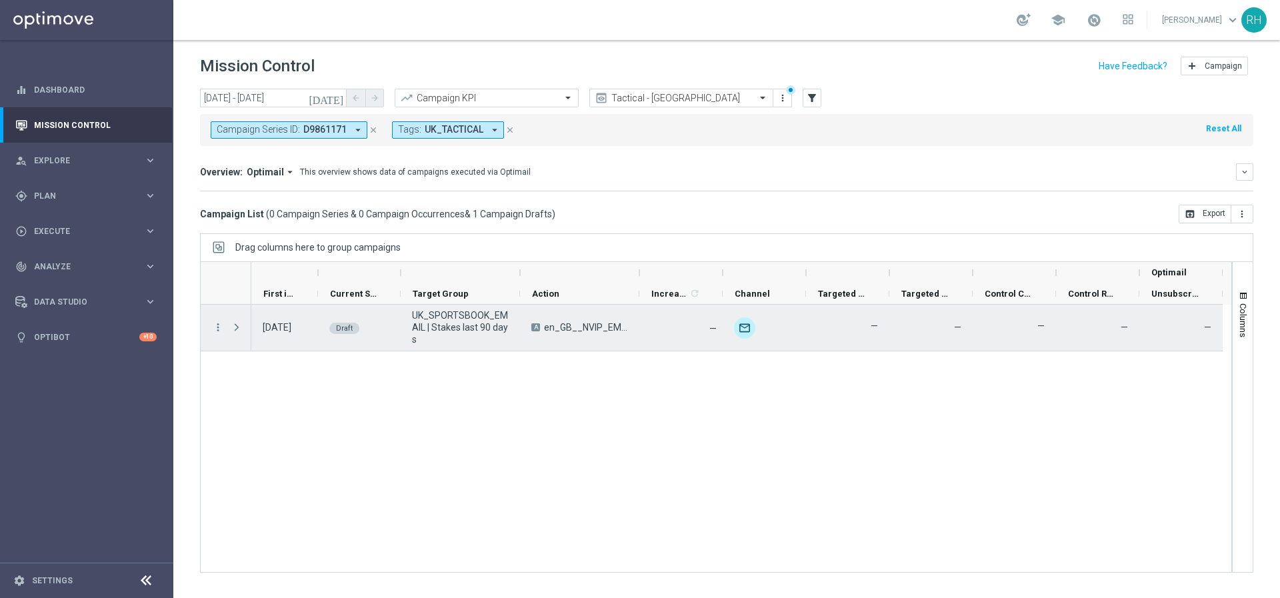
drag, startPoint x: 527, startPoint y: 327, endPoint x: 512, endPoint y: 329, distance: 14.9
click at [527, 327] on div "A en_GB__NVIP_EMA_TAC_SP__BETSLIP_BOOST_WK35" at bounding box center [579, 328] width 119 height 46
click at [483, 329] on span "UK_SPORTSBOOK_EMAIL | Stakes last 90 days" at bounding box center [460, 327] width 97 height 36
click at [485, 328] on span "UK_SPORTSBOOK_EMAIL | Stakes last 90 days" at bounding box center [460, 327] width 97 height 36
click at [491, 320] on span "UK_SPORTSBOOK_EMAIL | Stakes last 90 days" at bounding box center [460, 327] width 97 height 36
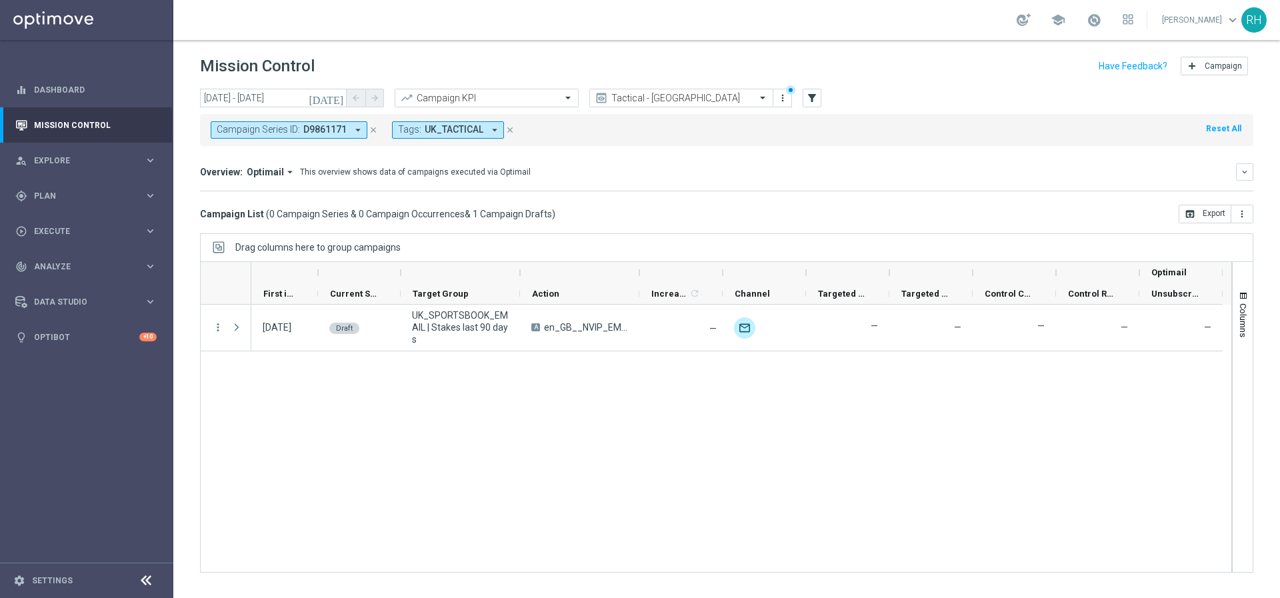
click at [792, 437] on div "29 Aug 2025, Friday Draft UK_SPORTSBOOK_EMAIL | Stakes last 90 days A en_GB__NV…" at bounding box center [741, 438] width 980 height 267
click at [817, 531] on div "29 Aug 2025, Friday Draft UK_SPORTSBOOK_EMAIL | Stakes last 90 days A en_GB__NV…" at bounding box center [741, 438] width 980 height 267
click at [107, 199] on span "Plan" at bounding box center [89, 196] width 110 height 8
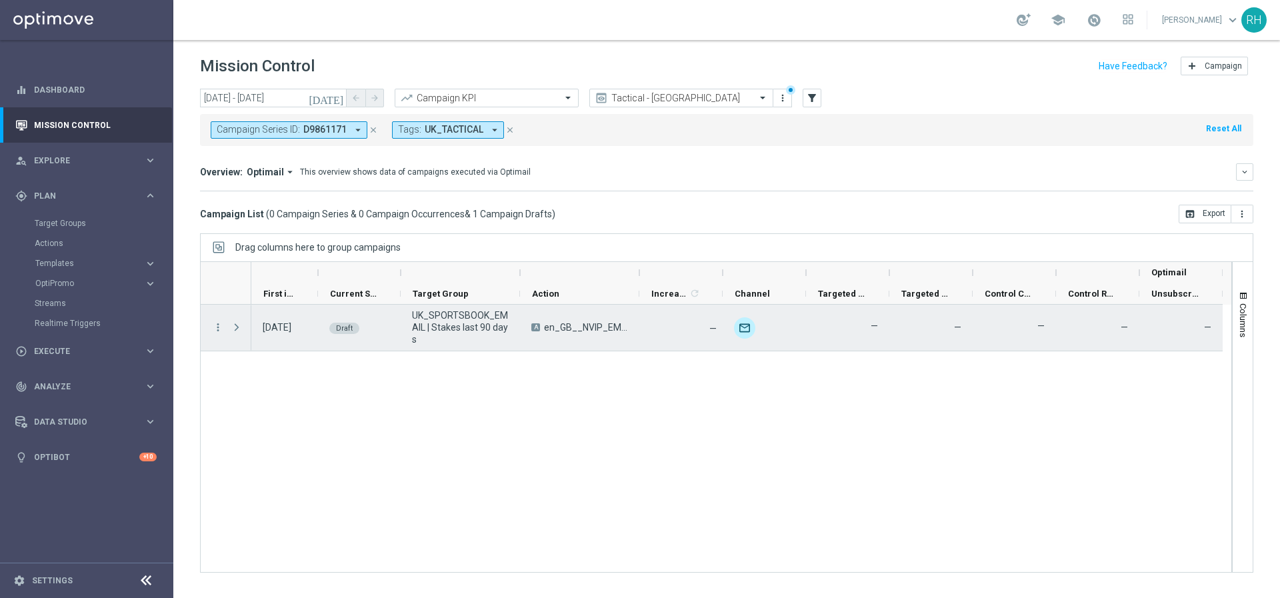
click at [459, 325] on span "UK_SPORTSBOOK_EMAIL | Stakes last 90 days" at bounding box center [460, 327] width 97 height 36
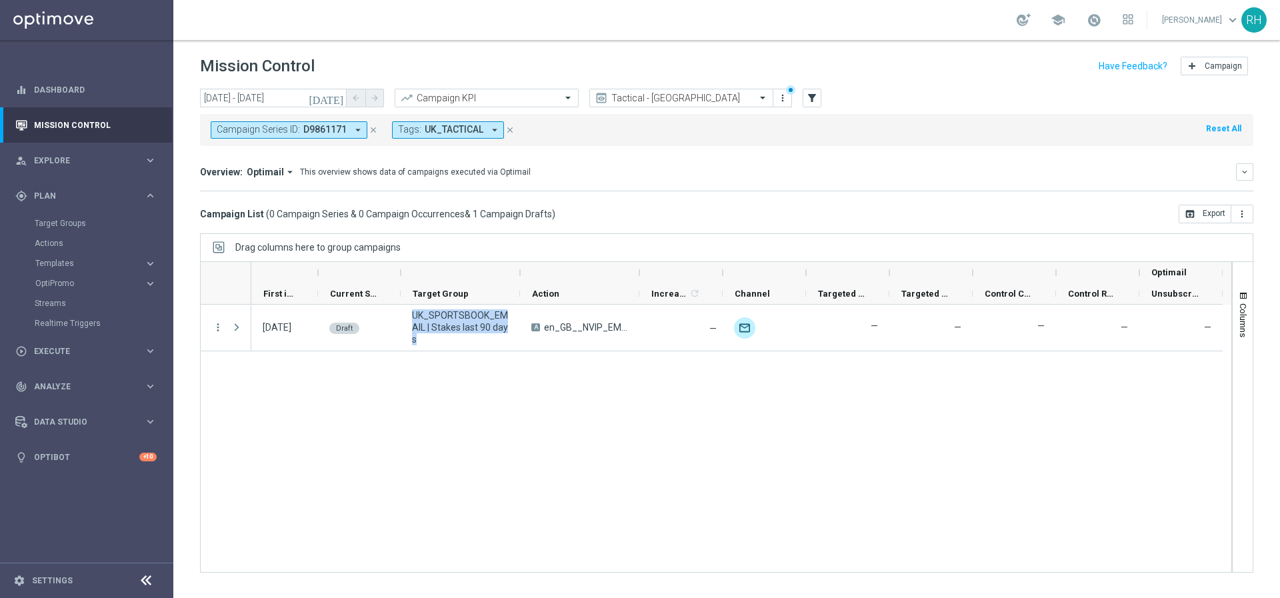
click at [97, 231] on div "Target Groups" at bounding box center [103, 223] width 137 height 20
click at [85, 225] on link "Target Groups" at bounding box center [87, 223] width 104 height 11
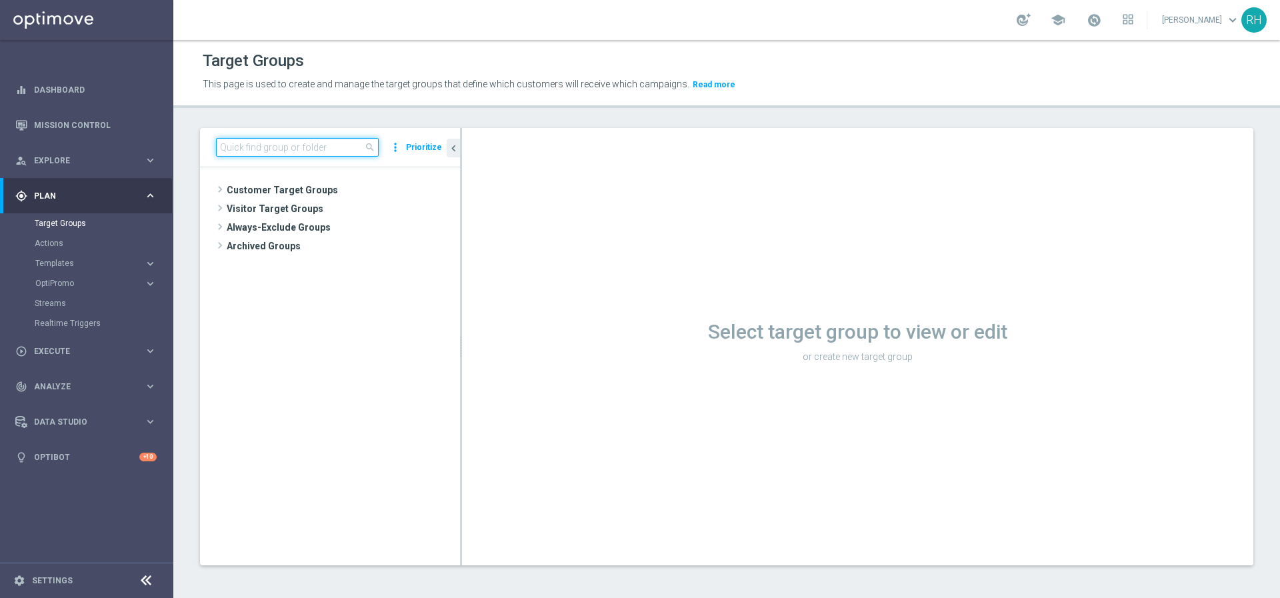
click at [305, 150] on input at bounding box center [297, 147] width 163 height 19
paste input "UK_SPORTSBOOK_EMAIL | Stakes last 90 days"
type input "UK_SPORTSBOOK_EMAIL | Stakes last 90 days"
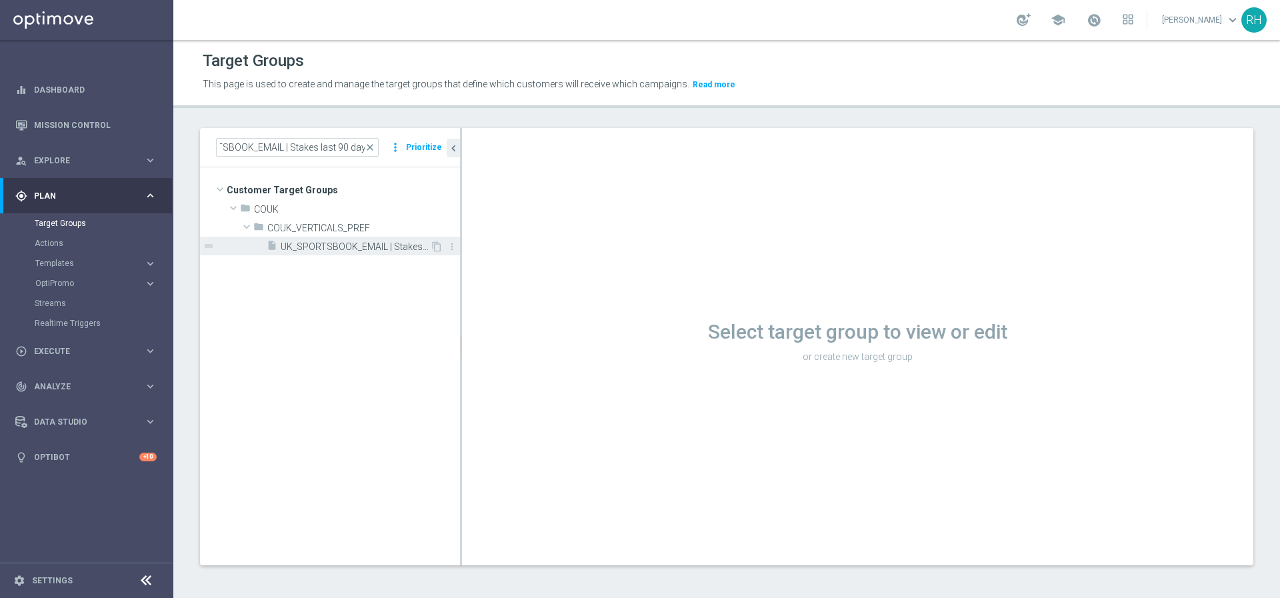
scroll to position [0, 0]
click at [363, 251] on span "UK_SPORTSBOOK_EMAIL | Stakes last 90 days" at bounding box center [355, 246] width 149 height 11
click at [409, 149] on button "Prioritize" at bounding box center [424, 148] width 40 height 18
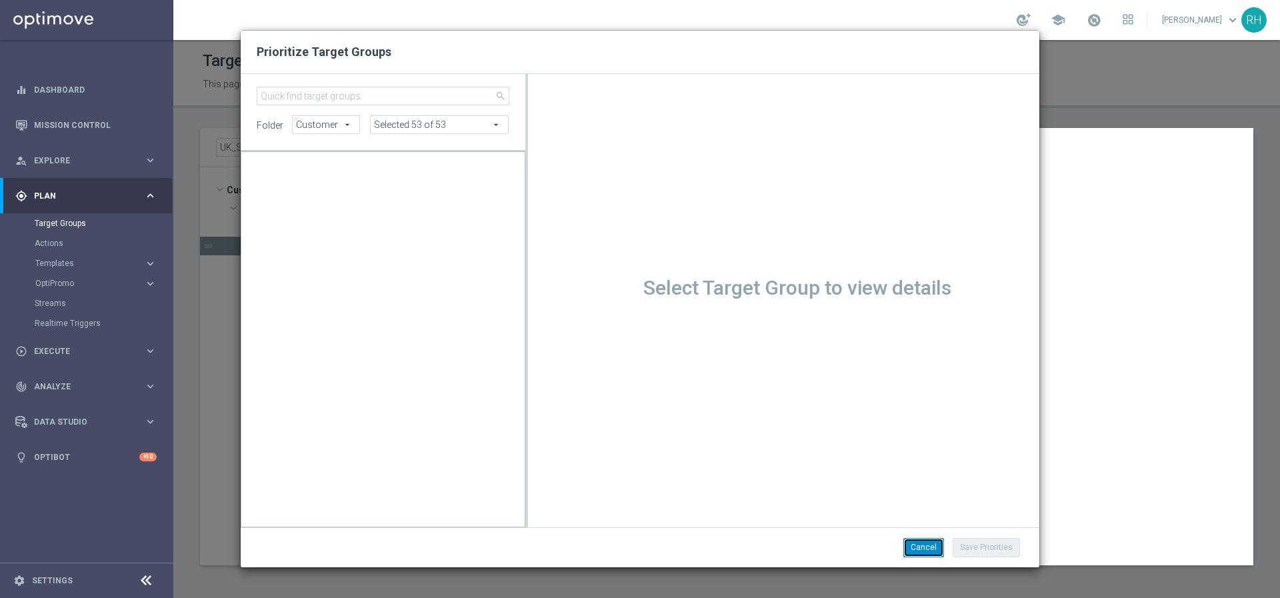
click at [940, 549] on button "Cancel" at bounding box center [924, 547] width 41 height 19
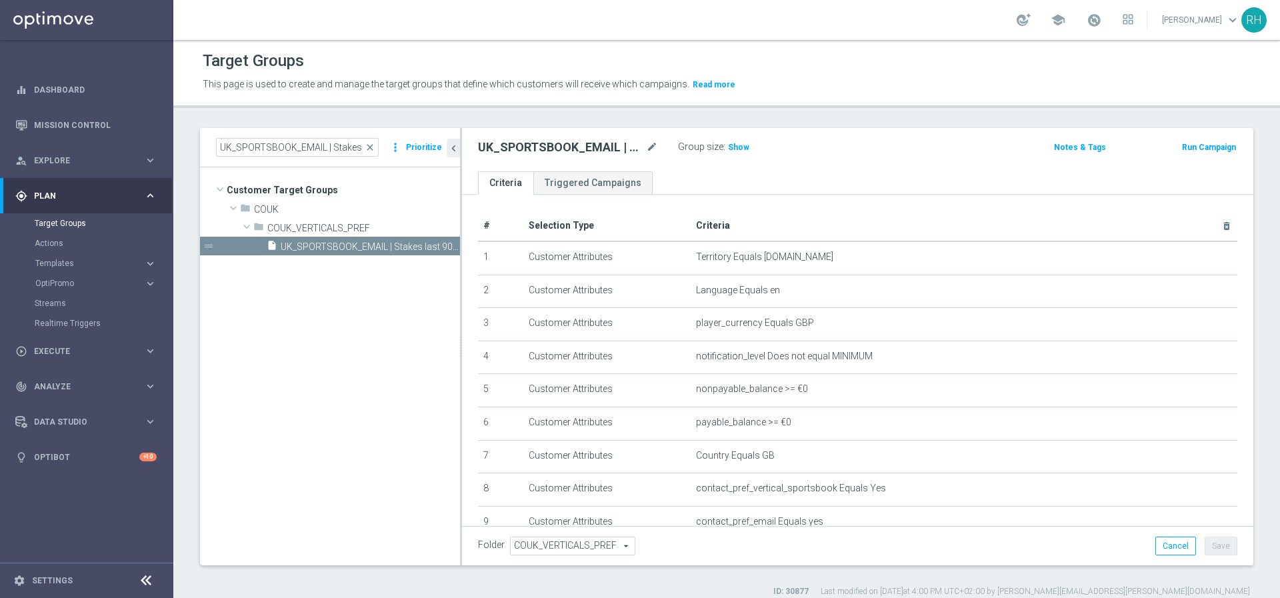
click at [411, 154] on button "Prioritize" at bounding box center [424, 148] width 40 height 18
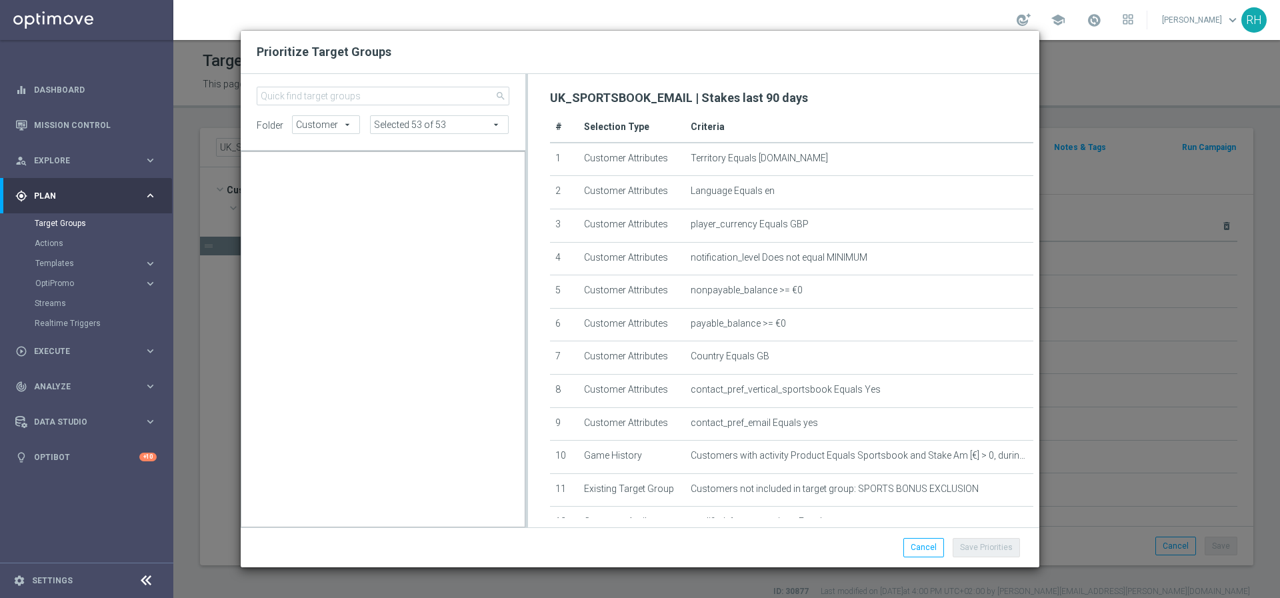
click at [0, 0] on button "Press SPACE to deselect this row." at bounding box center [0, 0] width 0 height 0
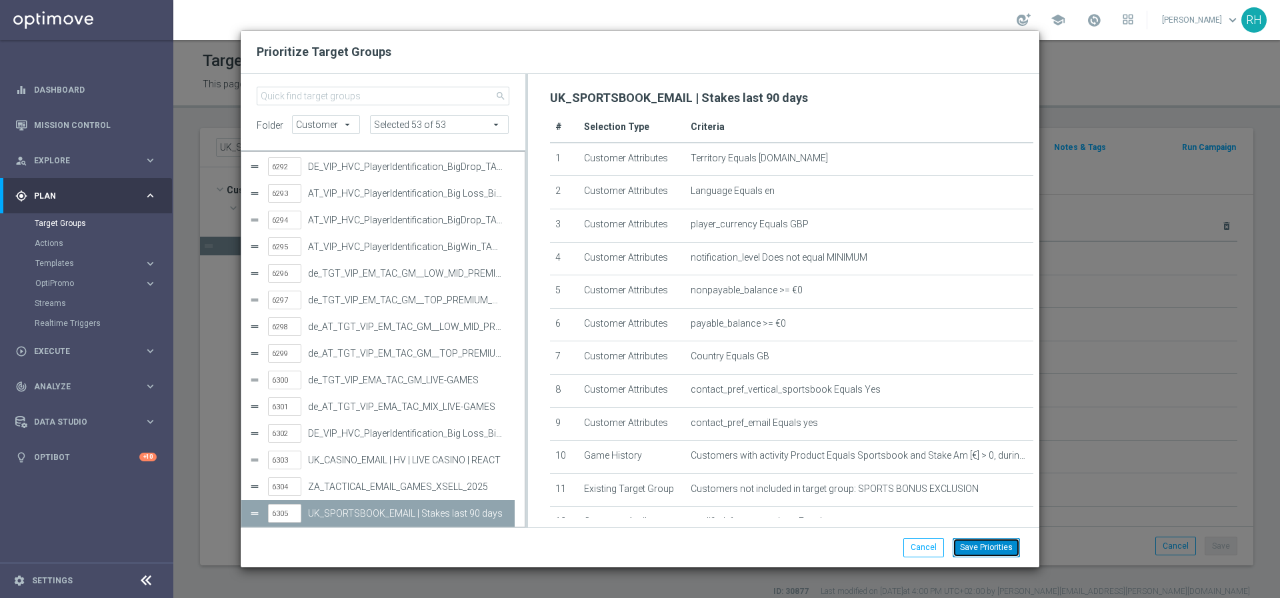
click at [987, 539] on button "Save Priorities" at bounding box center [986, 547] width 67 height 19
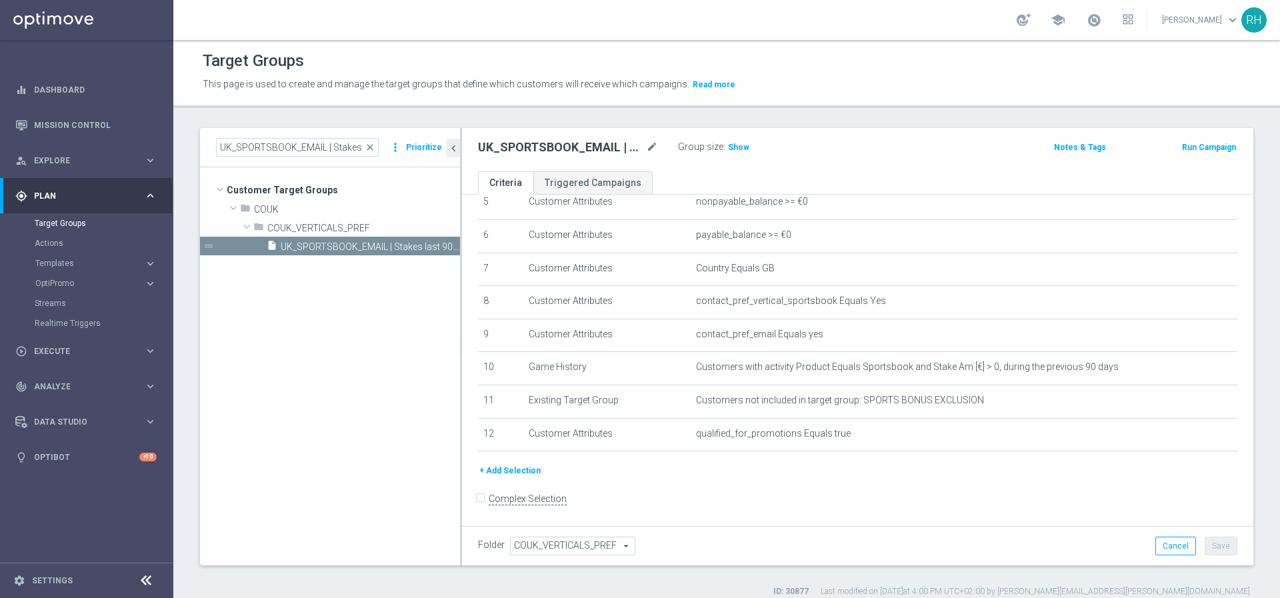
scroll to position [13, 0]
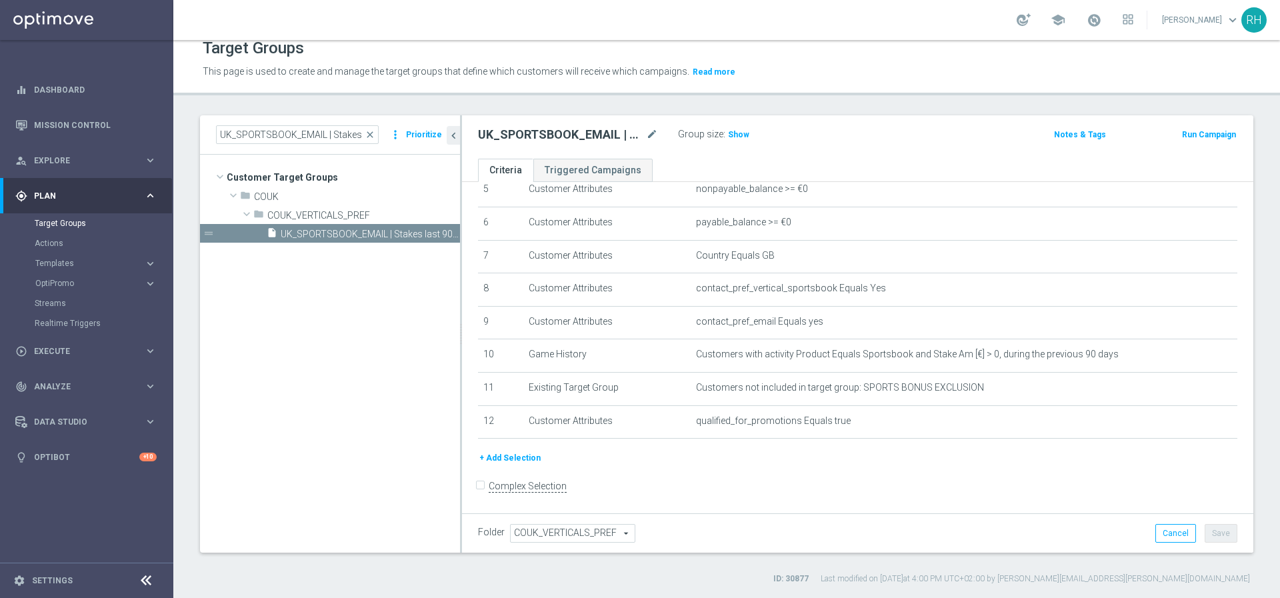
click at [948, 483] on form "Complex Selection Invalid Expression" at bounding box center [858, 500] width 760 height 49
click at [927, 73] on p "This page is used to create and manage the target groups that define which cust…" at bounding box center [594, 72] width 782 height 15
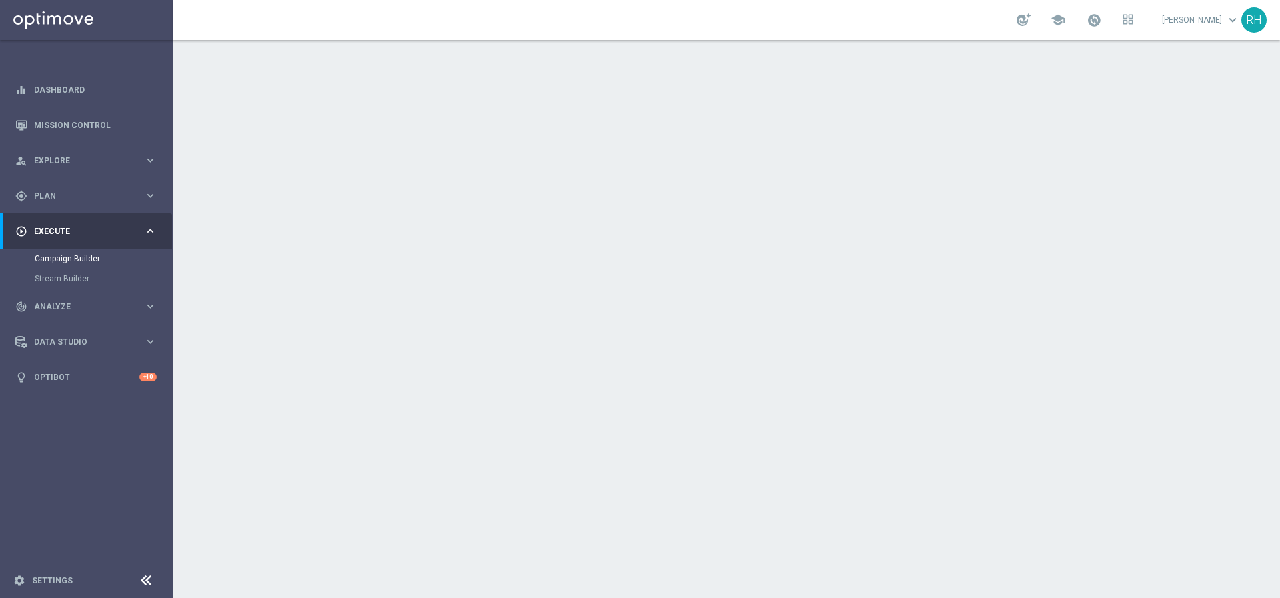
click at [769, 51] on div "Campaign Builder Scheduled Campaign Triggered Campaign Status: Draft" at bounding box center [727, 78] width 800 height 61
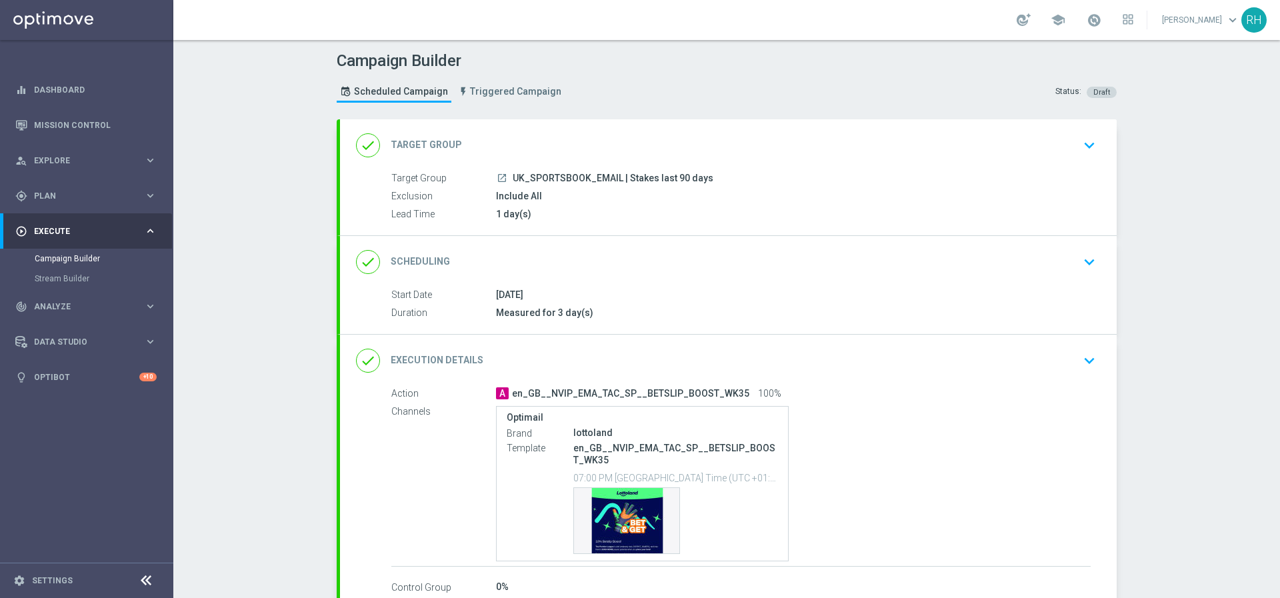
click at [1134, 245] on div "Campaign Builder Scheduled Campaign Triggered Campaign Status: Draft done Targe…" at bounding box center [726, 319] width 1107 height 558
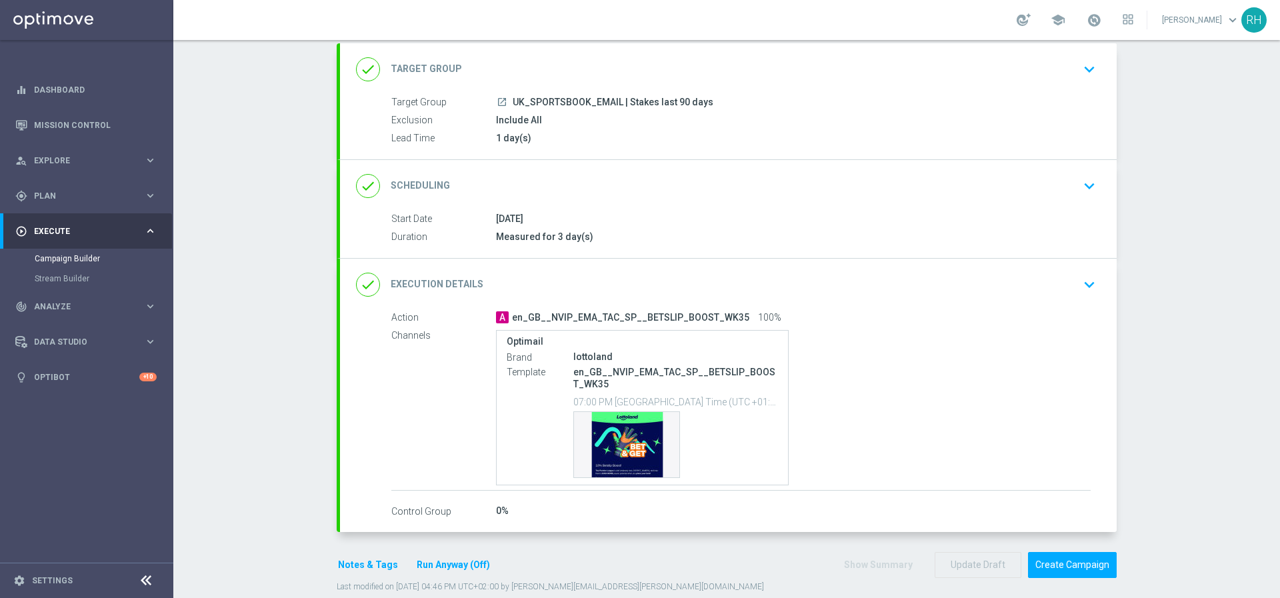
scroll to position [97, 0]
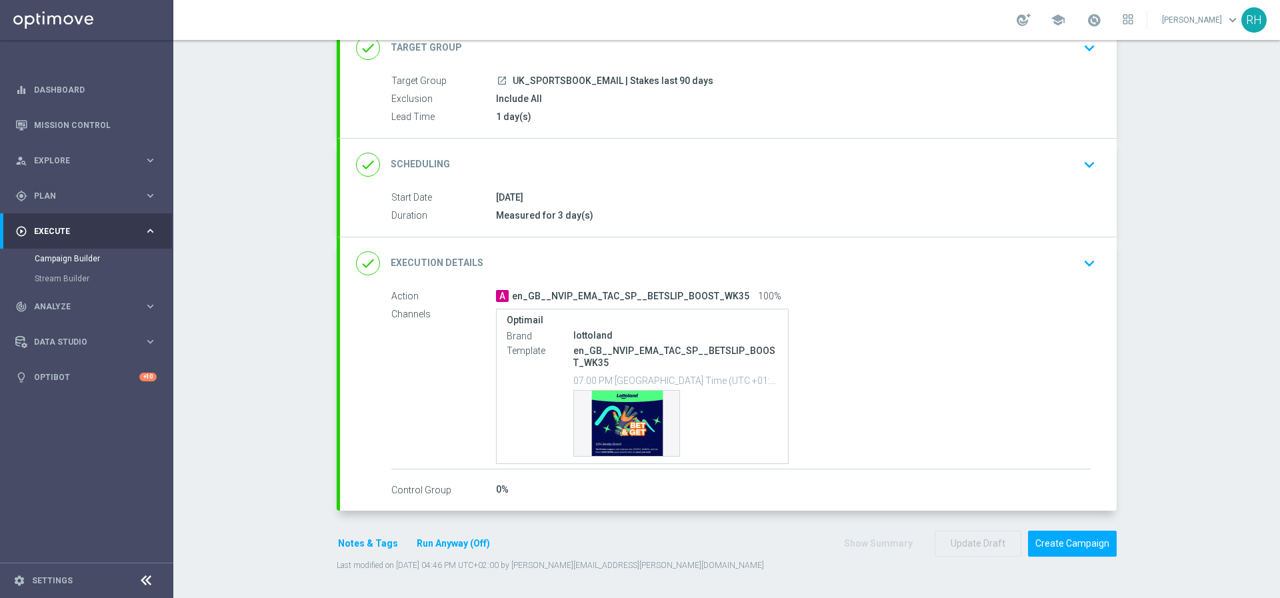
click at [359, 535] on div "Notes & Tags Run Anyway (Off)" at bounding box center [422, 544] width 171 height 26
click at [359, 549] on button "Notes & Tags" at bounding box center [368, 543] width 63 height 17
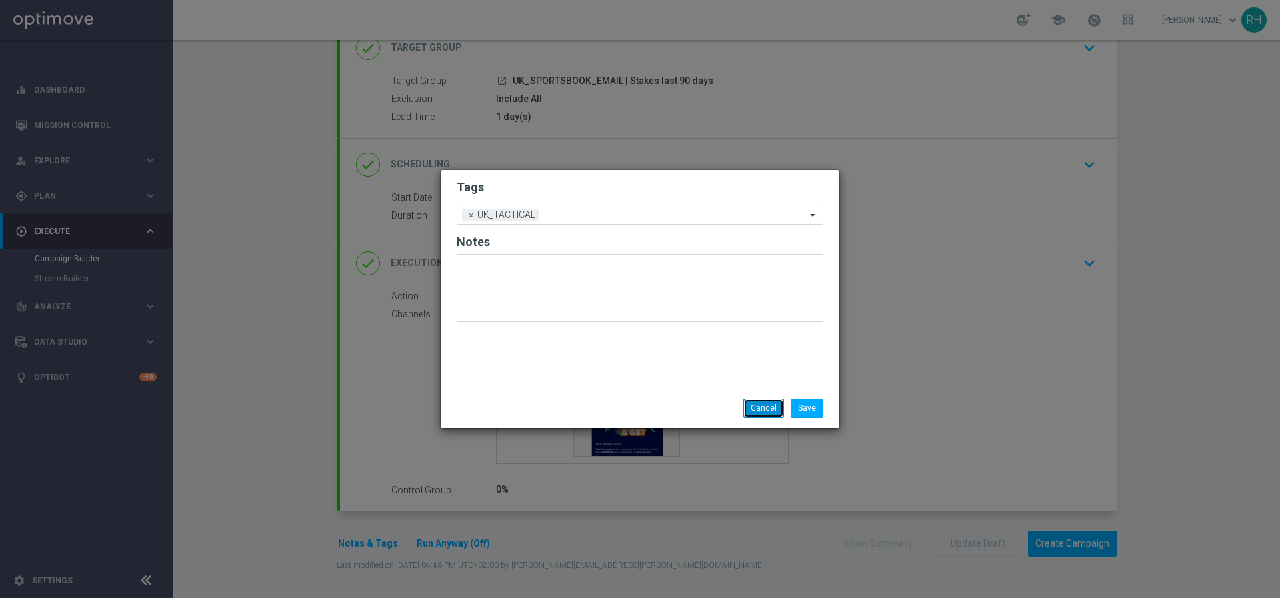
click at [746, 415] on button "Cancel" at bounding box center [764, 408] width 41 height 19
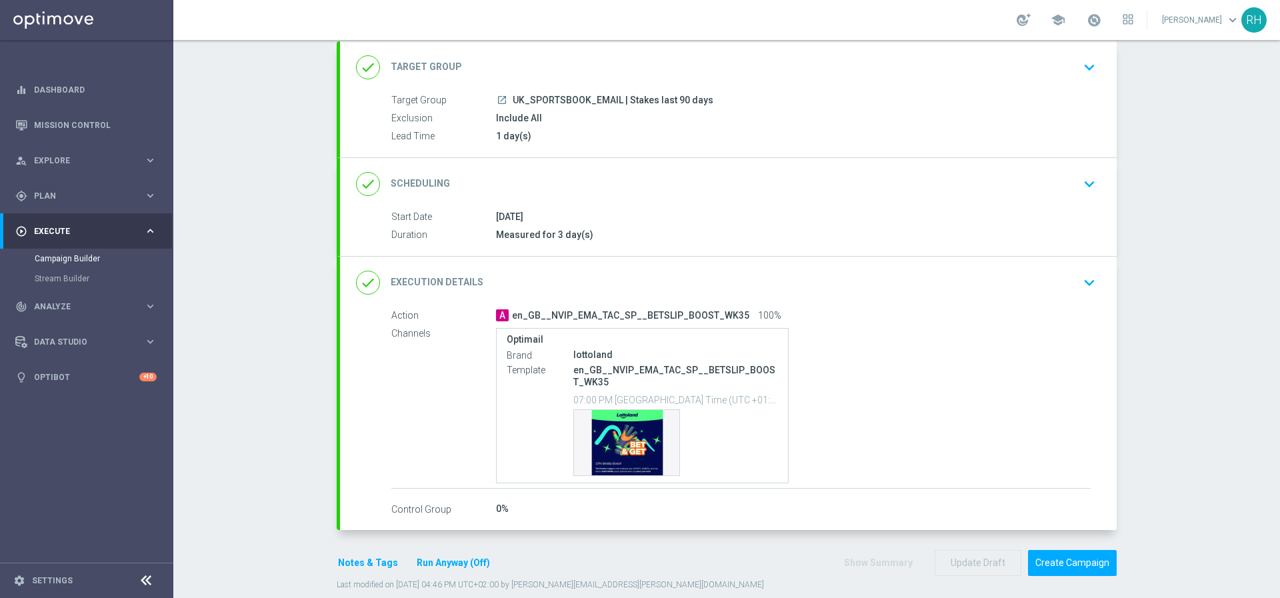
scroll to position [76, 0]
click at [1214, 455] on div "Campaign Builder Scheduled Campaign Triggered Campaign Status: Draft done Targe…" at bounding box center [726, 319] width 1107 height 558
click at [1090, 65] on icon "keyboard_arrow_down" at bounding box center [1090, 69] width 20 height 20
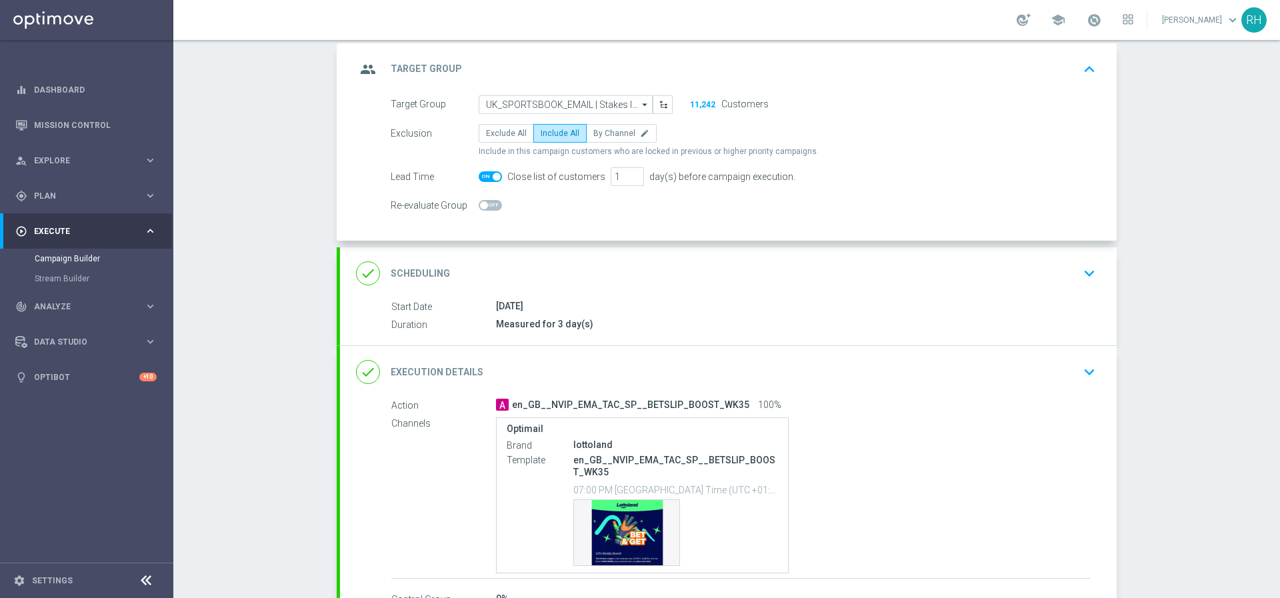
click at [702, 105] on button "11,242" at bounding box center [703, 104] width 27 height 11
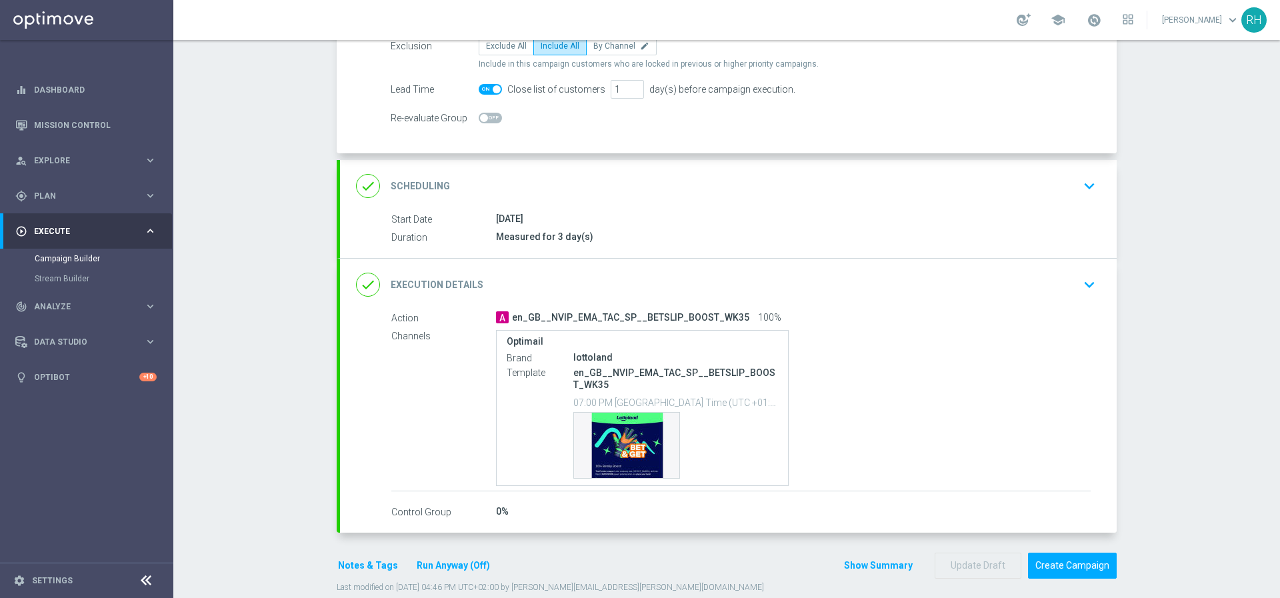
scroll to position [185, 0]
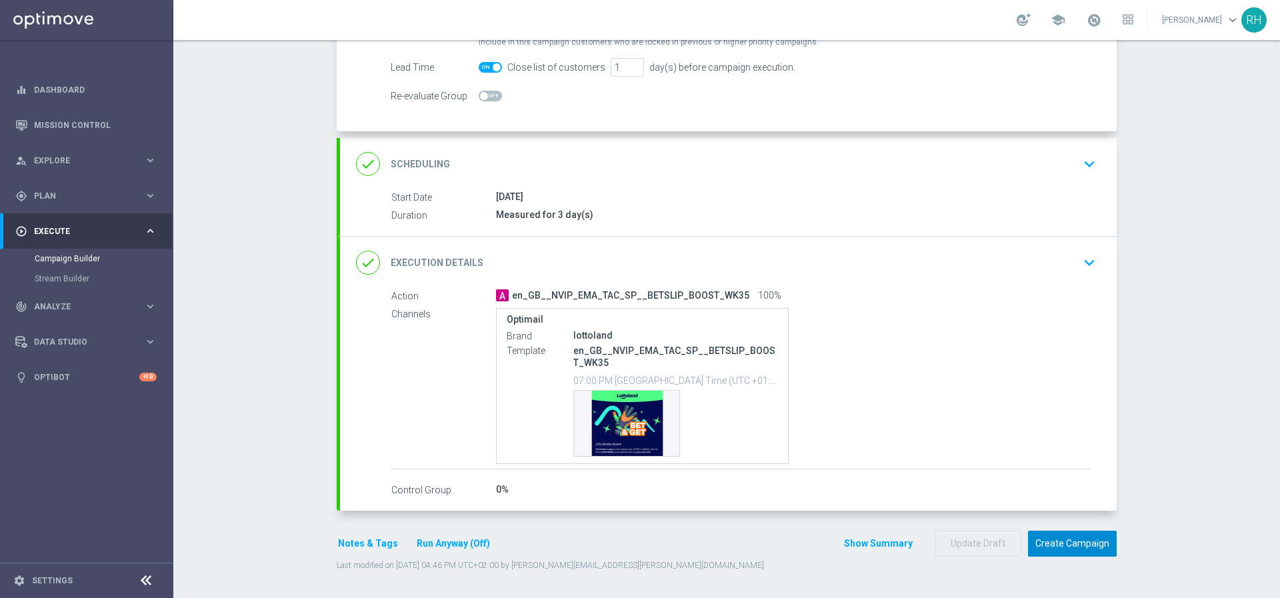
click at [1069, 548] on button "Create Campaign" at bounding box center [1072, 544] width 89 height 26
click at [662, 293] on div at bounding box center [627, 299] width 1280 height 598
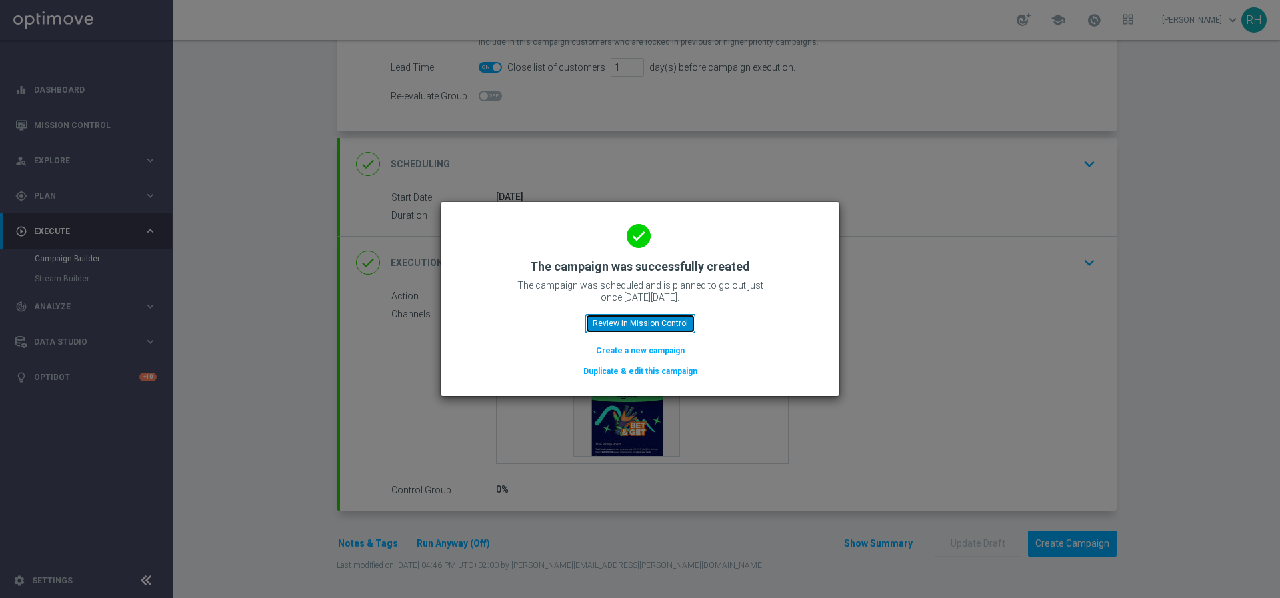
click at [657, 325] on button "Review in Mission Control" at bounding box center [640, 323] width 110 height 19
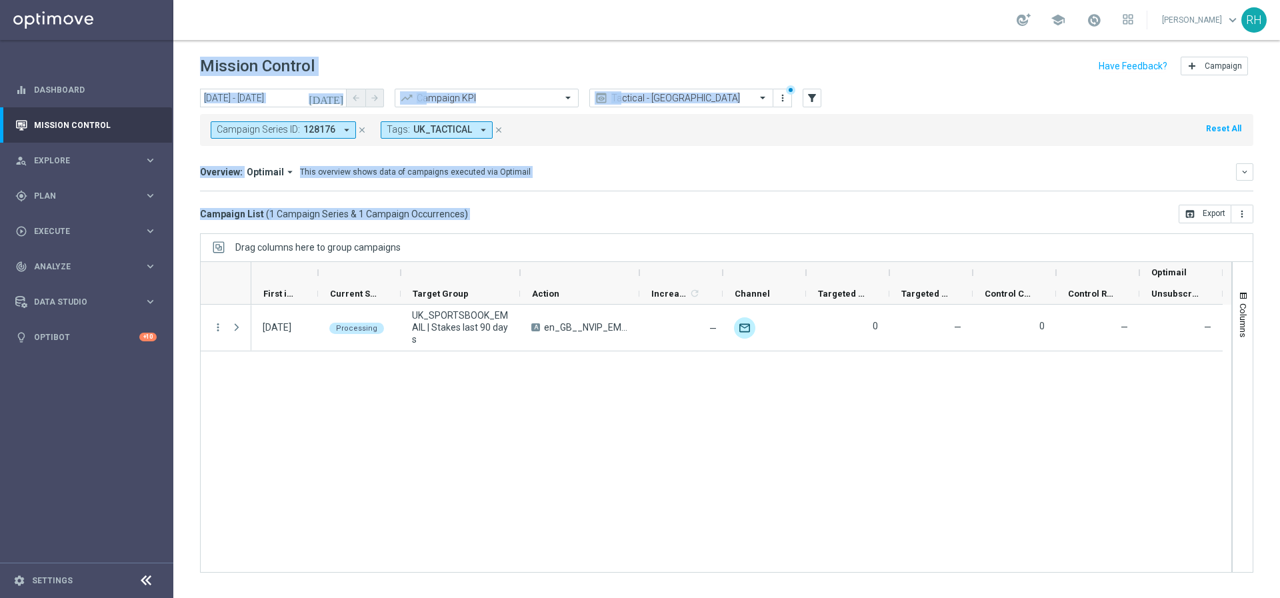
click at [757, 187] on div "Overview: Optimail arrow_drop_down This overview shows data of campaigns execut…" at bounding box center [727, 177] width 1054 height 28
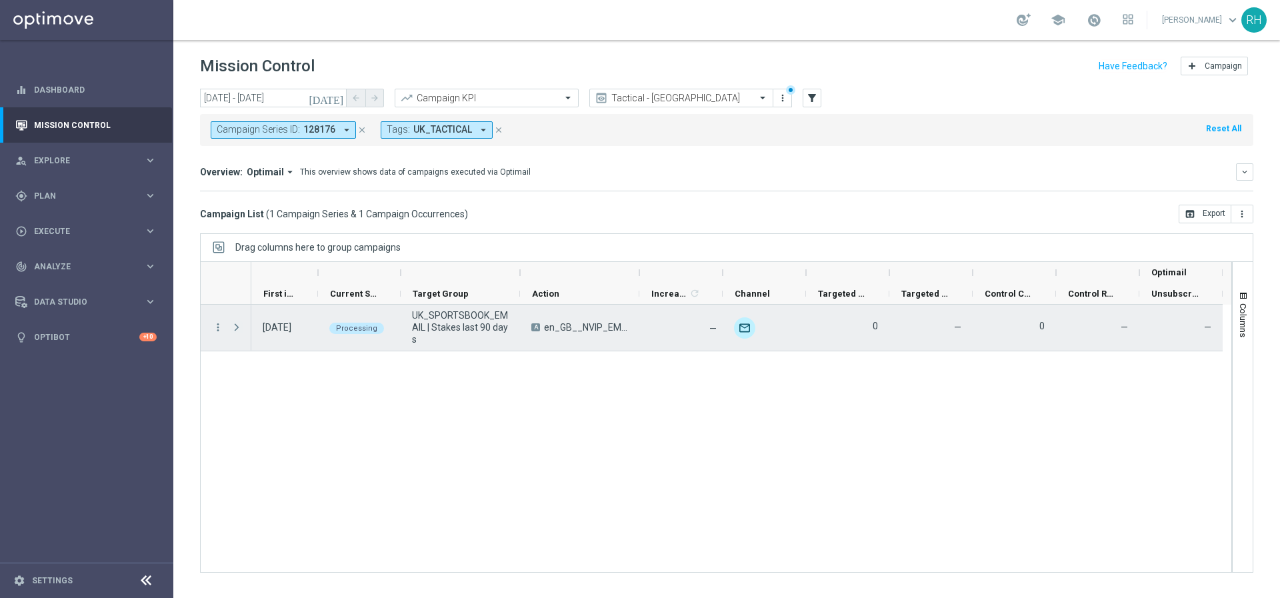
click at [233, 327] on span "Press SPACE to select this row." at bounding box center [237, 327] width 12 height 11
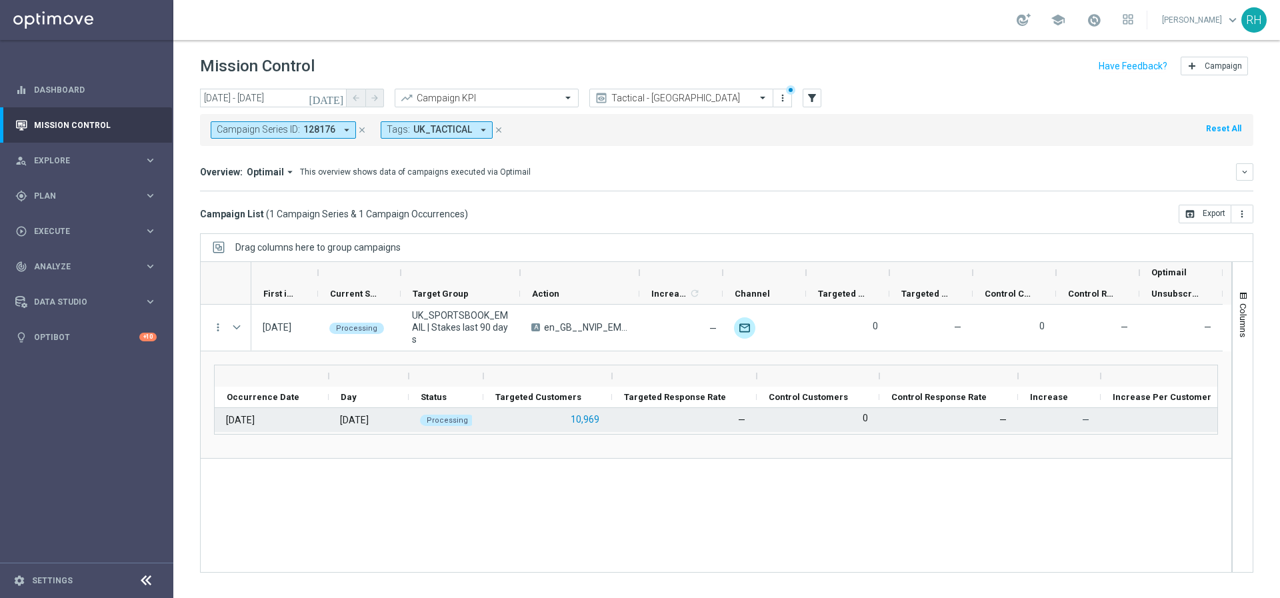
click at [581, 415] on button "10,969" at bounding box center [584, 419] width 31 height 17
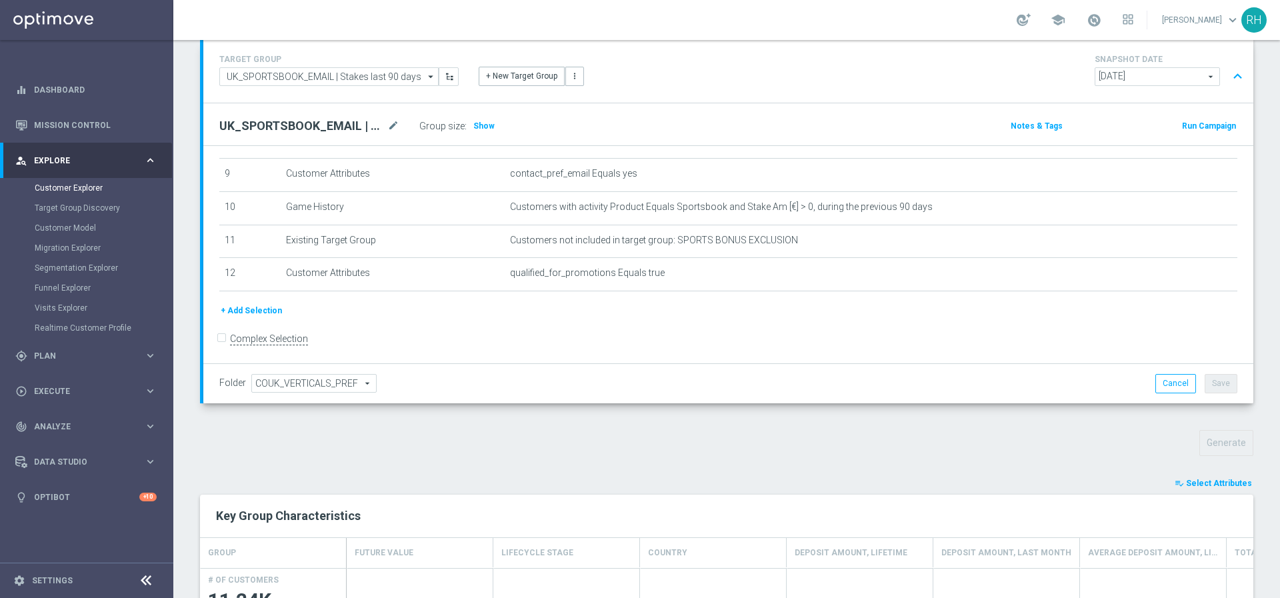
scroll to position [177, 0]
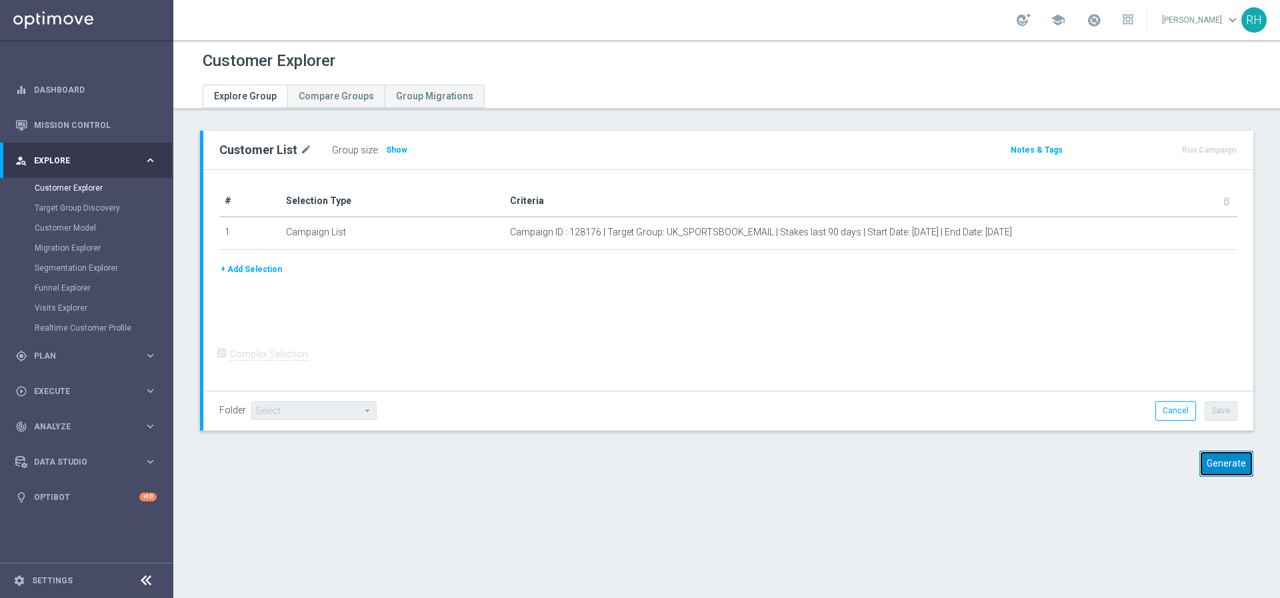
click at [1226, 473] on button "Generate" at bounding box center [1227, 464] width 54 height 26
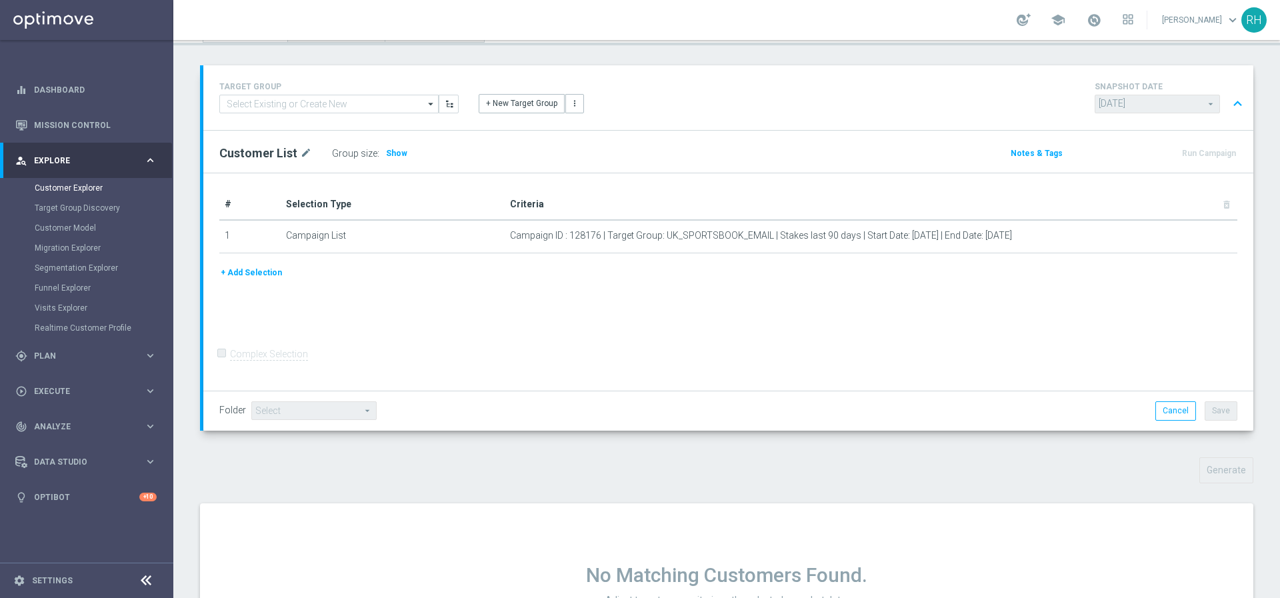
scroll to position [163, 0]
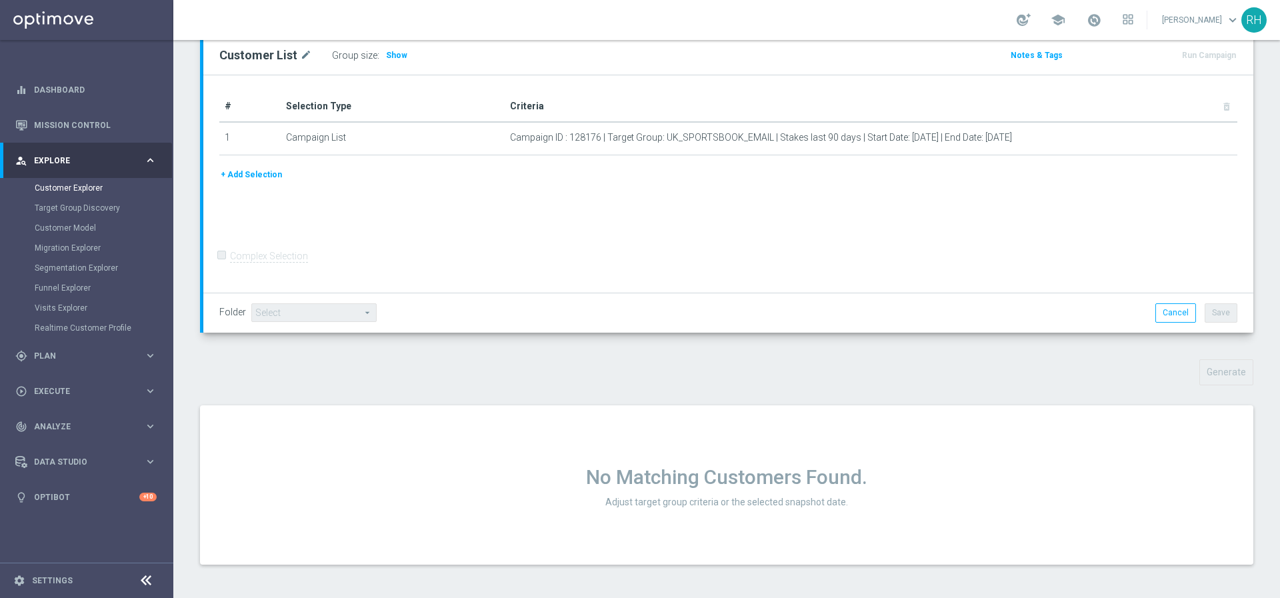
click at [917, 312] on div "Folder Select arrow_drop_down search Cancel Save Saving..." at bounding box center [728, 312] width 1018 height 19
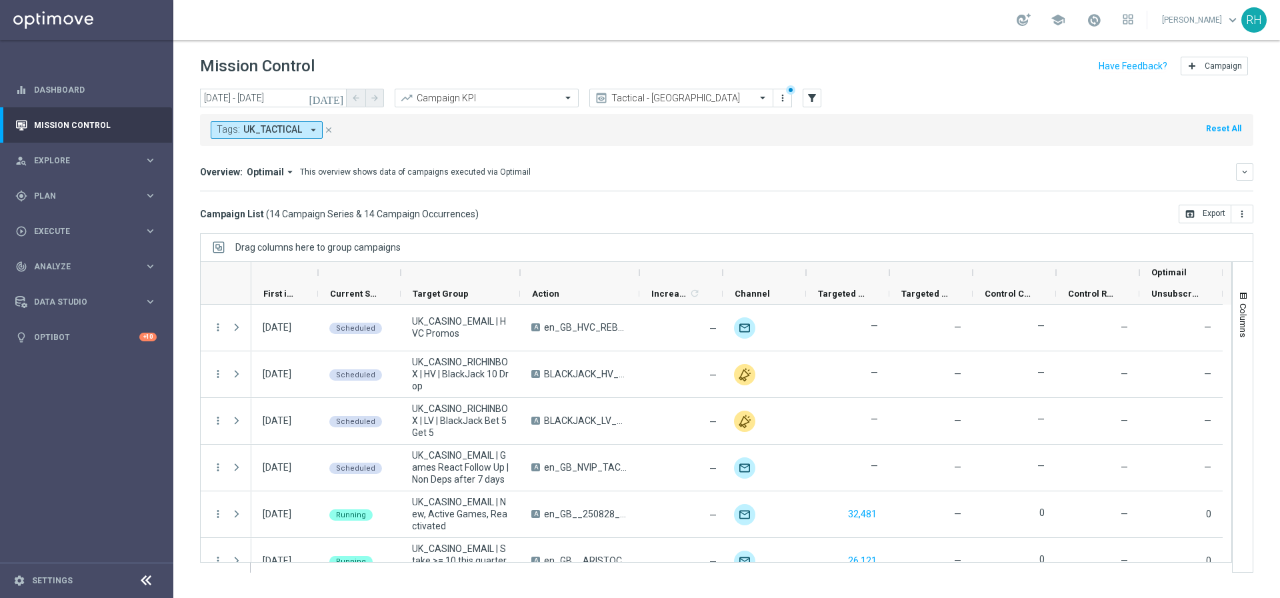
click at [916, 215] on div "Campaign List ( 14 Campaign Series & 14 Campaign Occurrences ) open_in_browser …" at bounding box center [727, 214] width 1054 height 19
click at [914, 246] on div "Drag columns here to group campaigns" at bounding box center [727, 247] width 1054 height 28
click at [932, 209] on div "Campaign List ( 14 Campaign Series & 14 Campaign Occurrences ) open_in_browser …" at bounding box center [727, 214] width 1054 height 19
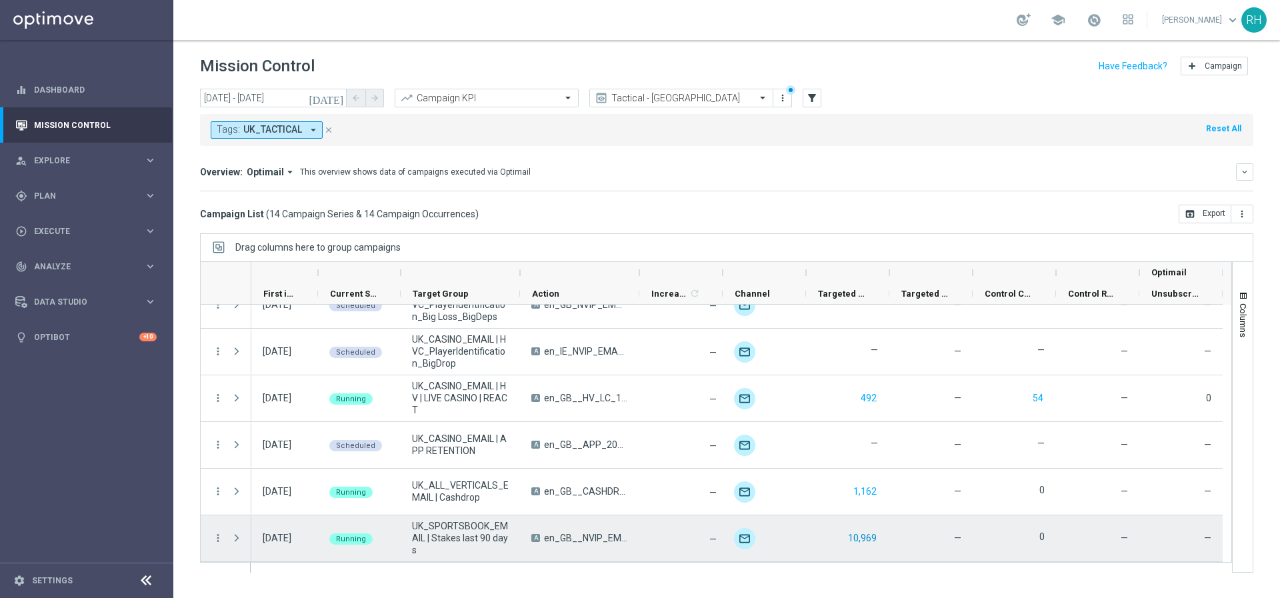
click at [855, 540] on button "10,969" at bounding box center [862, 538] width 31 height 17
click at [860, 539] on button "10,969" at bounding box center [862, 538] width 31 height 17
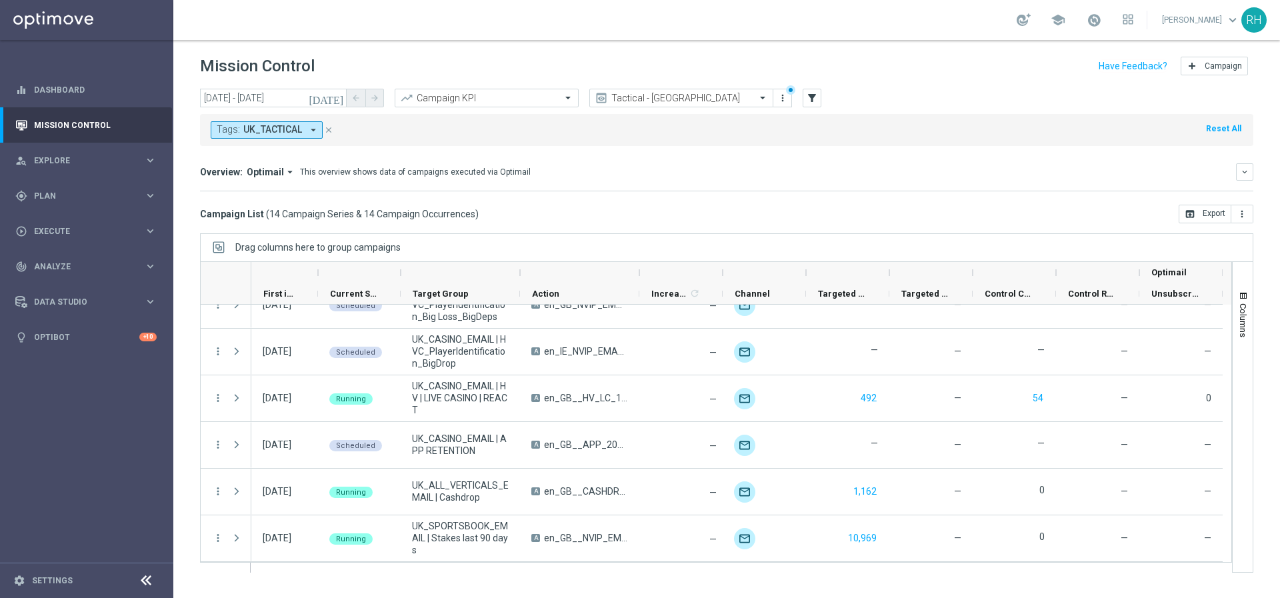
click at [683, 143] on div "Tags: UK_TACTICAL arrow_drop_down close Reset All" at bounding box center [727, 130] width 1054 height 32
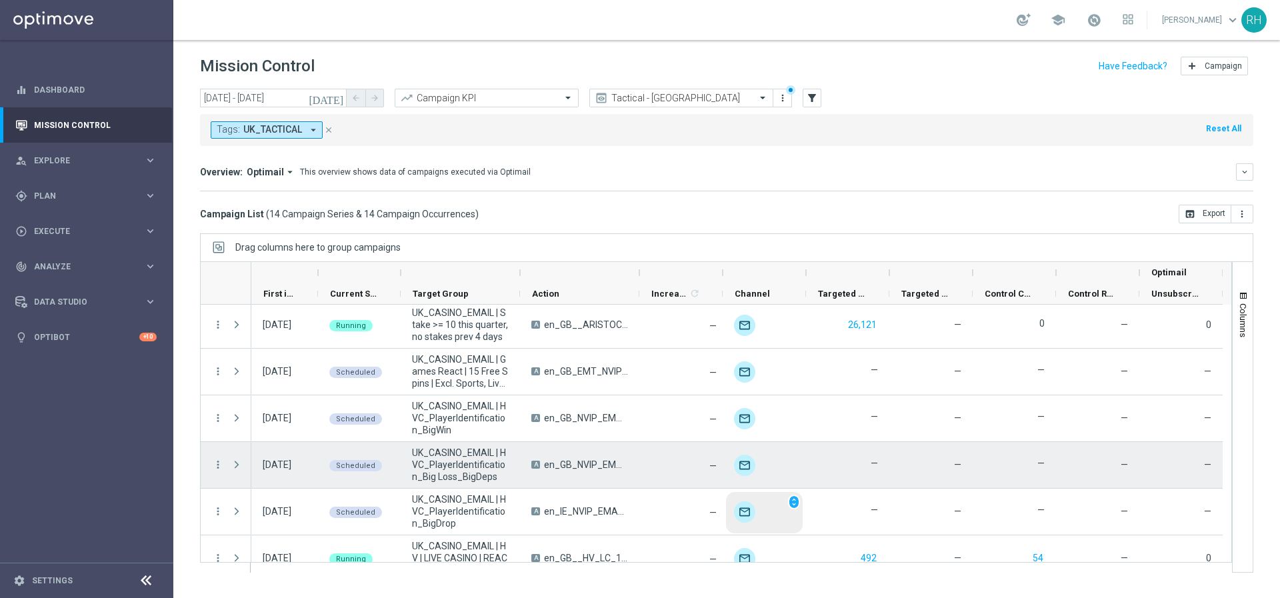
scroll to position [262, 0]
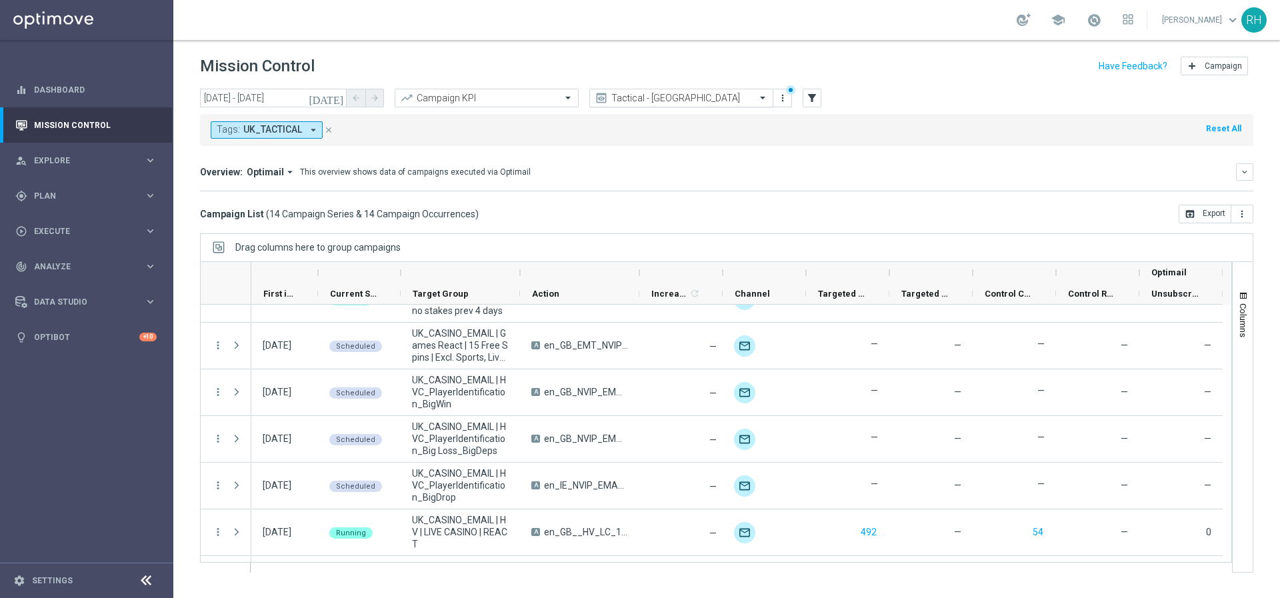
click at [725, 90] on div "Tactical - UK" at bounding box center [681, 98] width 184 height 19
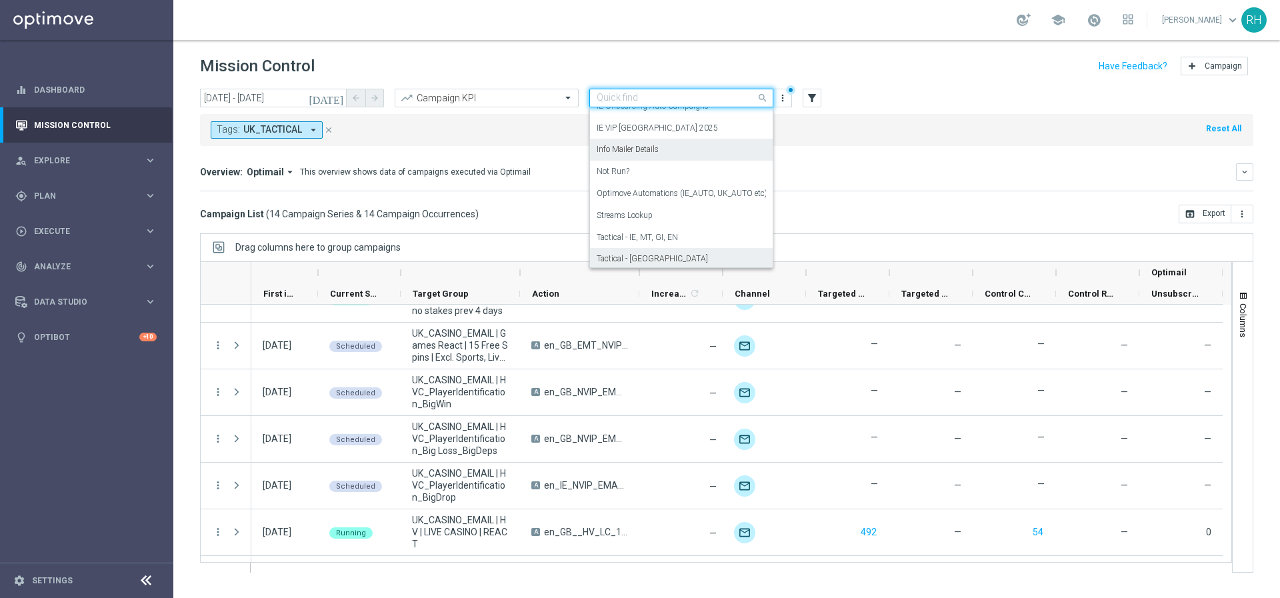
scroll to position [167, 0]
click at [702, 235] on div "Tactical - IE, MT, GI, EN" at bounding box center [681, 236] width 169 height 22
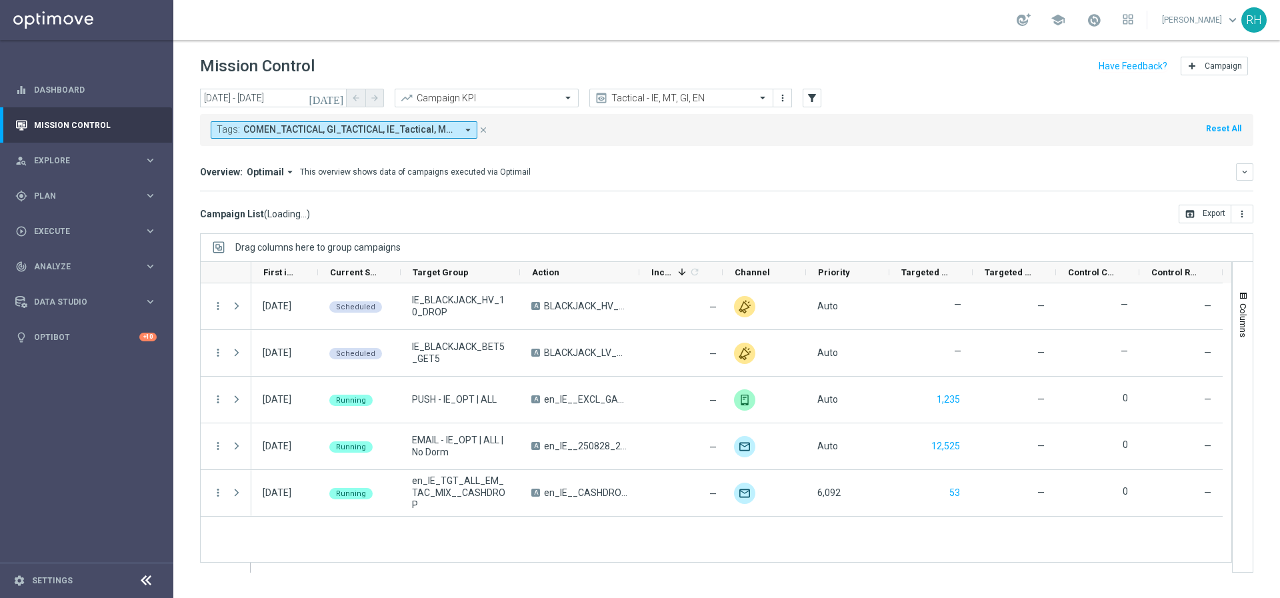
scroll to position [0, 0]
click at [725, 158] on mini-dashboard "Overview: Optimail arrow_drop_down This overview shows data of campaigns execut…" at bounding box center [727, 175] width 1054 height 59
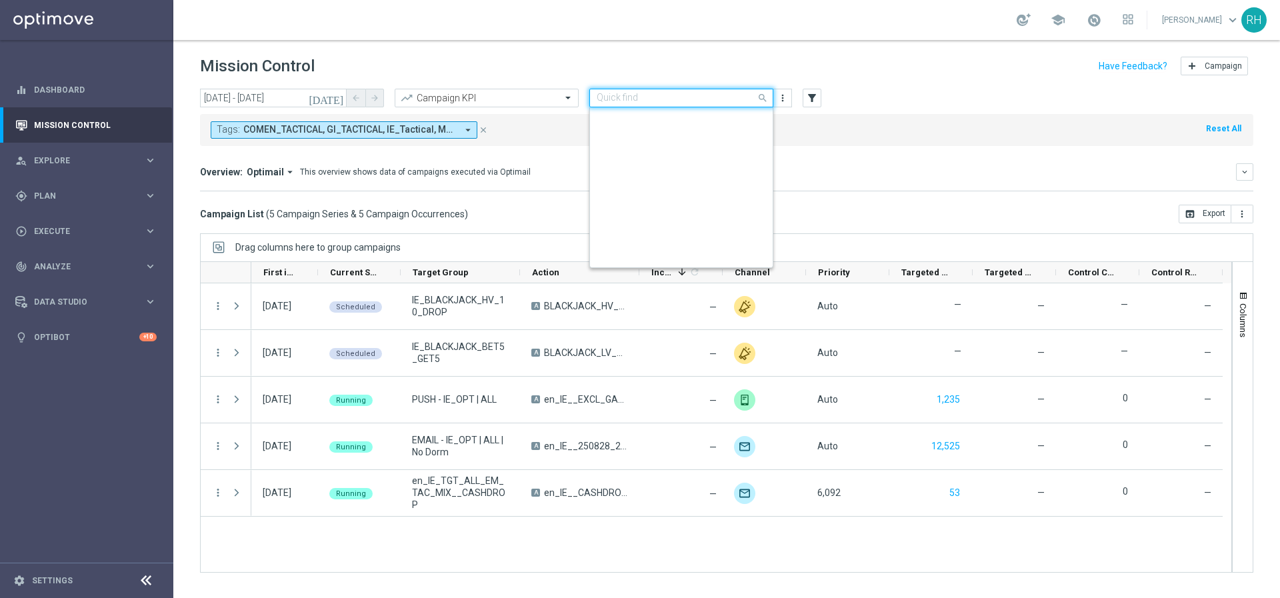
click at [704, 90] on div "Quick find Tactical - IE, MT, GI, EN" at bounding box center [681, 98] width 184 height 19
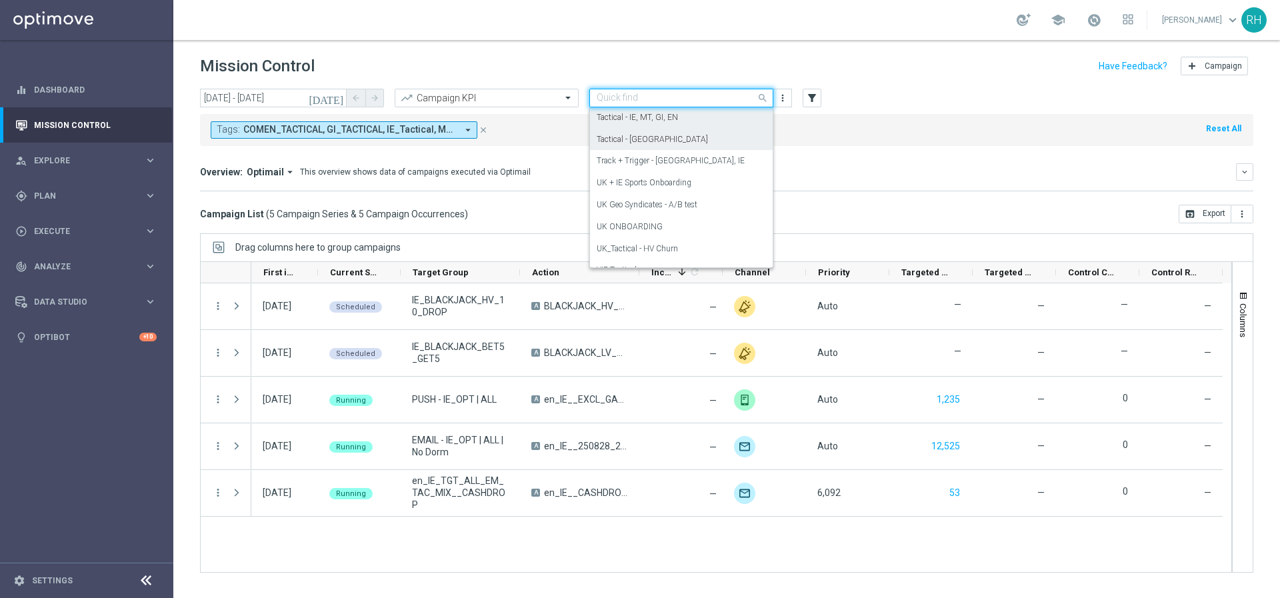
click at [698, 136] on div "Tactical - UK" at bounding box center [681, 140] width 169 height 22
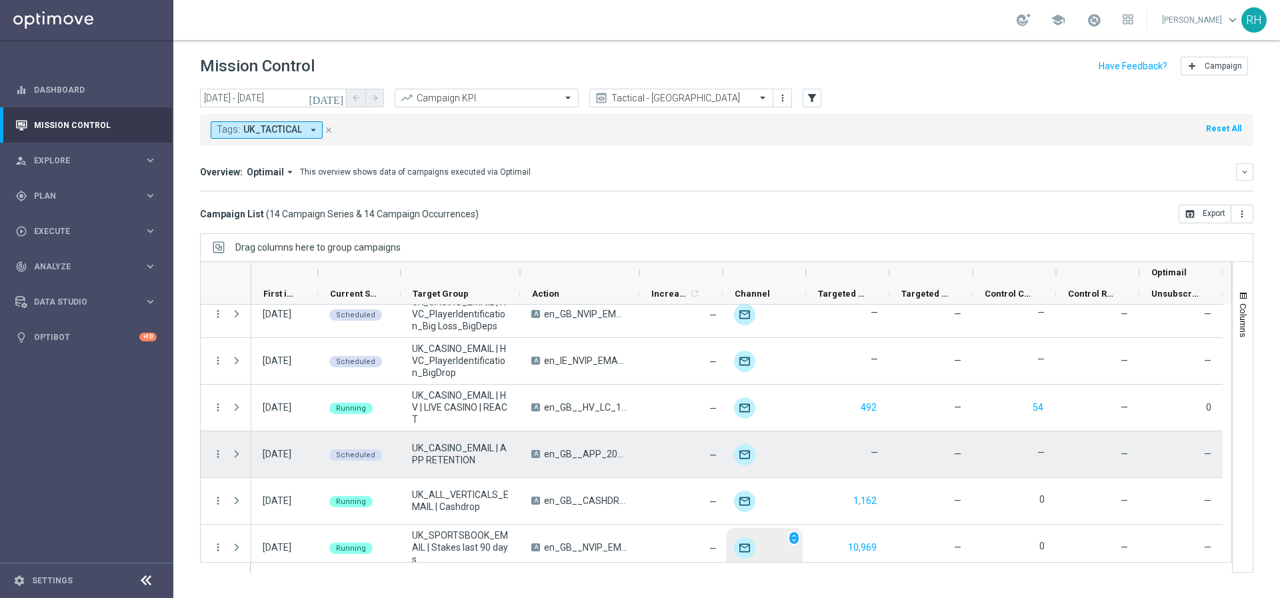
scroll to position [396, 0]
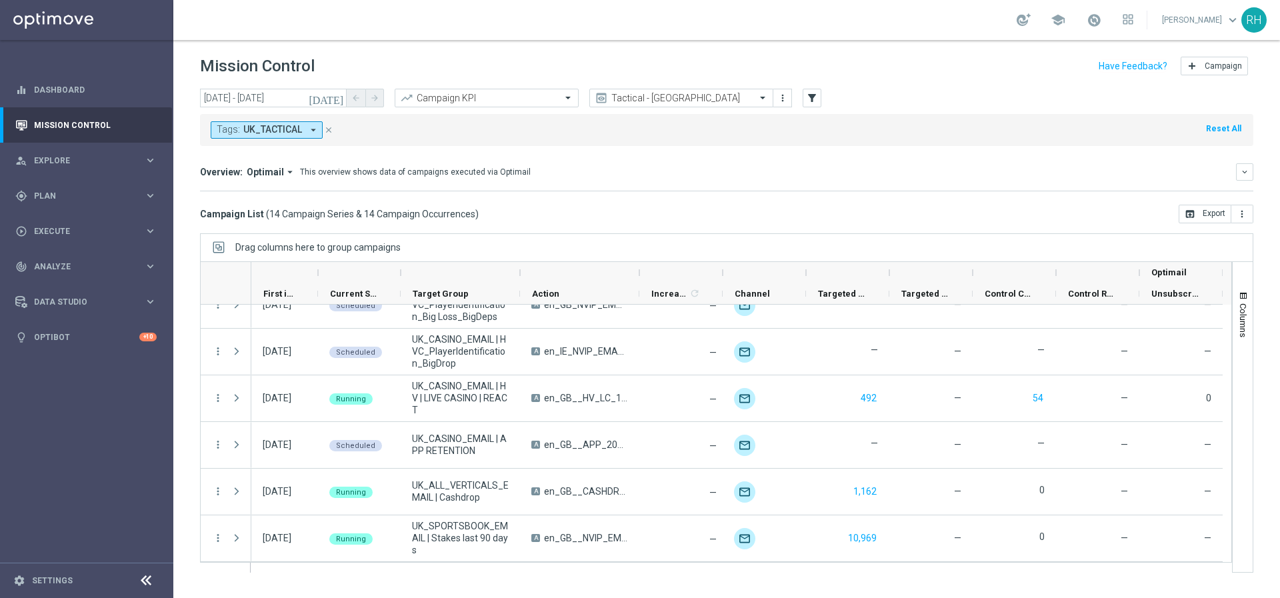
click at [759, 181] on div "Overview: Optimail arrow_drop_down This overview shows data of campaigns execut…" at bounding box center [727, 177] width 1054 height 28
click at [656, 97] on input "text" at bounding box center [668, 98] width 143 height 11
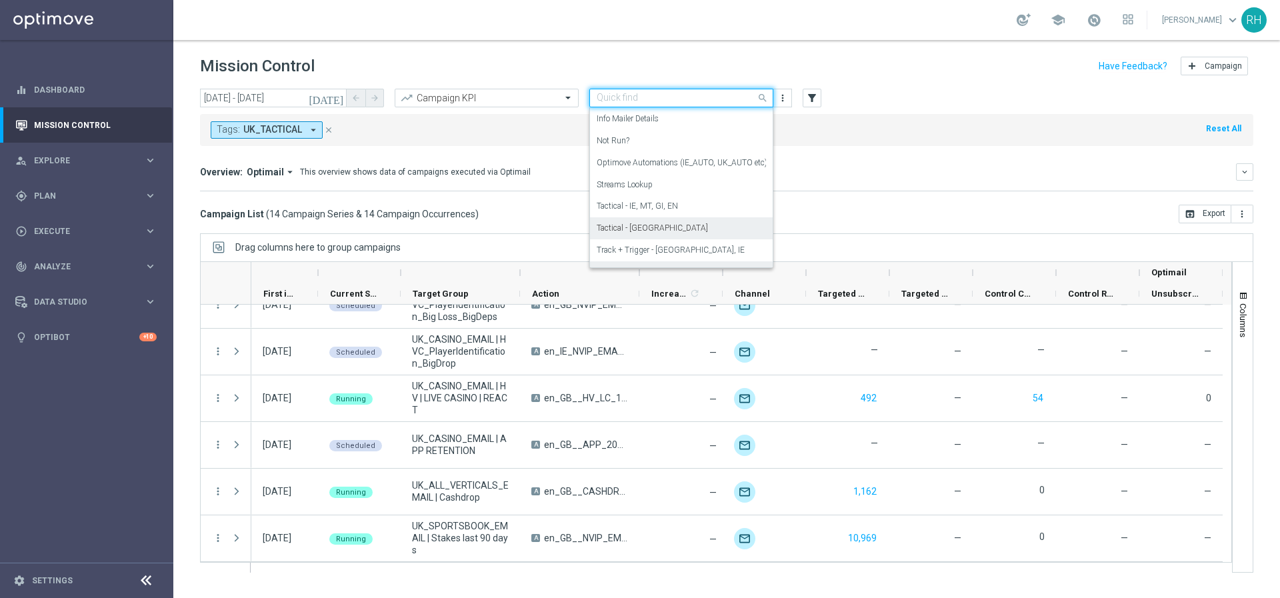
scroll to position [189, 0]
click at [672, 217] on label "Tactical - IE, MT, GI, EN" at bounding box center [637, 213] width 81 height 11
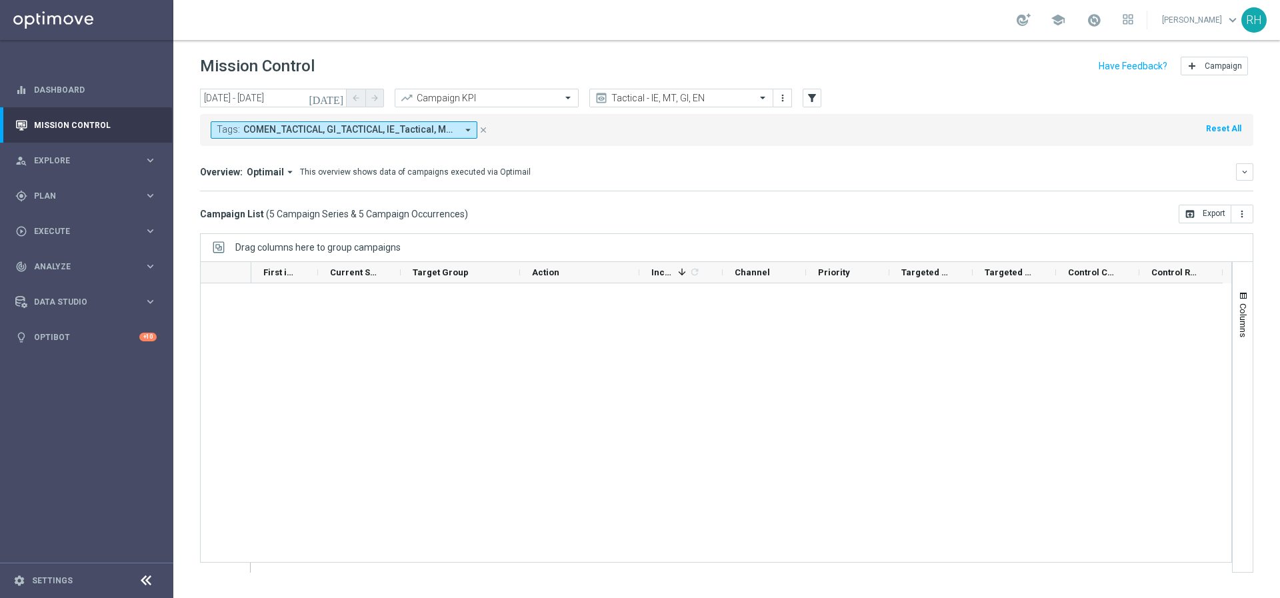
scroll to position [0, 0]
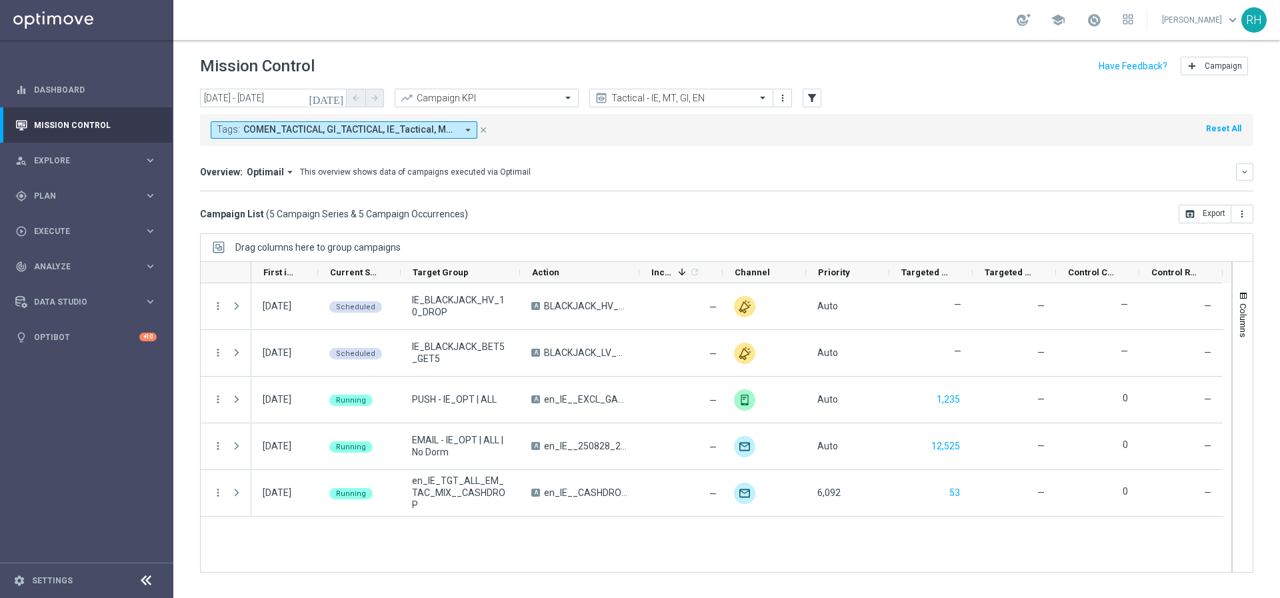
click at [803, 162] on mini-dashboard "Overview: Optimail arrow_drop_down This overview shows data of campaigns execut…" at bounding box center [727, 175] width 1054 height 59
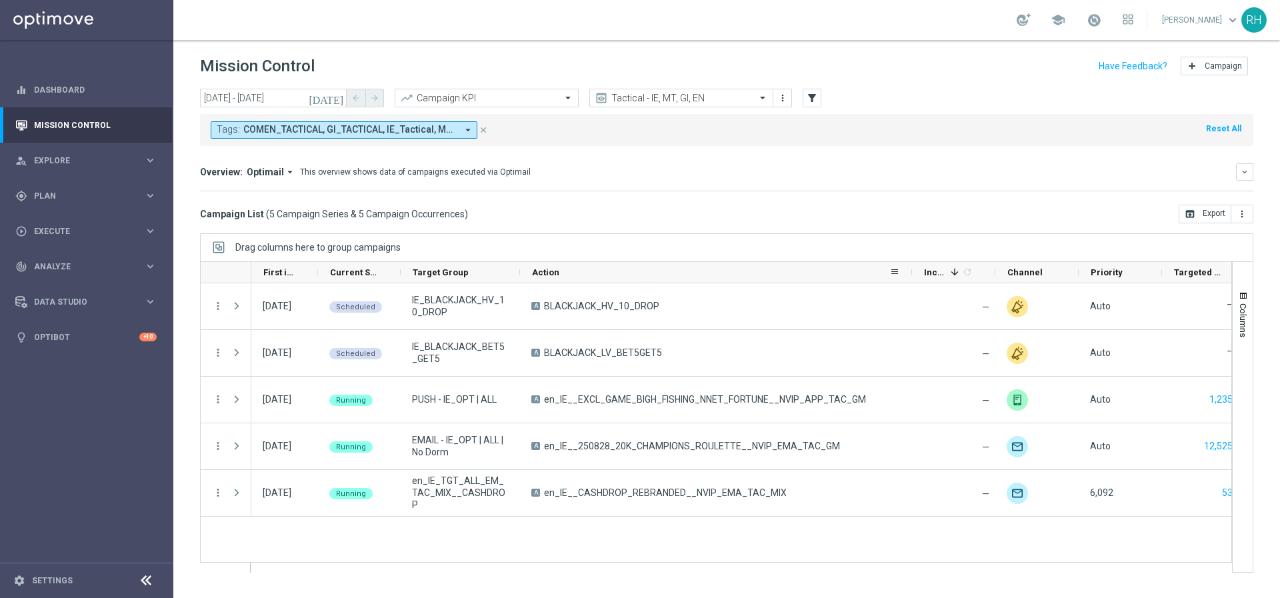
drag, startPoint x: 639, startPoint y: 274, endPoint x: 912, endPoint y: 275, distance: 272.7
click at [912, 275] on div at bounding box center [912, 272] width 5 height 21
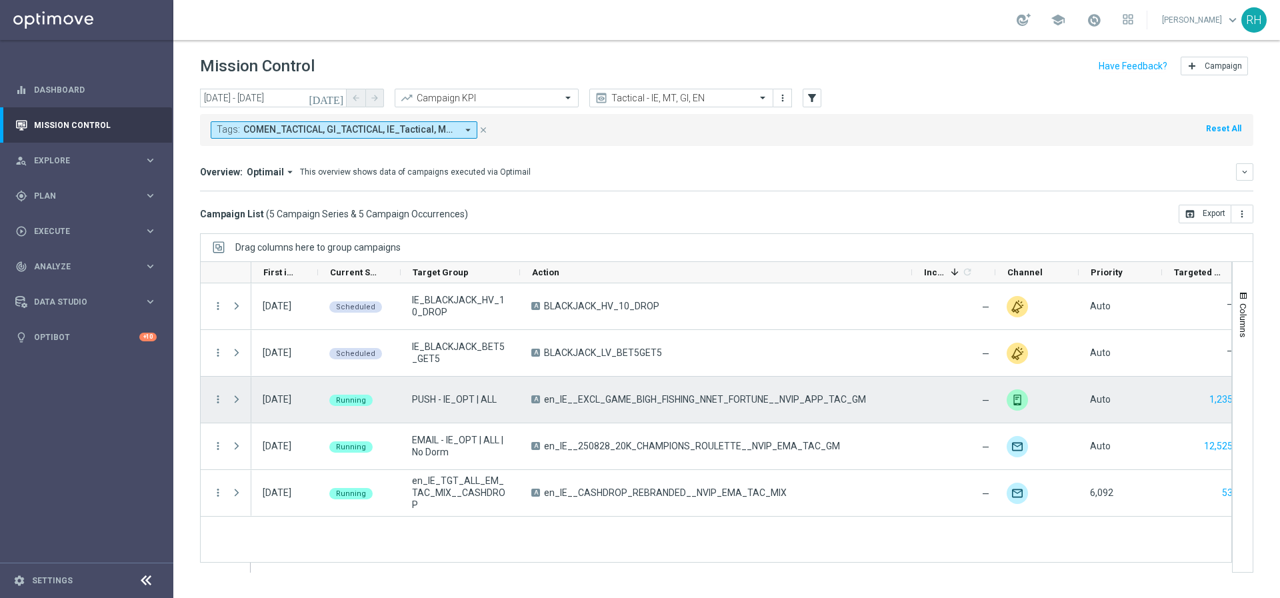
click at [729, 405] on div "A en_IE__EXCL_GAME_BIGH_FISHING_NNET_FORTUNE__NVIP_APP_TAC_GM" at bounding box center [716, 400] width 392 height 46
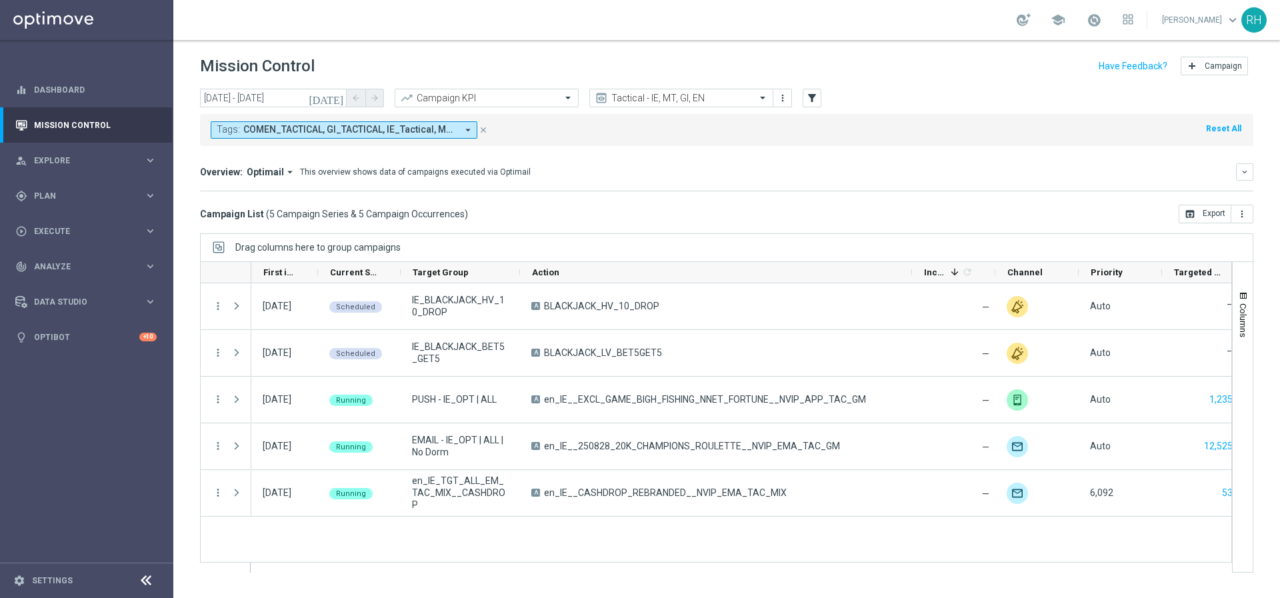
click at [776, 197] on mini-dashboard "Overview: Optimail arrow_drop_down This overview shows data of campaigns execut…" at bounding box center [727, 175] width 1054 height 59
click at [339, 99] on icon "[DATE]" at bounding box center [327, 98] width 36 height 12
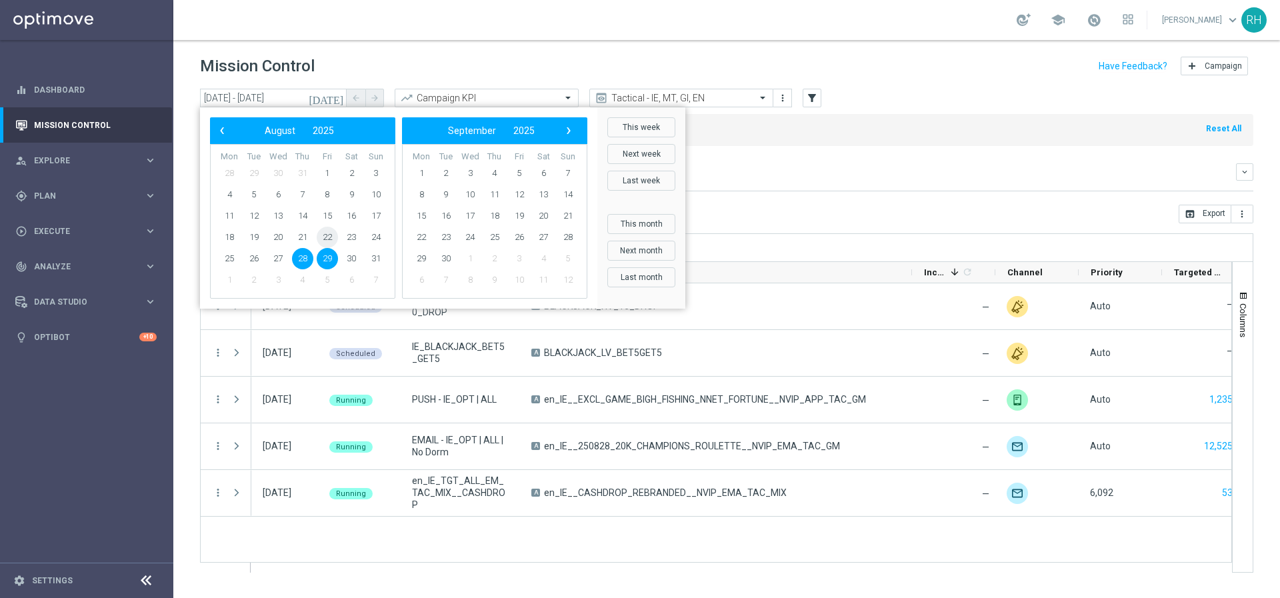
click at [332, 240] on span "22" at bounding box center [327, 237] width 21 height 21
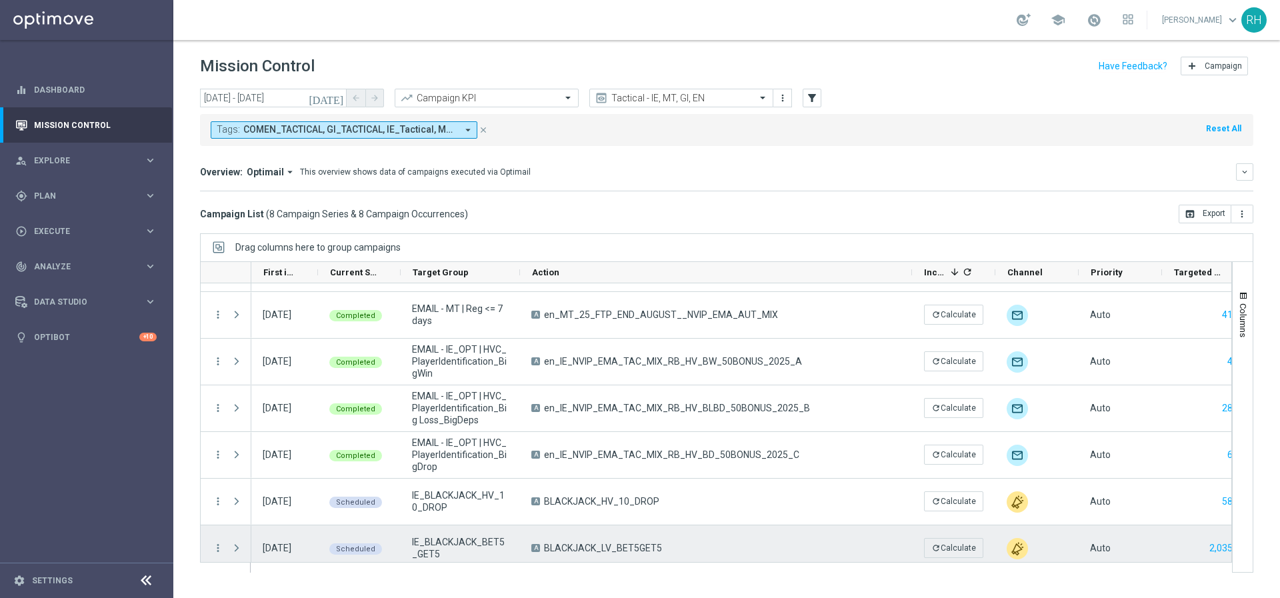
scroll to position [95, 0]
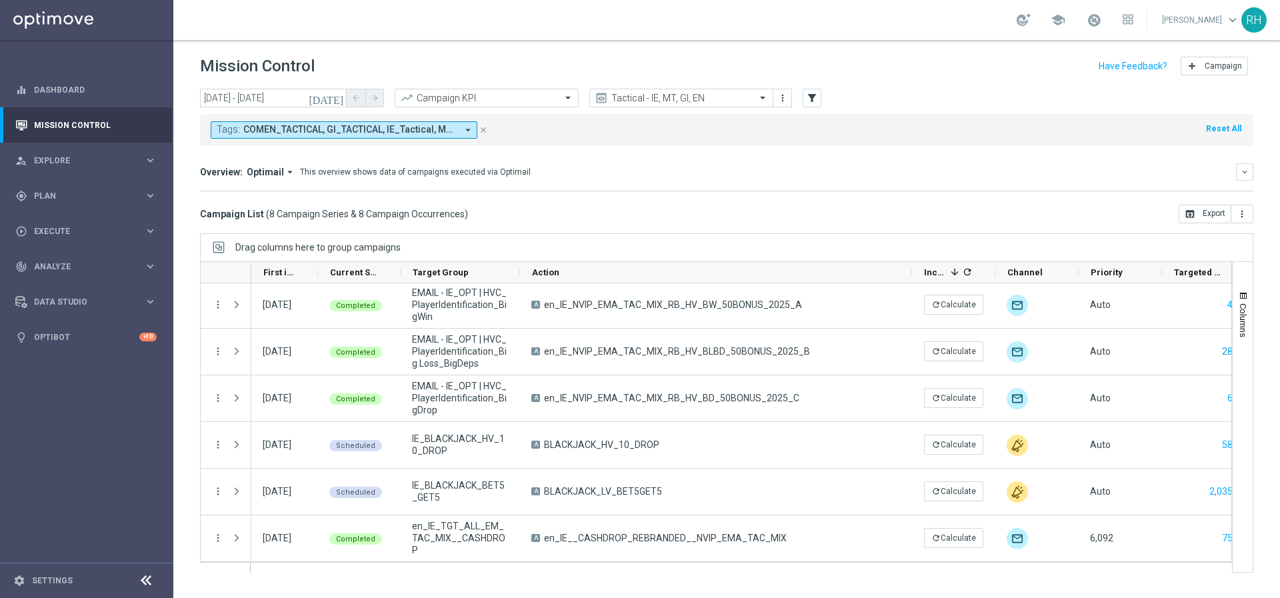
click at [675, 231] on div "today 22 Aug 2025 - 22 Aug 2025 arrow_back arrow_forward Campaign KPI trending_…" at bounding box center [726, 337] width 1107 height 497
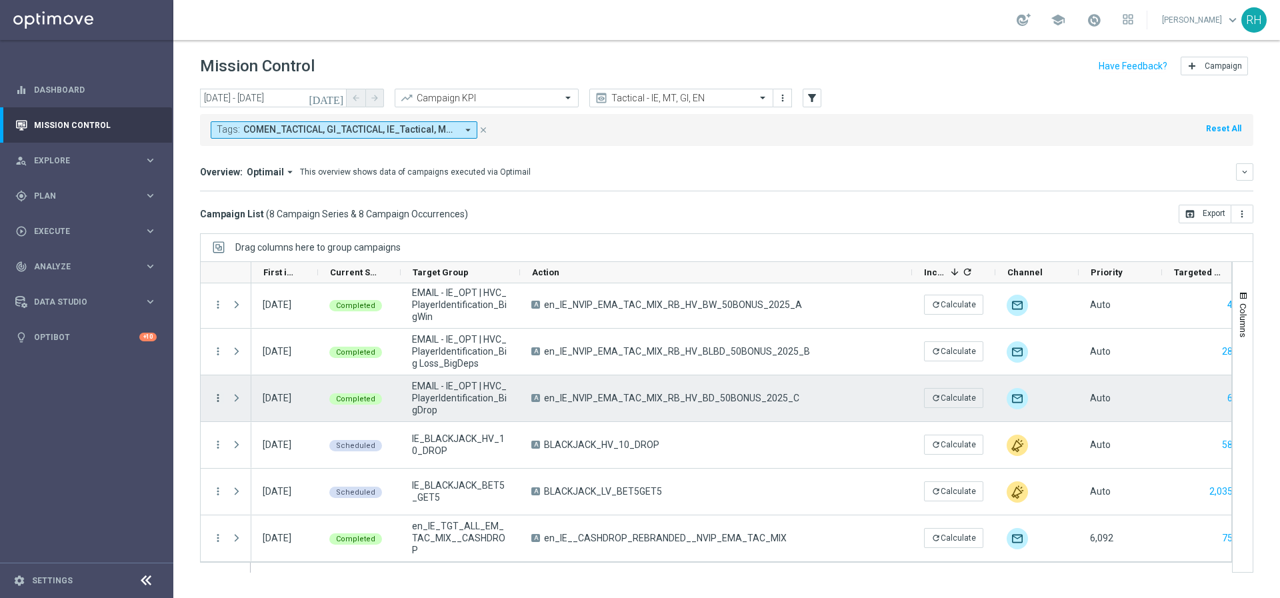
click at [221, 399] on icon "more_vert" at bounding box center [218, 398] width 12 height 12
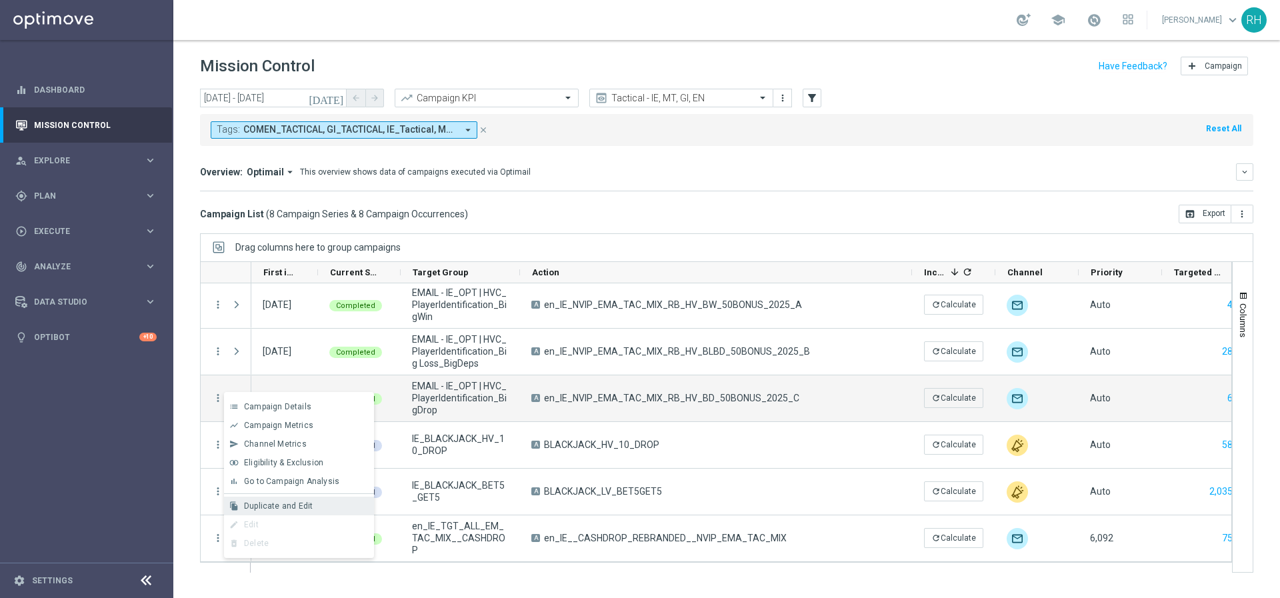
click at [276, 509] on span "Duplicate and Edit" at bounding box center [278, 505] width 69 height 9
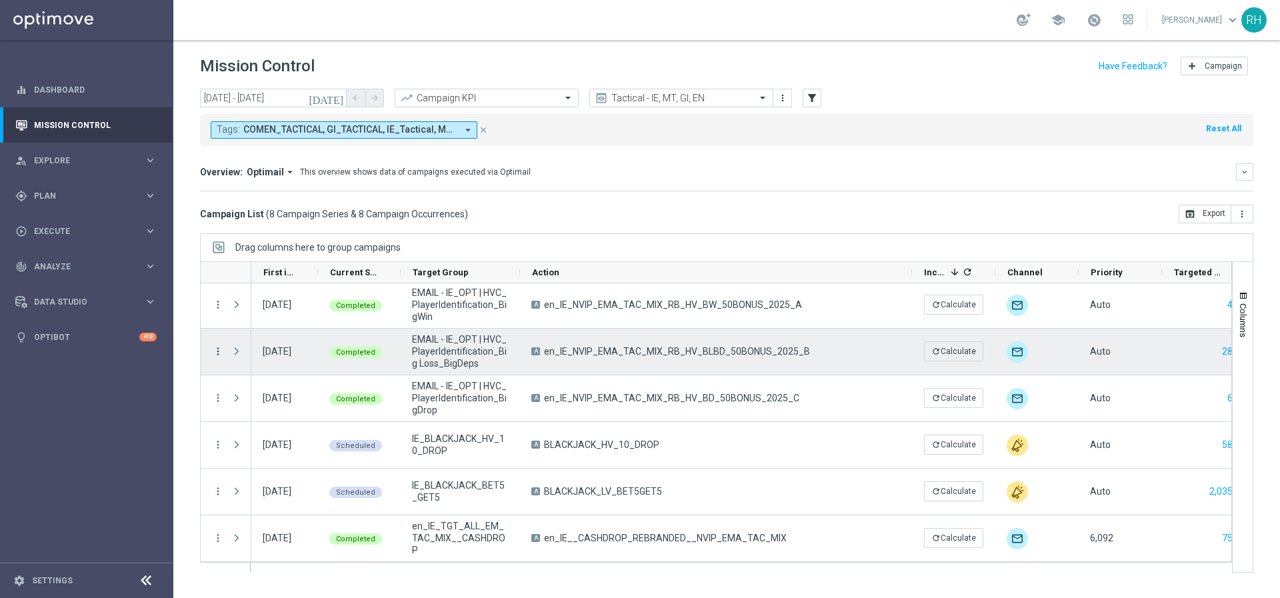
click at [217, 353] on icon "more_vert" at bounding box center [218, 351] width 12 height 12
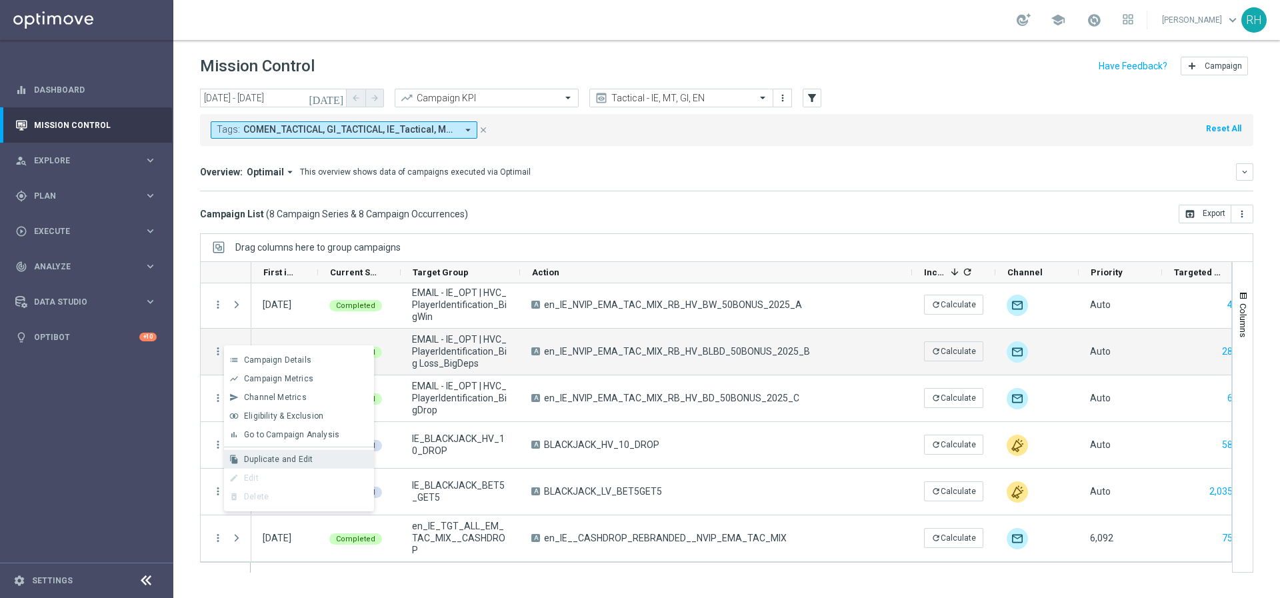
click at [258, 461] on span "Duplicate and Edit" at bounding box center [278, 459] width 69 height 9
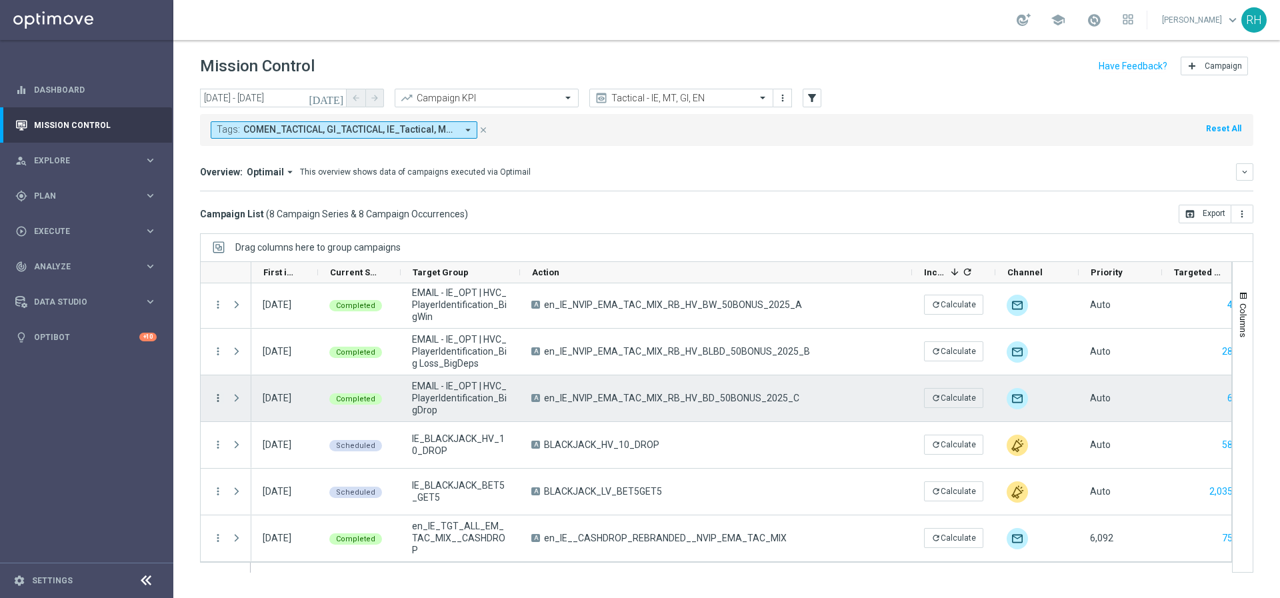
click at [217, 401] on icon "more_vert" at bounding box center [218, 398] width 12 height 12
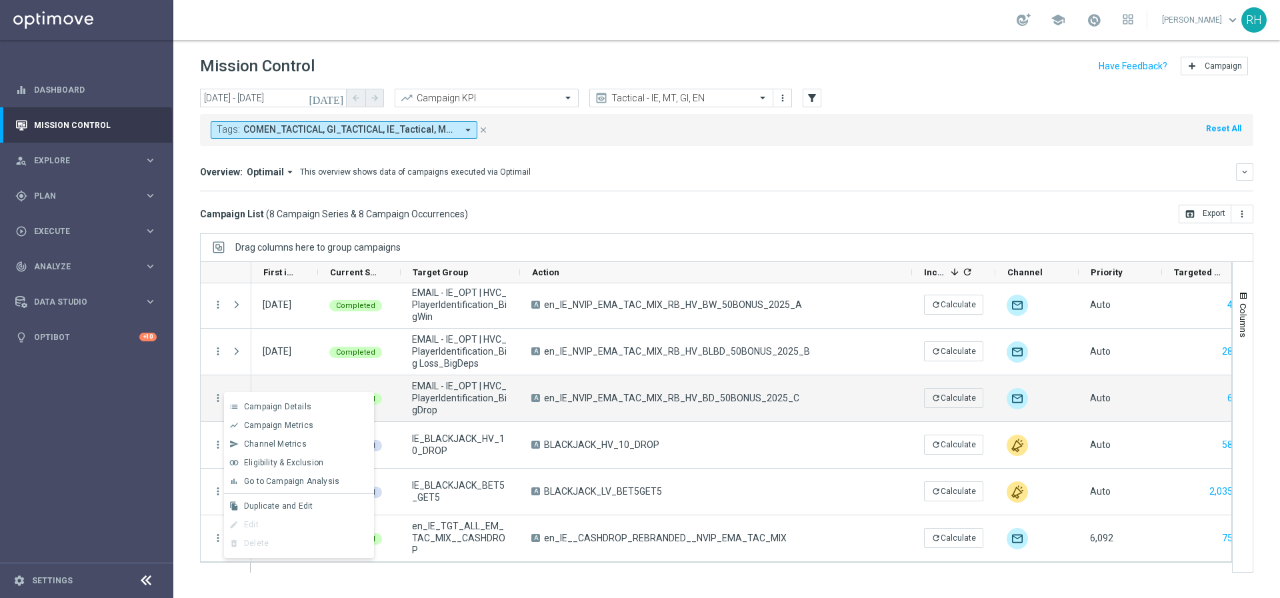
click at [195, 341] on div "today 22 Aug 2025 - 22 Aug 2025 arrow_back arrow_forward Campaign KPI trending_…" at bounding box center [726, 337] width 1107 height 497
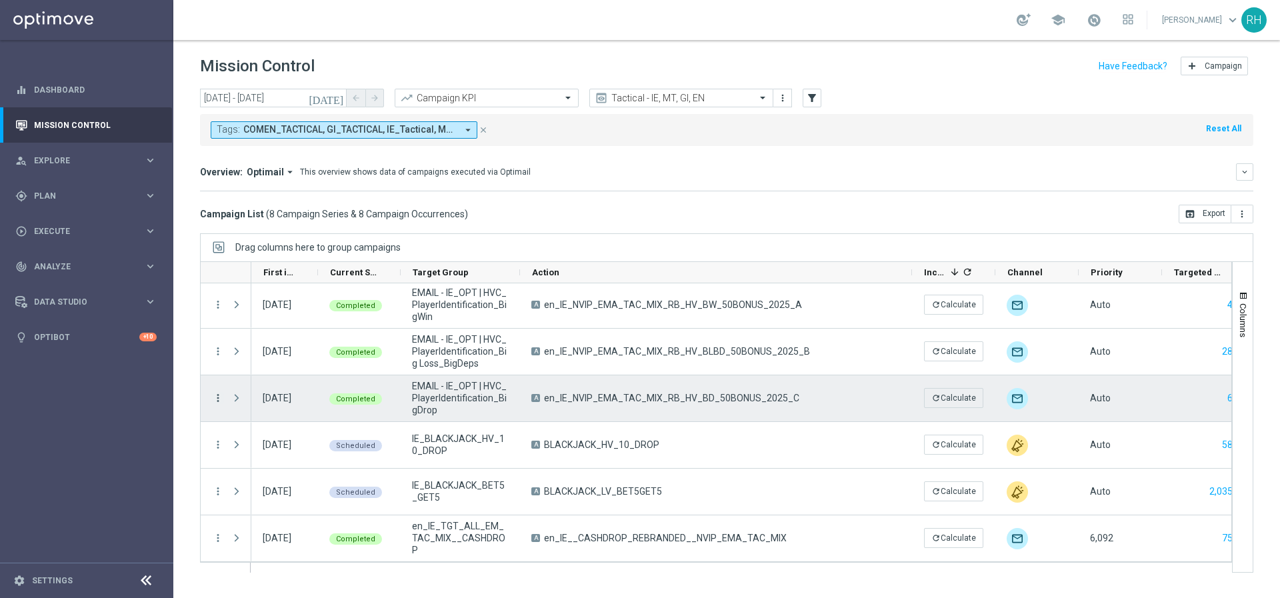
click at [220, 401] on icon "more_vert" at bounding box center [218, 398] width 12 height 12
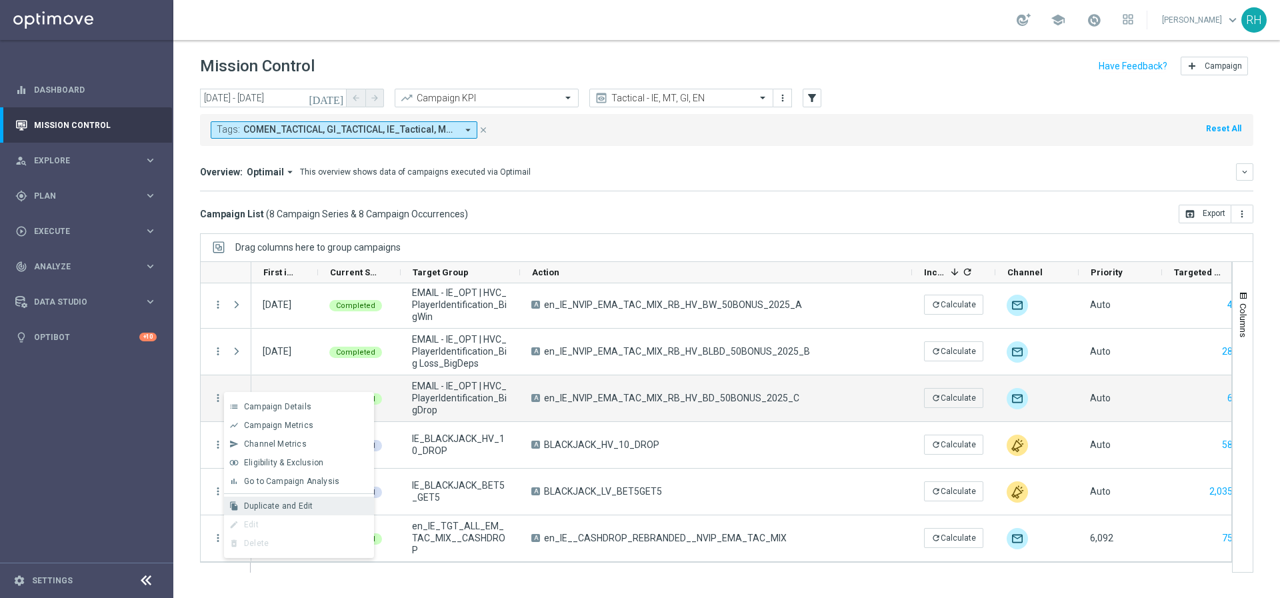
click at [269, 499] on div "file_copy Duplicate and Edit" at bounding box center [299, 506] width 150 height 19
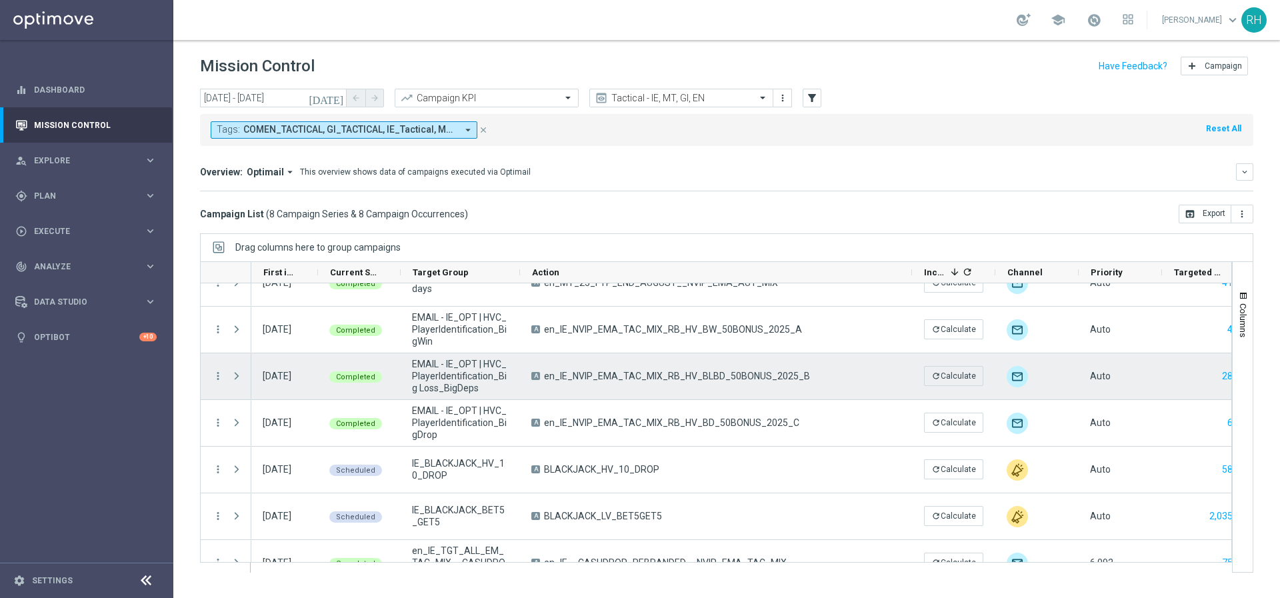
scroll to position [69, 0]
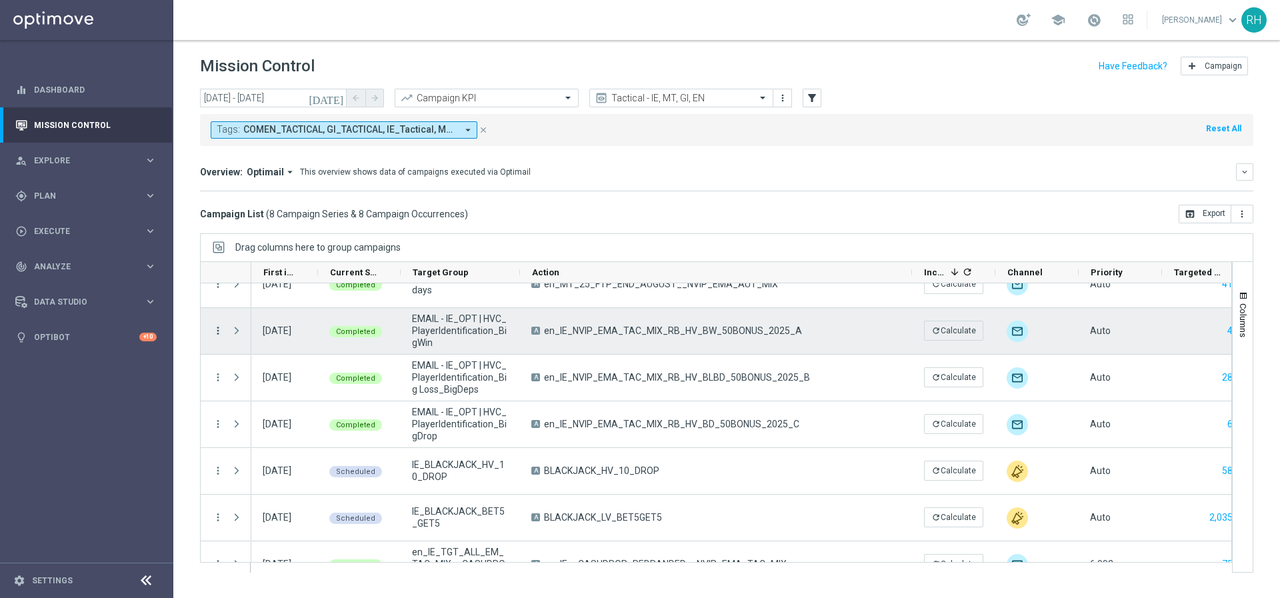
click at [213, 326] on icon "more_vert" at bounding box center [218, 331] width 12 height 12
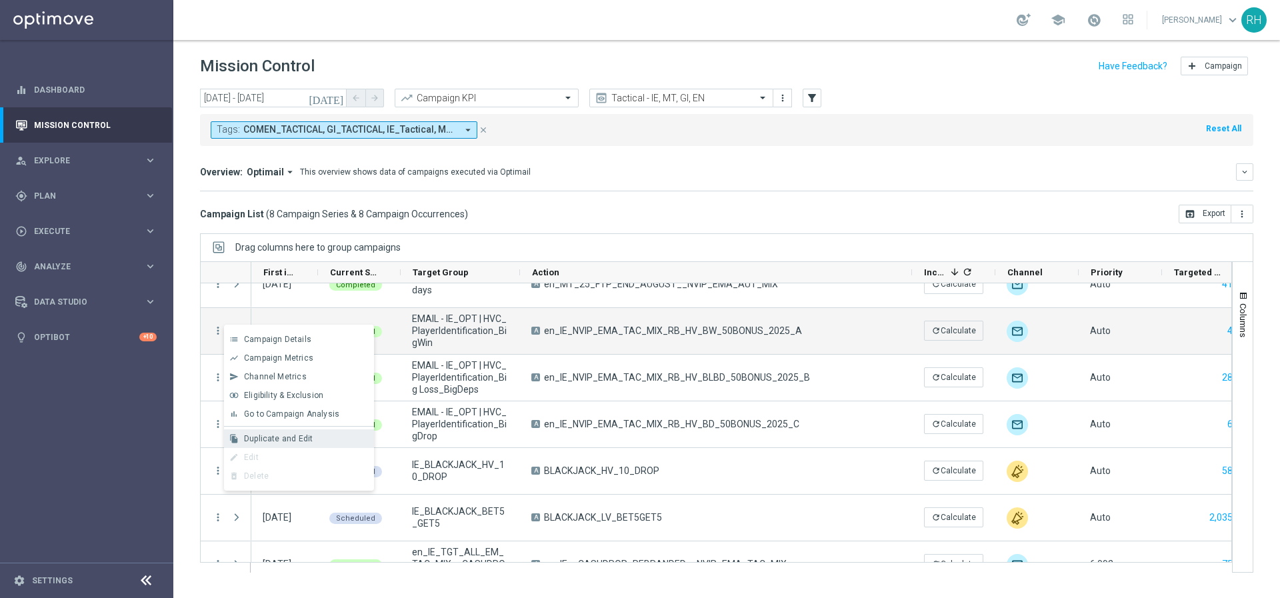
click at [263, 439] on span "Duplicate and Edit" at bounding box center [278, 438] width 69 height 9
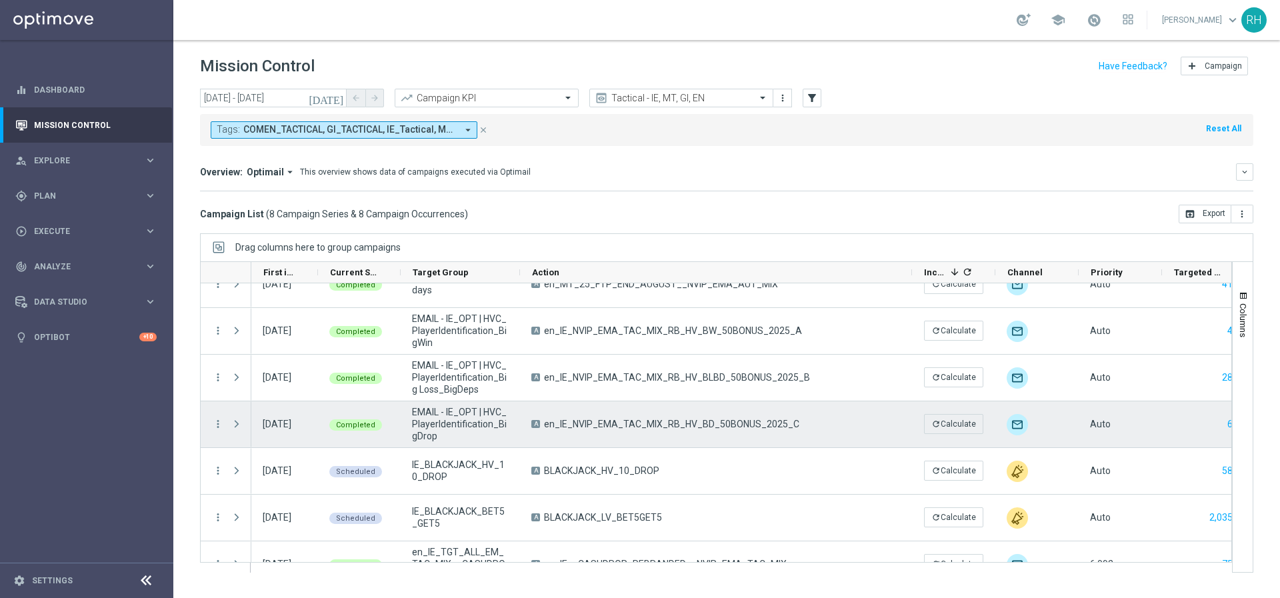
scroll to position [95, 0]
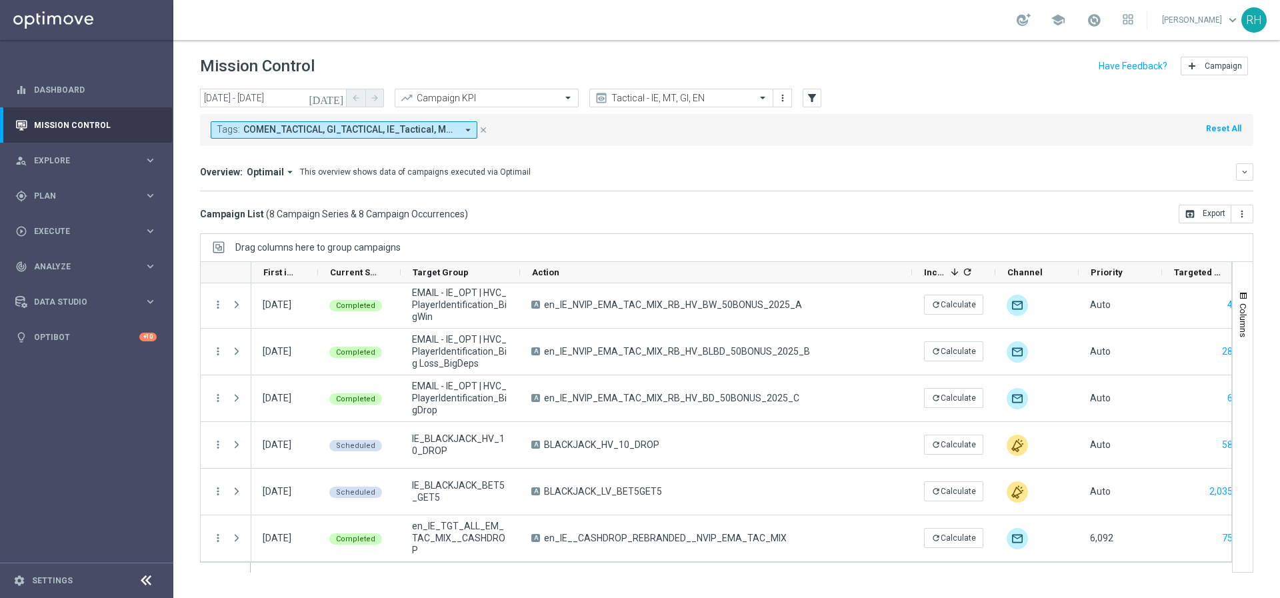
click at [660, 83] on header "Mission Control add Campaign" at bounding box center [726, 64] width 1107 height 49
click at [661, 91] on div "Tactical - IE, MT, GI, EN" at bounding box center [681, 98] width 184 height 19
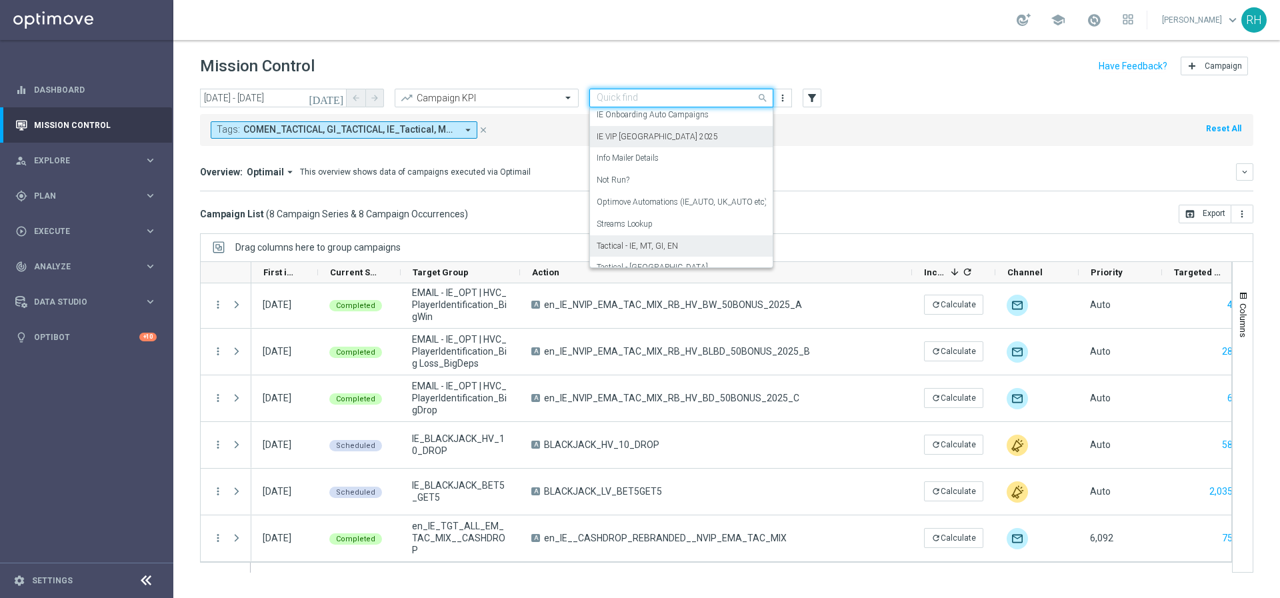
scroll to position [166, 0]
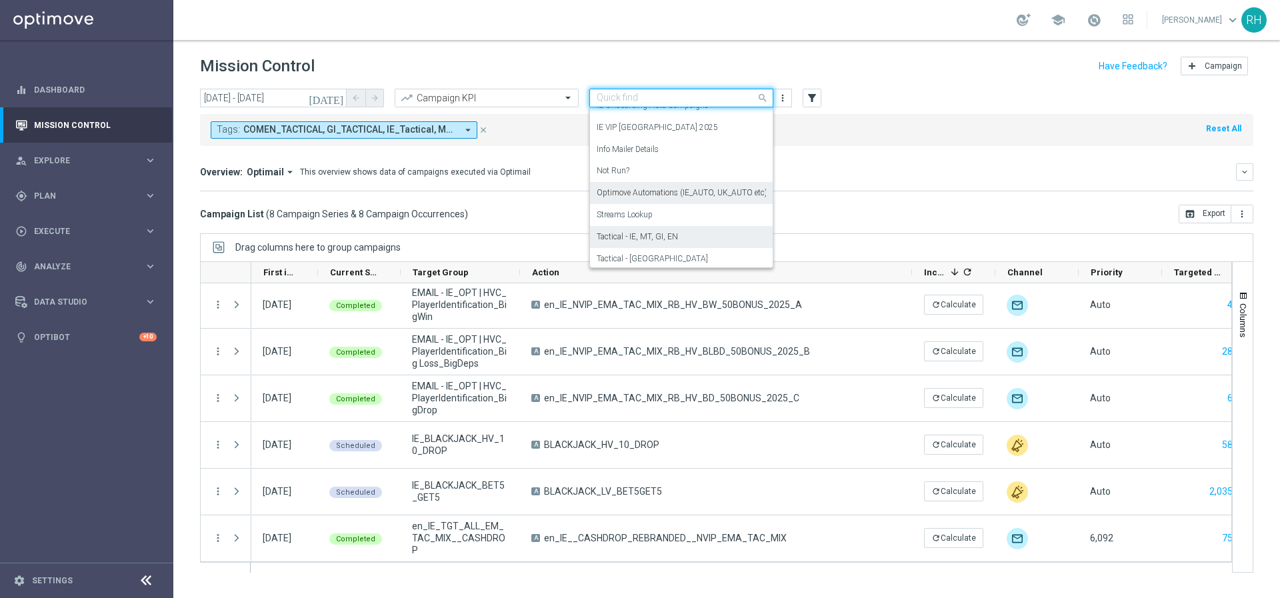
click at [684, 191] on label "Optimove Automations (IE_AUTO, UK_AUTO etc)" at bounding box center [682, 192] width 171 height 11
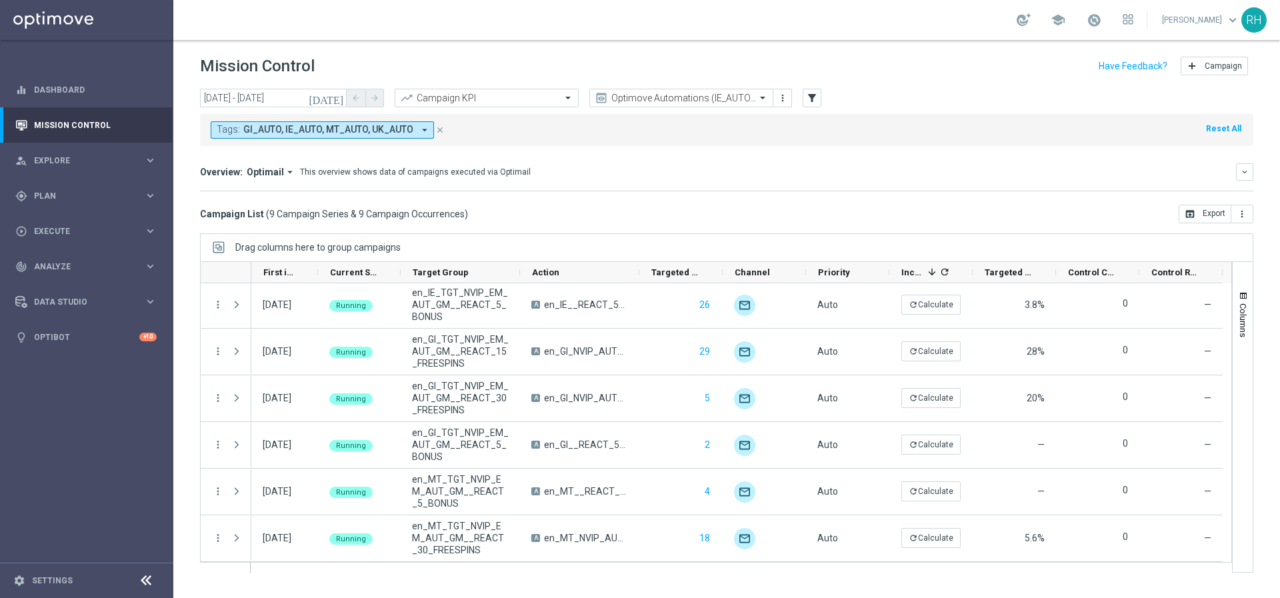
click at [339, 95] on icon "today" at bounding box center [327, 98] width 36 height 12
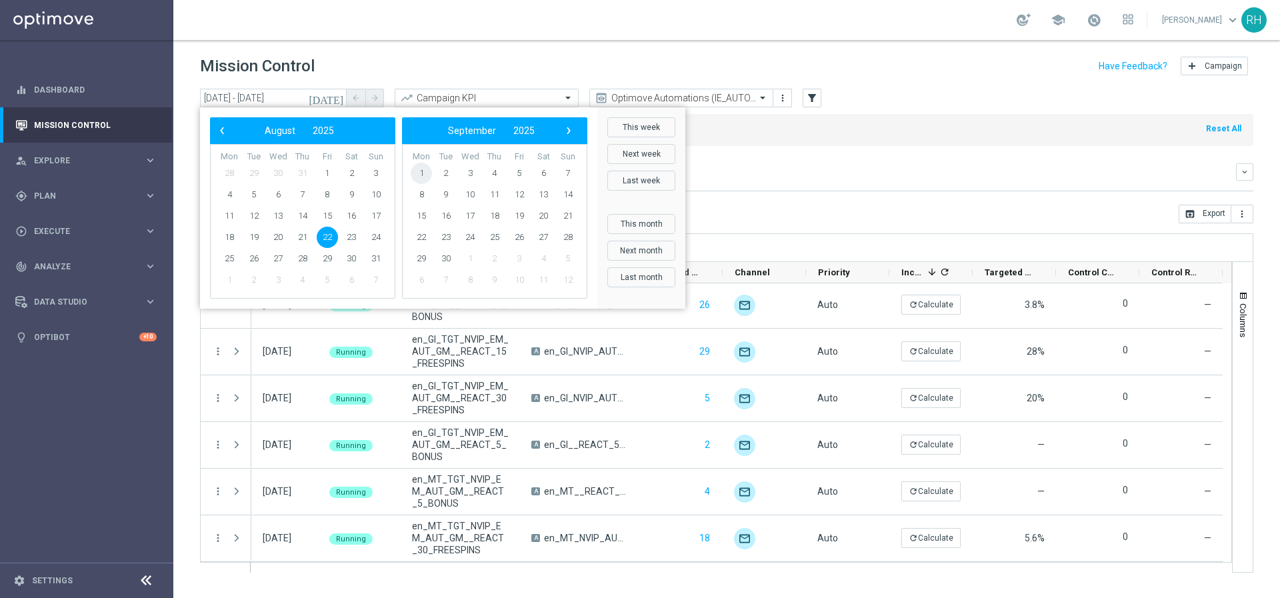
click at [426, 174] on span "1" at bounding box center [421, 173] width 21 height 21
click at [225, 173] on span "1" at bounding box center [229, 173] width 21 height 21
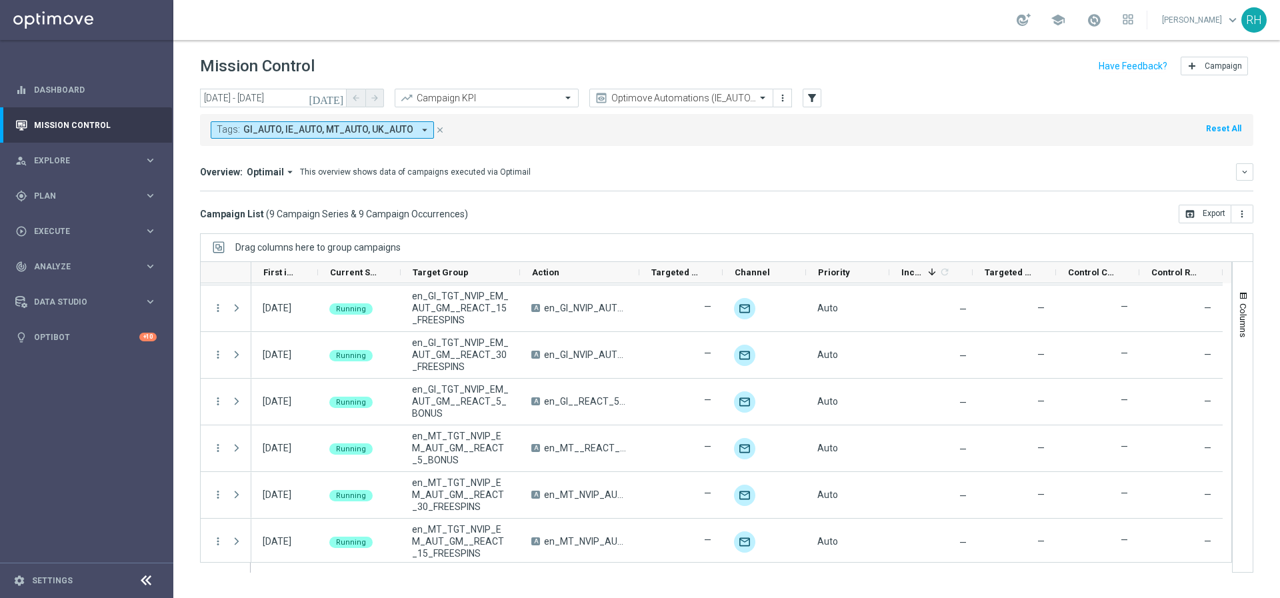
scroll to position [141, 0]
click at [334, 101] on icon "today" at bounding box center [327, 98] width 36 height 12
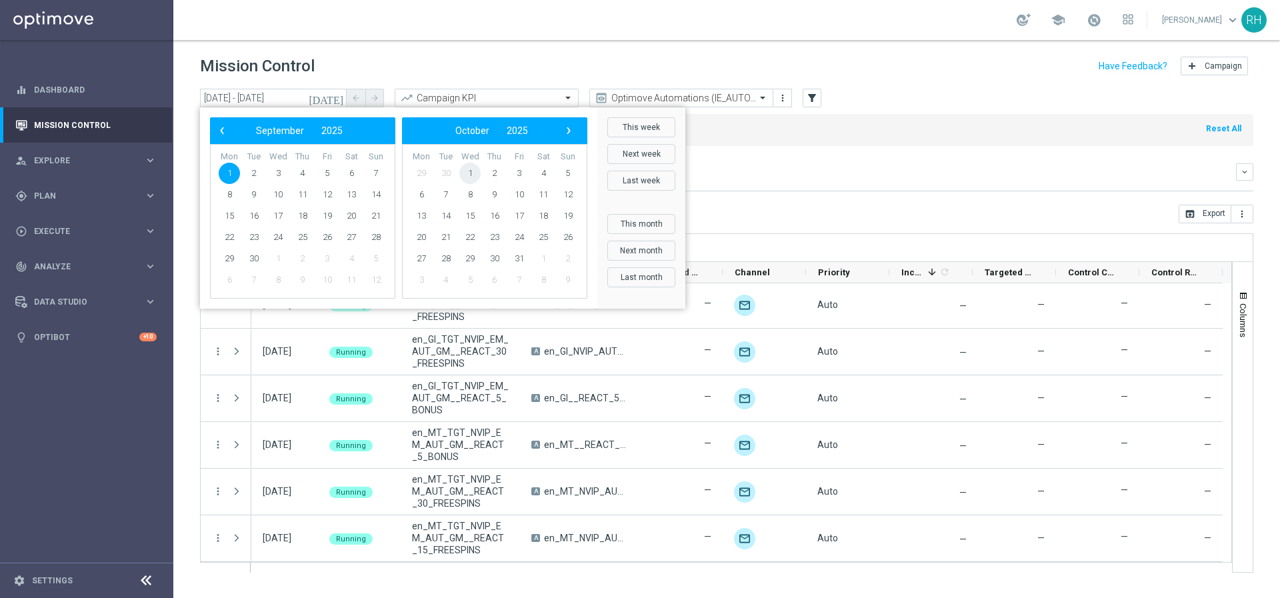
click at [475, 173] on span "1" at bounding box center [469, 173] width 21 height 21
click at [278, 171] on span "1" at bounding box center [277, 173] width 21 height 21
type input "01 Oct 2025 - 01 Oct 2025"
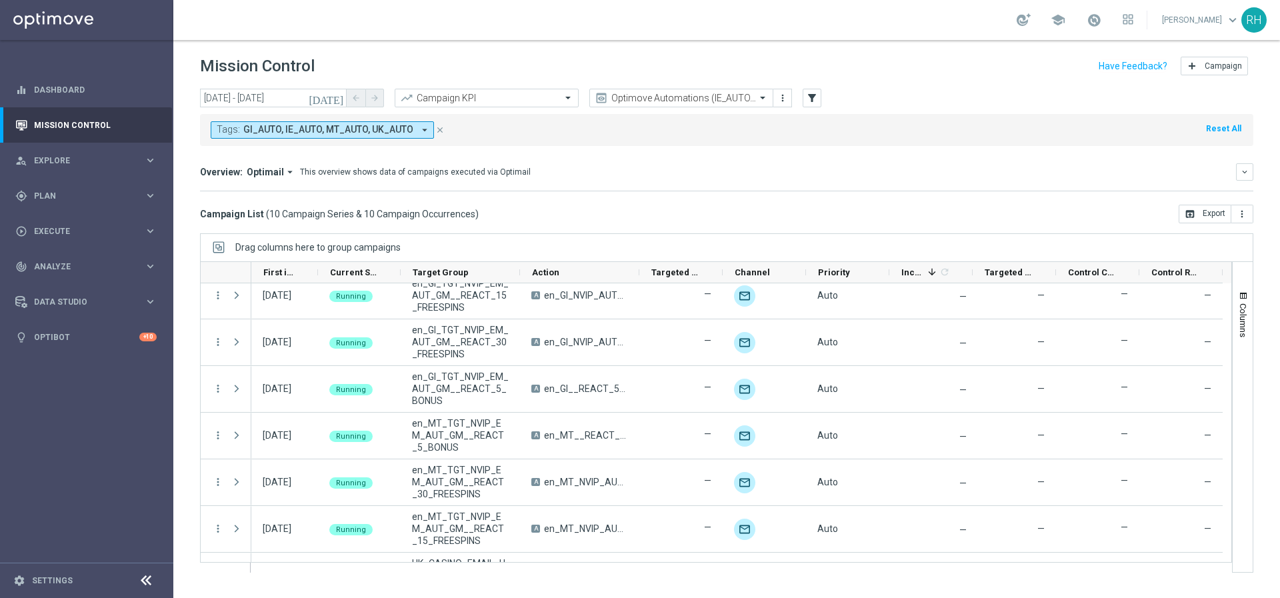
scroll to position [188, 0]
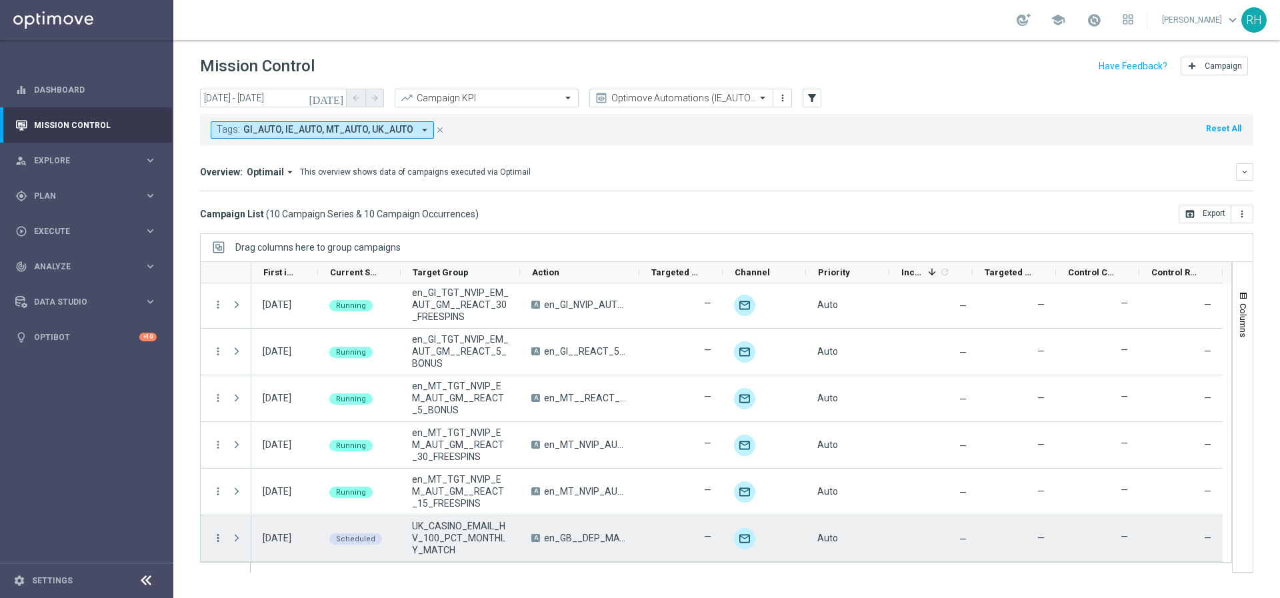
click at [219, 537] on icon "more_vert" at bounding box center [218, 538] width 12 height 12
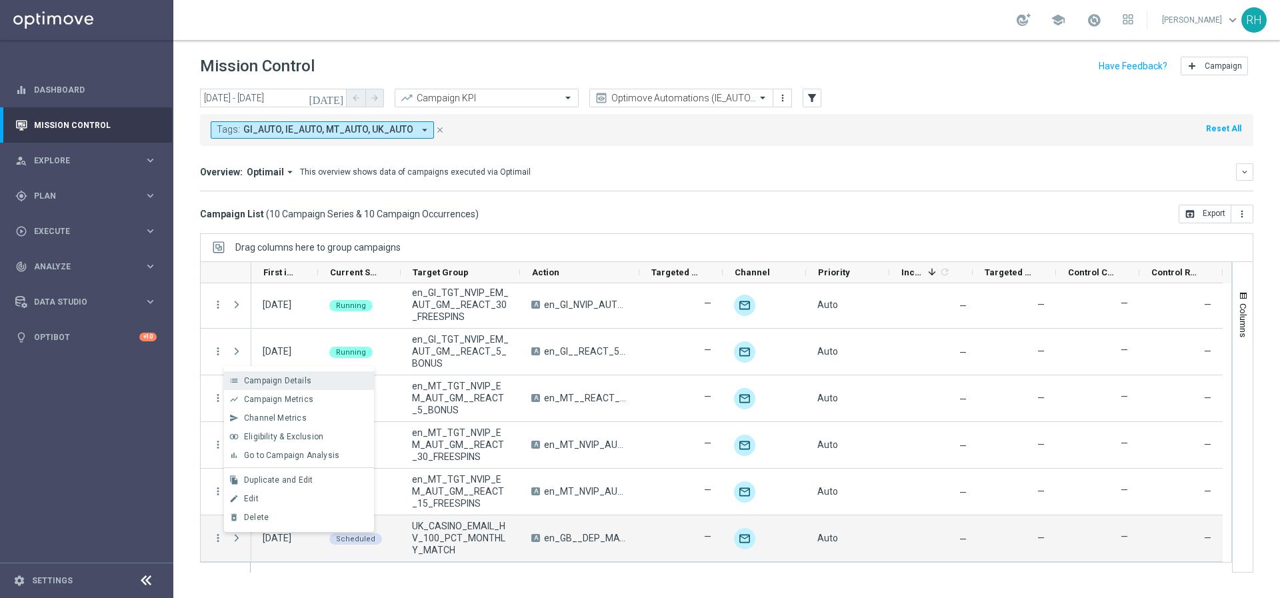
click at [275, 388] on div "list Campaign Details" at bounding box center [299, 380] width 150 height 19
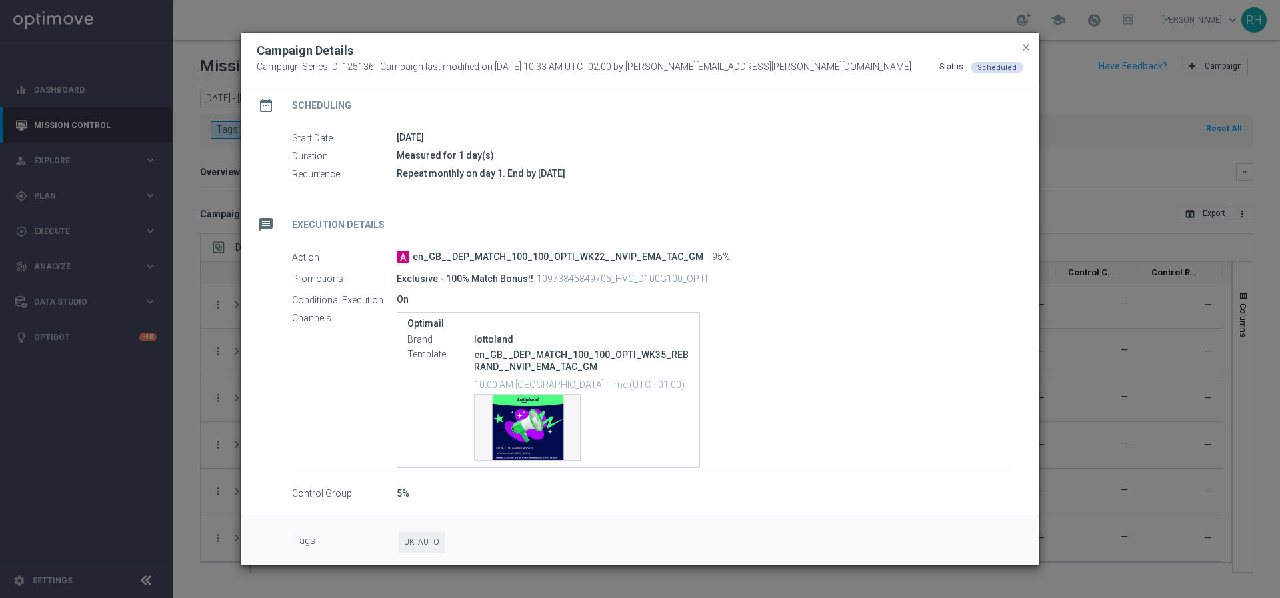
scroll to position [120, 0]
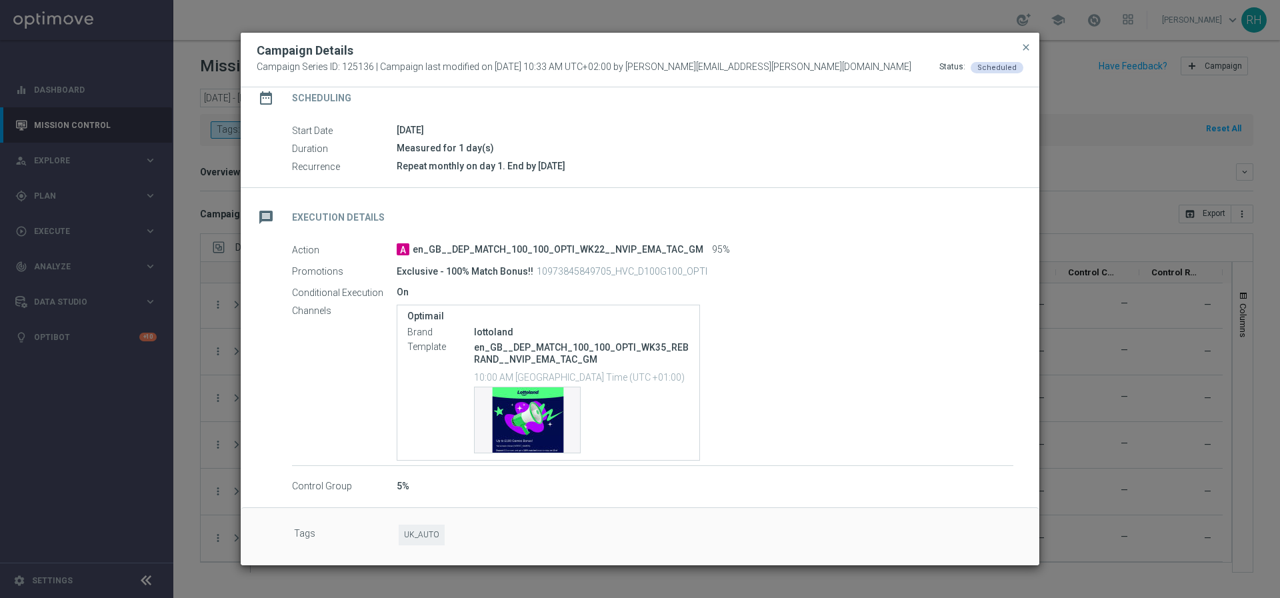
click at [897, 431] on div "Optimail Brand lottoland Template en_GB__DEP_MATCH_100_100_OPTI_WK35_REBRAND__N…" at bounding box center [705, 383] width 617 height 156
click at [526, 427] on div "Template preview" at bounding box center [527, 419] width 105 height 65
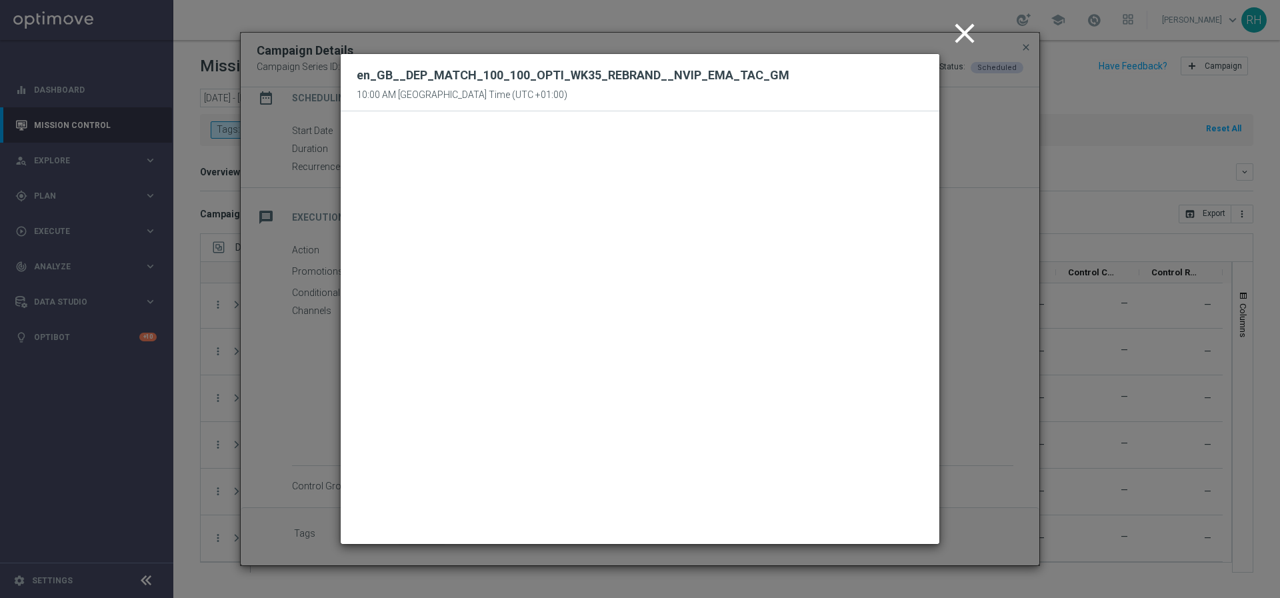
click at [958, 31] on icon "close" at bounding box center [964, 33] width 33 height 33
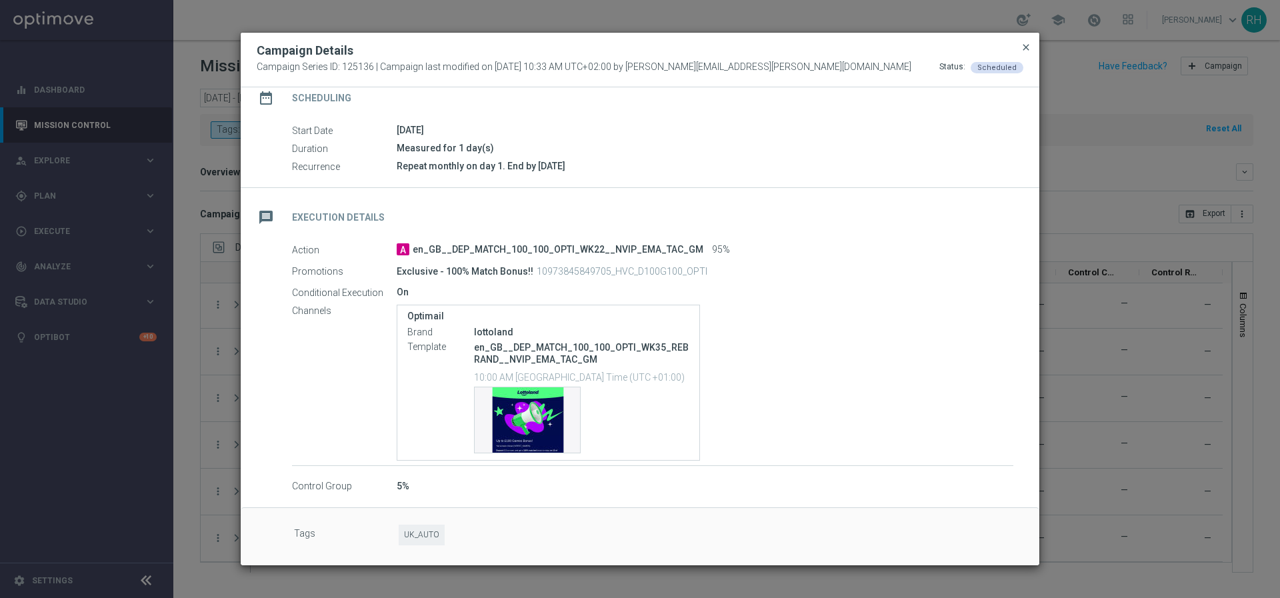
click at [1025, 43] on span "close" at bounding box center [1026, 47] width 11 height 11
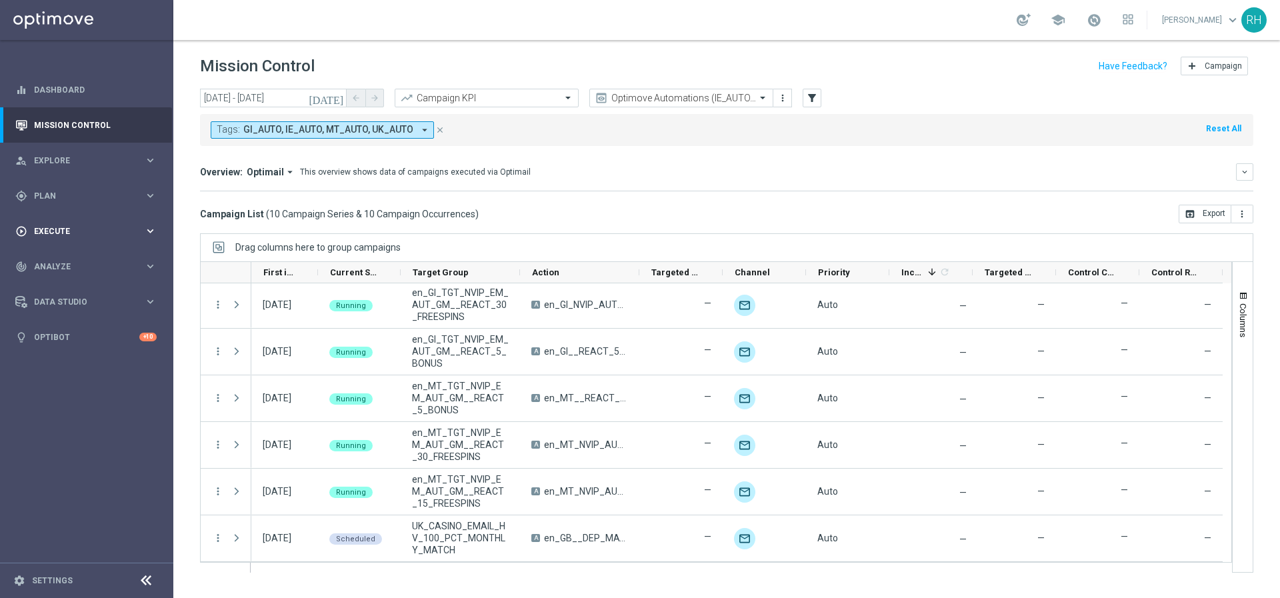
click at [54, 231] on span "Execute" at bounding box center [89, 231] width 110 height 8
click at [89, 196] on span "Plan" at bounding box center [89, 196] width 110 height 8
click at [83, 263] on span "Templates" at bounding box center [82, 263] width 95 height 8
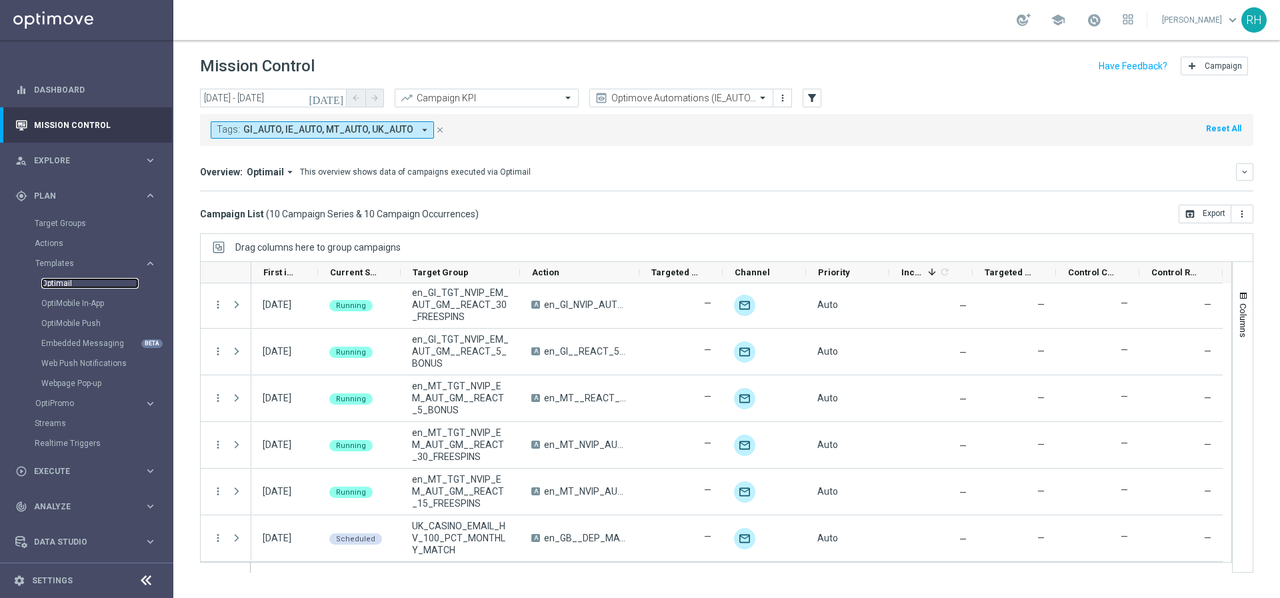
click at [67, 285] on link "Optimail" at bounding box center [89, 283] width 97 height 11
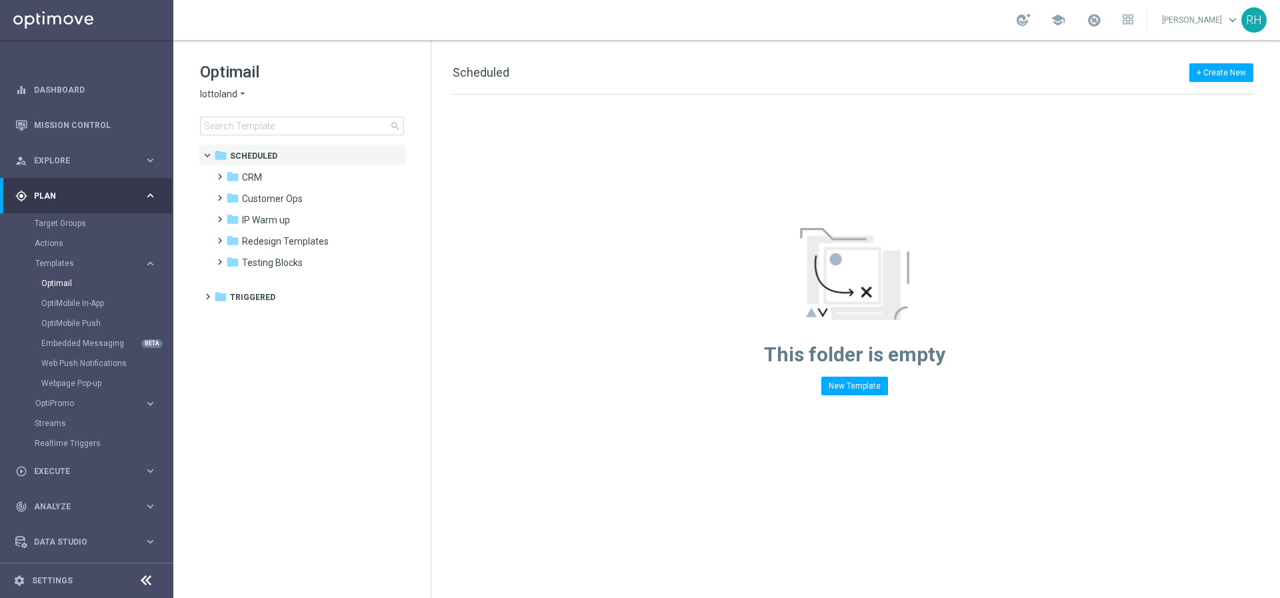
click at [1073, 498] on div "+ Create New Scheduled Drag here to set row groups Drag here to set column labe…" at bounding box center [855, 319] width 849 height 558
click at [229, 172] on icon "folder" at bounding box center [232, 176] width 13 height 13
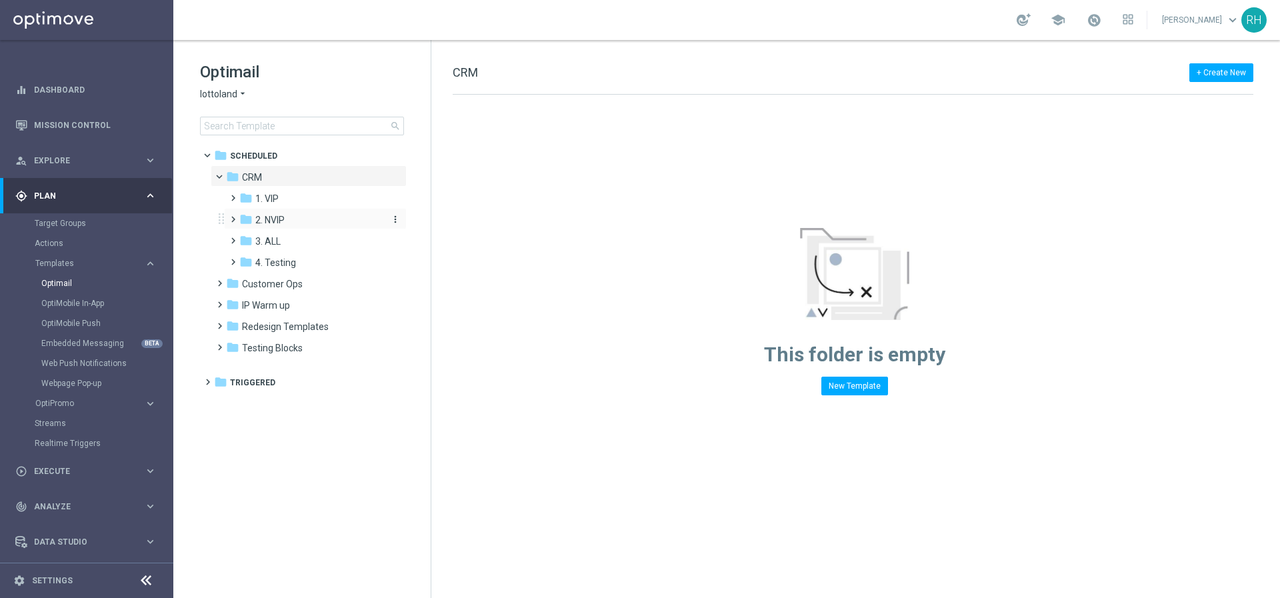
click at [252, 224] on icon "folder" at bounding box center [245, 219] width 13 height 13
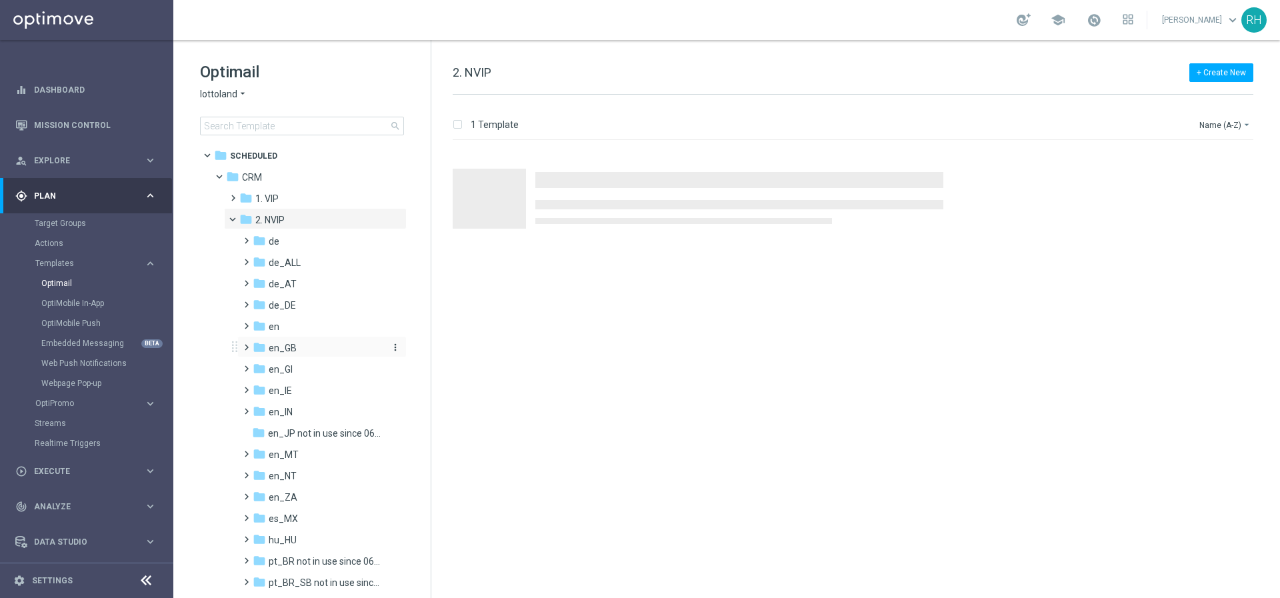
click at [287, 342] on span "en_GB" at bounding box center [283, 348] width 28 height 12
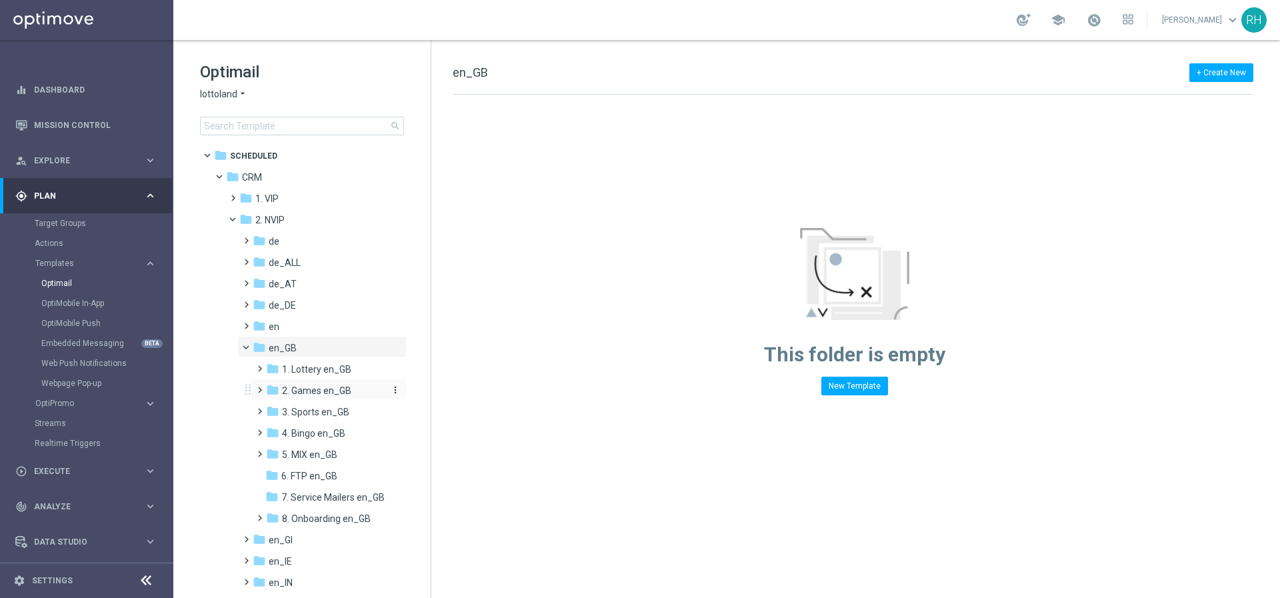
click at [283, 391] on span "2. Games en_GB" at bounding box center [316, 391] width 69 height 12
click at [321, 413] on span "AUT GM en_GB" at bounding box center [327, 412] width 65 height 12
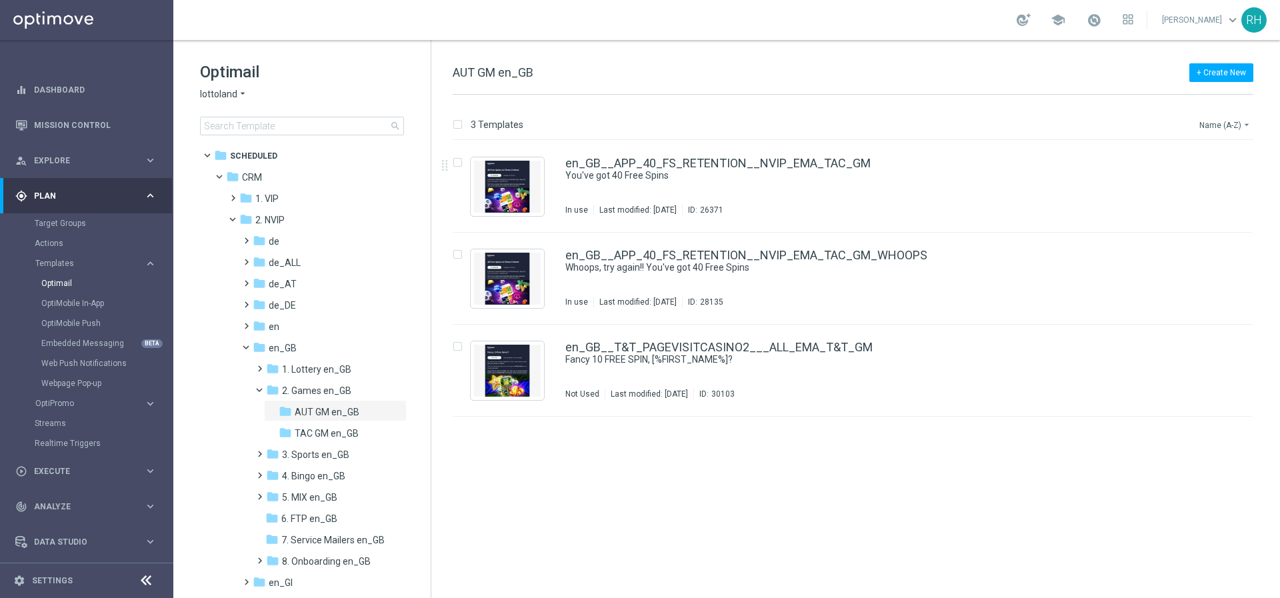
click at [1222, 120] on button "Name (A-Z) arrow_drop_down" at bounding box center [1225, 125] width 55 height 16
click at [1216, 181] on span "Date Modified (Newest)" at bounding box center [1202, 183] width 89 height 9
click at [311, 435] on span "TAC GM en_GB" at bounding box center [327, 433] width 64 height 12
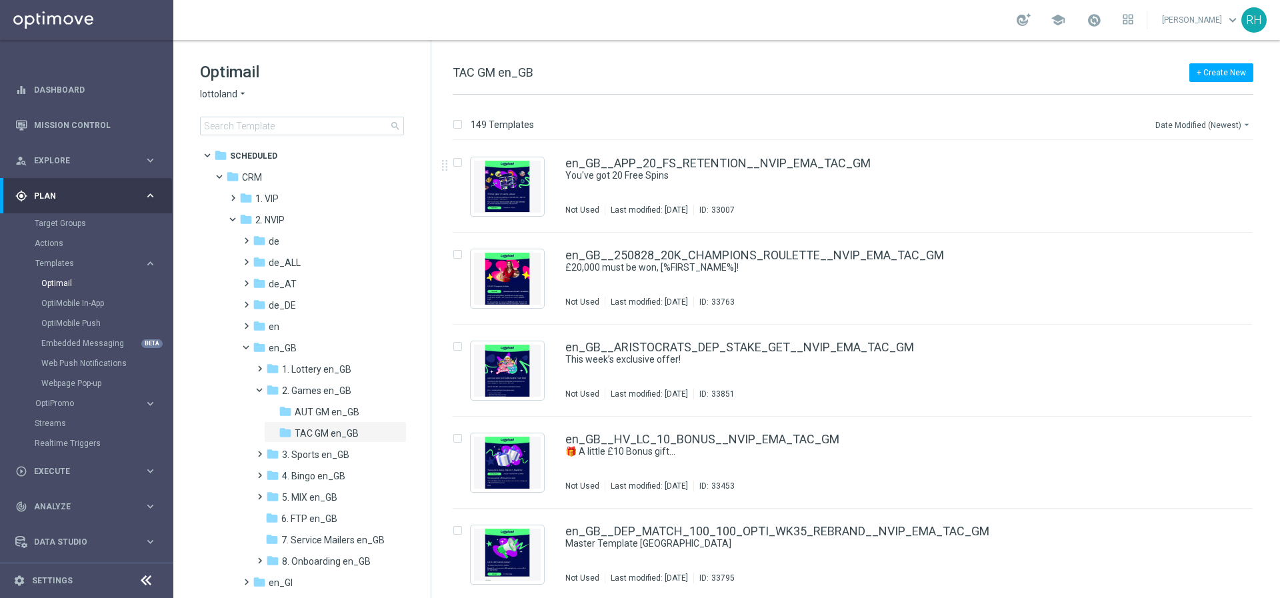
click at [1219, 127] on button "Date Modified (Newest) arrow_drop_down" at bounding box center [1203, 125] width 99 height 16
click at [1216, 181] on span "Date Modified (Newest)" at bounding box center [1202, 183] width 89 height 9
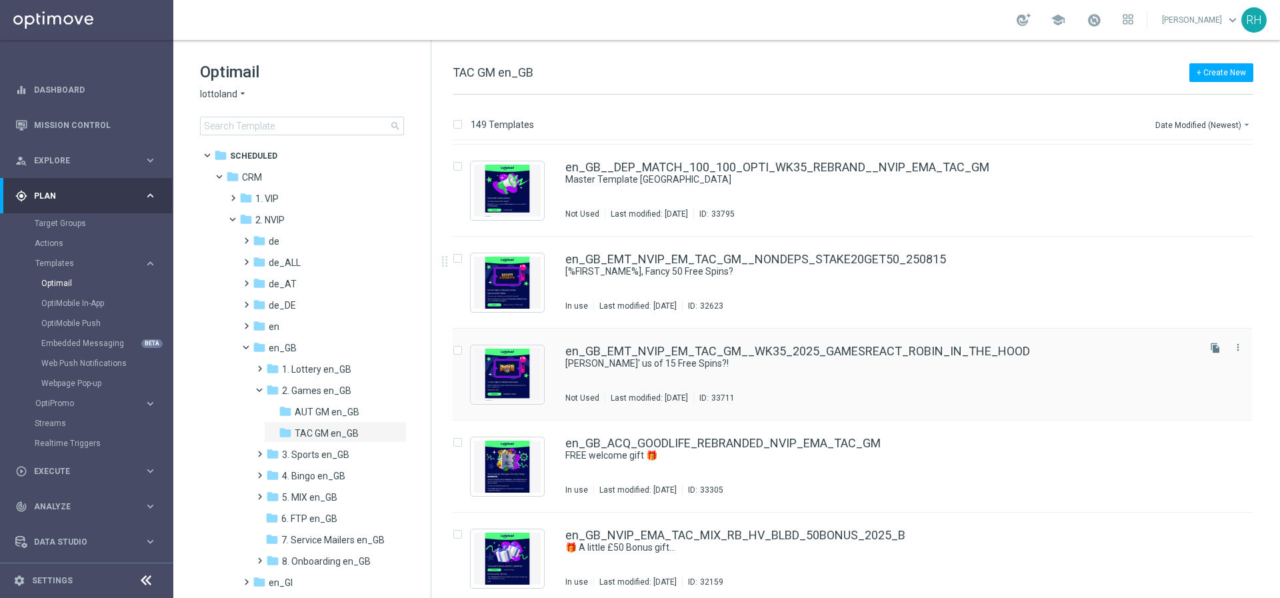
scroll to position [273, 0]
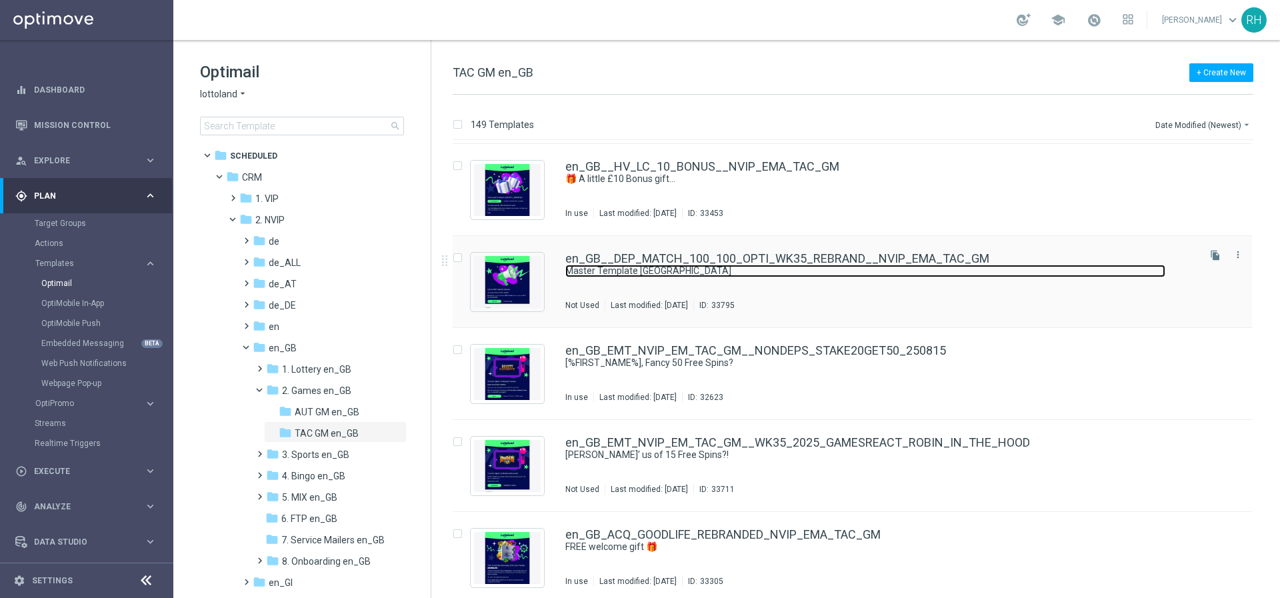
click at [756, 265] on link "Master Template [GEOGRAPHIC_DATA]" at bounding box center [865, 271] width 600 height 13
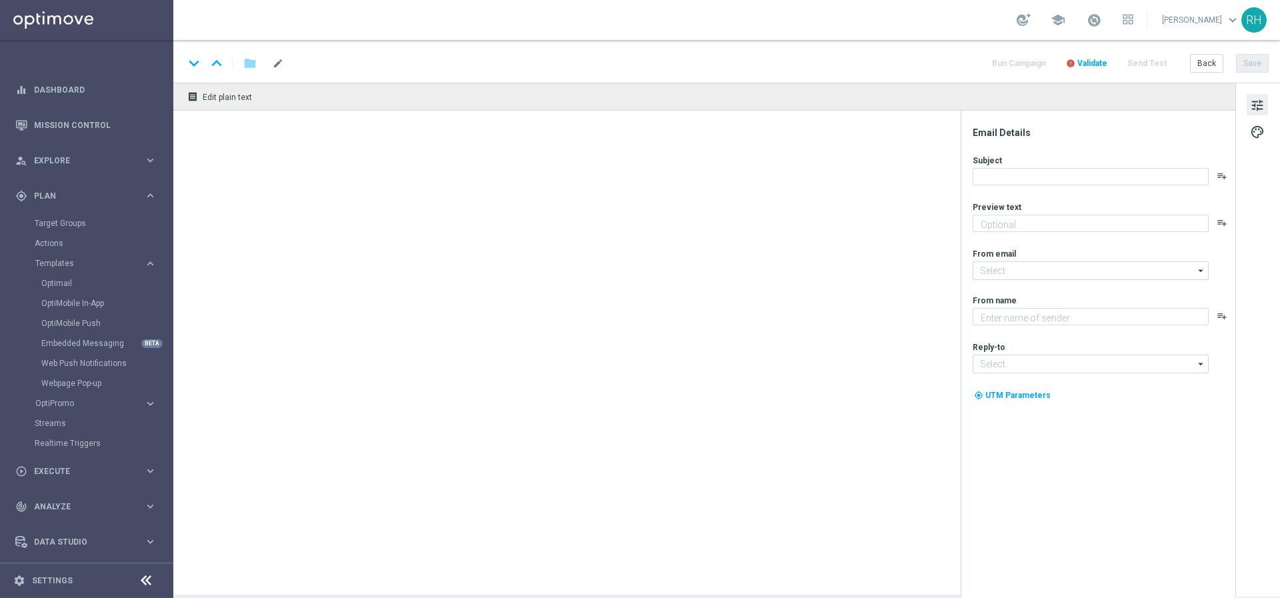
type textarea "preview text"
type textarea "Lottoland"
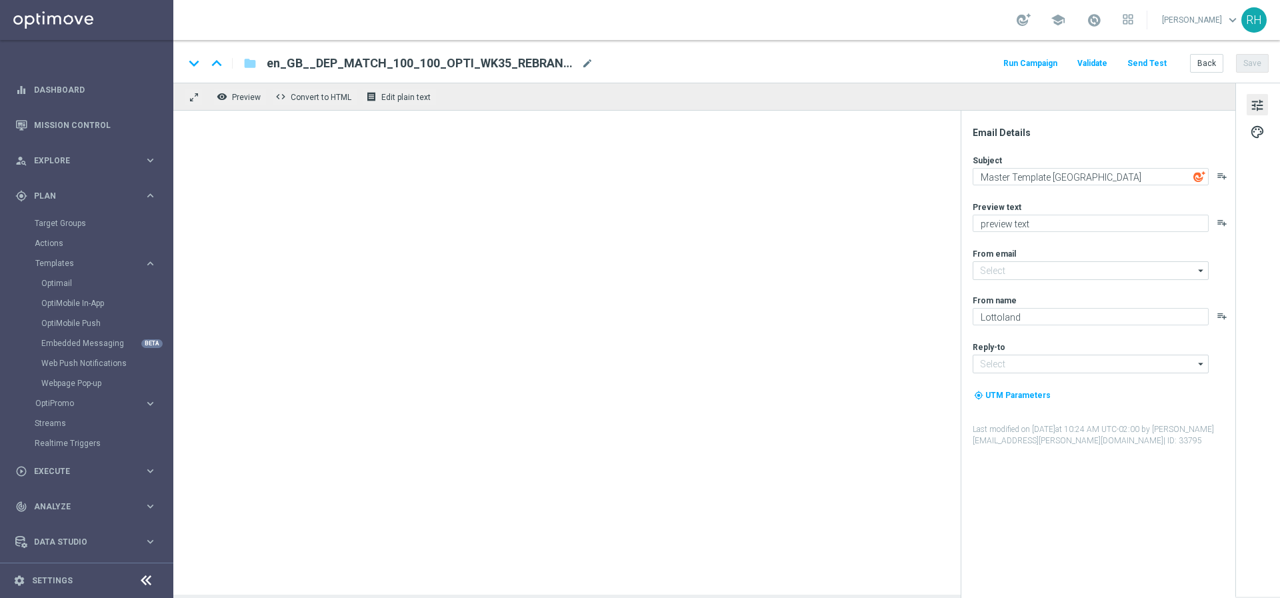
type input "[EMAIL_ADDRESS][DOMAIN_NAME]"
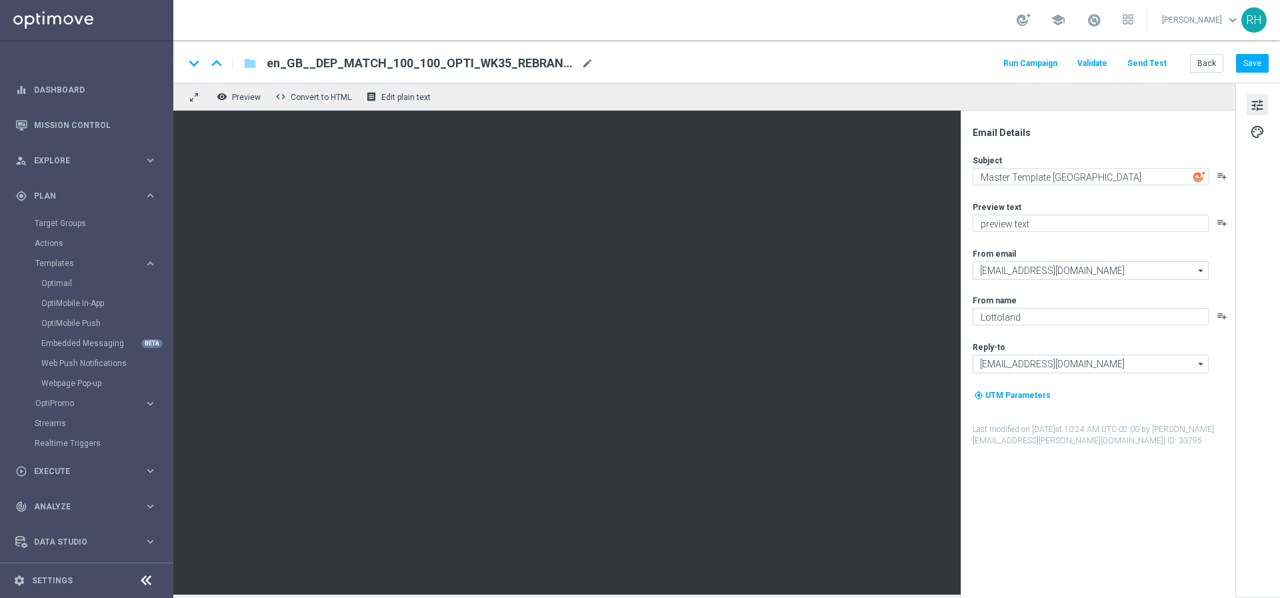
click at [1258, 117] on div "tune palette" at bounding box center [1258, 340] width 45 height 514
click at [1259, 126] on span "palette" at bounding box center [1257, 131] width 15 height 17
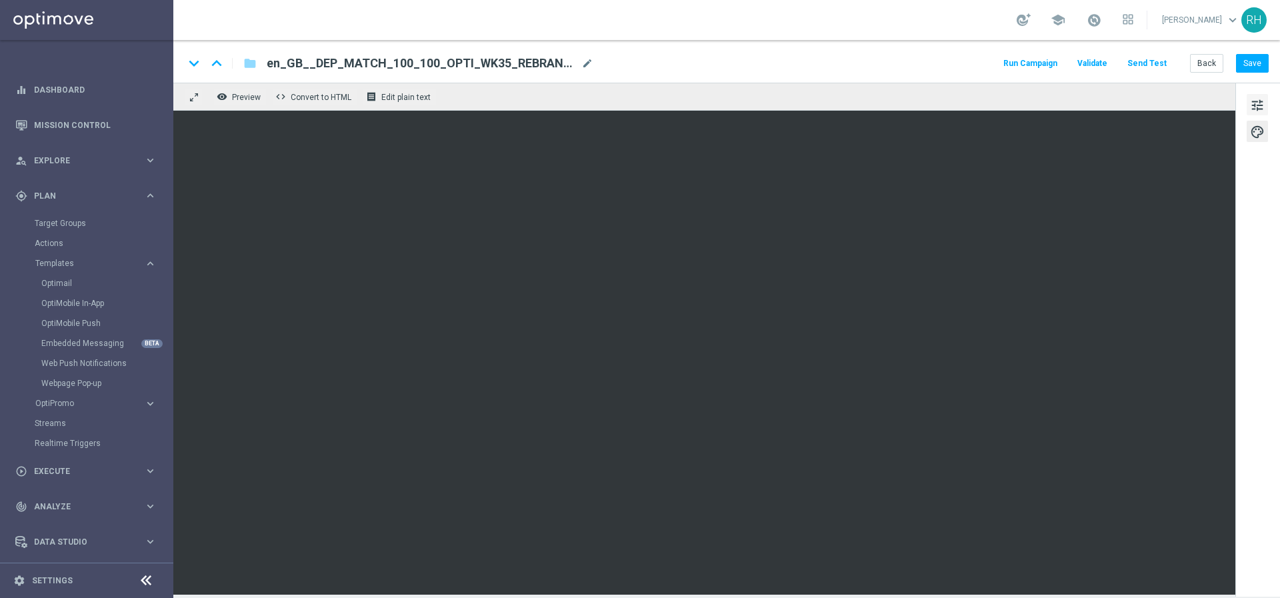
click at [1257, 101] on span "tune" at bounding box center [1257, 105] width 15 height 17
click at [1257, 105] on span "tune" at bounding box center [1257, 105] width 15 height 17
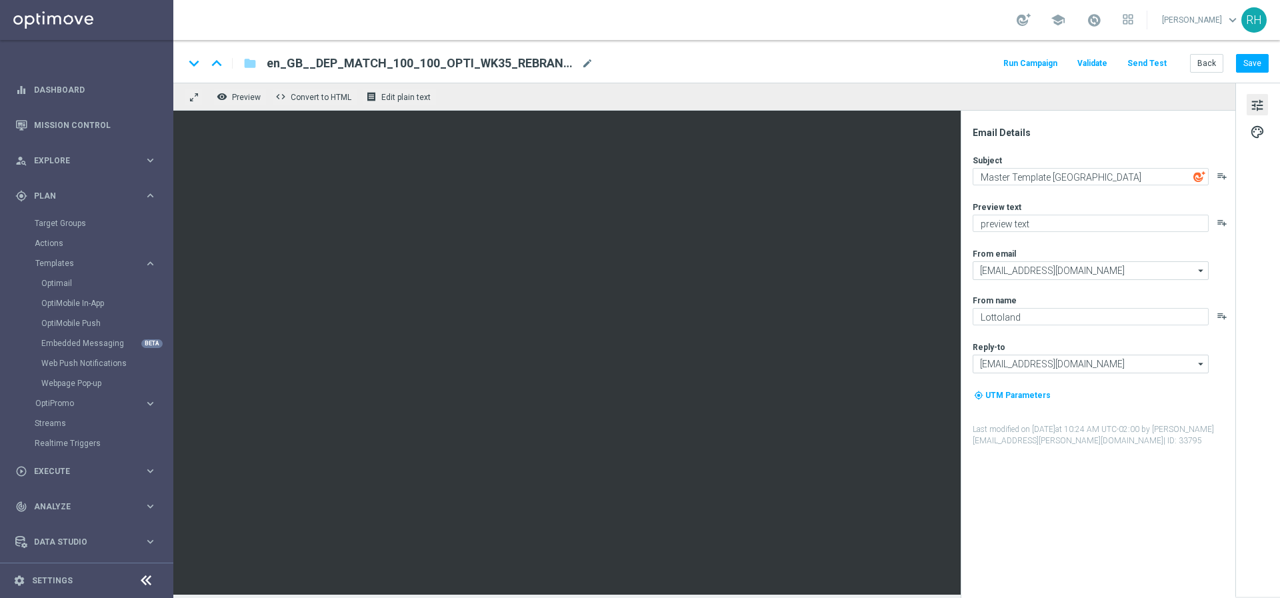
click at [1100, 470] on div "Email Details Subject Master Template UK playlist_add Preview text preview text…" at bounding box center [1101, 362] width 265 height 471
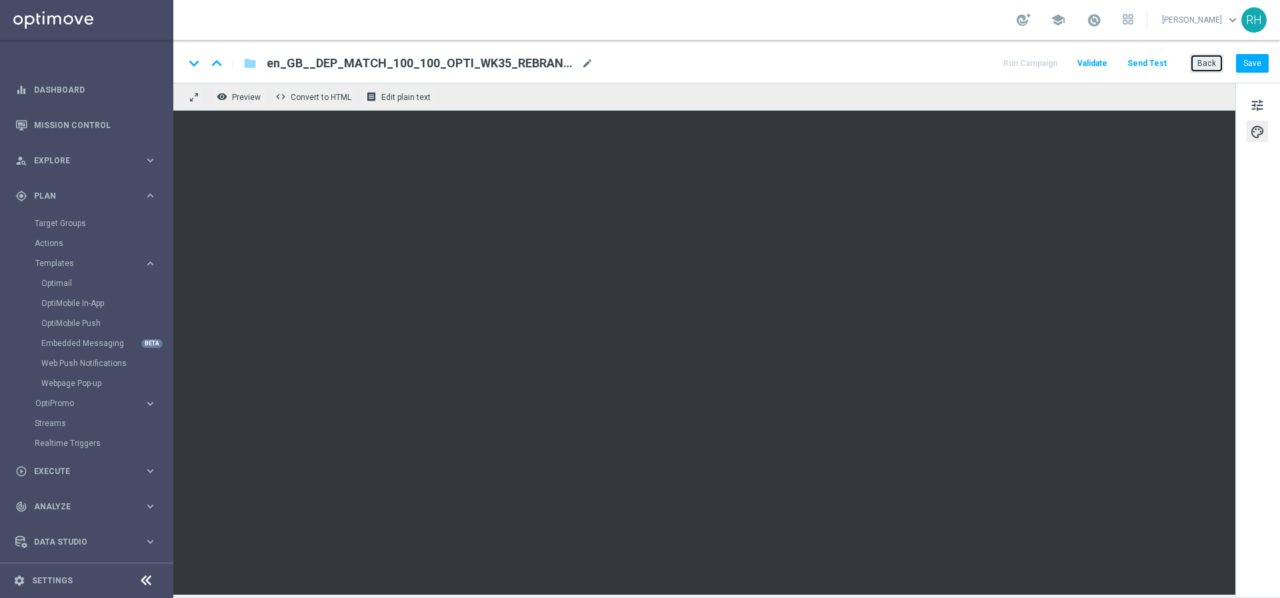
click at [1201, 59] on button "Back" at bounding box center [1206, 63] width 33 height 19
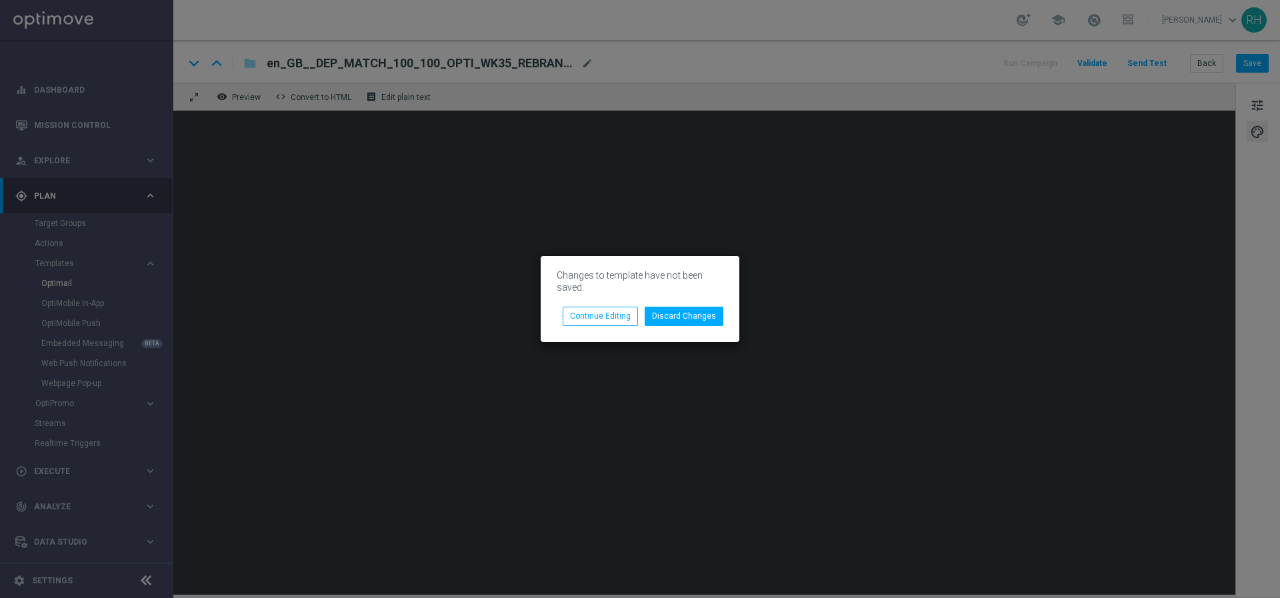
click at [678, 327] on div "Changes to template have not been saved. Discard Changes Continue Editing" at bounding box center [640, 298] width 199 height 85
click at [680, 323] on button "Discard Changes" at bounding box center [684, 316] width 79 height 19
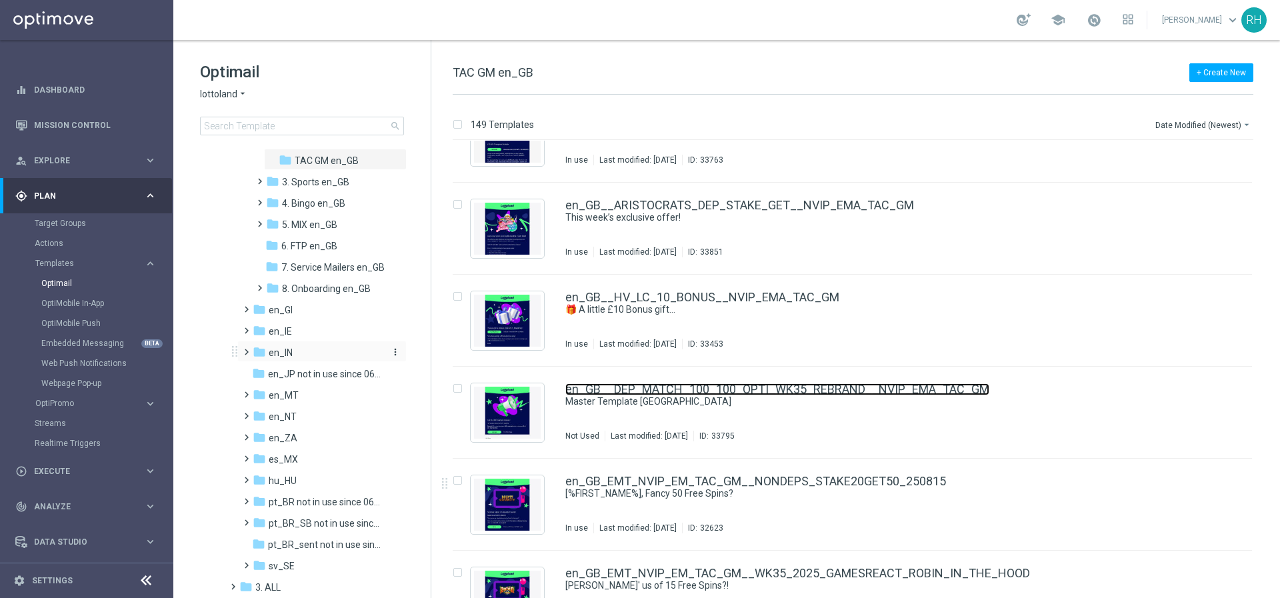
scroll to position [415, 0]
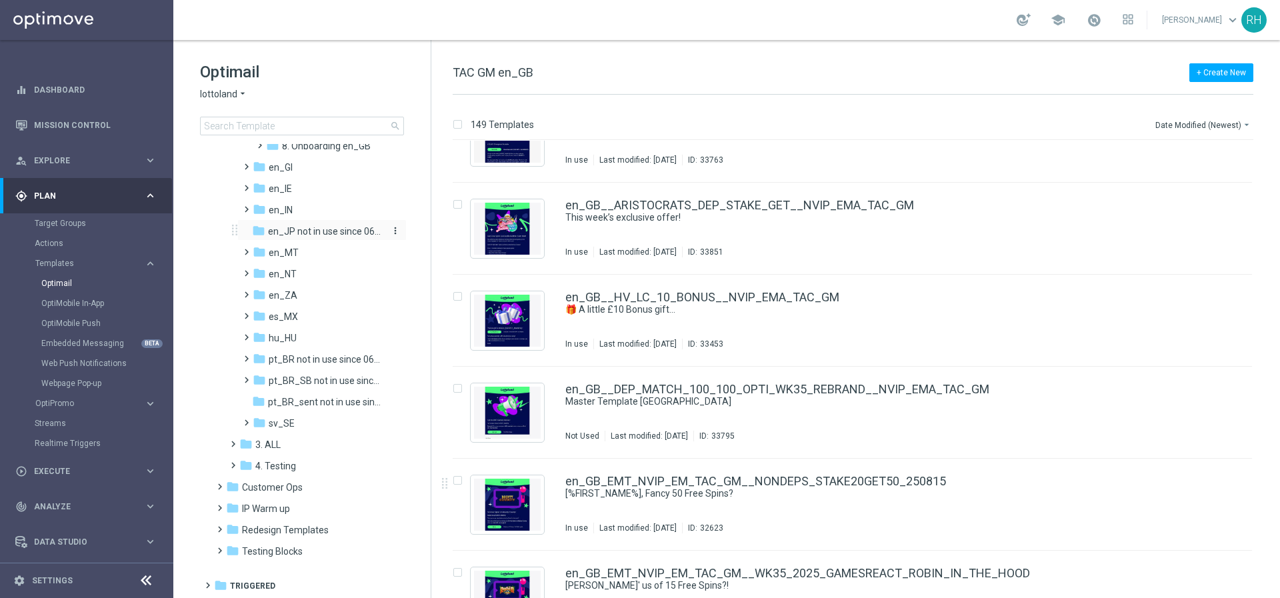
click at [307, 230] on span "en_JP not in use since 06/2025" at bounding box center [325, 231] width 115 height 12
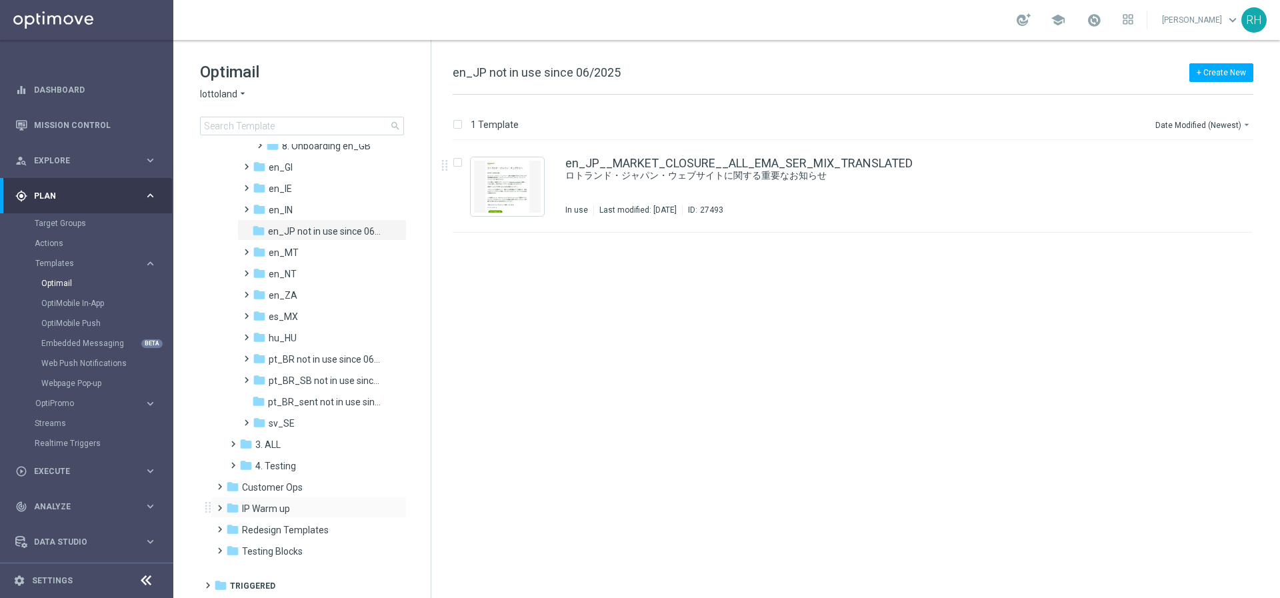
click at [220, 505] on span at bounding box center [217, 501] width 6 height 5
click at [224, 508] on span at bounding box center [225, 505] width 5 height 6
click at [249, 533] on span "Redesign Templates" at bounding box center [285, 530] width 87 height 12
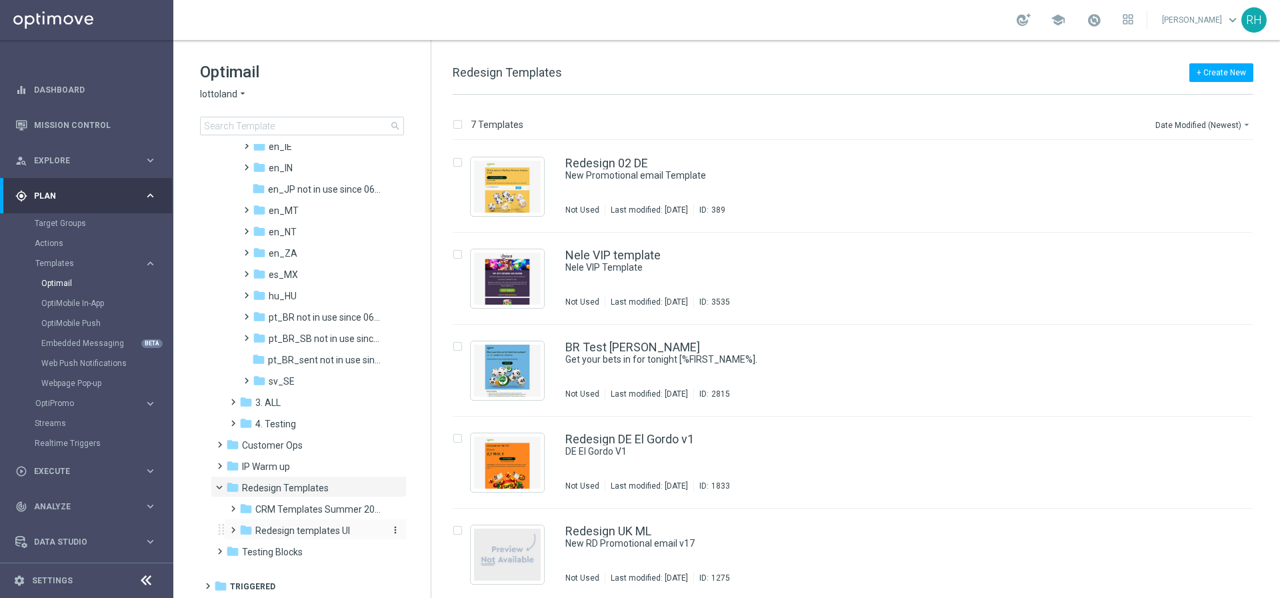
scroll to position [458, 0]
click at [247, 508] on icon "folder" at bounding box center [245, 507] width 13 height 13
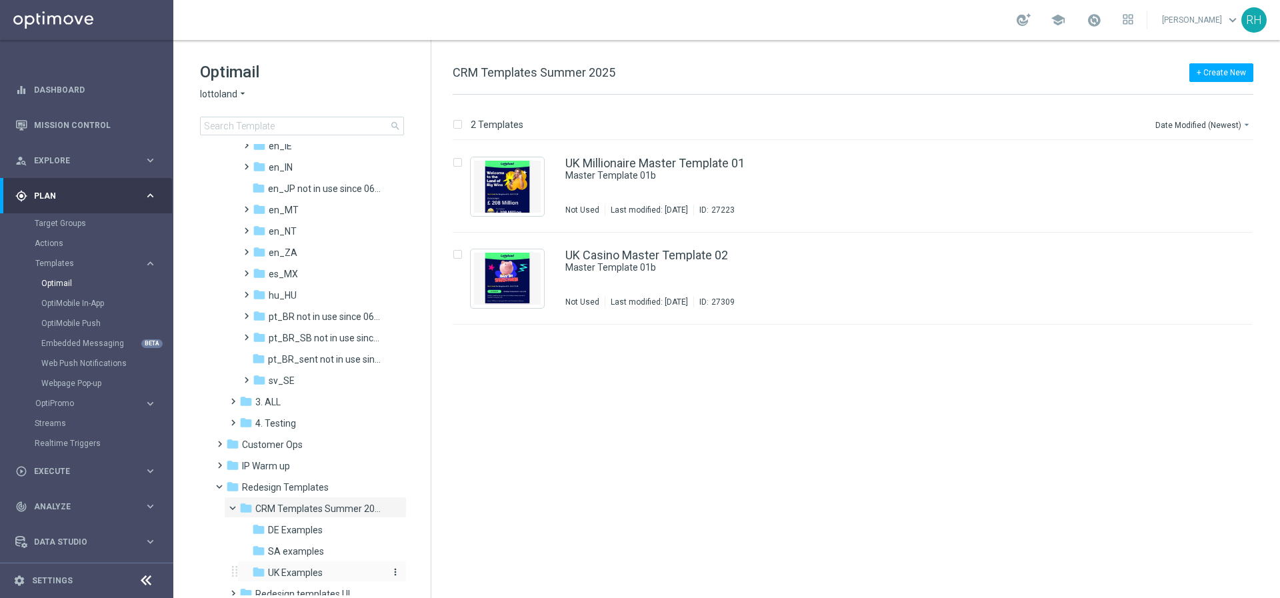
click at [298, 568] on span "UK Examples" at bounding box center [295, 573] width 55 height 12
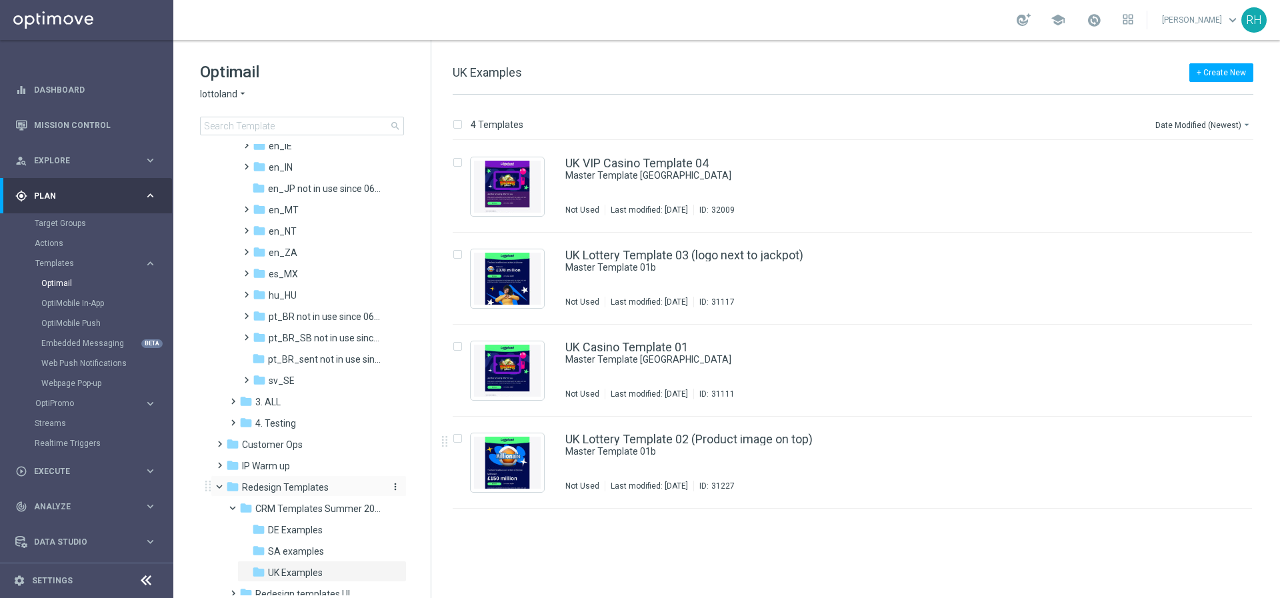
click at [295, 490] on span "Redesign Templates" at bounding box center [285, 487] width 87 height 12
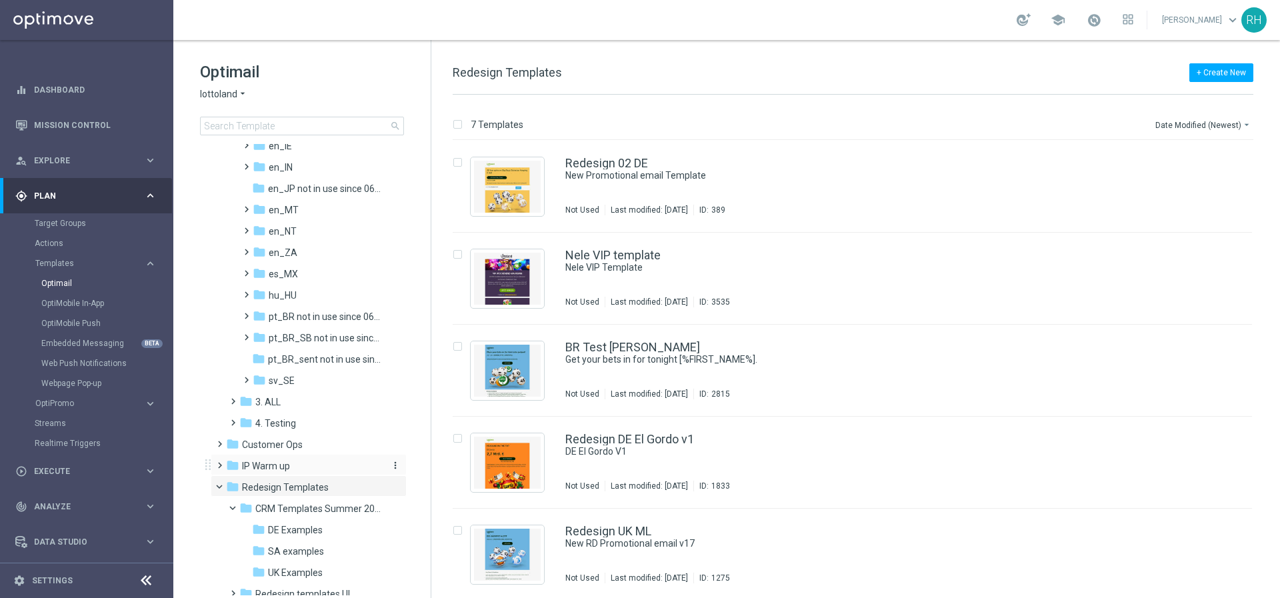
click at [295, 474] on div "folder IP Warm up" at bounding box center [302, 466] width 153 height 15
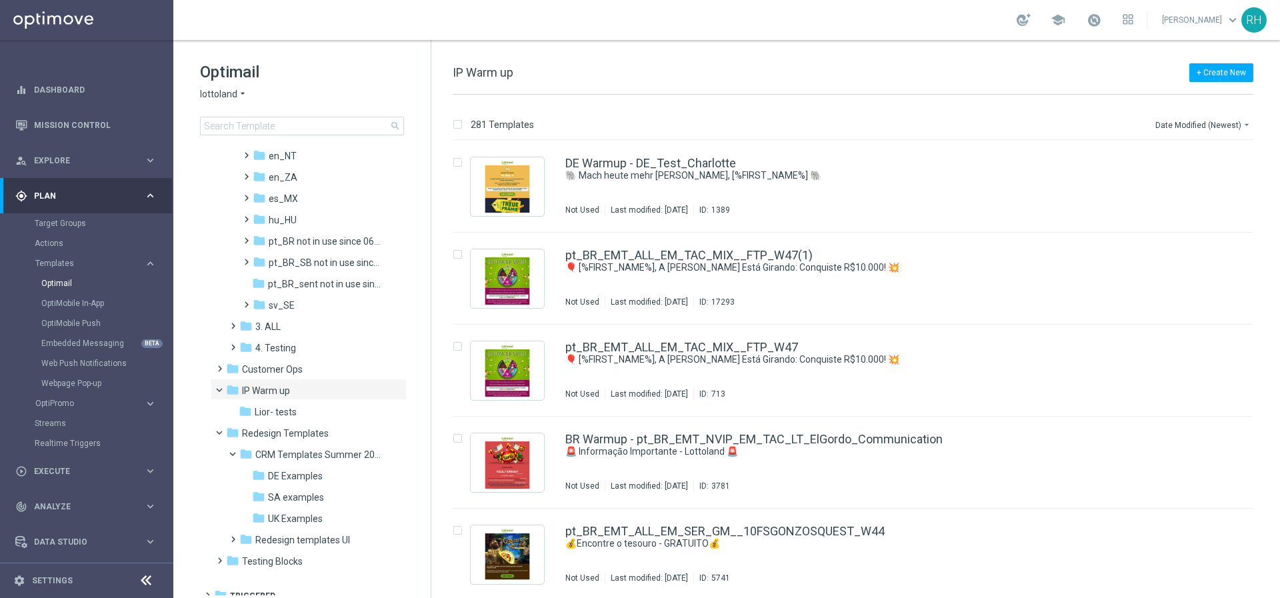
scroll to position [543, 0]
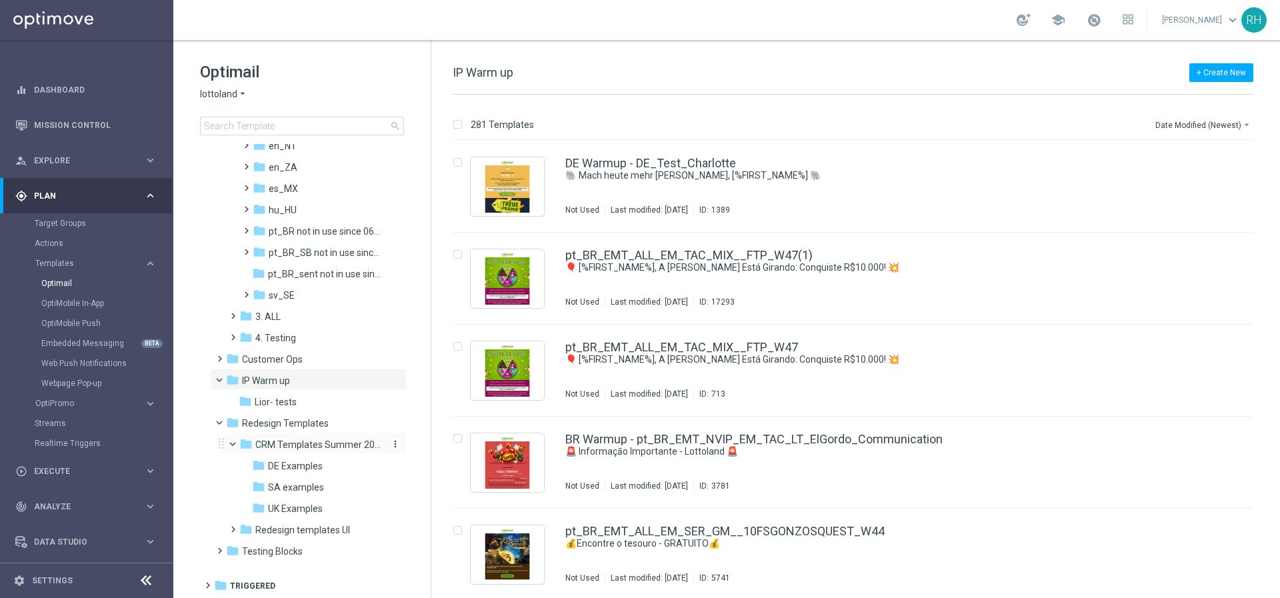
click at [295, 446] on span "CRM Templates Summer 2025" at bounding box center [318, 445] width 126 height 12
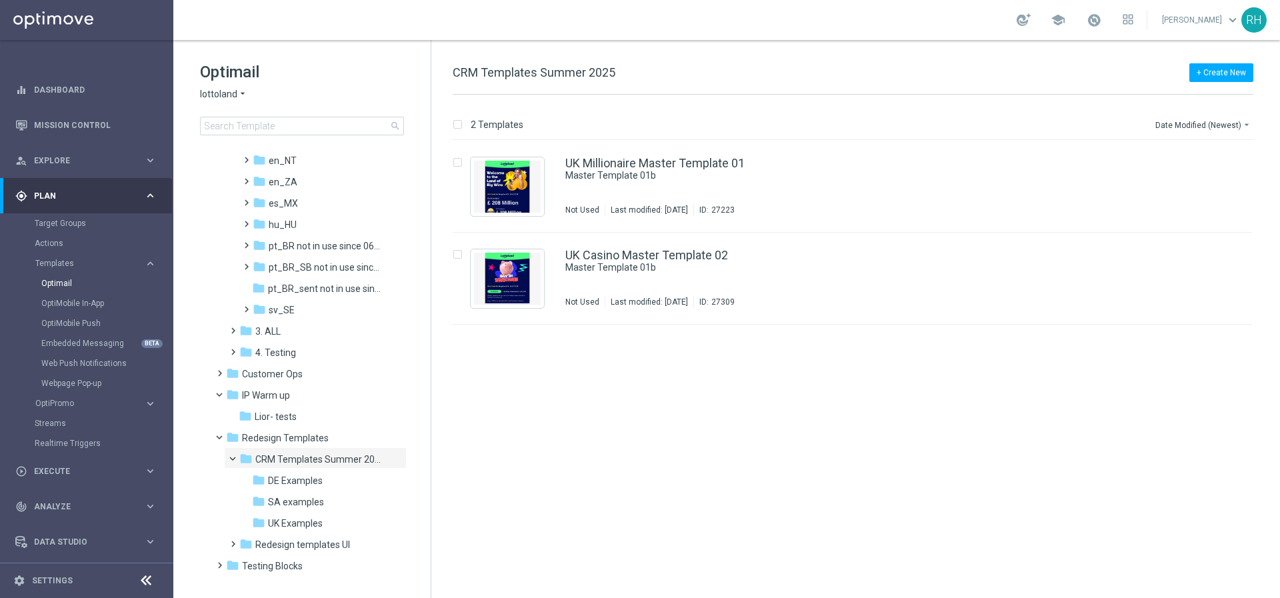
scroll to position [543, 0]
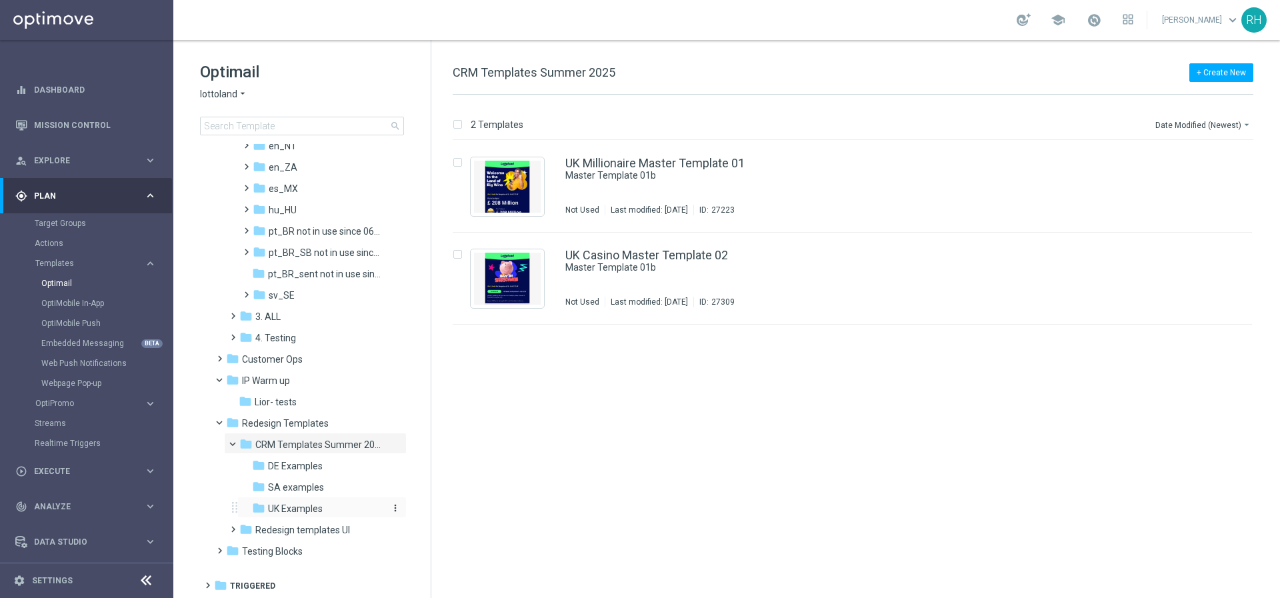
click at [319, 505] on span "UK Examples" at bounding box center [295, 509] width 55 height 12
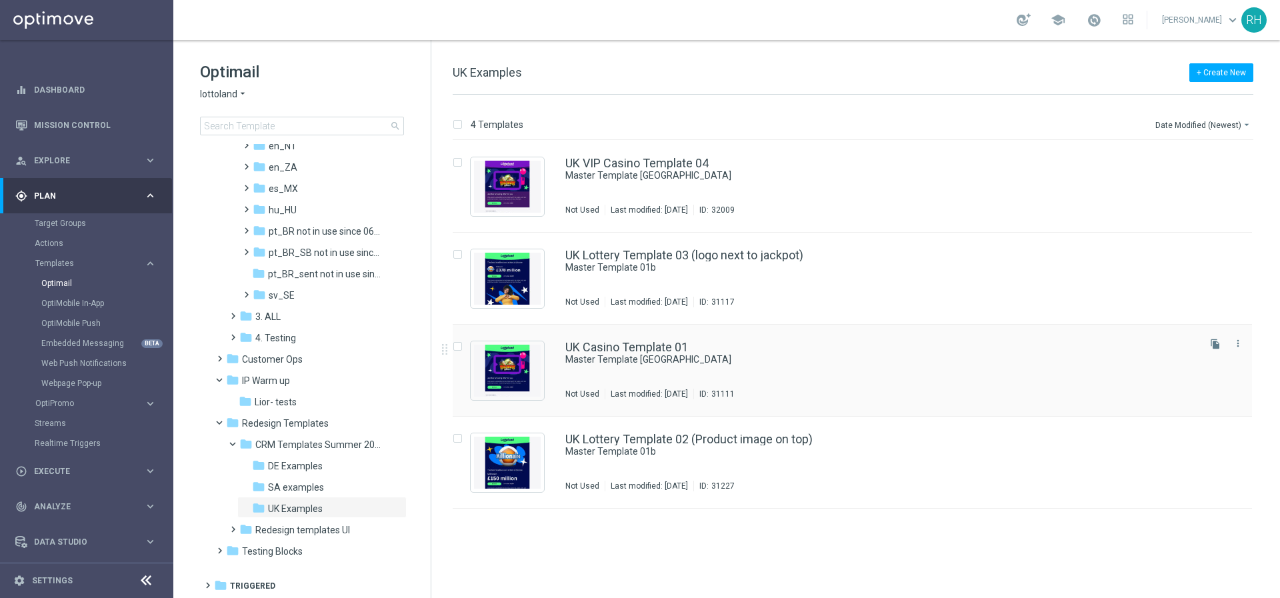
click at [884, 382] on div "UK Casino Template 01 Master Template UK Not Used Last modified: Wednesday, Aug…" at bounding box center [880, 370] width 631 height 58
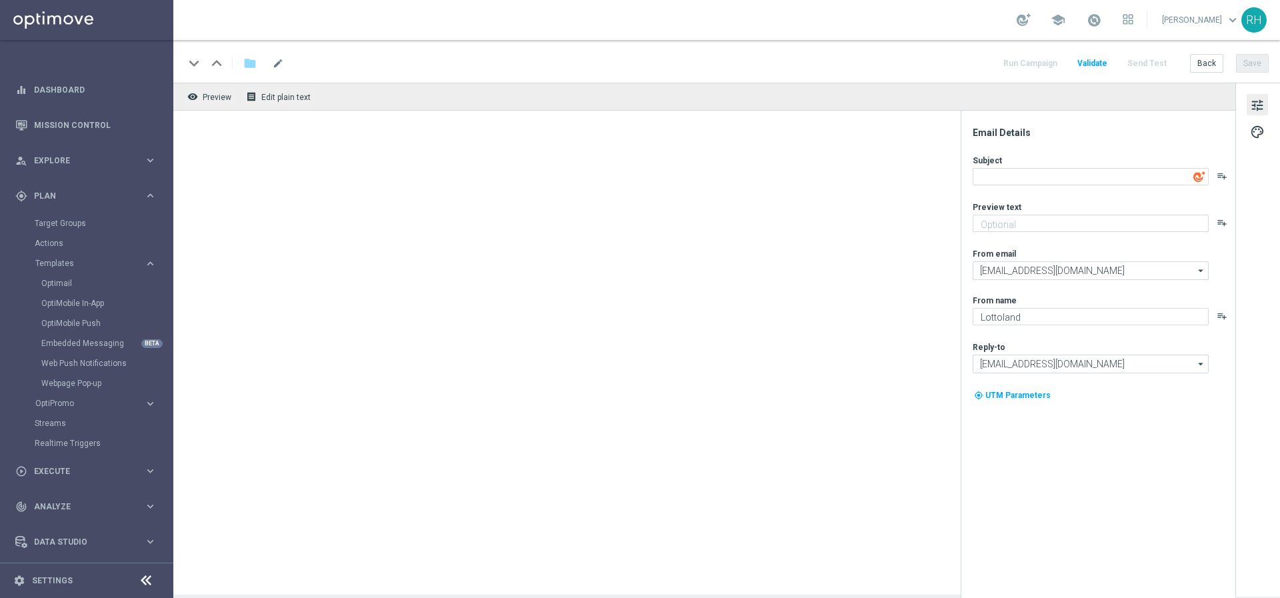
type textarea "Master Template [GEOGRAPHIC_DATA]"
type textarea "preview text"
type input "[EMAIL_ADDRESS][DOMAIN_NAME]"
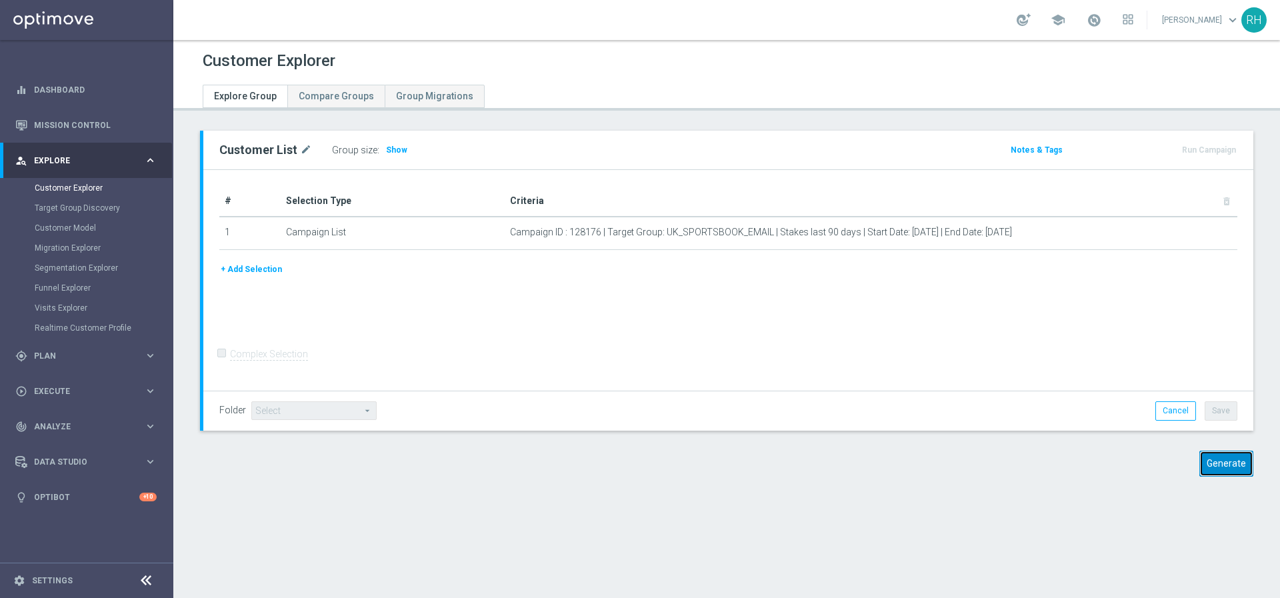
click at [1236, 462] on button "Generate" at bounding box center [1227, 464] width 54 height 26
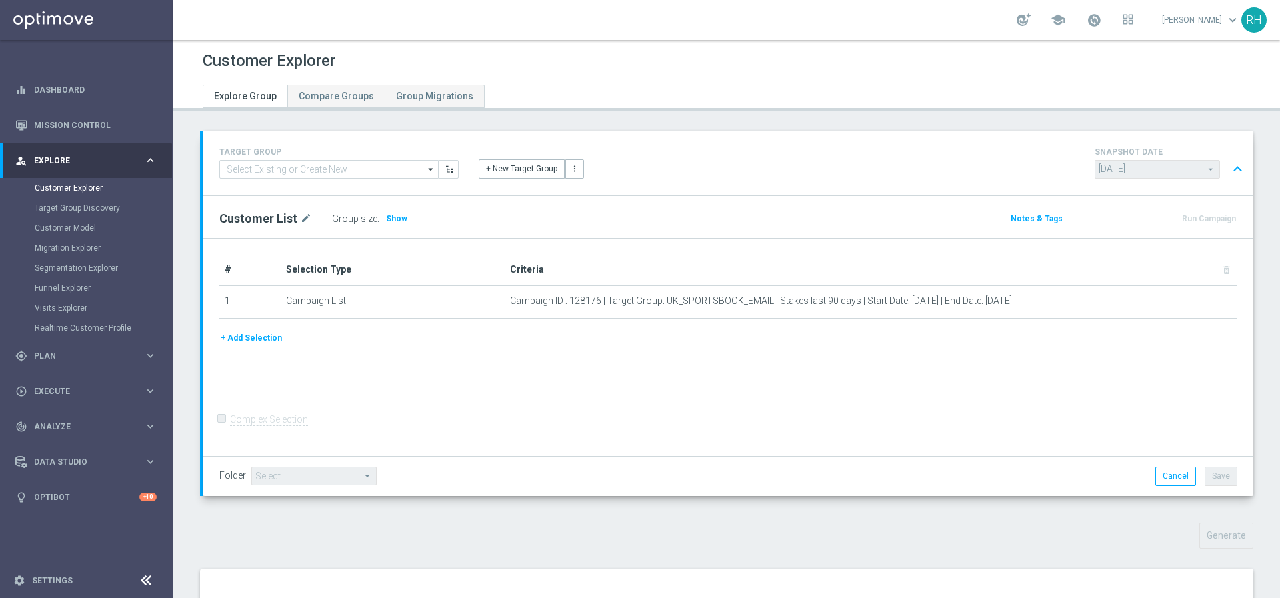
click at [852, 417] on div "# Selection Type Criteria delete_forever 1 Campaign List Campaign ID : 128176 |…" at bounding box center [728, 348] width 1050 height 218
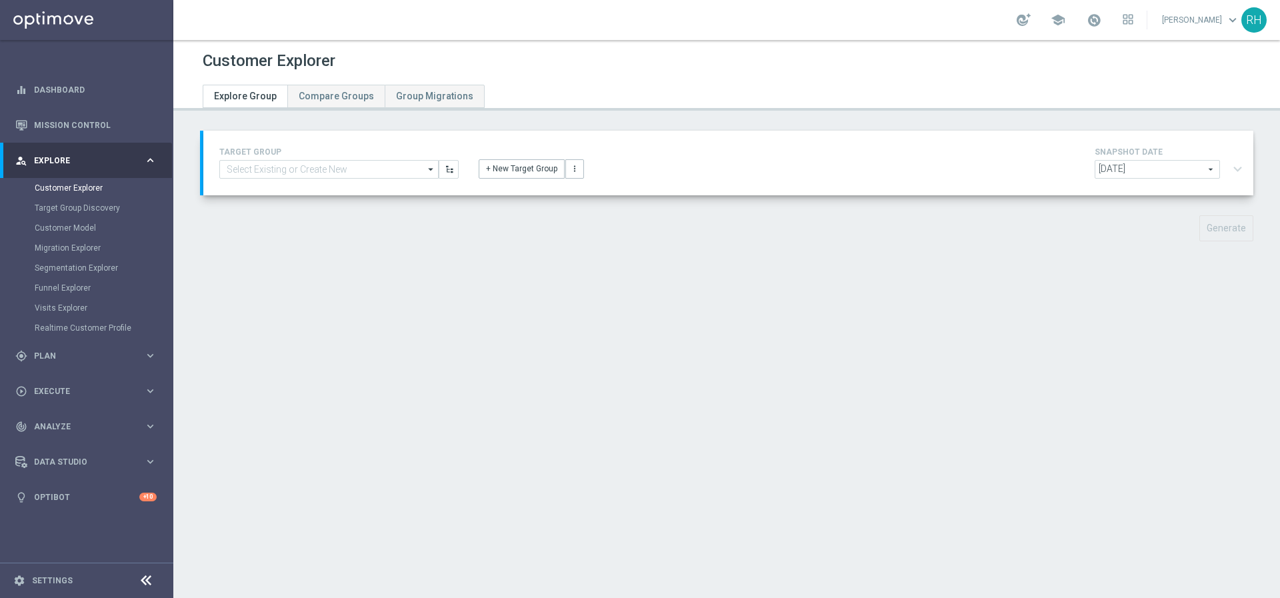
click at [601, 405] on div "Customer Explorer Explore Group Compare Groups Group Migrations TARGET GROUP ar…" at bounding box center [726, 319] width 1107 height 558
click at [941, 301] on div "Customer Explorer Explore Group Compare Groups Group Migrations TARGET GROUP ar…" at bounding box center [726, 319] width 1107 height 558
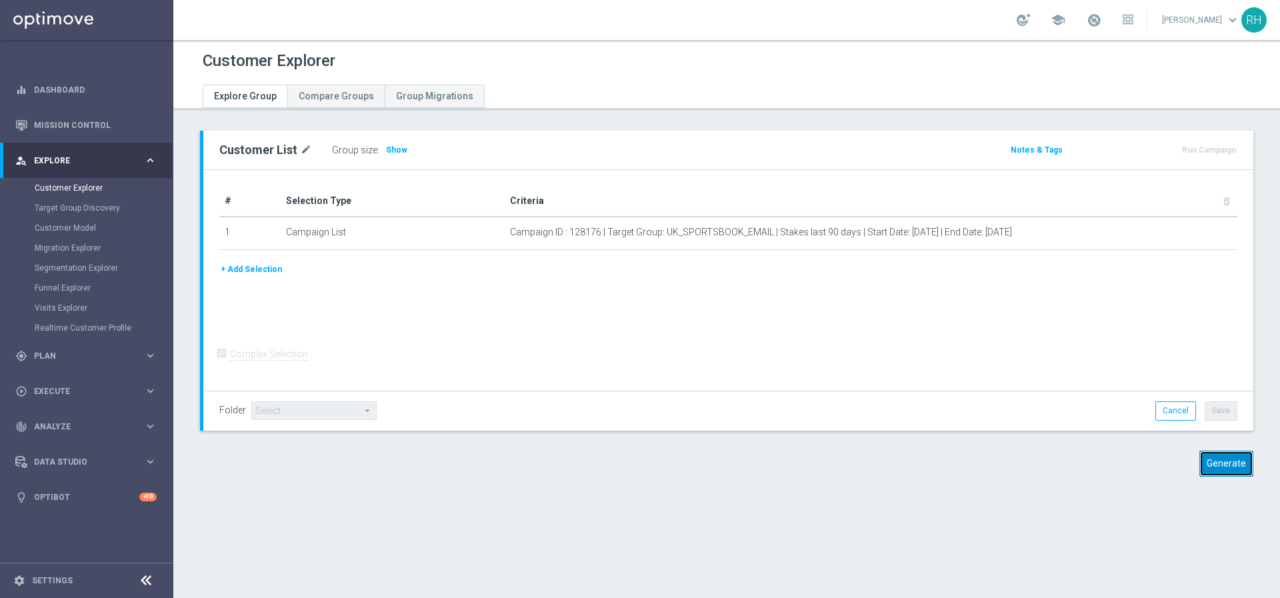
click at [1231, 457] on button "Generate" at bounding box center [1227, 464] width 54 height 26
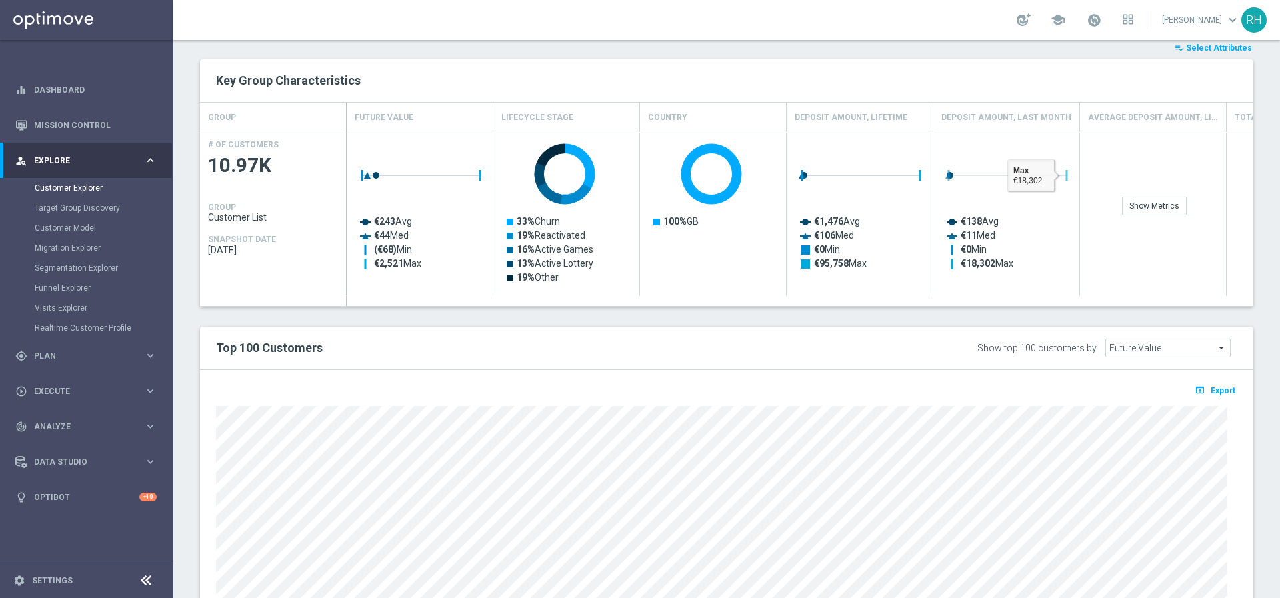
scroll to position [659, 0]
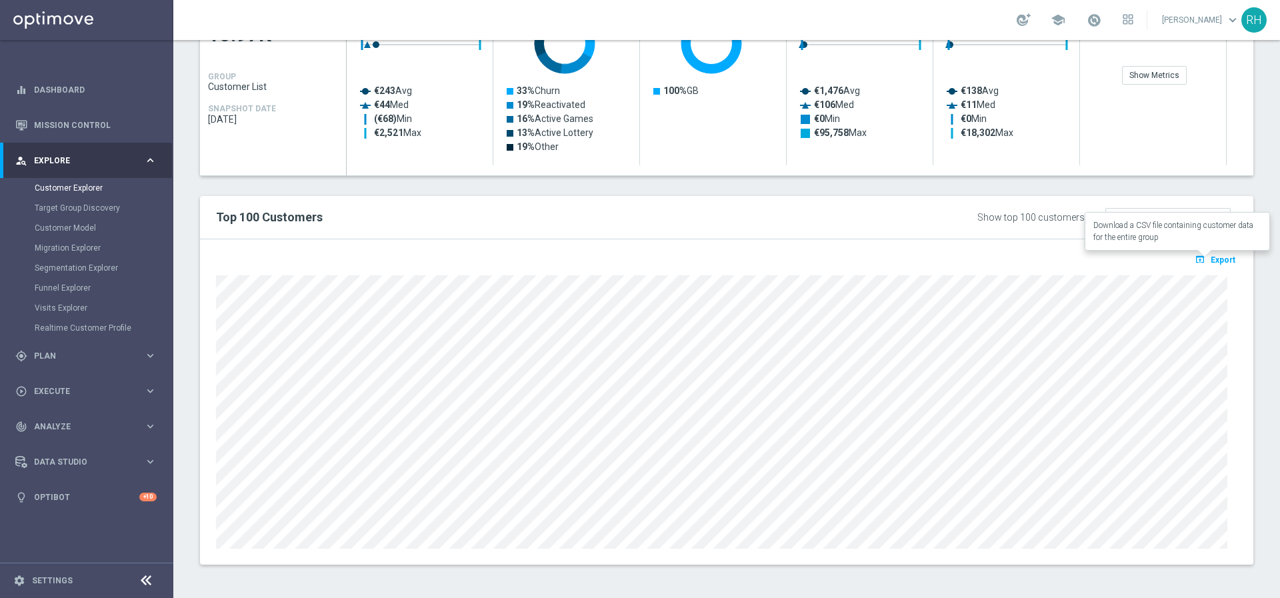
click at [1213, 259] on span "Export" at bounding box center [1223, 259] width 25 height 9
click at [708, 248] on div "open_in_browser Export Loading" at bounding box center [727, 401] width 1054 height 325
click at [702, 251] on div "open_in_browser Export Loading" at bounding box center [727, 401] width 1054 height 325
click at [701, 243] on div "open_in_browser Export Loading" at bounding box center [727, 401] width 1054 height 325
drag, startPoint x: 703, startPoint y: 208, endPoint x: 703, endPoint y: 217, distance: 9.3
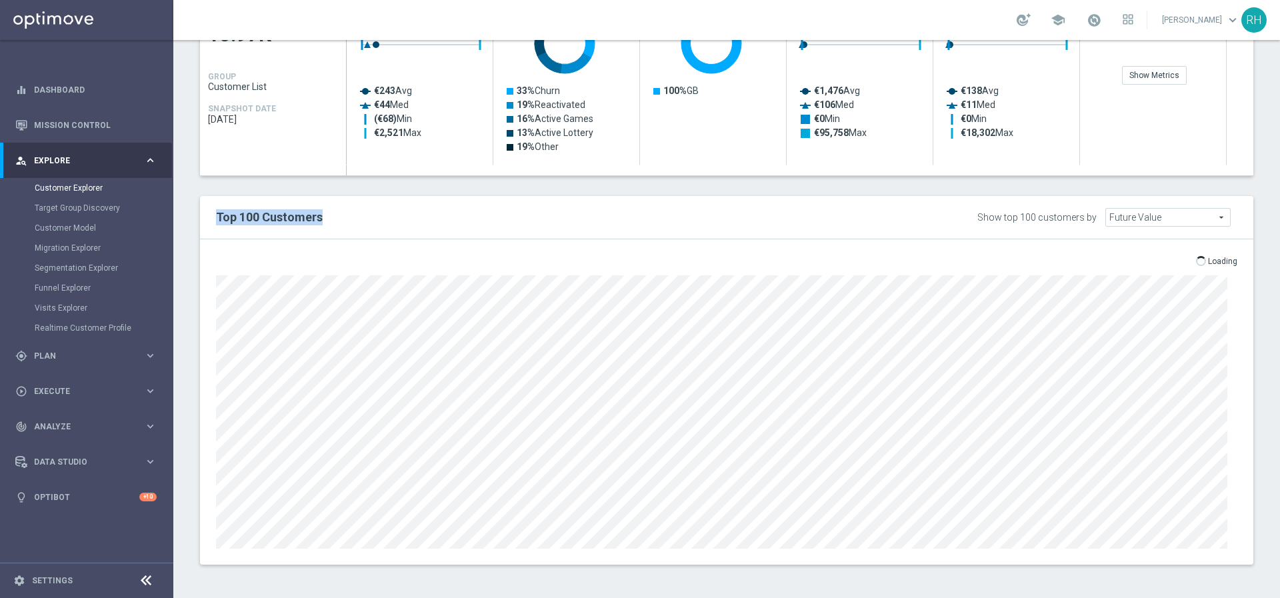
click at [703, 217] on div "Top 100 Customers" at bounding box center [509, 217] width 607 height 23
drag, startPoint x: 703, startPoint y: 223, endPoint x: 705, endPoint y: 236, distance: 13.5
click at [705, 236] on div "Top 100 Customers Show top 100 customers by Future Value Future Value arrow_dro…" at bounding box center [727, 217] width 1054 height 43
drag, startPoint x: 705, startPoint y: 236, endPoint x: 703, endPoint y: 253, distance: 17.5
click at [705, 241] on div "Top 100 Customers Show top 100 customers by Future Value Future Value arrow_dro…" at bounding box center [727, 380] width 1054 height 369
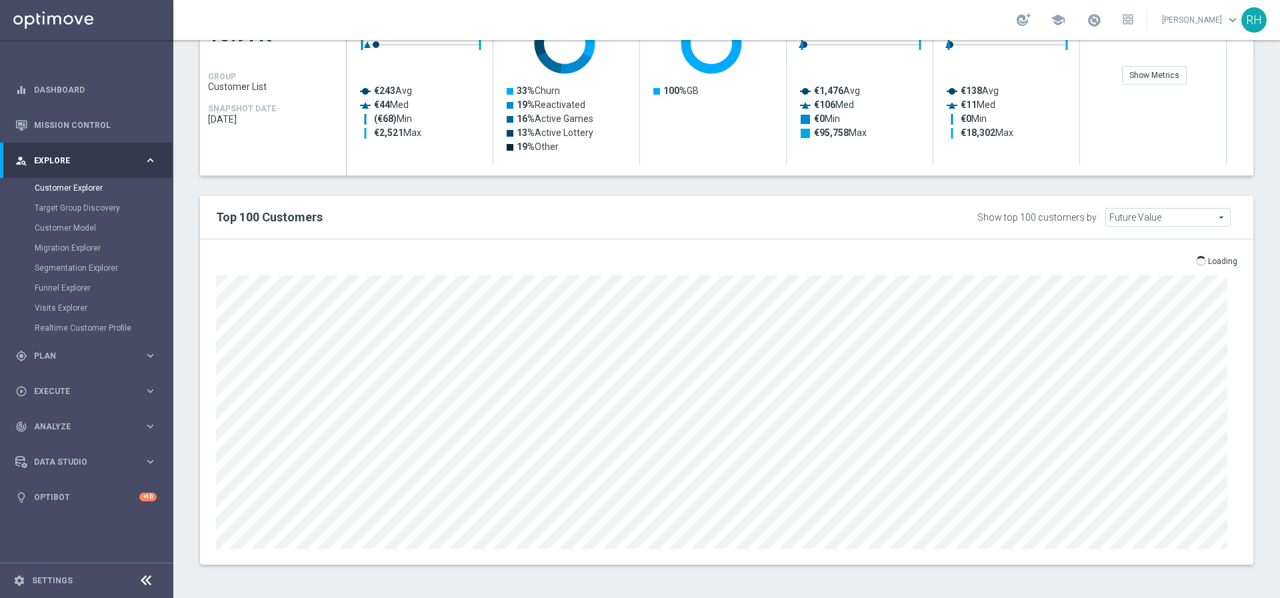
click at [703, 258] on div "open_in_browser Export Loading" at bounding box center [727, 263] width 1042 height 17
click at [710, 272] on div at bounding box center [727, 410] width 1042 height 277
click at [708, 265] on div "open_in_browser Export Loading" at bounding box center [727, 263] width 1042 height 17
click at [708, 261] on div "open_in_browser Export Loading" at bounding box center [727, 263] width 1042 height 17
drag, startPoint x: 708, startPoint y: 257, endPoint x: 708, endPoint y: 243, distance: 14.7
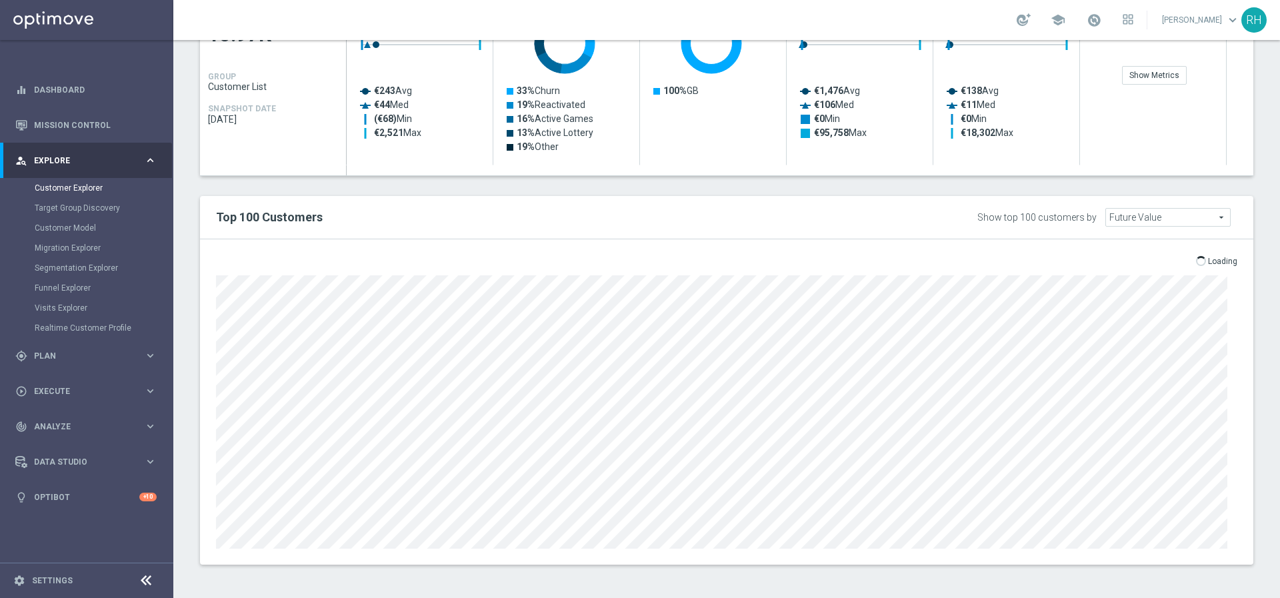
click at [708, 248] on div "open_in_browser Export Loading" at bounding box center [727, 401] width 1054 height 325
drag, startPoint x: 708, startPoint y: 243, endPoint x: 704, endPoint y: 223, distance: 20.4
click at [708, 238] on div "Top 100 Customers Show top 100 customers by Future Value Future Value arrow_dro…" at bounding box center [727, 380] width 1054 height 369
drag, startPoint x: 704, startPoint y: 223, endPoint x: 702, endPoint y: 202, distance: 20.8
click at [702, 202] on div "Top 100 Customers Show top 100 customers by Future Value Future Value arrow_dro…" at bounding box center [727, 217] width 1054 height 43
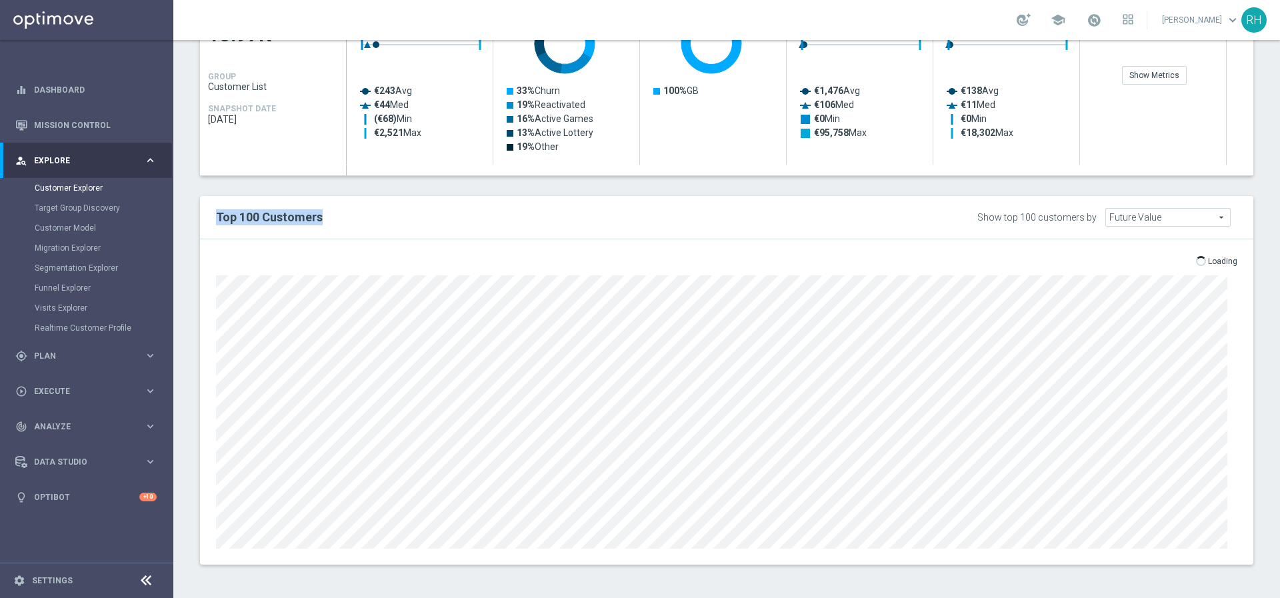
click at [702, 202] on div "Top 100 Customers Show top 100 customers by Future Value Future Value arrow_dro…" at bounding box center [727, 217] width 1054 height 43
drag, startPoint x: 702, startPoint y: 211, endPoint x: 704, endPoint y: 224, distance: 12.9
click at [704, 215] on h2 "Top 100 Customers" at bounding box center [509, 217] width 587 height 16
click at [707, 242] on div "Top 100 Customers Show top 100 customers by Future Value Future Value arrow_dro…" at bounding box center [727, 380] width 1054 height 369
drag, startPoint x: 708, startPoint y: 250, endPoint x: 709, endPoint y: 257, distance: 6.7
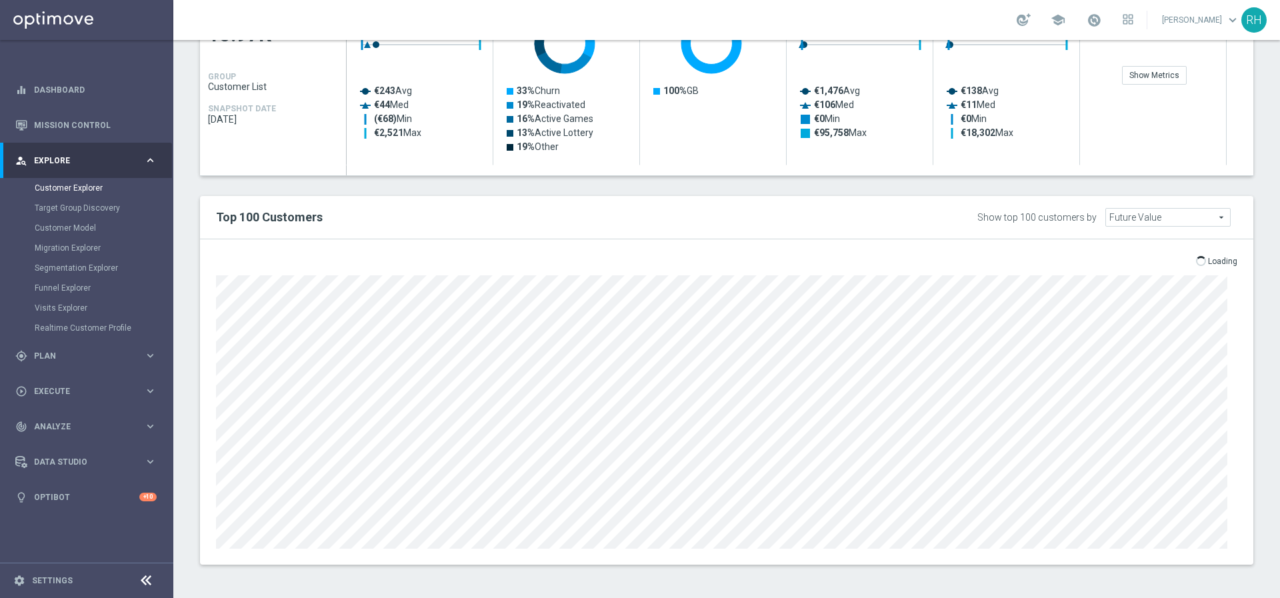
click at [709, 256] on div "open_in_browser Export Loading" at bounding box center [727, 401] width 1054 height 325
click at [710, 257] on div "open_in_browser Export Loading" at bounding box center [727, 263] width 1042 height 17
click at [692, 208] on div "Top 100 Customers" at bounding box center [509, 217] width 607 height 23
click at [685, 211] on h2 "Top 100 Customers" at bounding box center [509, 217] width 587 height 16
click at [694, 220] on h2 "Top 100 Customers" at bounding box center [509, 217] width 587 height 16
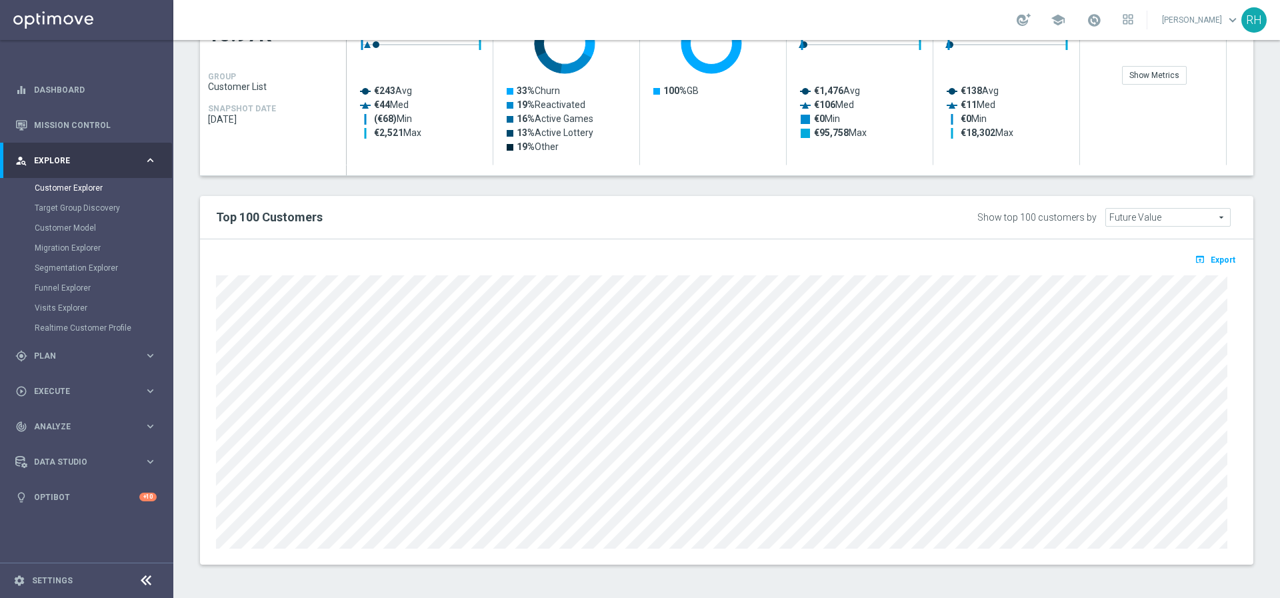
click at [1204, 187] on div "playlist_add_check Select Attributes Key Group Characteristics GROUP Future Val…" at bounding box center [727, 237] width 1054 height 655
click at [1228, 215] on div "Show top 100 customers by Future Value Future Value arrow_drop_down search" at bounding box center [1031, 216] width 434 height 21
click at [1217, 203] on div "Top 100 Customers Show top 100 customers by Future Value Future Value arrow_dro…" at bounding box center [727, 217] width 1054 height 43
click at [1216, 231] on div "Top 100 Customers Show top 100 customers by Future Value Future Value arrow_dro…" at bounding box center [727, 217] width 1054 height 43
click at [1159, 187] on div "playlist_add_check Select Attributes Key Group Characteristics GROUP Future Val…" at bounding box center [727, 237] width 1054 height 655
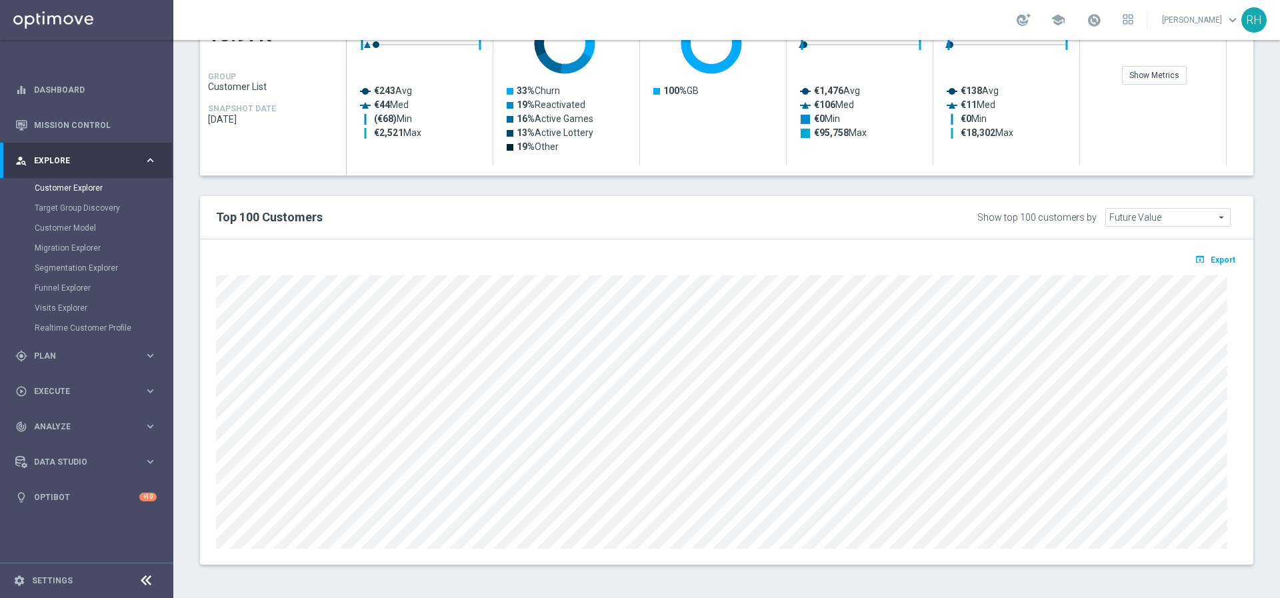
click at [1172, 233] on div "Top 100 Customers Show top 100 customers by Future Value Future Value arrow_dro…" at bounding box center [727, 217] width 1054 height 43
drag, startPoint x: 1128, startPoint y: 238, endPoint x: 1090, endPoint y: 227, distance: 40.1
click at [1119, 236] on div "Top 100 Customers Show top 100 customers by Future Value Future Value arrow_dro…" at bounding box center [727, 217] width 1054 height 43
drag, startPoint x: 1089, startPoint y: 199, endPoint x: 1111, endPoint y: 199, distance: 22.0
click at [1092, 199] on div "Top 100 Customers Show top 100 customers by Future Value Future Value arrow_dro…" at bounding box center [727, 217] width 1054 height 43
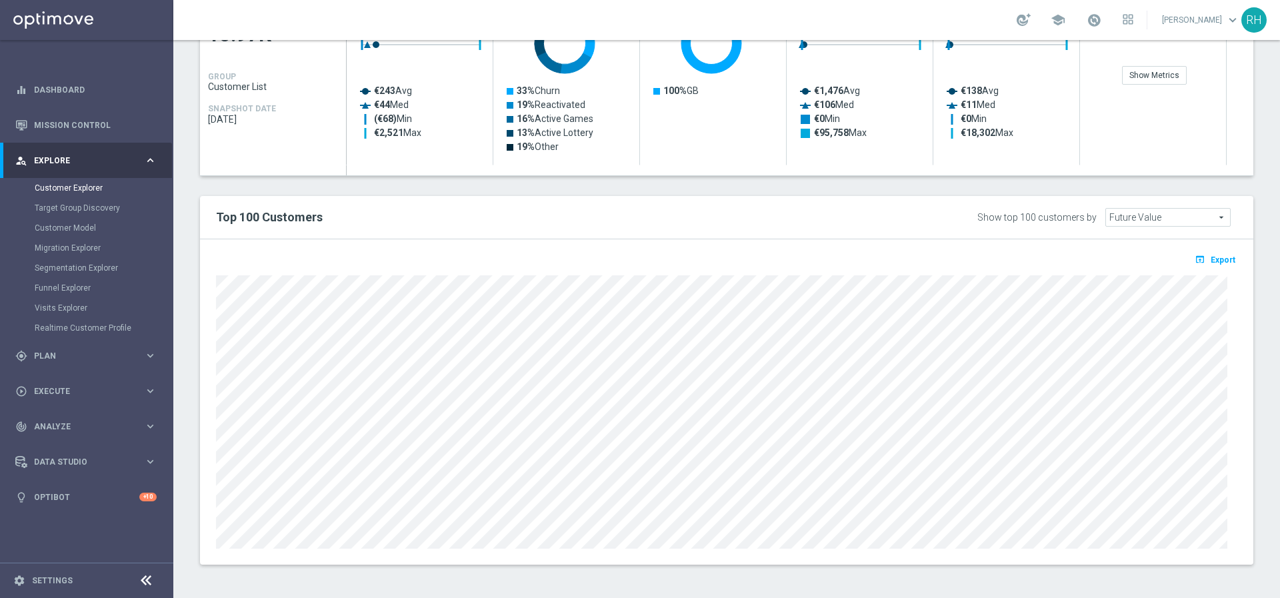
drag, startPoint x: 1130, startPoint y: 196, endPoint x: 1132, endPoint y: 209, distance: 13.5
click at [1132, 197] on div "Top 100 Customers Show top 100 customers by Future Value Future Value arrow_dro…" at bounding box center [727, 217] width 1054 height 43
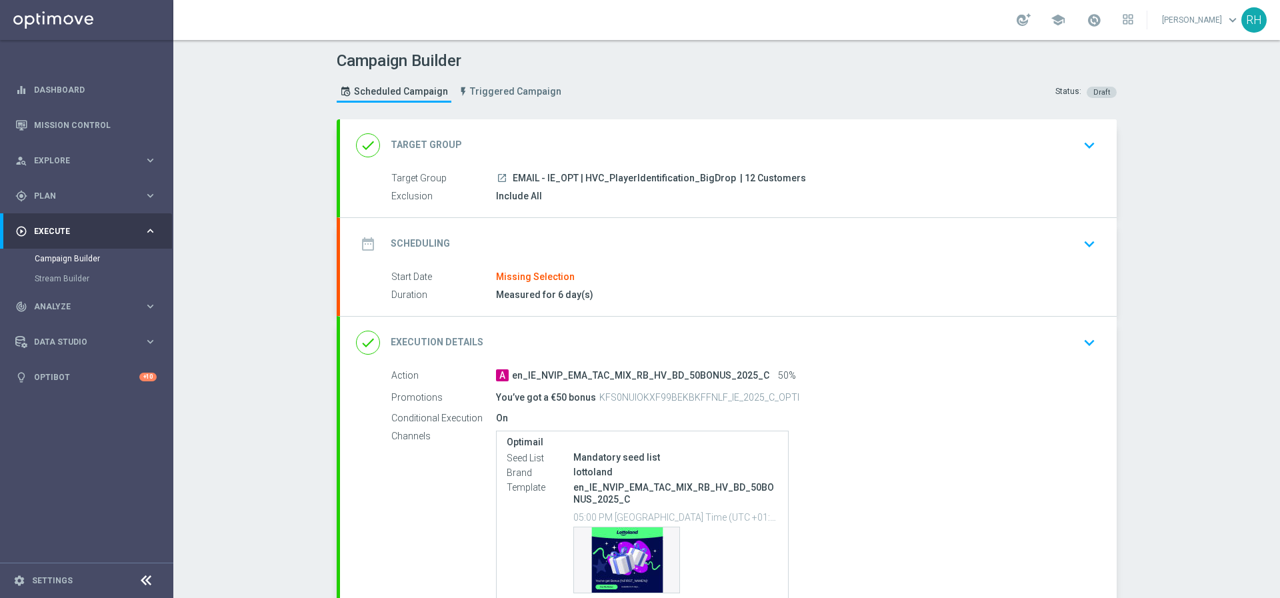
click at [764, 249] on div "date_range Scheduling keyboard_arrow_down" at bounding box center [728, 243] width 745 height 25
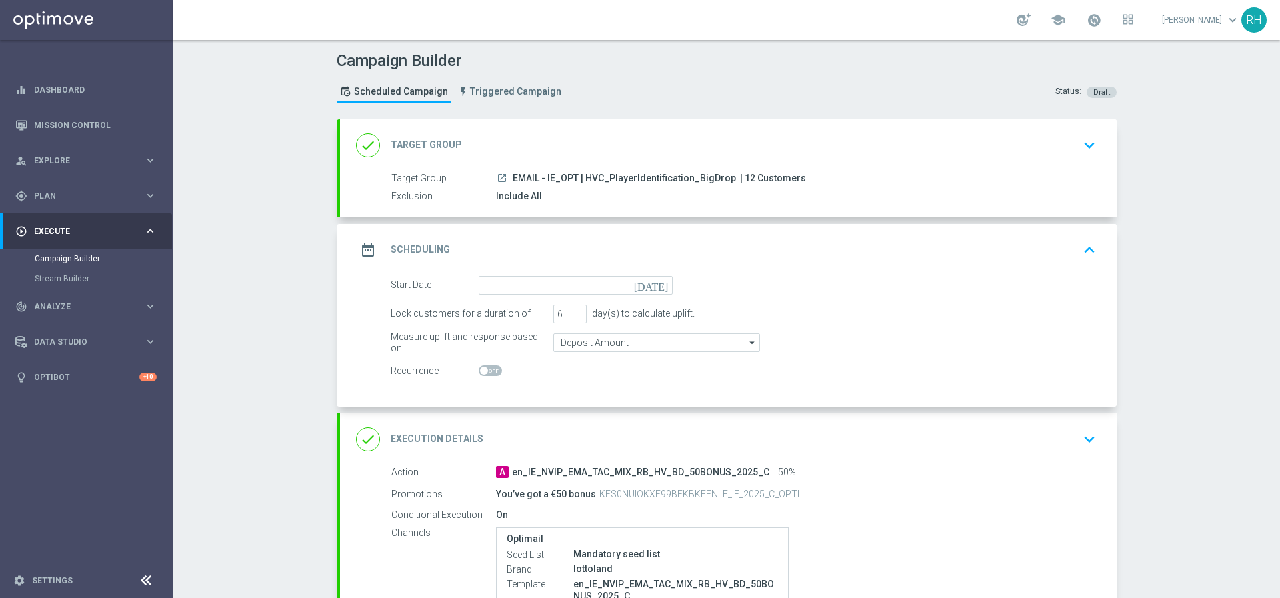
click at [662, 285] on icon "[DATE]" at bounding box center [653, 283] width 39 height 15
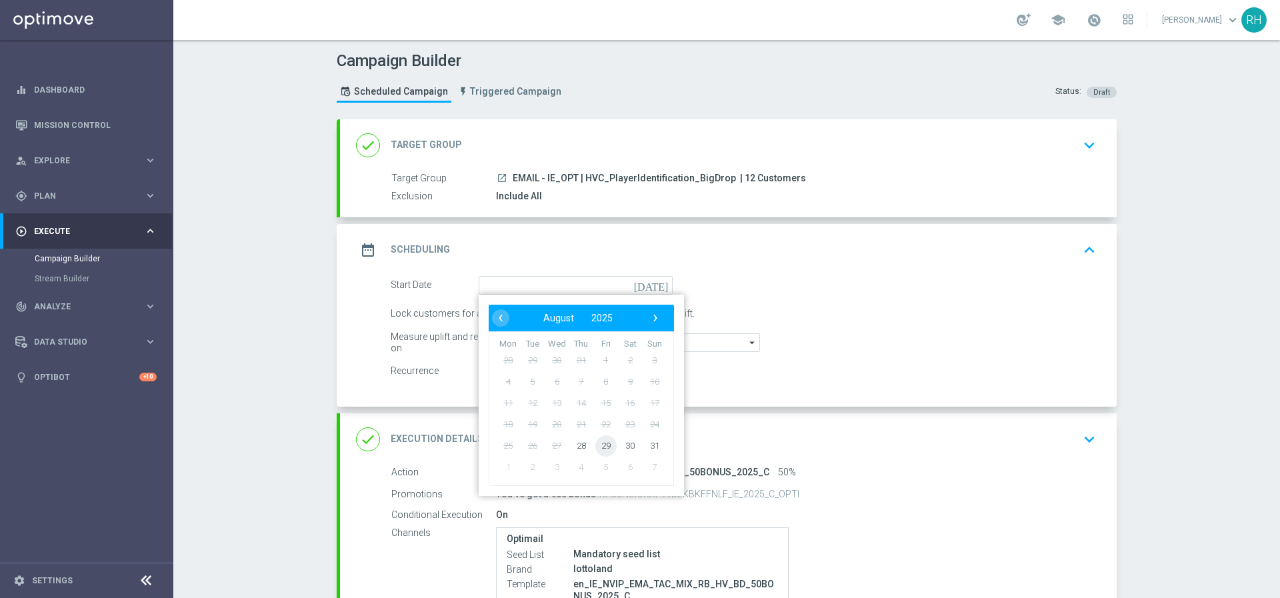
click at [604, 451] on span "29" at bounding box center [605, 445] width 21 height 21
type input "[DATE]"
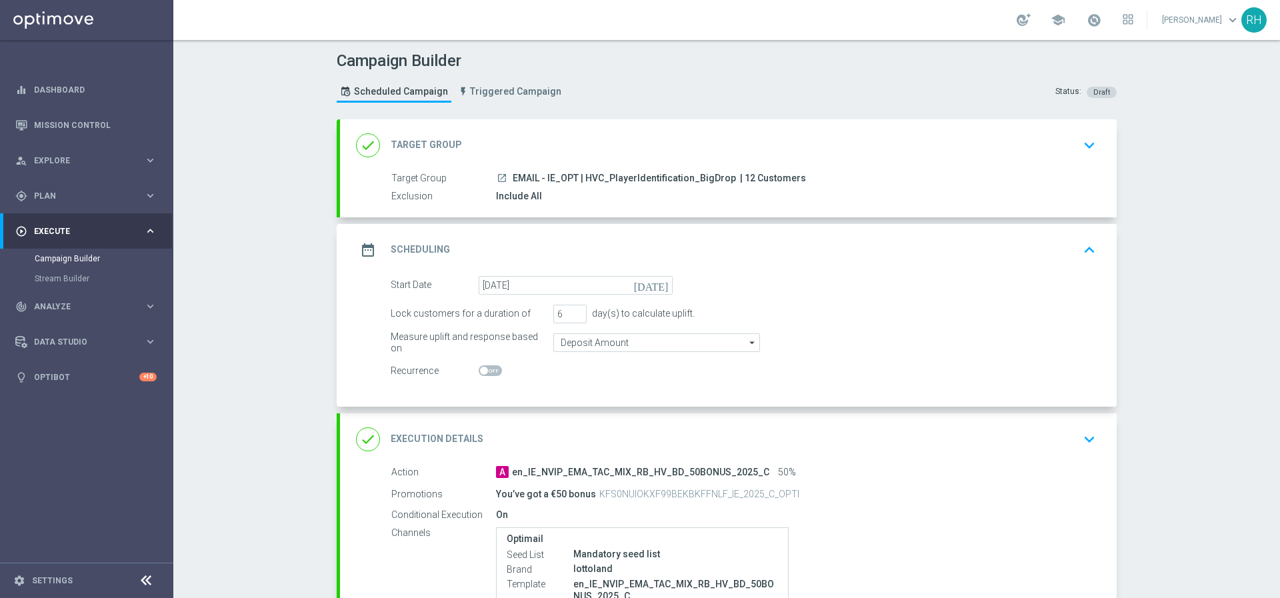
click at [1085, 235] on div "date_range Scheduling keyboard_arrow_up" at bounding box center [728, 250] width 777 height 52
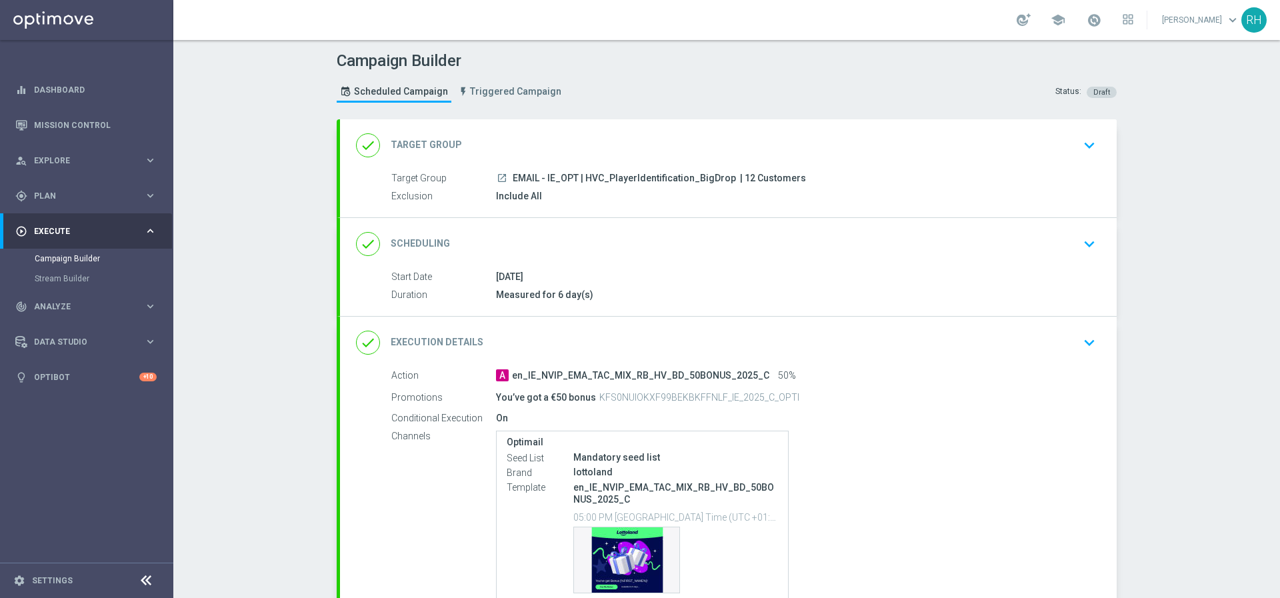
click at [1174, 299] on div "Campaign Builder Scheduled Campaign Triggered Campaign Status: Draft done Targe…" at bounding box center [726, 319] width 1107 height 558
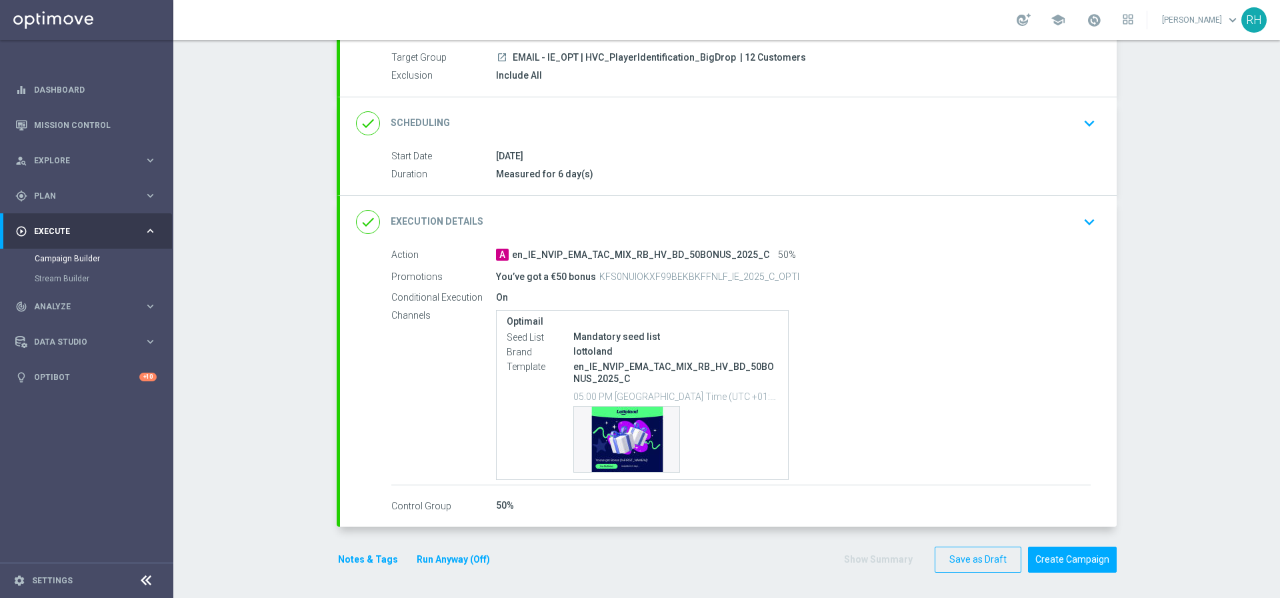
scroll to position [122, 0]
click at [1076, 548] on button "Create Campaign" at bounding box center [1072, 558] width 89 height 26
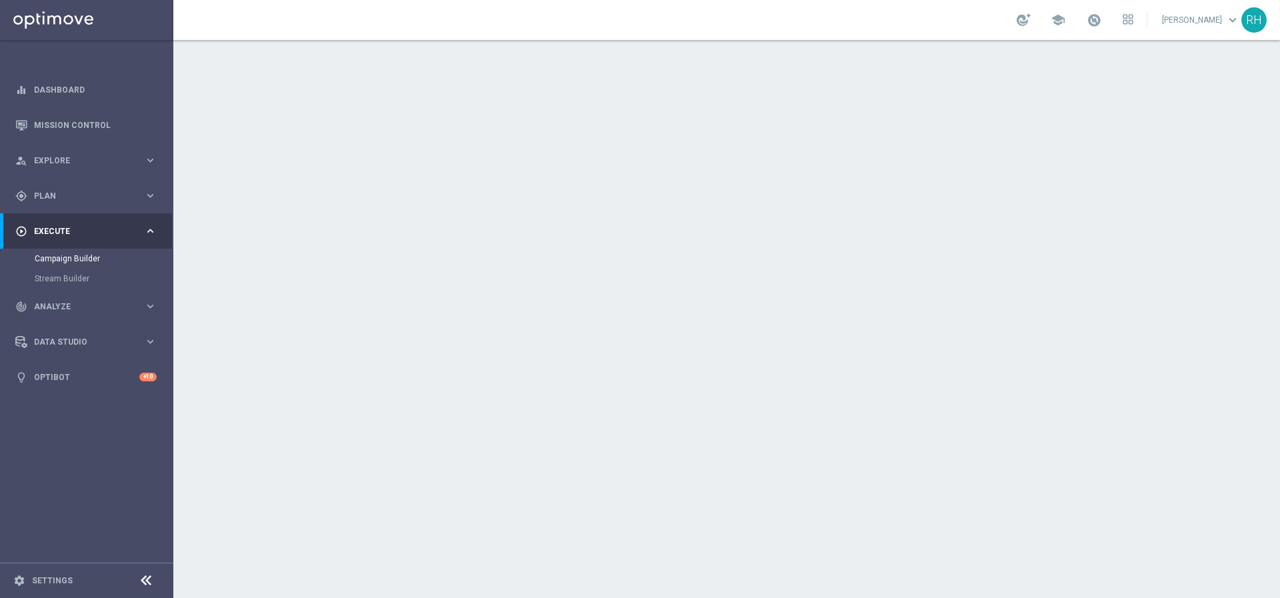
click at [697, 223] on div "date_range Scheduling keyboard_arrow_down" at bounding box center [728, 244] width 777 height 52
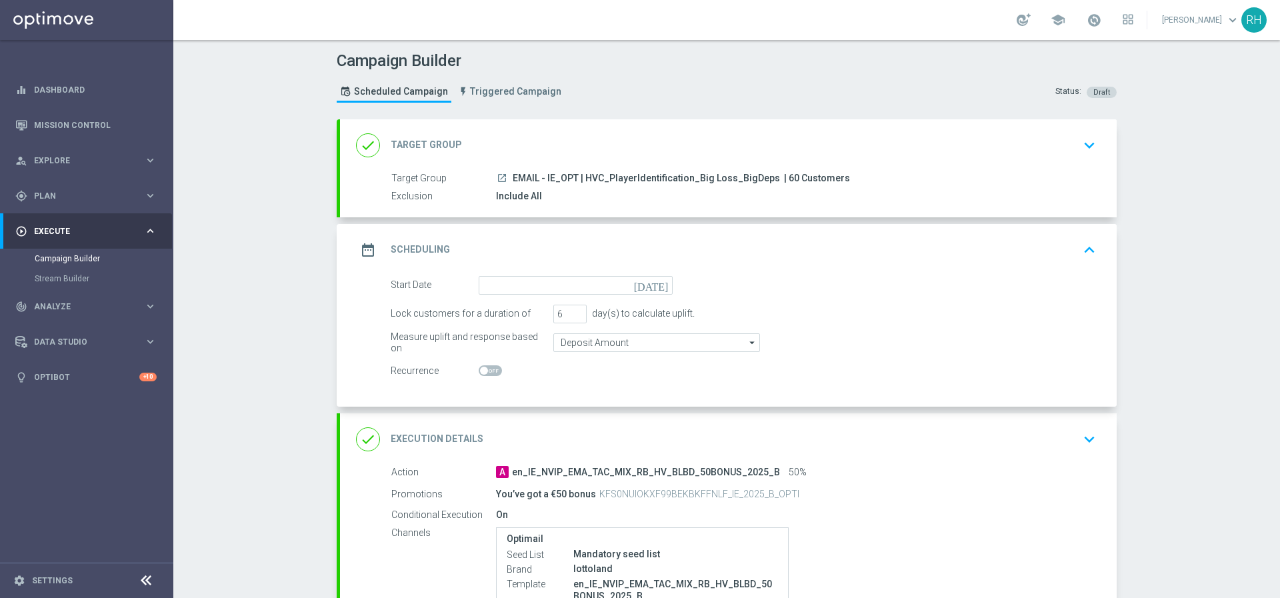
click at [663, 286] on icon "[DATE]" at bounding box center [653, 283] width 39 height 15
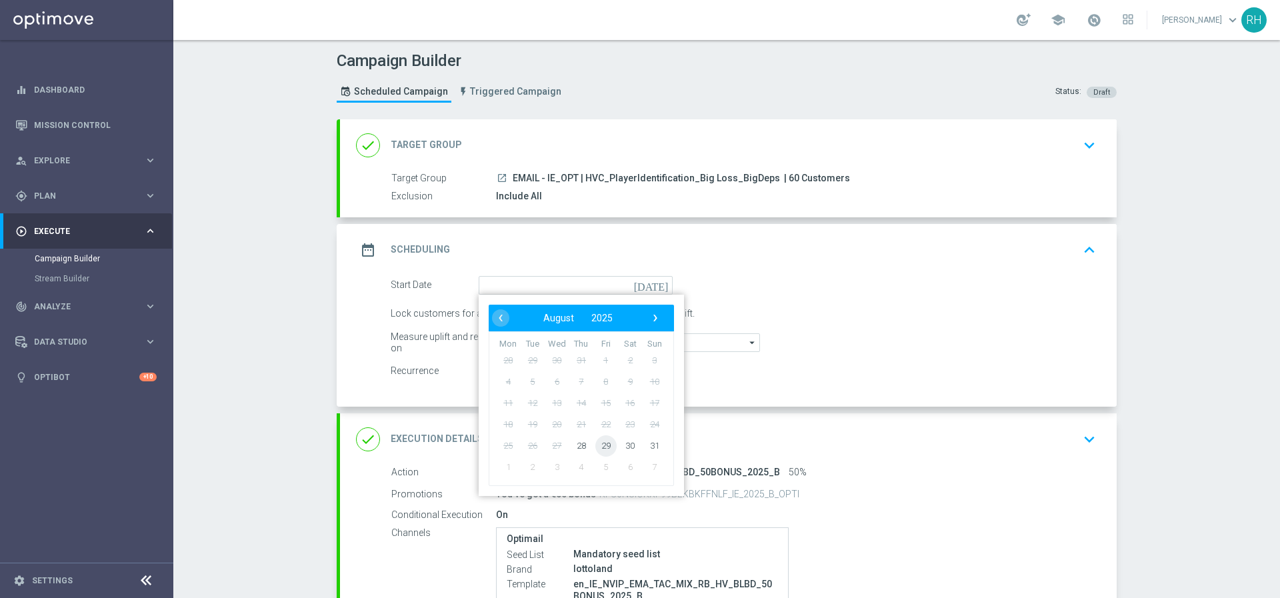
click at [608, 447] on span "29" at bounding box center [605, 445] width 21 height 21
type input "[DATE]"
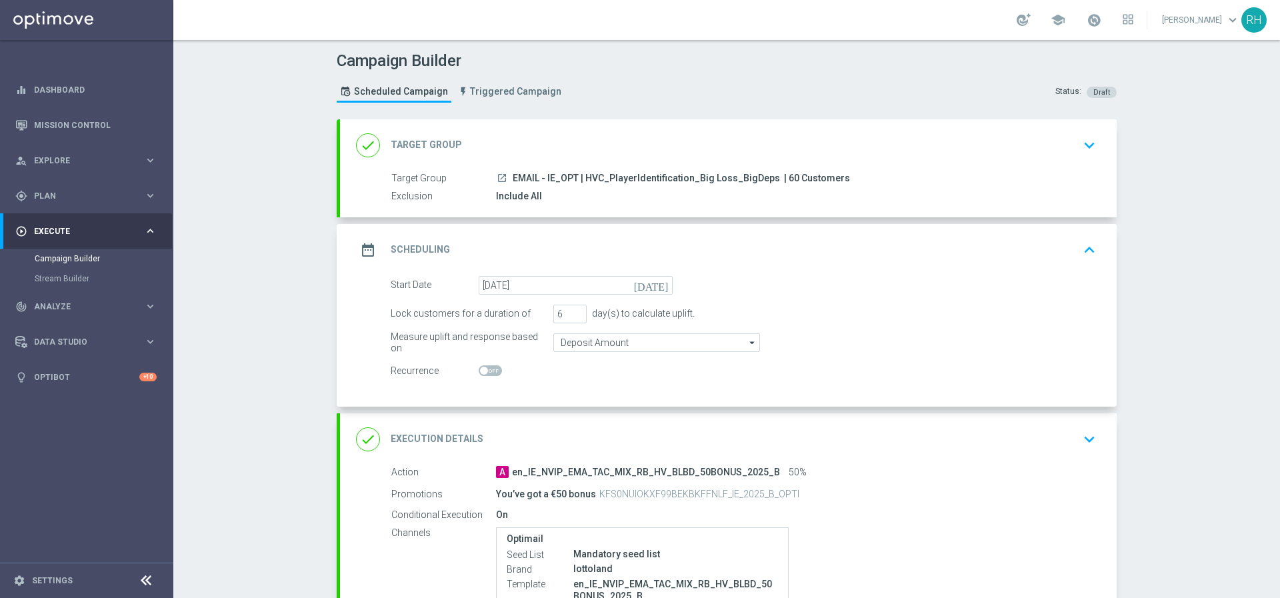
click at [1080, 251] on icon "keyboard_arrow_up" at bounding box center [1090, 250] width 20 height 20
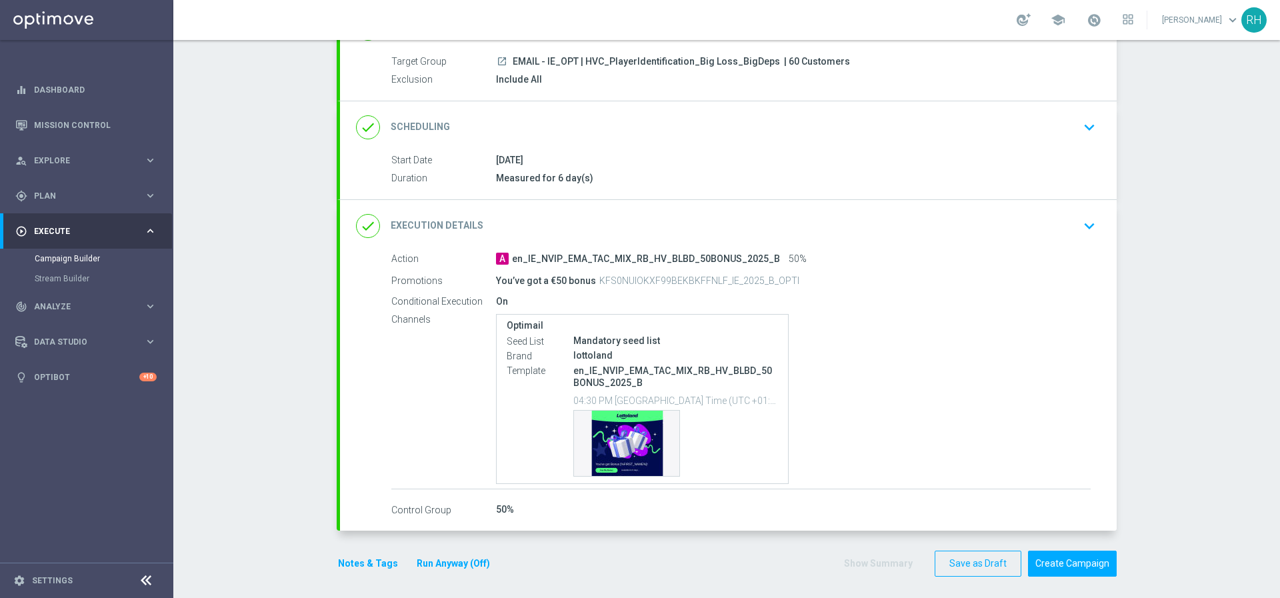
scroll to position [122, 0]
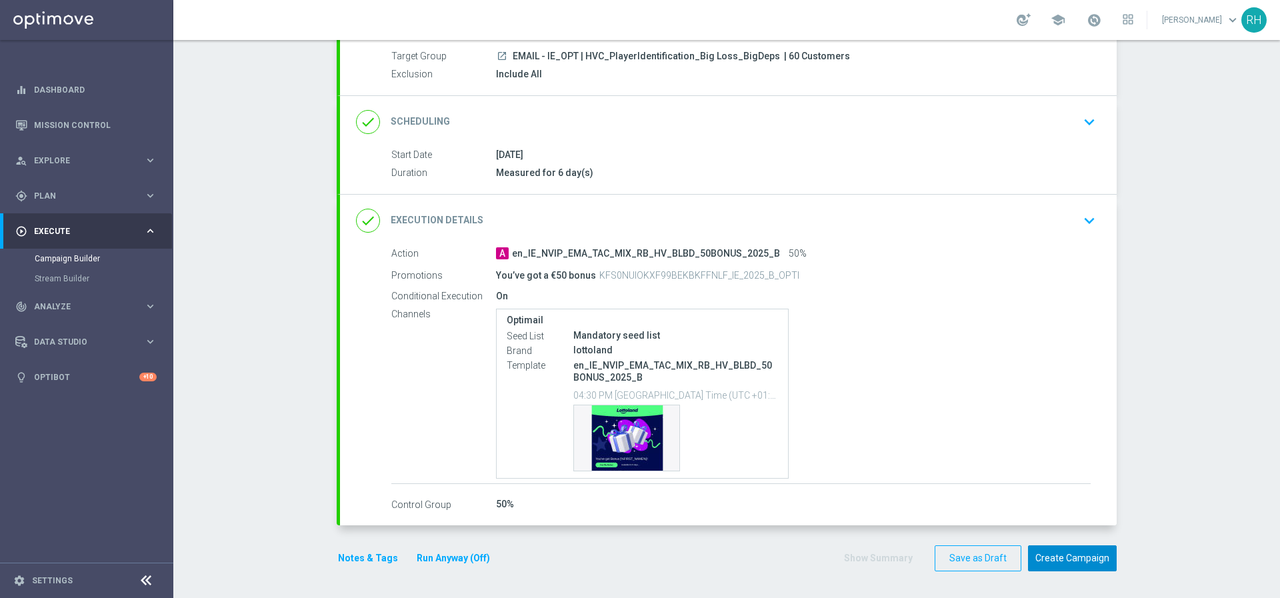
click at [1072, 551] on button "Create Campaign" at bounding box center [1072, 558] width 89 height 26
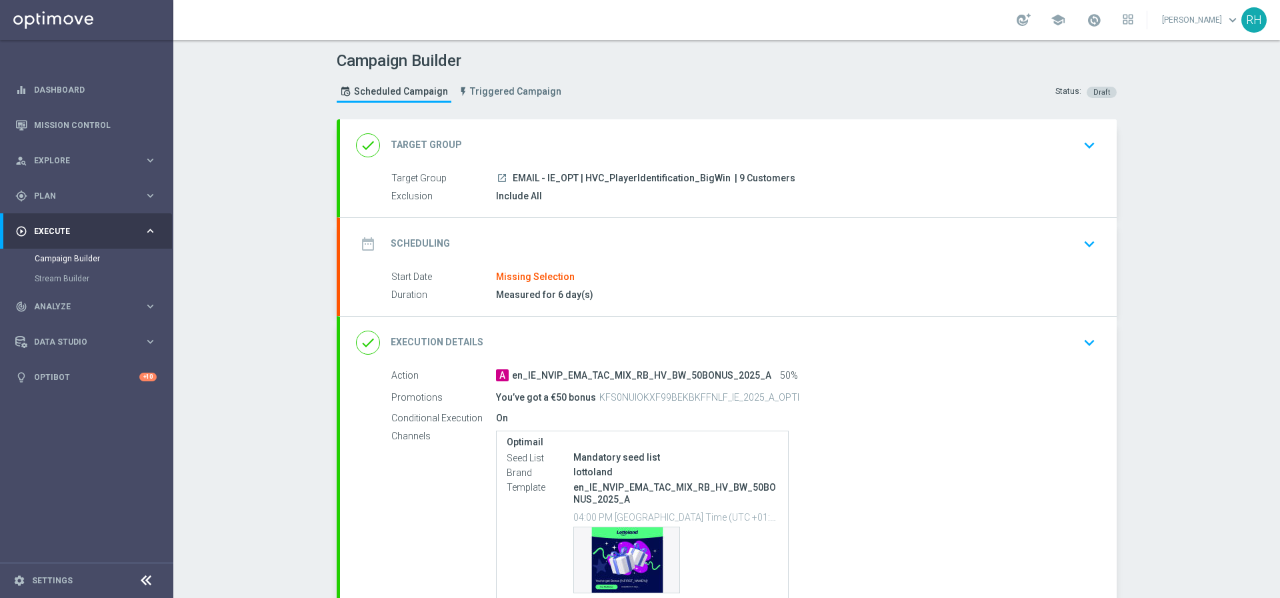
click at [854, 123] on div "done Target Group keyboard_arrow_down" at bounding box center [728, 145] width 777 height 52
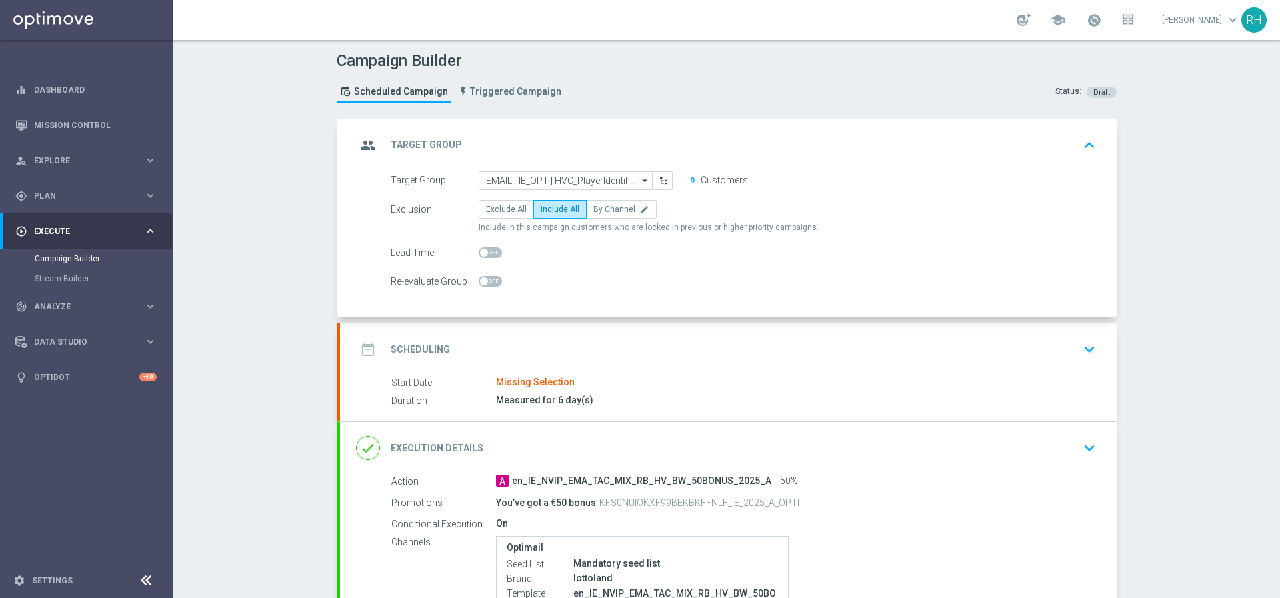
click at [1086, 357] on icon "keyboard_arrow_down" at bounding box center [1090, 349] width 20 height 20
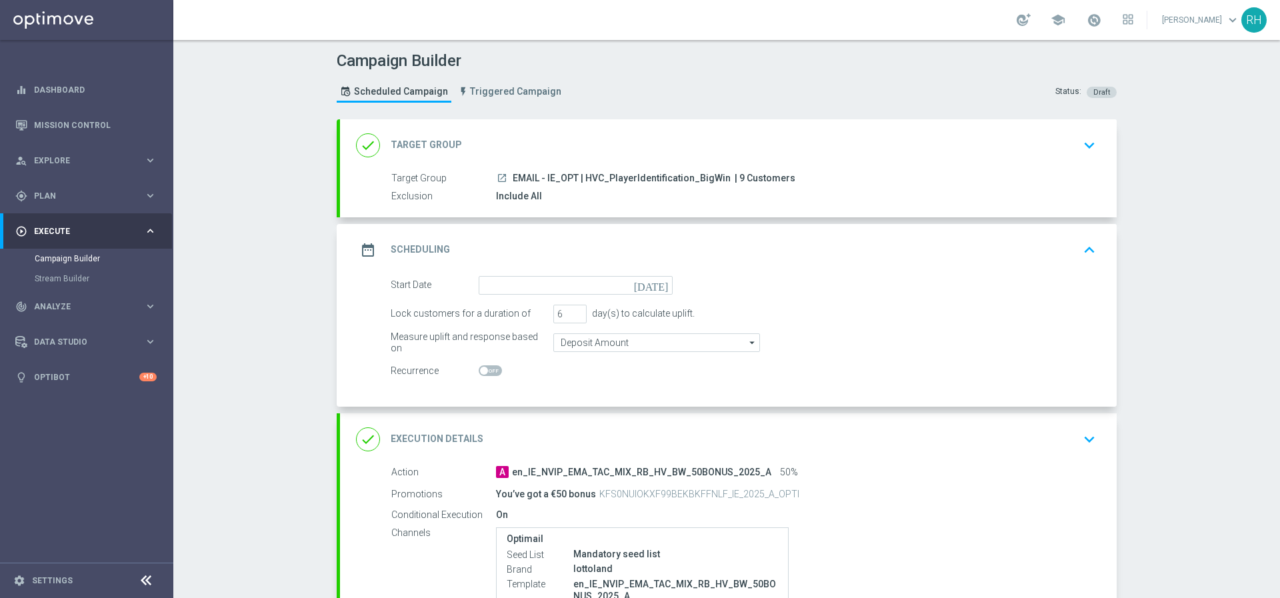
click at [656, 289] on icon "[DATE]" at bounding box center [653, 283] width 39 height 15
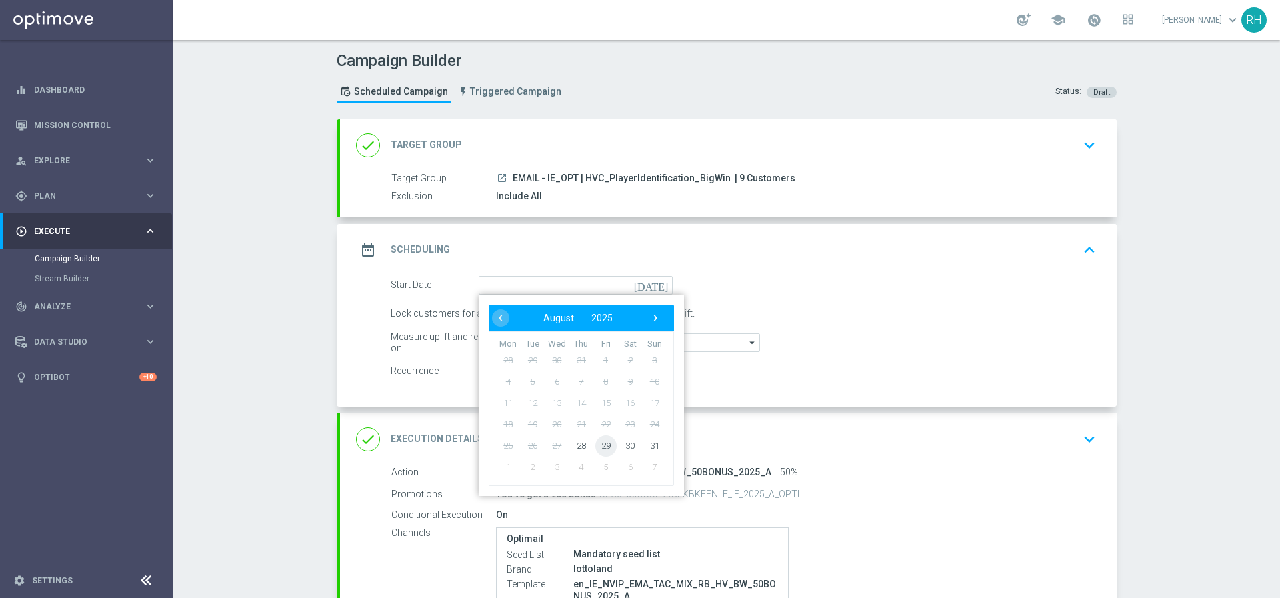
click at [595, 445] on span "29" at bounding box center [605, 445] width 21 height 21
type input "[DATE]"
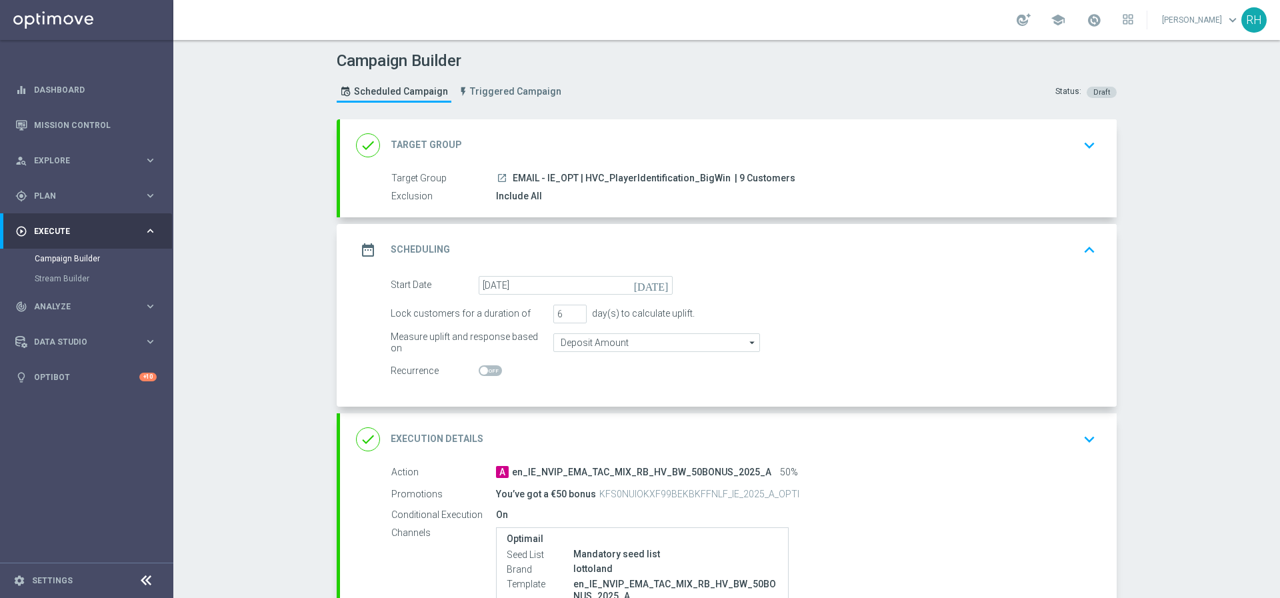
click at [1062, 250] on div "date_range Scheduling keyboard_arrow_up" at bounding box center [728, 249] width 745 height 25
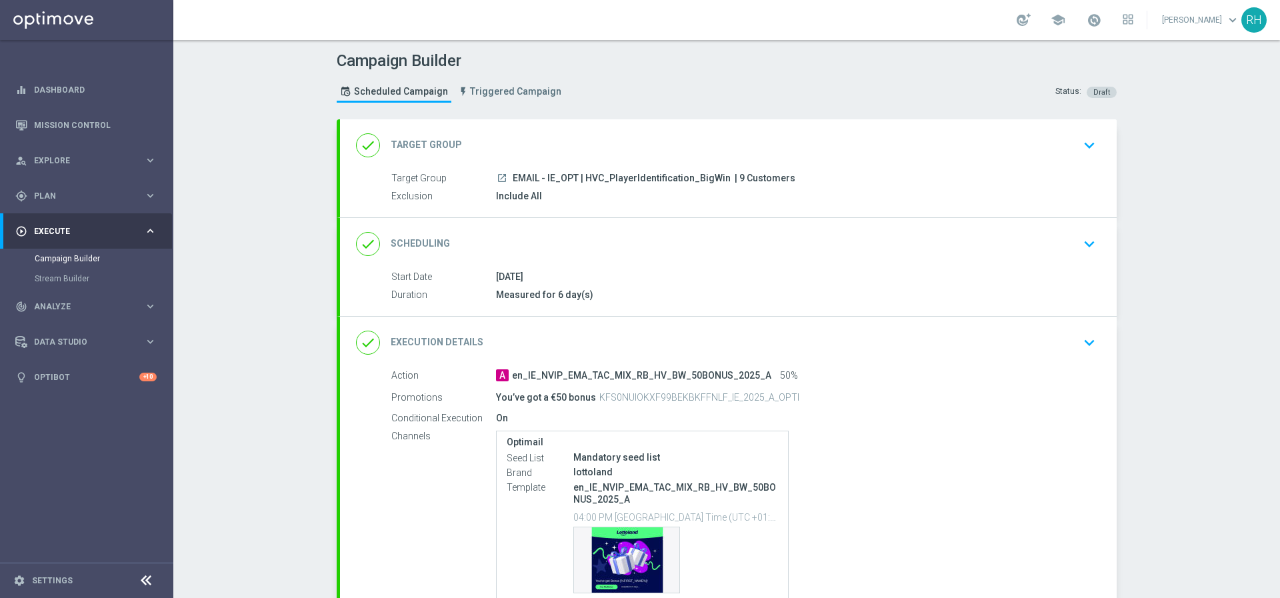
click at [1249, 357] on div "Campaign Builder Scheduled Campaign Triggered Campaign Status: Draft done Targe…" at bounding box center [726, 319] width 1107 height 558
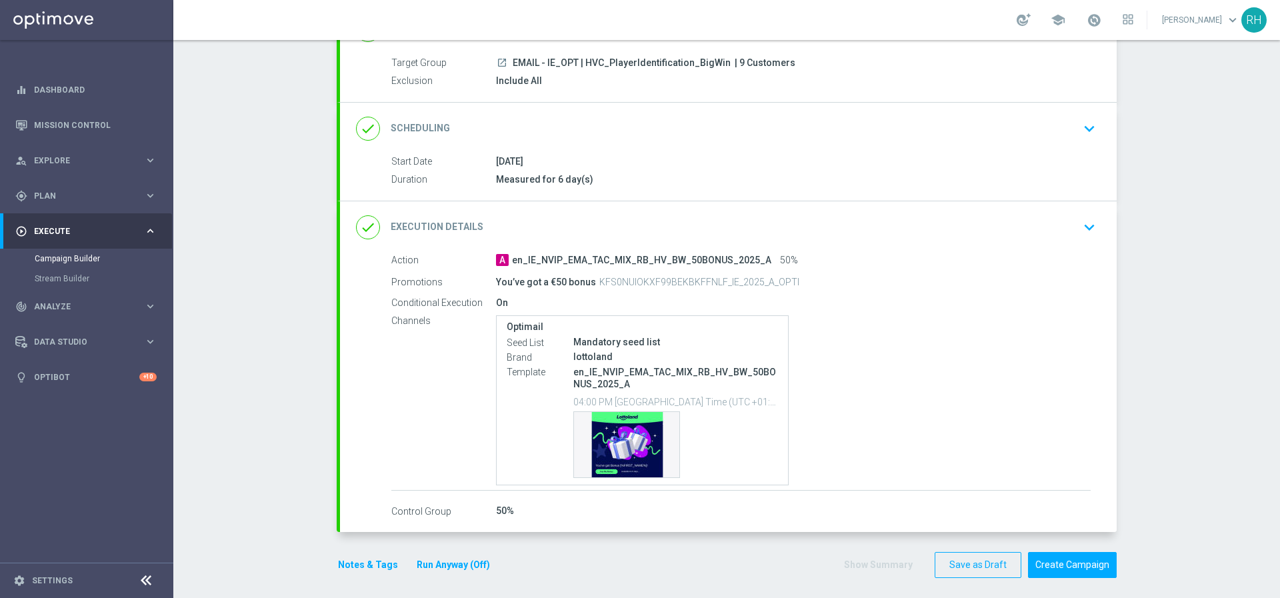
scroll to position [122, 0]
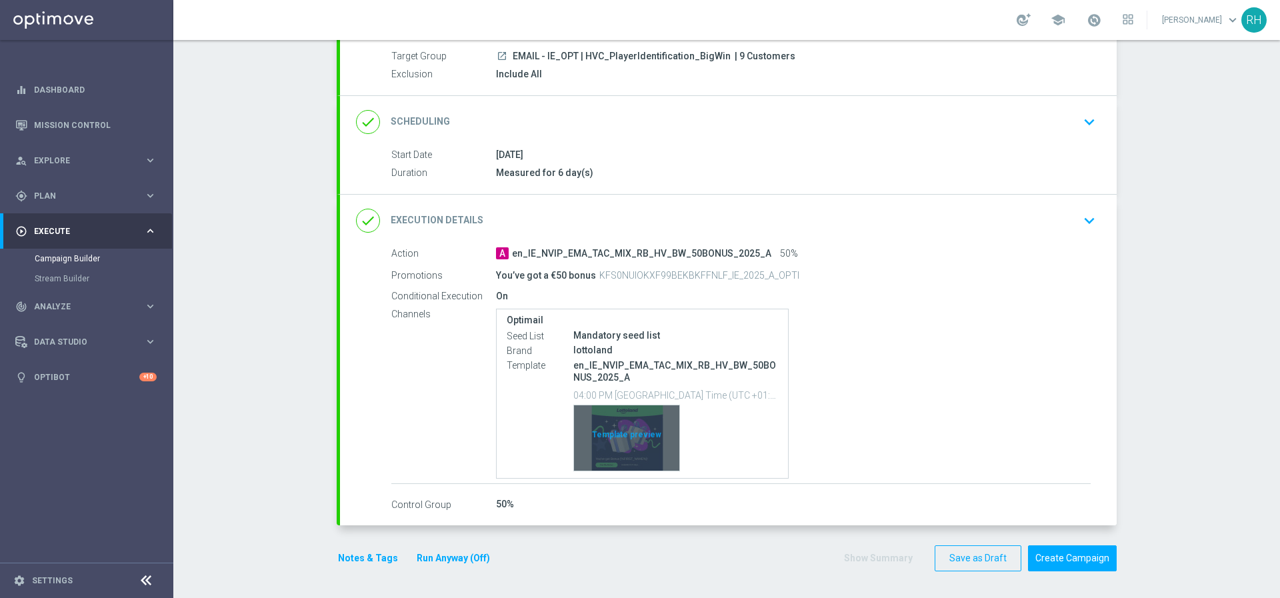
click at [650, 445] on div "Template preview" at bounding box center [626, 437] width 105 height 65
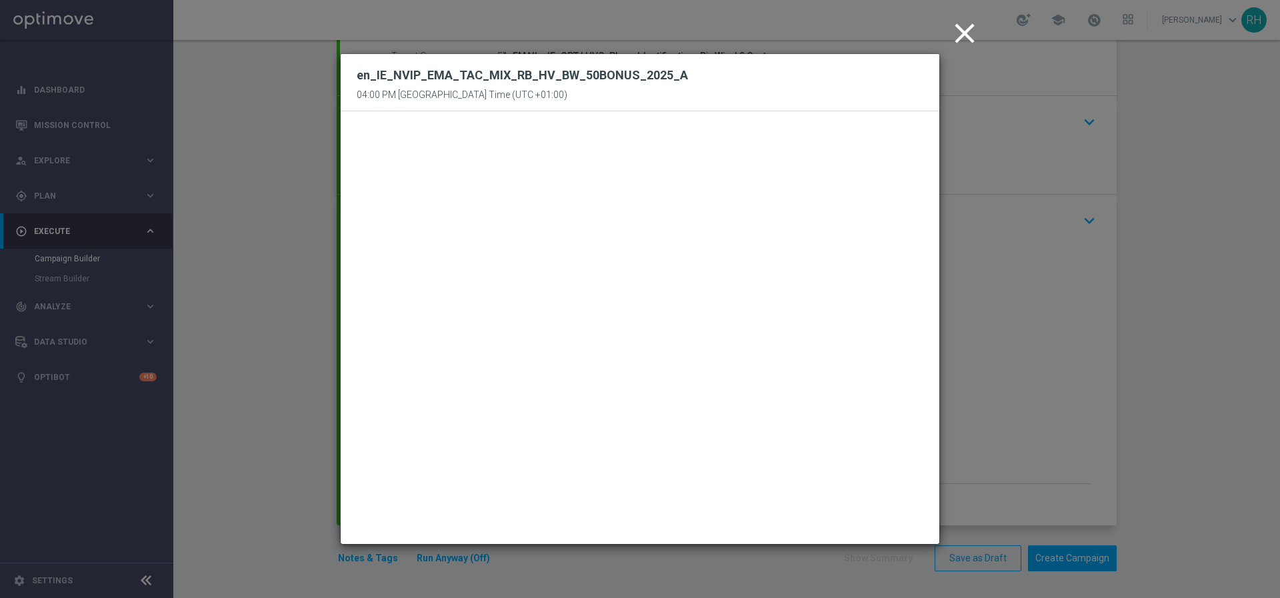
click at [961, 35] on icon "close" at bounding box center [964, 33] width 33 height 33
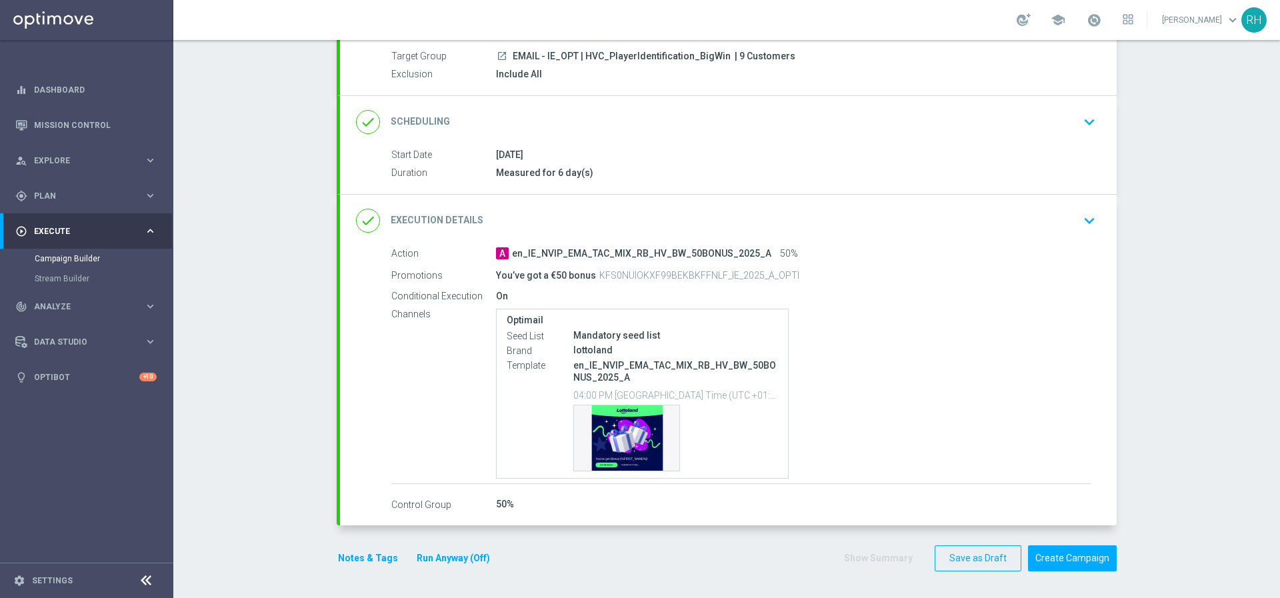
click at [1198, 467] on div "Campaign Builder Scheduled Campaign Triggered Campaign Status: Draft done Targe…" at bounding box center [726, 319] width 1107 height 558
click at [1092, 563] on button "Create Campaign" at bounding box center [1072, 558] width 89 height 26
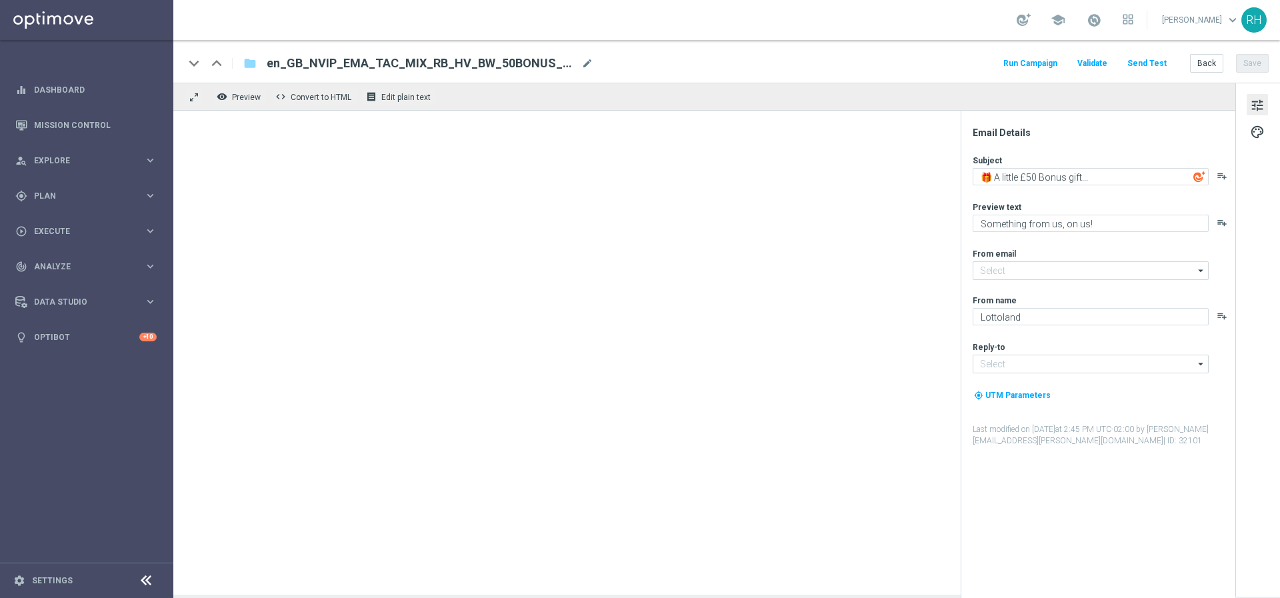
type input "[EMAIL_ADDRESS][DOMAIN_NAME]"
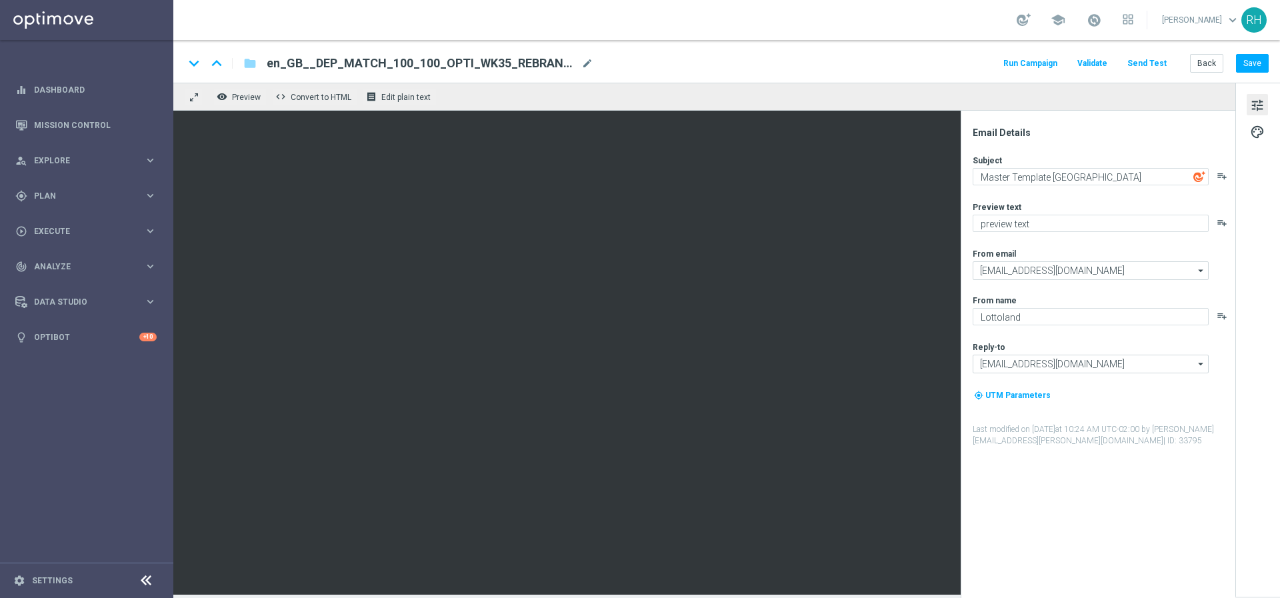
click at [1268, 103] on button "tune" at bounding box center [1257, 104] width 21 height 21
click at [1264, 147] on div "tune palette" at bounding box center [1258, 340] width 45 height 514
click at [1266, 130] on button "palette" at bounding box center [1257, 131] width 21 height 21
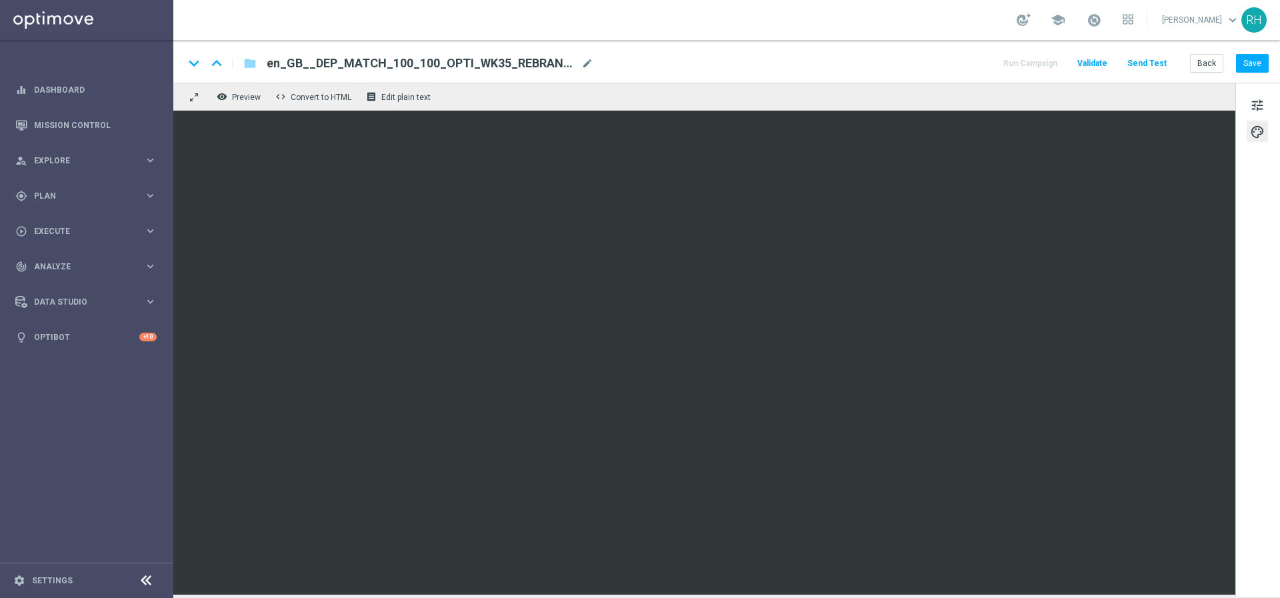
click at [732, 39] on div "school [PERSON_NAME] keyboard_arrow_down RH" at bounding box center [726, 20] width 1107 height 40
click at [740, 45] on div "keyboard_arrow_down keyboard_arrow_up folder en_GB__DEP_MATCH_100_100_OPTI_WK35…" at bounding box center [726, 61] width 1107 height 43
drag, startPoint x: 1263, startPoint y: 70, endPoint x: 1238, endPoint y: 65, distance: 25.8
click at [1262, 69] on button "Save" at bounding box center [1252, 63] width 33 height 19
click at [1256, 105] on span "tune" at bounding box center [1257, 105] width 15 height 17
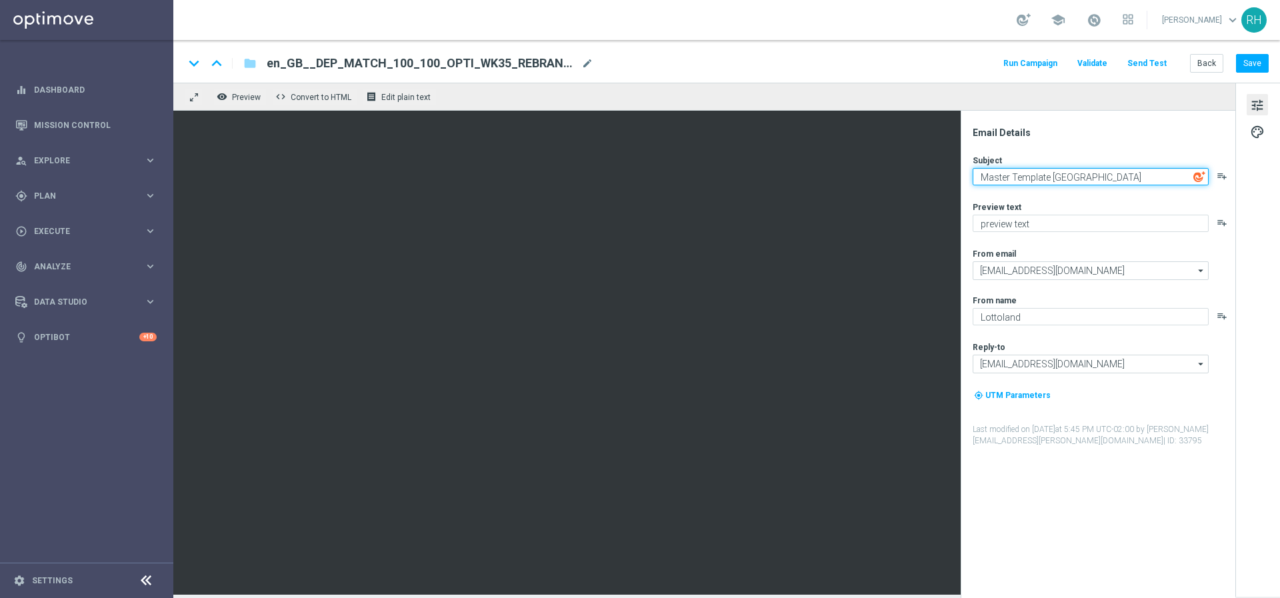
click at [1083, 182] on textarea "Master Template [GEOGRAPHIC_DATA]" at bounding box center [1091, 176] width 236 height 17
paste textarea "Would you like a 100% Deposit matched bonus [%FIRST_NAME%]??"
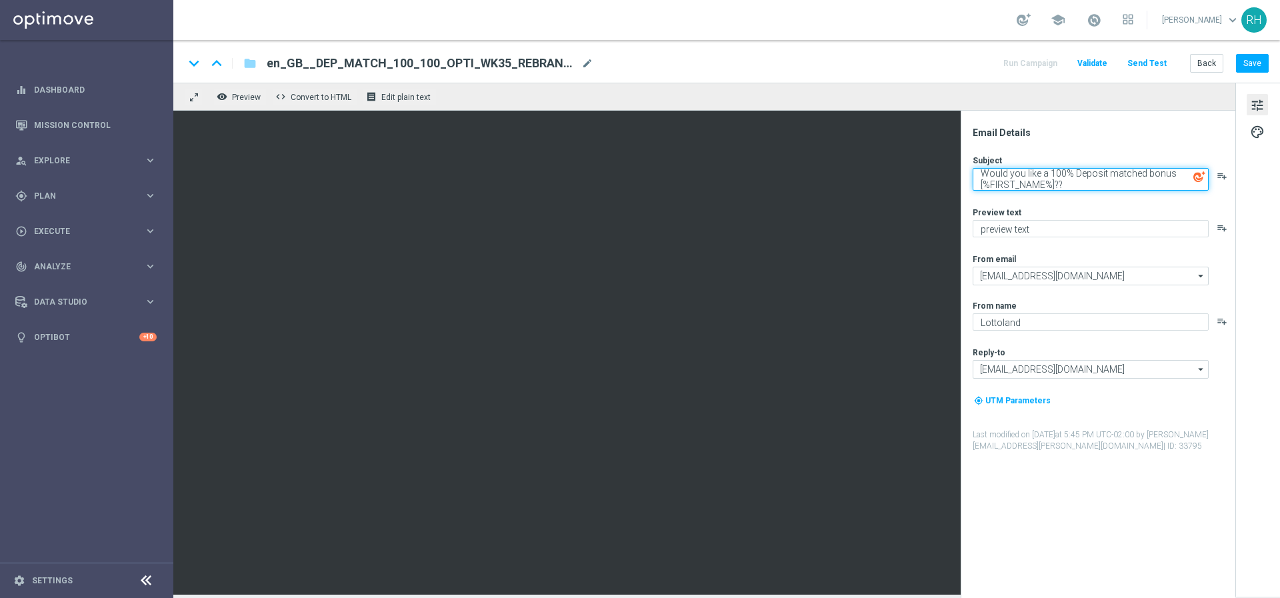
type textarea "Would you like a 100% Deposit matched bonus [%FIRST_NAME%]??"
click at [1046, 128] on div "Email Details" at bounding box center [1103, 133] width 261 height 12
drag, startPoint x: 1046, startPoint y: 128, endPoint x: 998, endPoint y: 106, distance: 52.8
click at [1038, 122] on div "Email Details Subject Would you like a 100% Deposit matched bonus [%FIRST_NAME%…" at bounding box center [1098, 354] width 275 height 487
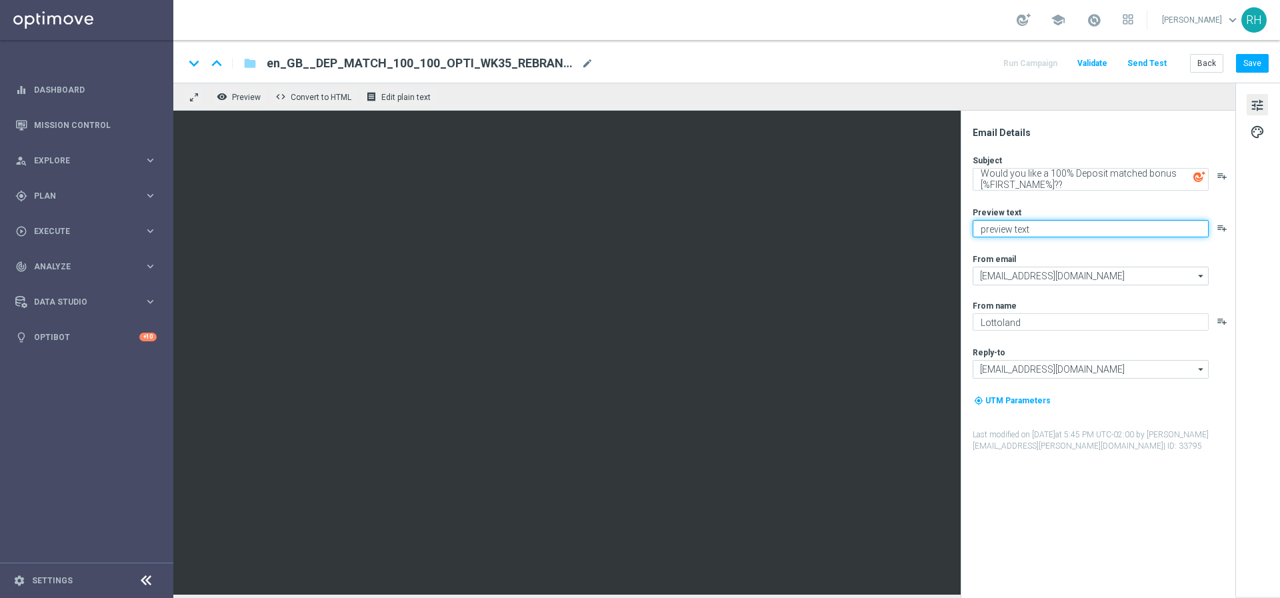
click at [1046, 230] on textarea "preview text" at bounding box center [1091, 228] width 236 height 17
paste textarea "We want you to get more for your money..."
type textarea "We want you to get more for your money..."
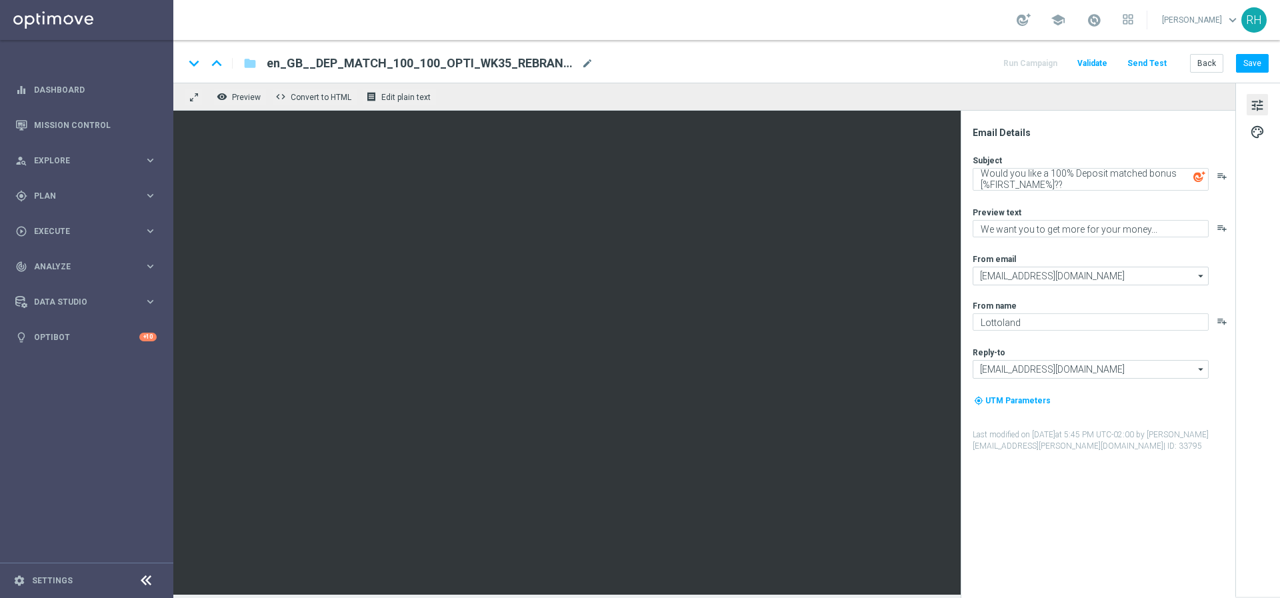
click at [818, 48] on div "keyboard_arrow_down keyboard_arrow_up folder en_GB__DEP_MATCH_100_100_OPTI_WK35…" at bounding box center [726, 61] width 1107 height 43
click at [858, 55] on div "keyboard_arrow_down keyboard_arrow_up folder en_GB__DEP_MATCH_100_100_OPTI_WK35…" at bounding box center [726, 63] width 1085 height 17
click at [968, 58] on div "keyboard_arrow_down keyboard_arrow_up folder en_GB__DEP_MATCH_100_100_OPTI_WK35…" at bounding box center [726, 63] width 1085 height 17
click at [1109, 187] on textarea "Would you like a 100% Deposit matched bonus [%FIRST_NAME%]??" at bounding box center [1091, 179] width 236 height 23
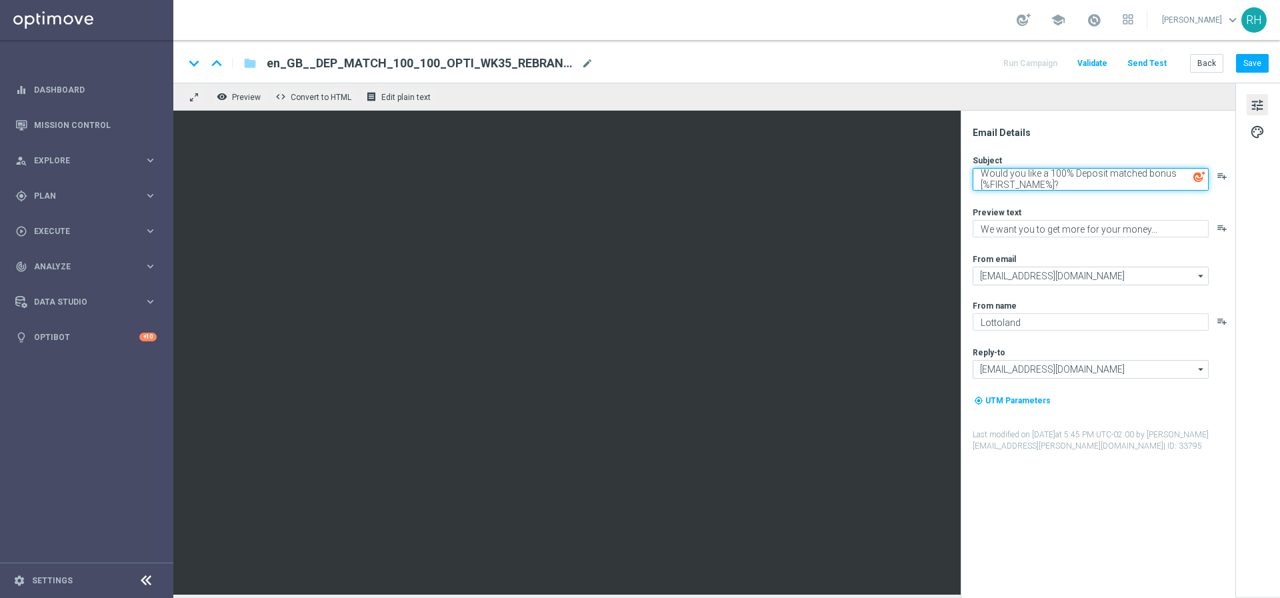
type textarea "Would you like a 100% Deposit matched bonus [%FIRST_NAME%]?"
click at [1106, 124] on div "Email Details Subject Would you like a 100% Deposit matched bonus [%FIRST_NAME%…" at bounding box center [1098, 354] width 275 height 487
click at [1253, 69] on button "Save" at bounding box center [1252, 63] width 33 height 19
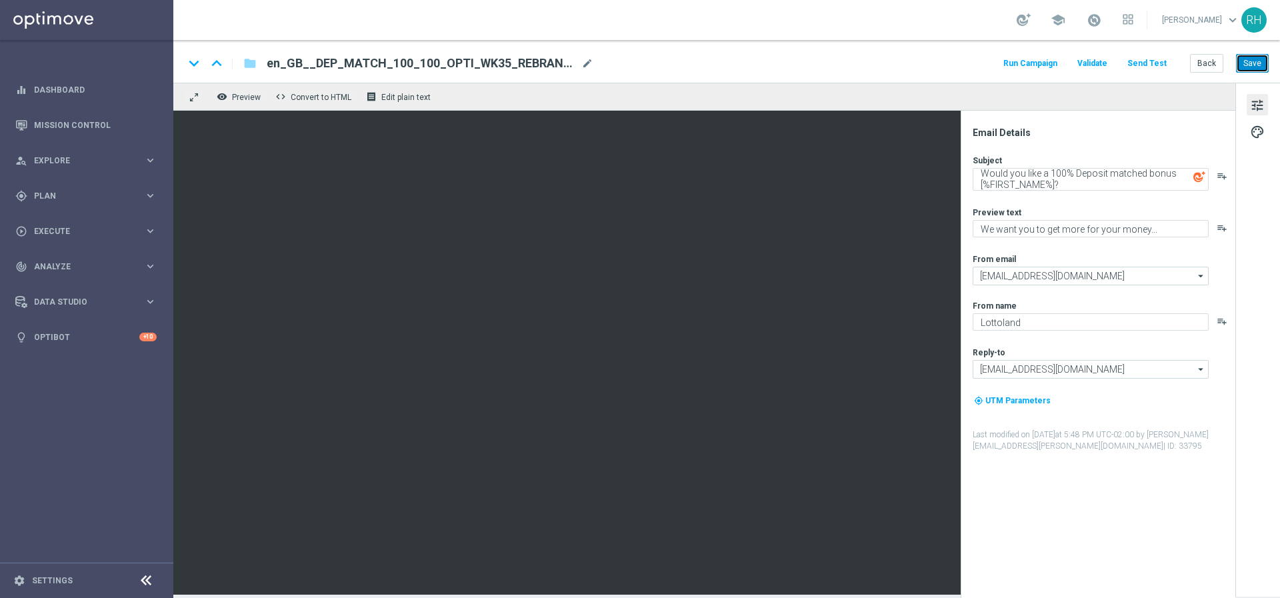
click at [1245, 68] on button "Save" at bounding box center [1252, 63] width 33 height 19
click at [824, 48] on div "keyboard_arrow_down keyboard_arrow_up folder en_GB__DEP_MATCH_100_100_OPTI_WK35…" at bounding box center [726, 61] width 1107 height 43
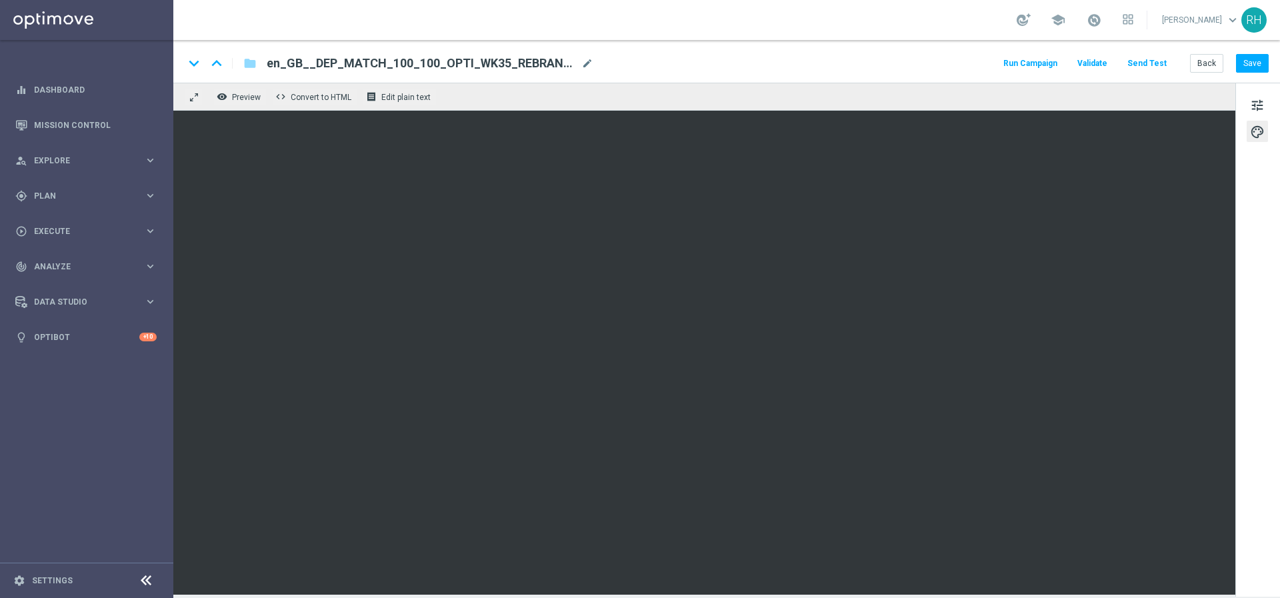
click at [884, 86] on div "remove_red_eye Preview code Convert to HTML receipt Edit plain text" at bounding box center [704, 97] width 1062 height 28
click at [1250, 62] on button "Save" at bounding box center [1252, 63] width 33 height 19
click at [866, 76] on div "keyboard_arrow_down keyboard_arrow_up folder en_GB__DEP_MATCH_100_100_OPTI_WK35…" at bounding box center [726, 61] width 1107 height 43
click at [1242, 66] on button "Save" at bounding box center [1252, 63] width 33 height 19
click at [1254, 63] on button "Save" at bounding box center [1252, 63] width 33 height 19
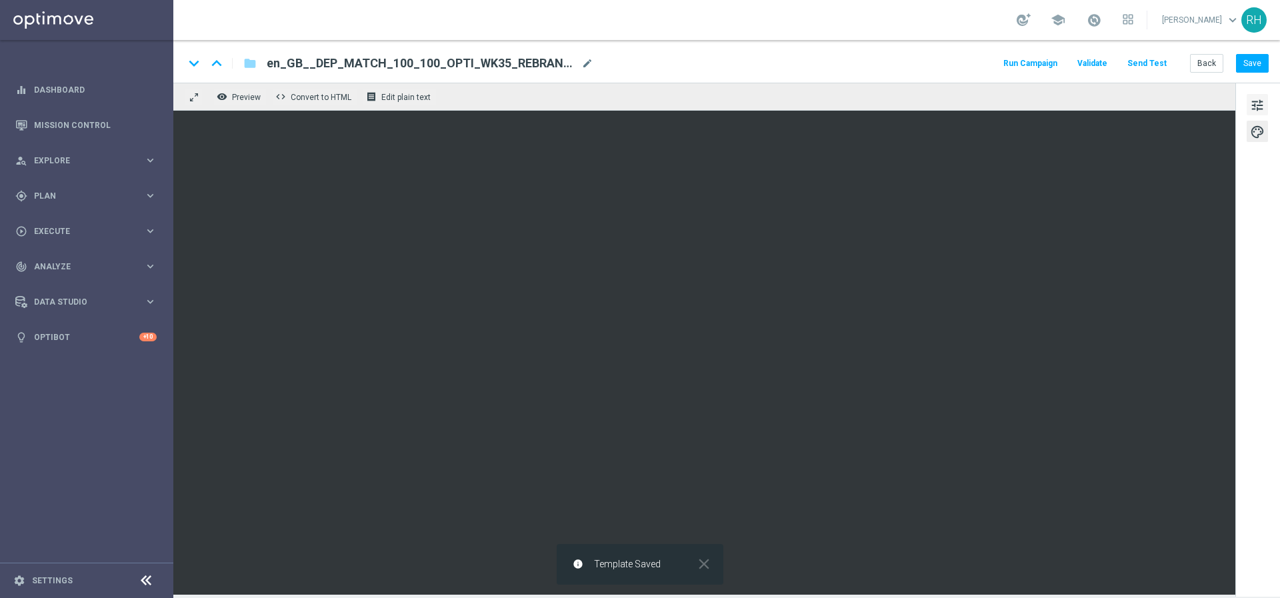
click at [1258, 101] on span "tune" at bounding box center [1257, 105] width 15 height 17
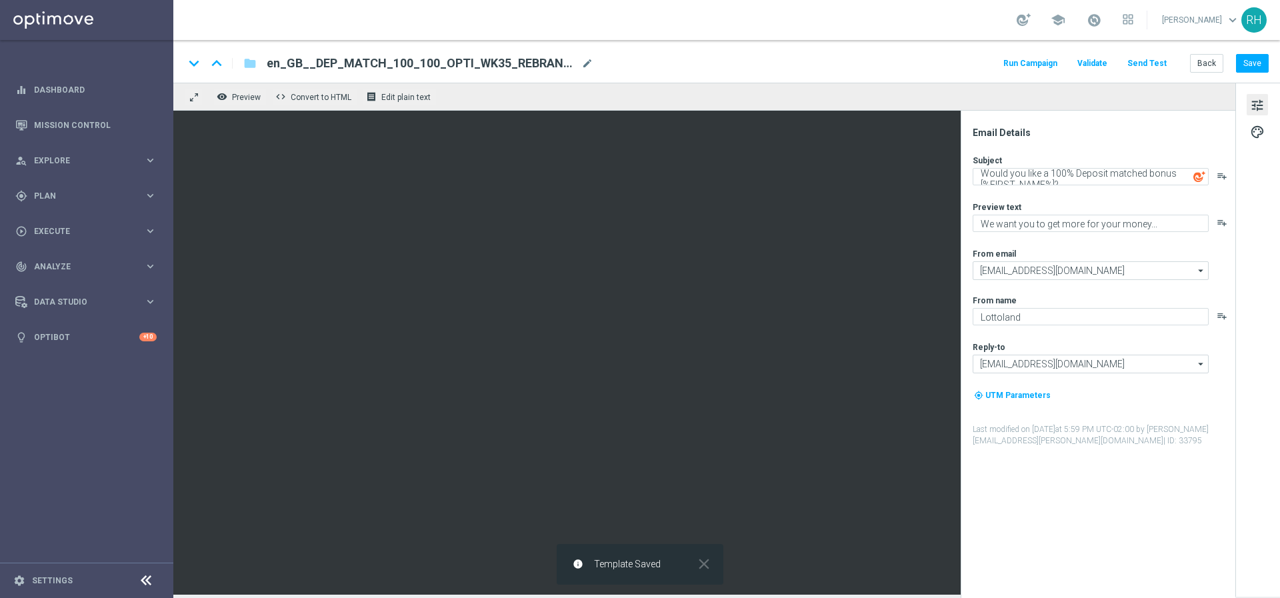
click at [807, 63] on div "keyboard_arrow_down keyboard_arrow_up folder en_GB__DEP_MATCH_100_100_OPTI_WK35…" at bounding box center [726, 63] width 1085 height 17
click at [1257, 64] on button "Save" at bounding box center [1252, 63] width 33 height 19
click at [1064, 521] on div "Email Details Subject Would you like a 100% Deposit matched bonus [%FIRST_NAME%…" at bounding box center [1101, 362] width 265 height 471
click at [672, 35] on div "school [PERSON_NAME] keyboard_arrow_down RH" at bounding box center [726, 20] width 1107 height 40
